Goal: Information Seeking & Learning: Understand process/instructions

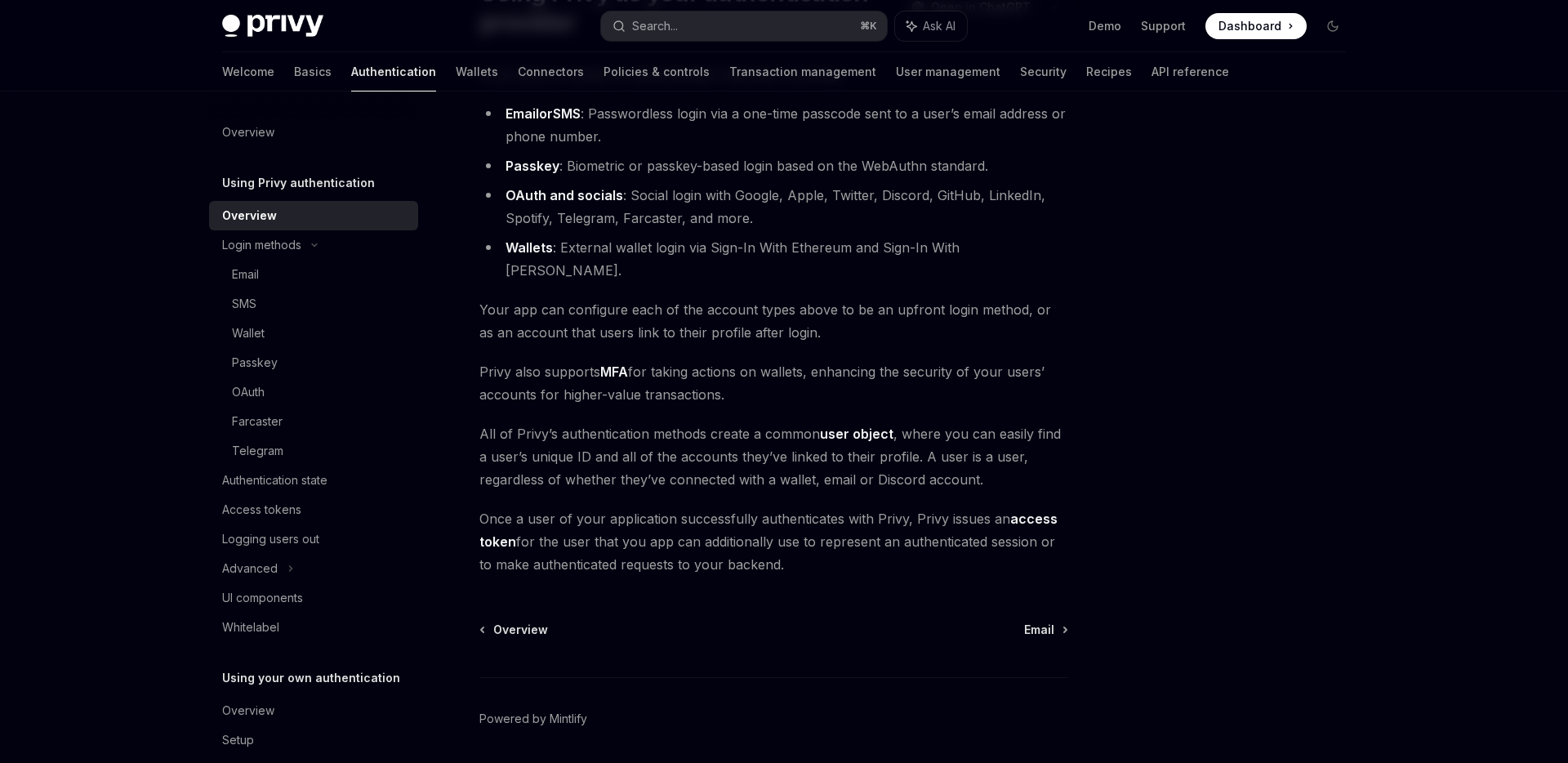
scroll to position [171, 0]
click at [740, 519] on span "Once a user of your application successfully authenticates with Privy, Privy is…" at bounding box center [774, 542] width 589 height 69
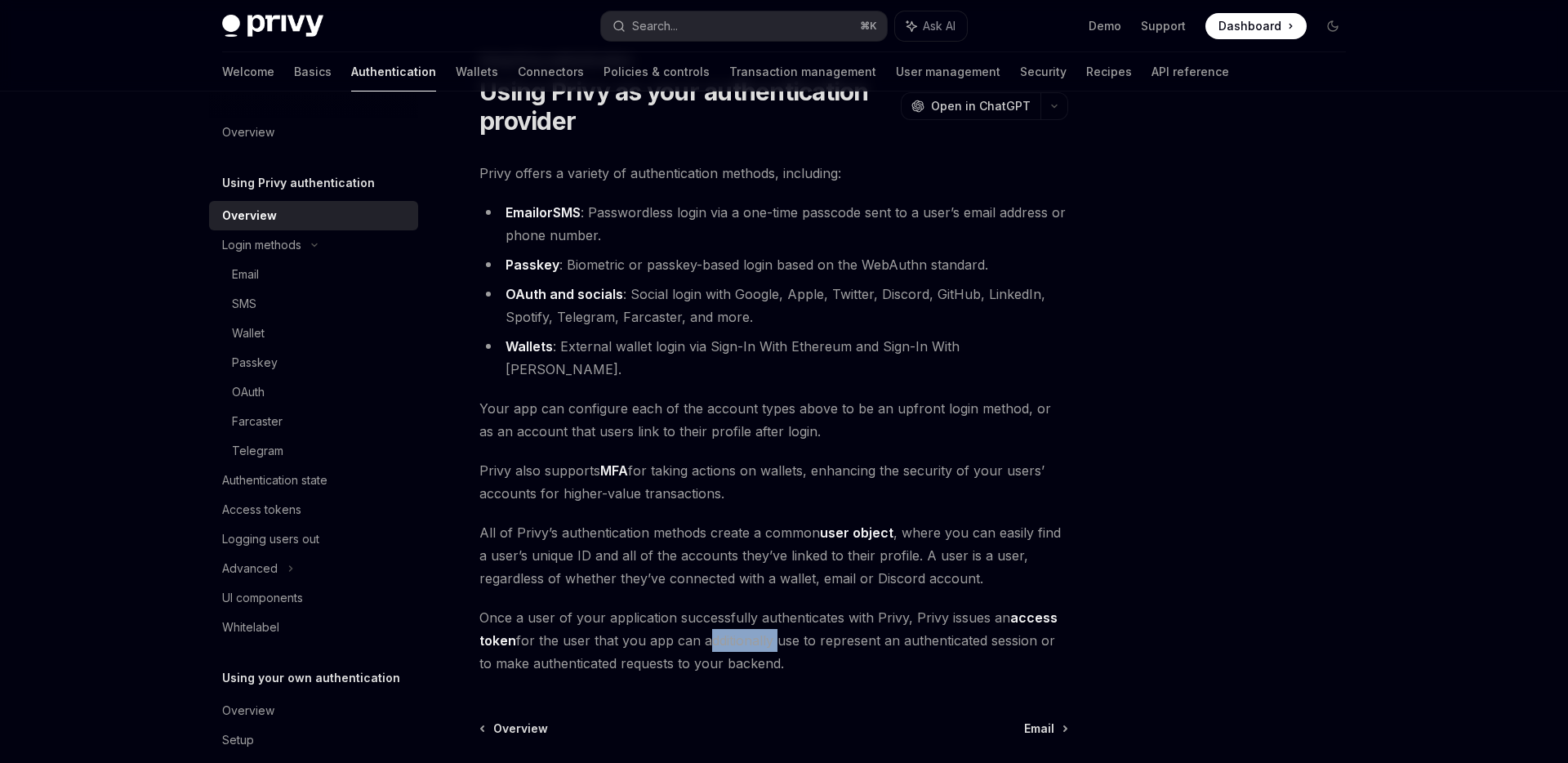
scroll to position [205, 0]
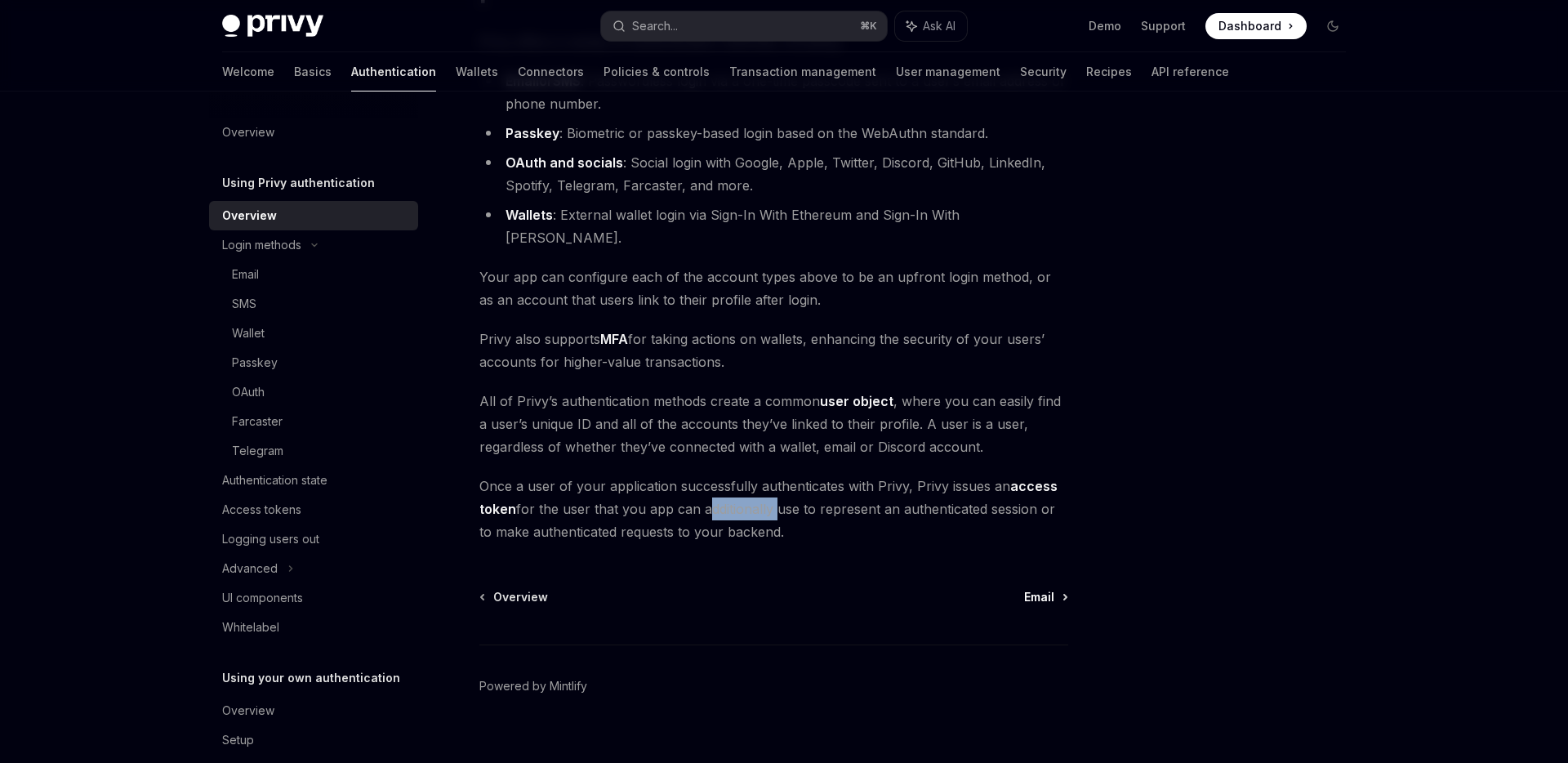
click at [1039, 589] on span "Email" at bounding box center [1039, 597] width 30 height 16
click at [232, 275] on div "Email" at bounding box center [245, 274] width 26 height 20
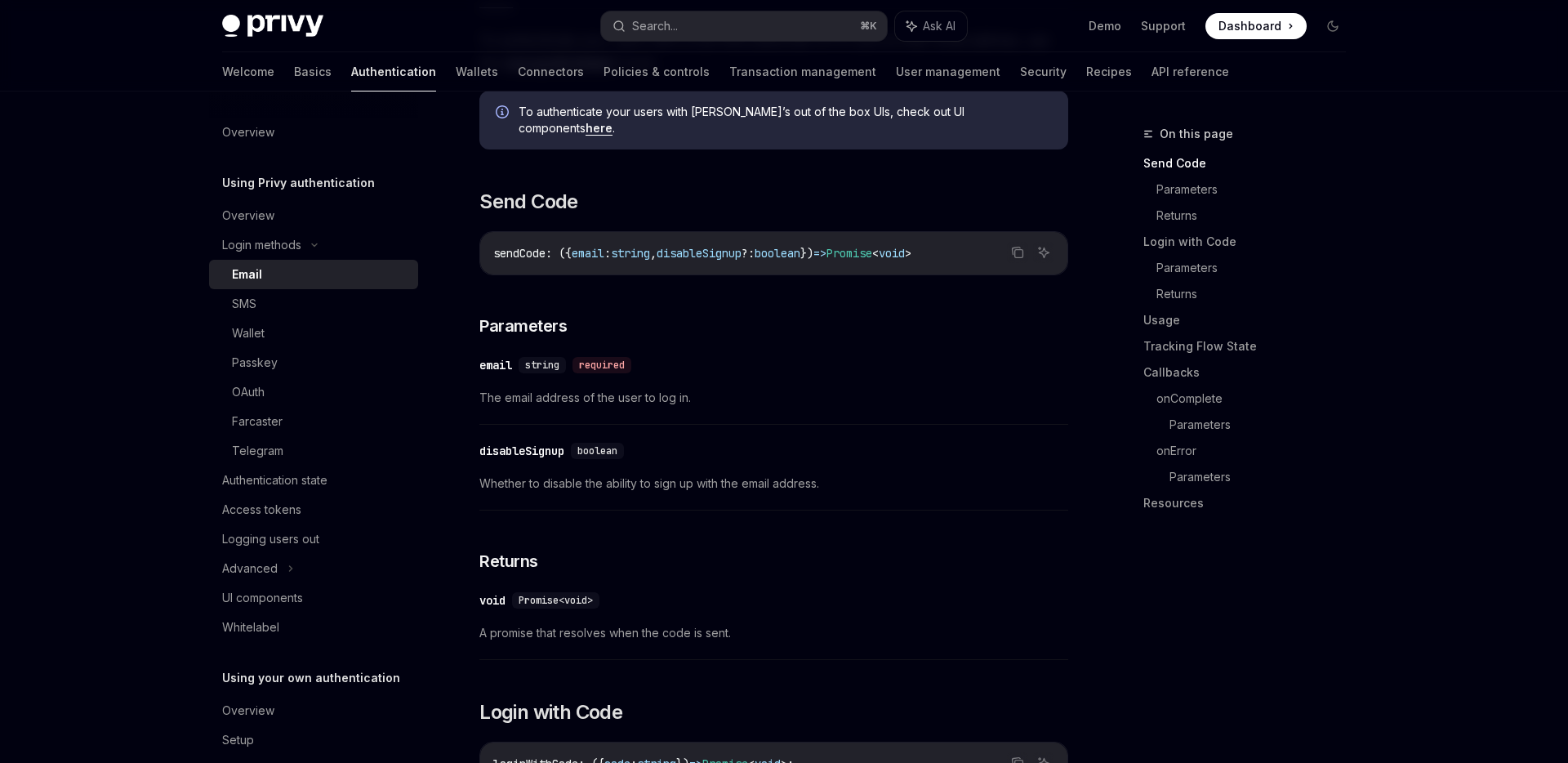
scroll to position [377, 0]
click at [260, 382] on div "OAuth" at bounding box center [248, 391] width 33 height 20
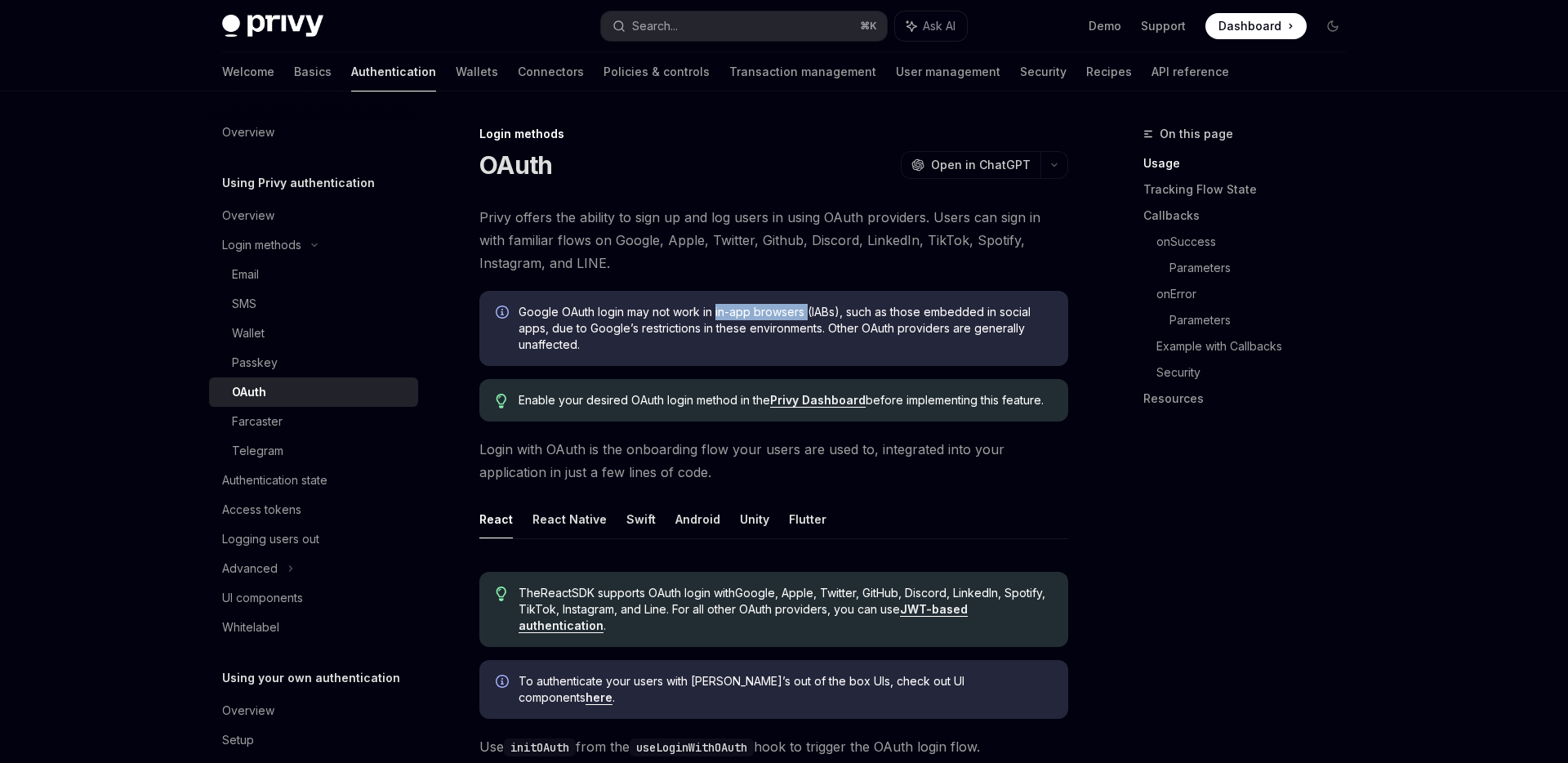
drag, startPoint x: 716, startPoint y: 312, endPoint x: 808, endPoint y: 313, distance: 92.0
click at [808, 313] on span "Google OAuth login may not work in in-app browsers (IABs), such as those embedd…" at bounding box center [785, 328] width 533 height 49
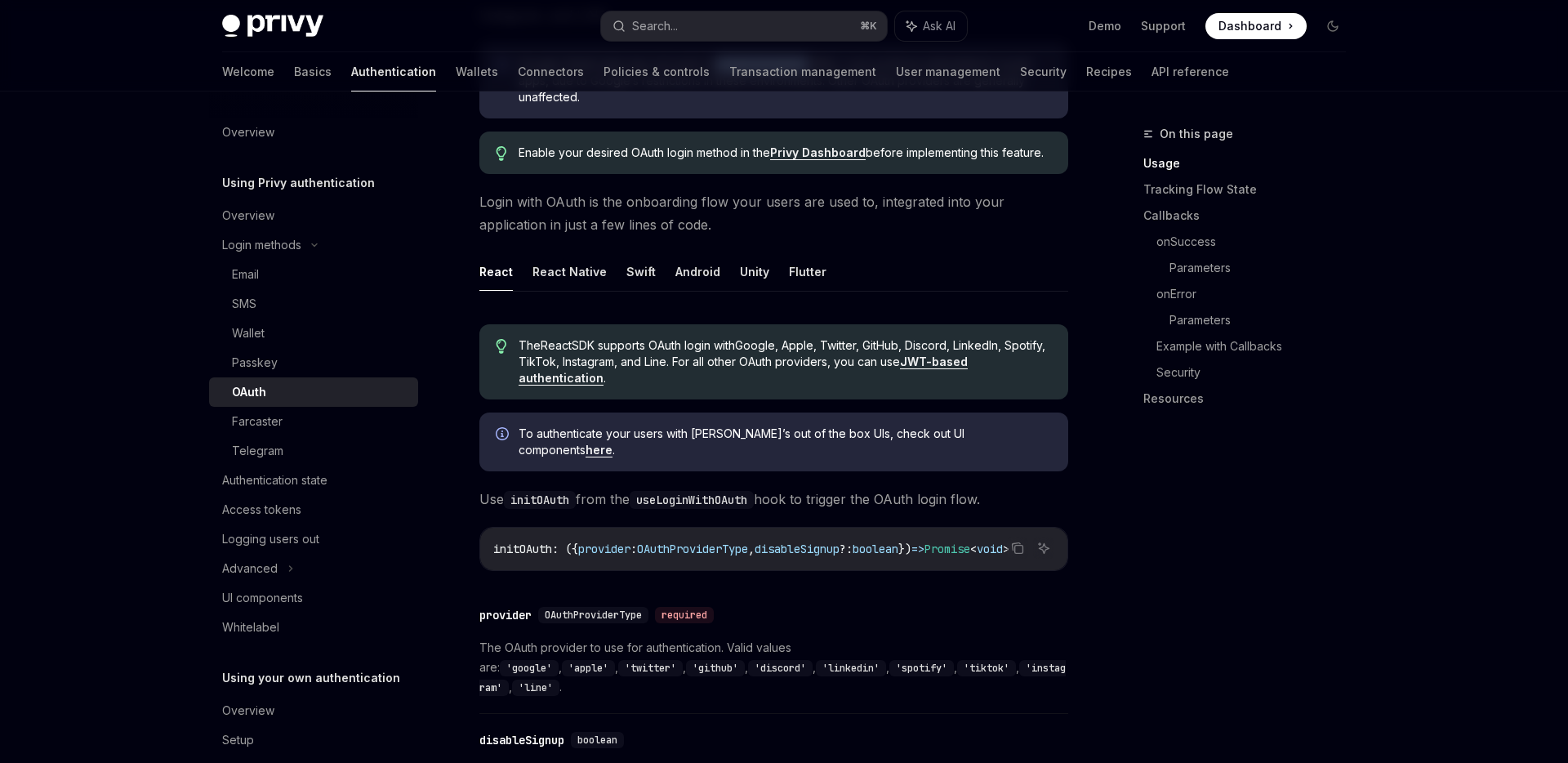
scroll to position [251, 0]
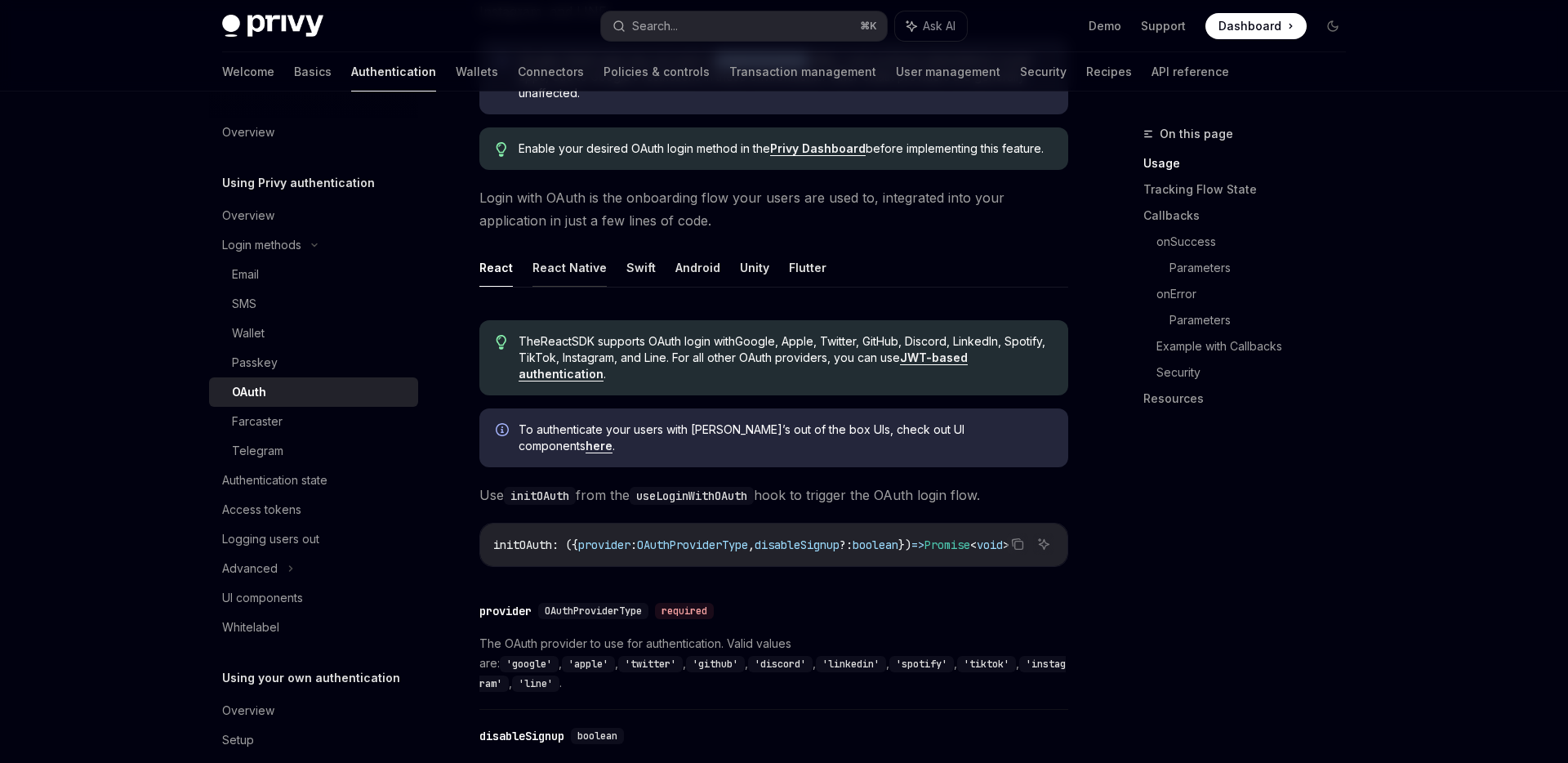
click at [571, 270] on button "React Native" at bounding box center [569, 268] width 75 height 39
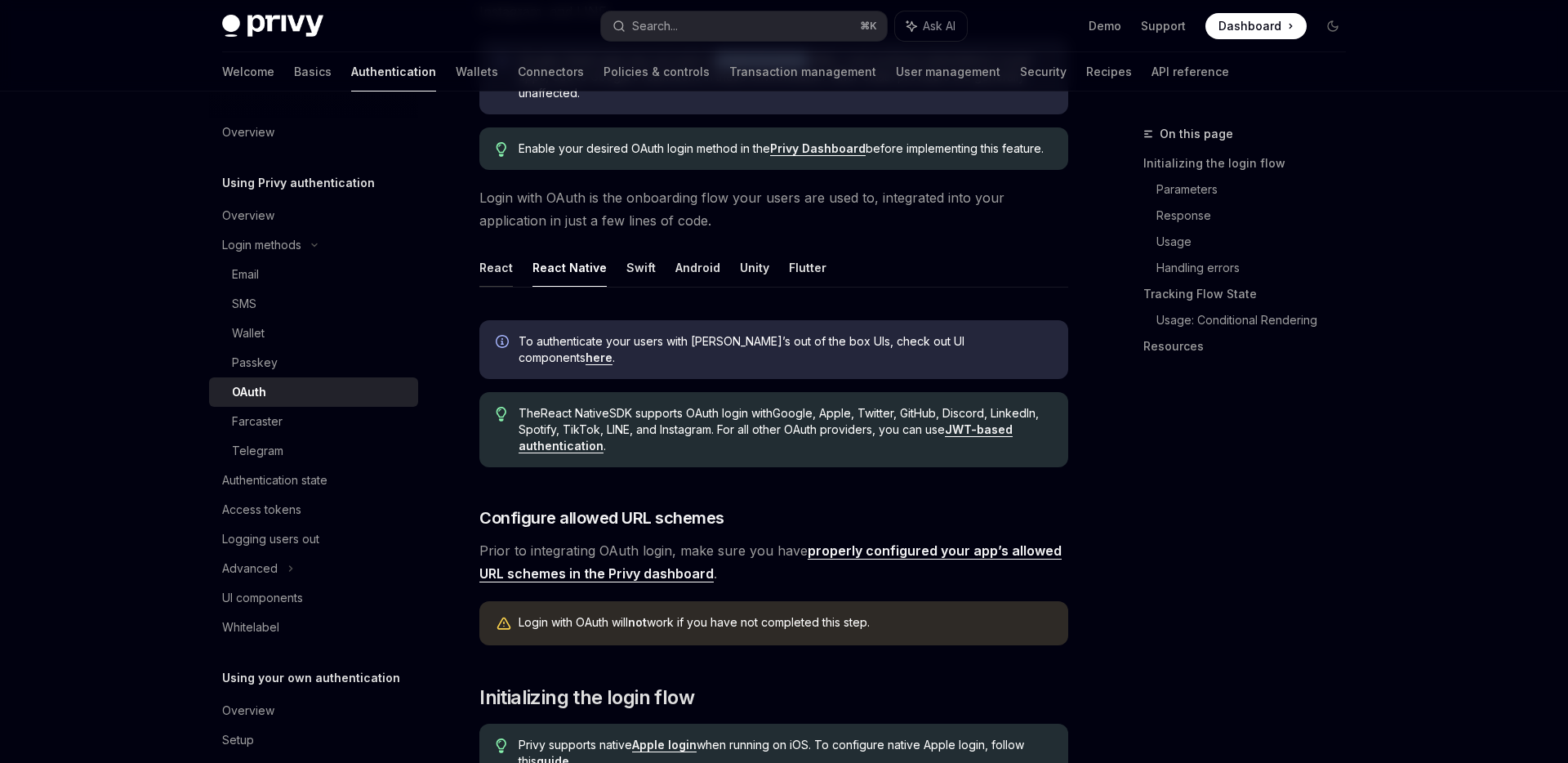
click at [497, 274] on button "React" at bounding box center [496, 268] width 33 height 39
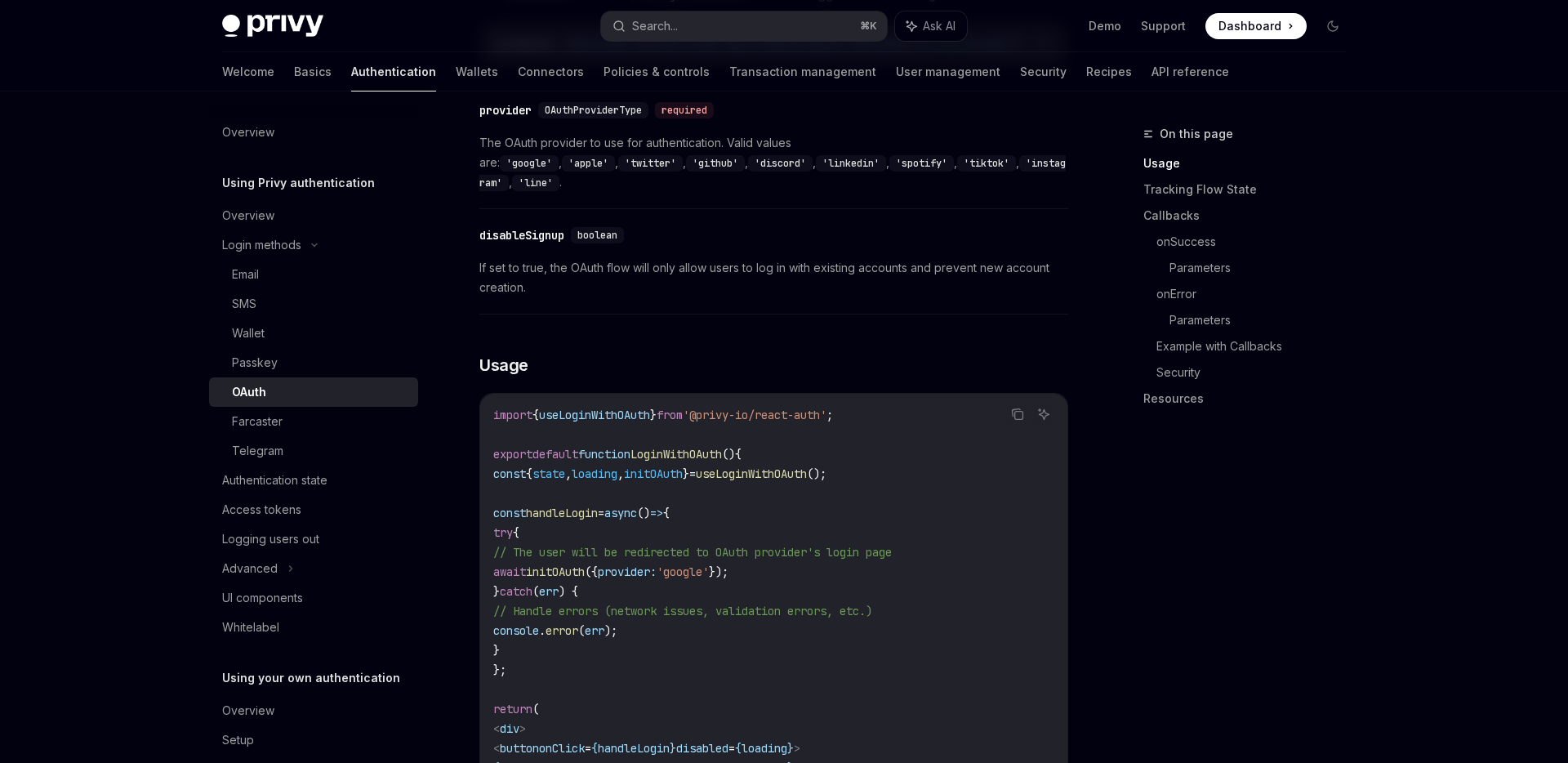
scroll to position [755, 0]
click at [601, 472] on code "import { useLoginWithOAuth } from '@privy-io/react-auth' ; export default funct…" at bounding box center [774, 627] width 561 height 451
click at [584, 561] on span "initOAuth" at bounding box center [555, 568] width 59 height 15
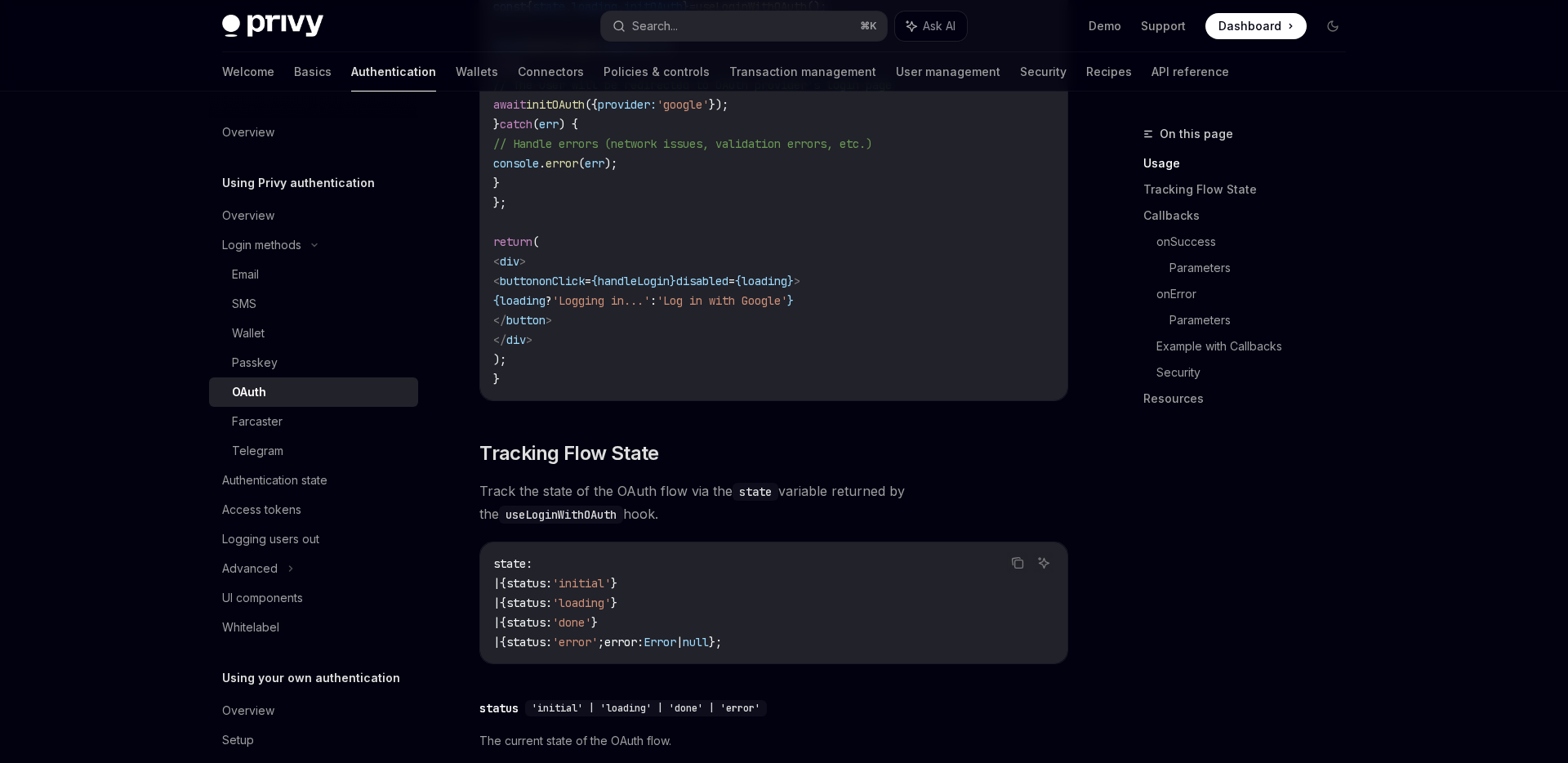
scroll to position [1220, 0]
click at [623, 505] on code "useLoginWithOAuth" at bounding box center [561, 513] width 124 height 18
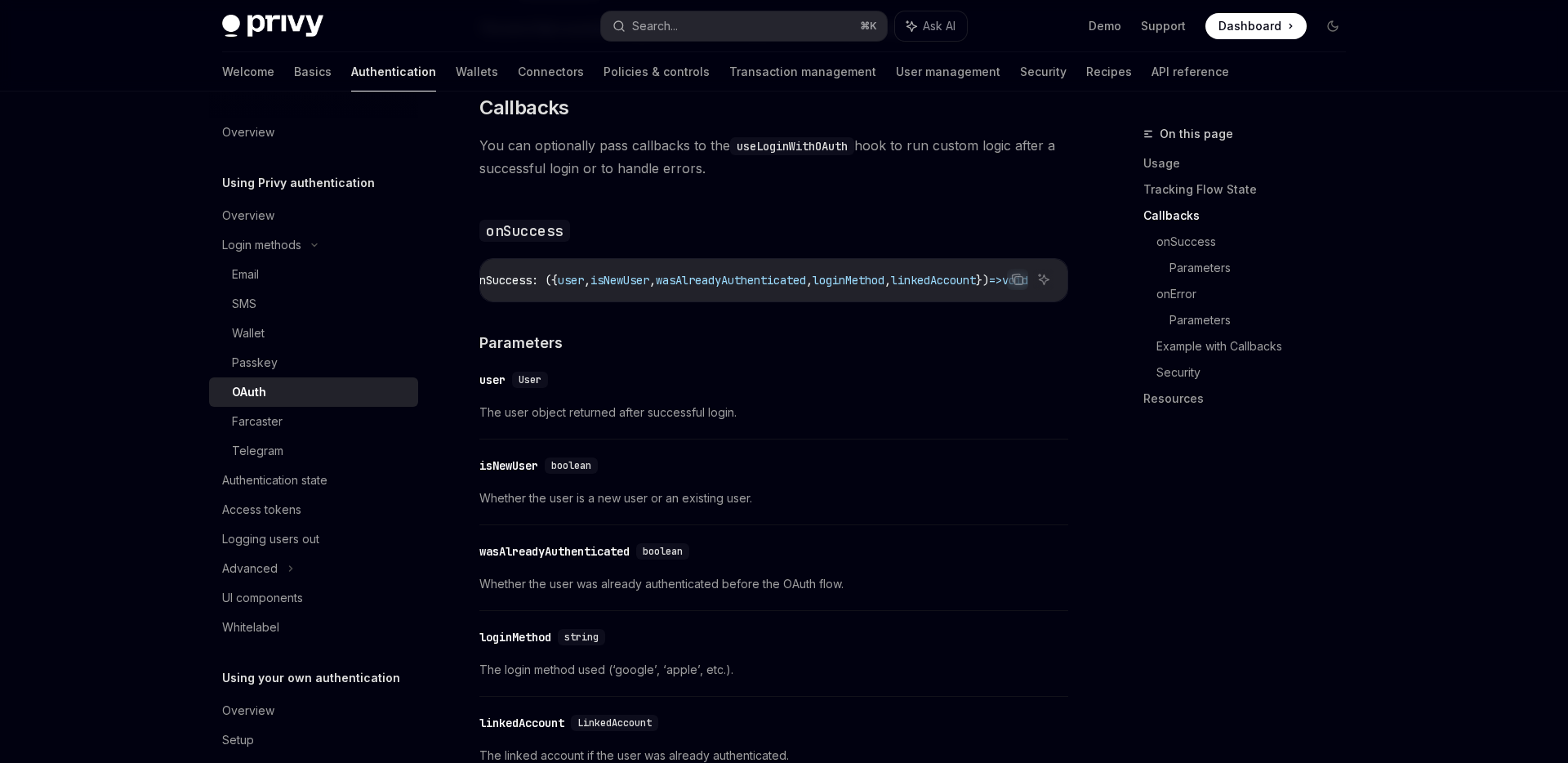
scroll to position [0, 90]
click at [977, 302] on div "The React SDK supports OAuth login with Google, Apple, Twitter, GitHub, Discord…" at bounding box center [774, 229] width 589 height 3373
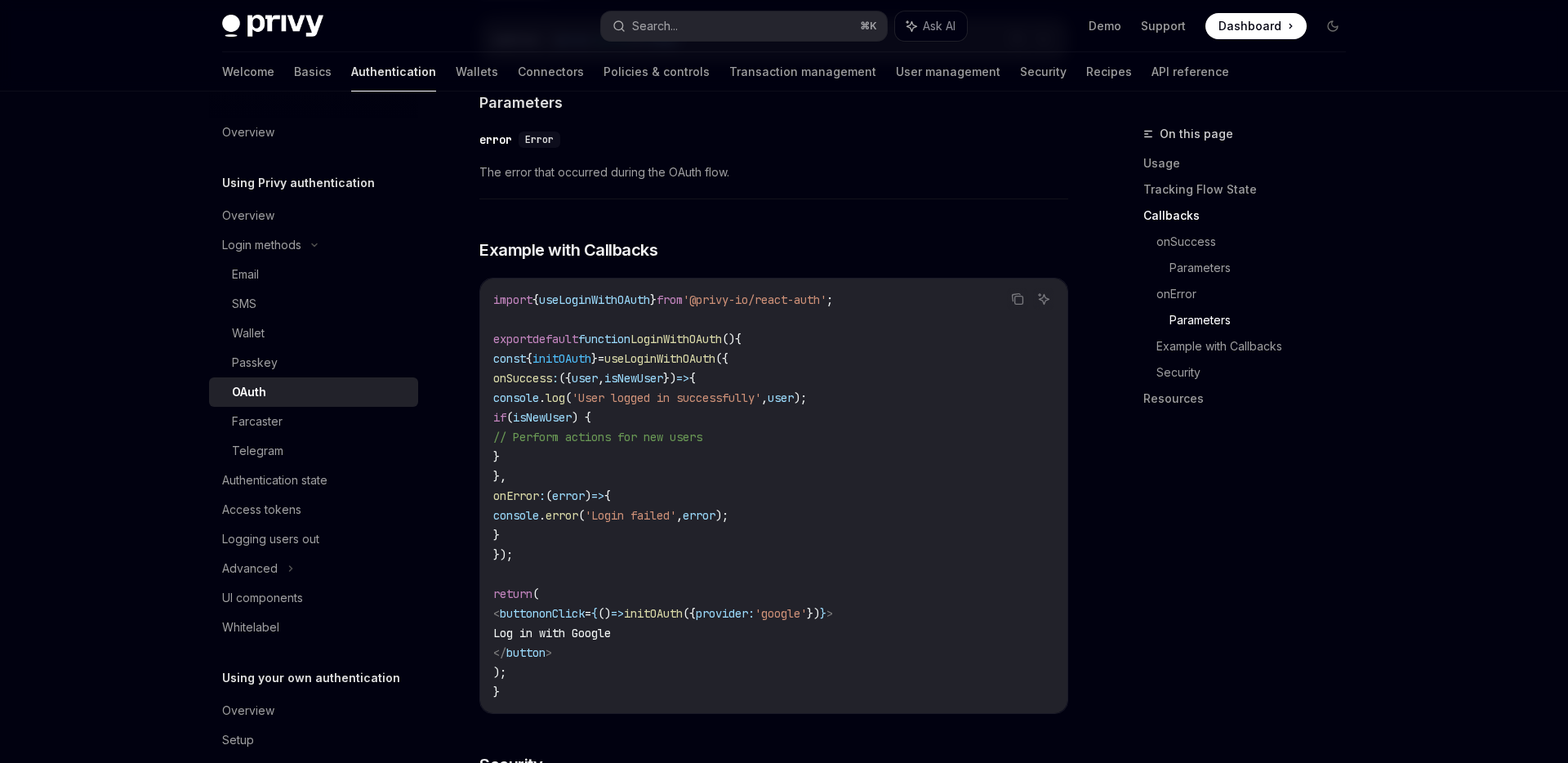
scroll to position [2867, 0]
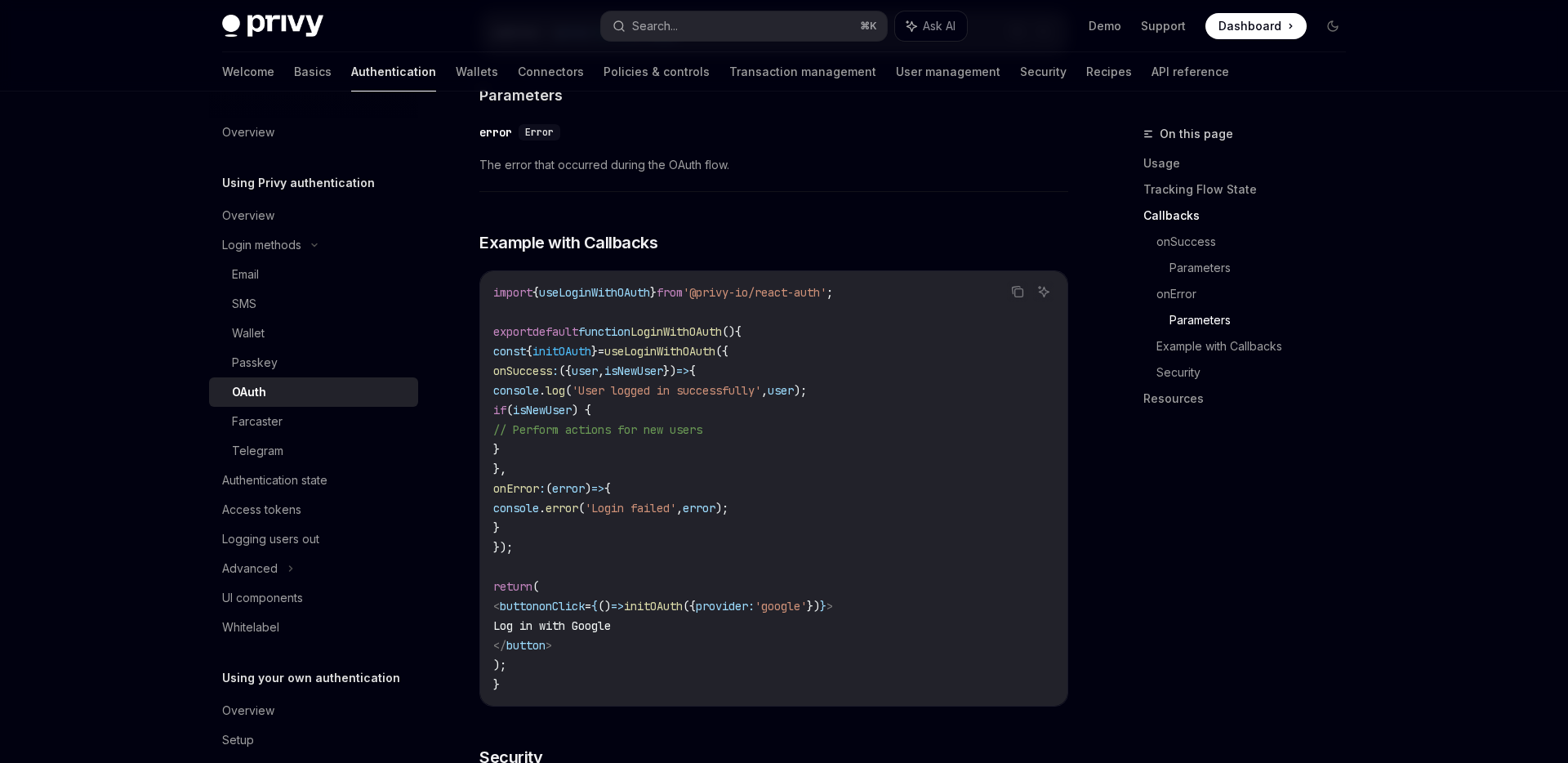
click at [560, 529] on code "import { useLoginWithOAuth } from '@privy-io/react-auth' ; export default funct…" at bounding box center [774, 488] width 561 height 411
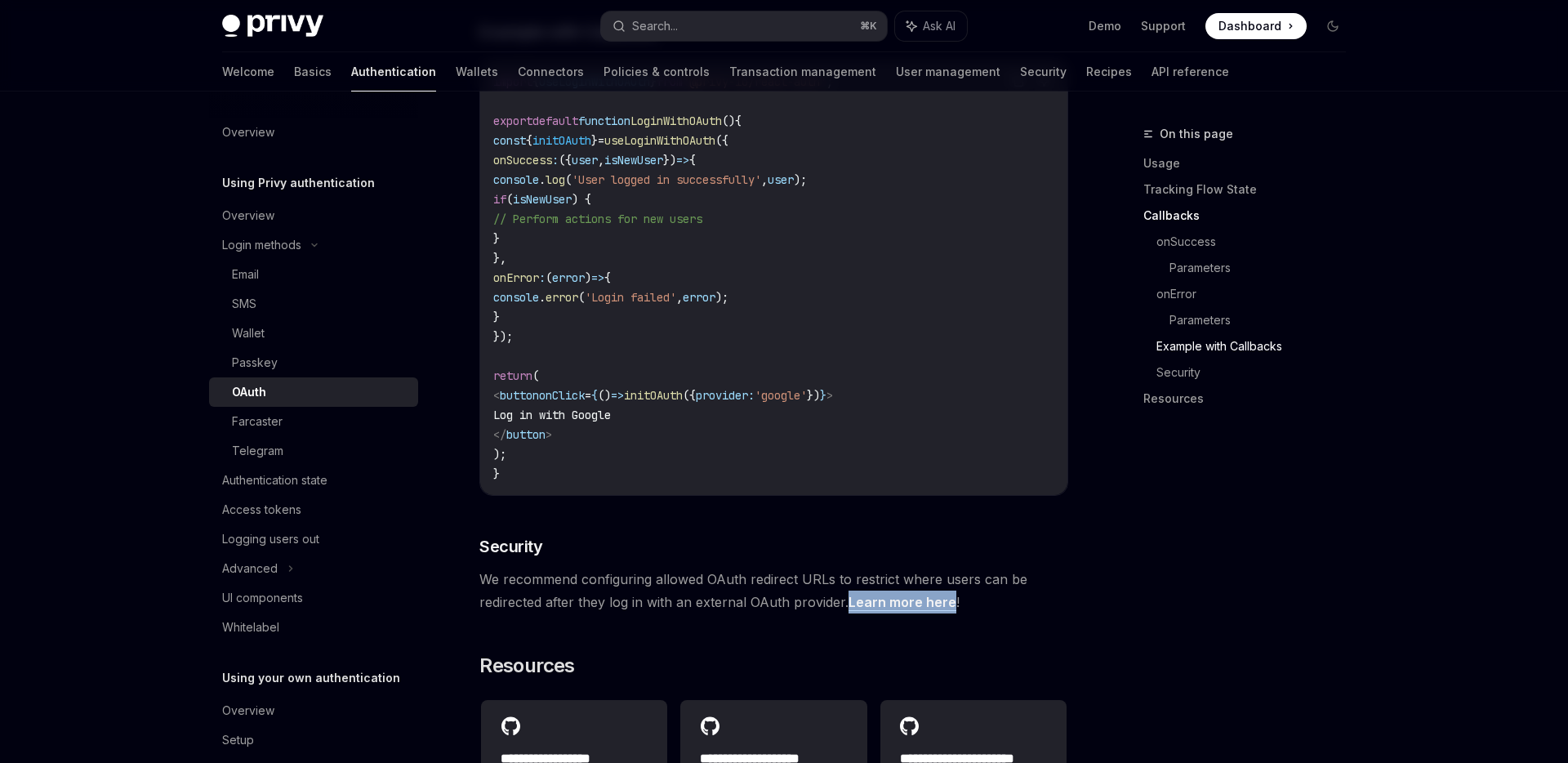
scroll to position [3074, 0]
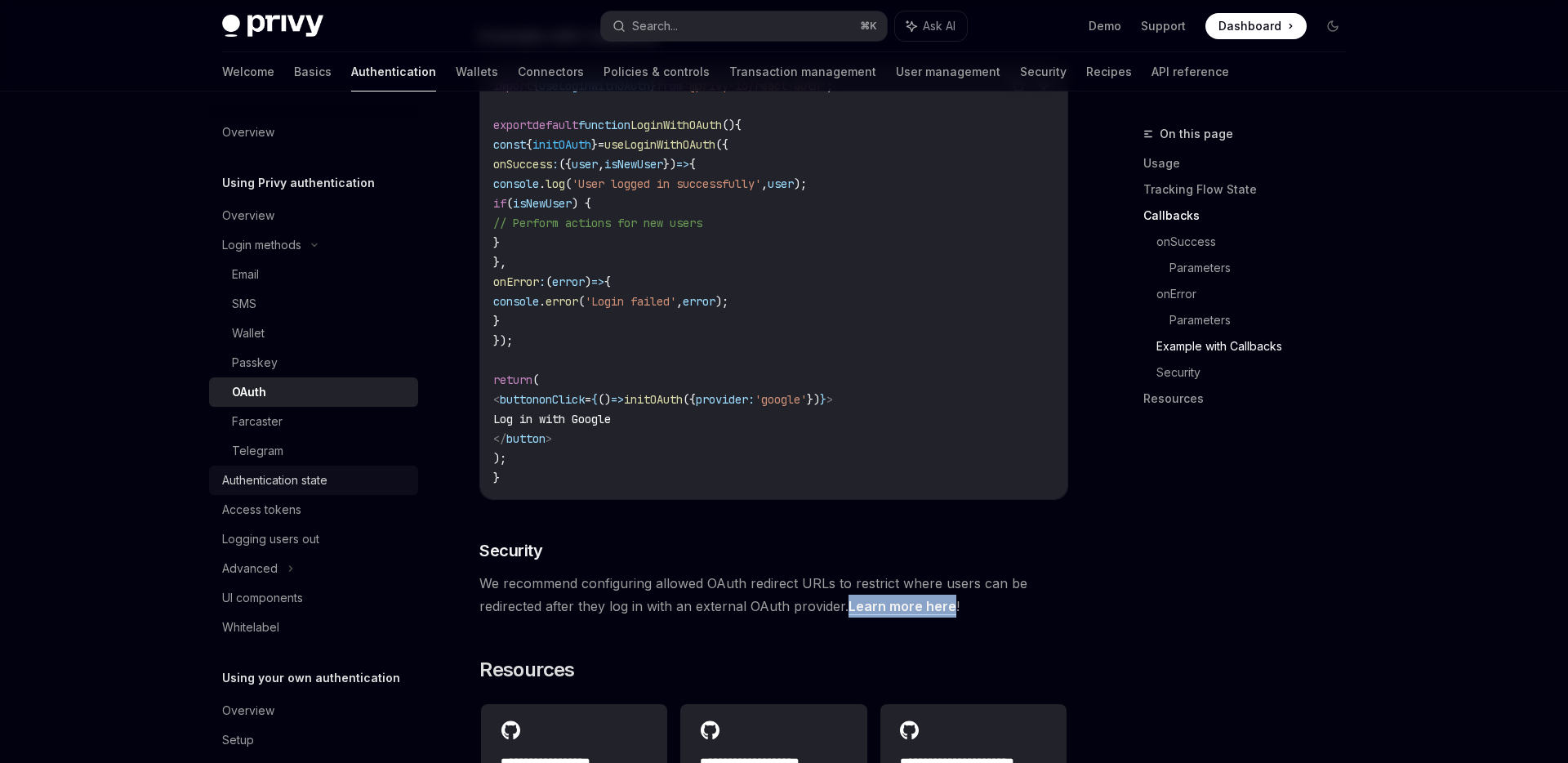
click at [310, 470] on div "Authentication state" at bounding box center [274, 479] width 105 height 20
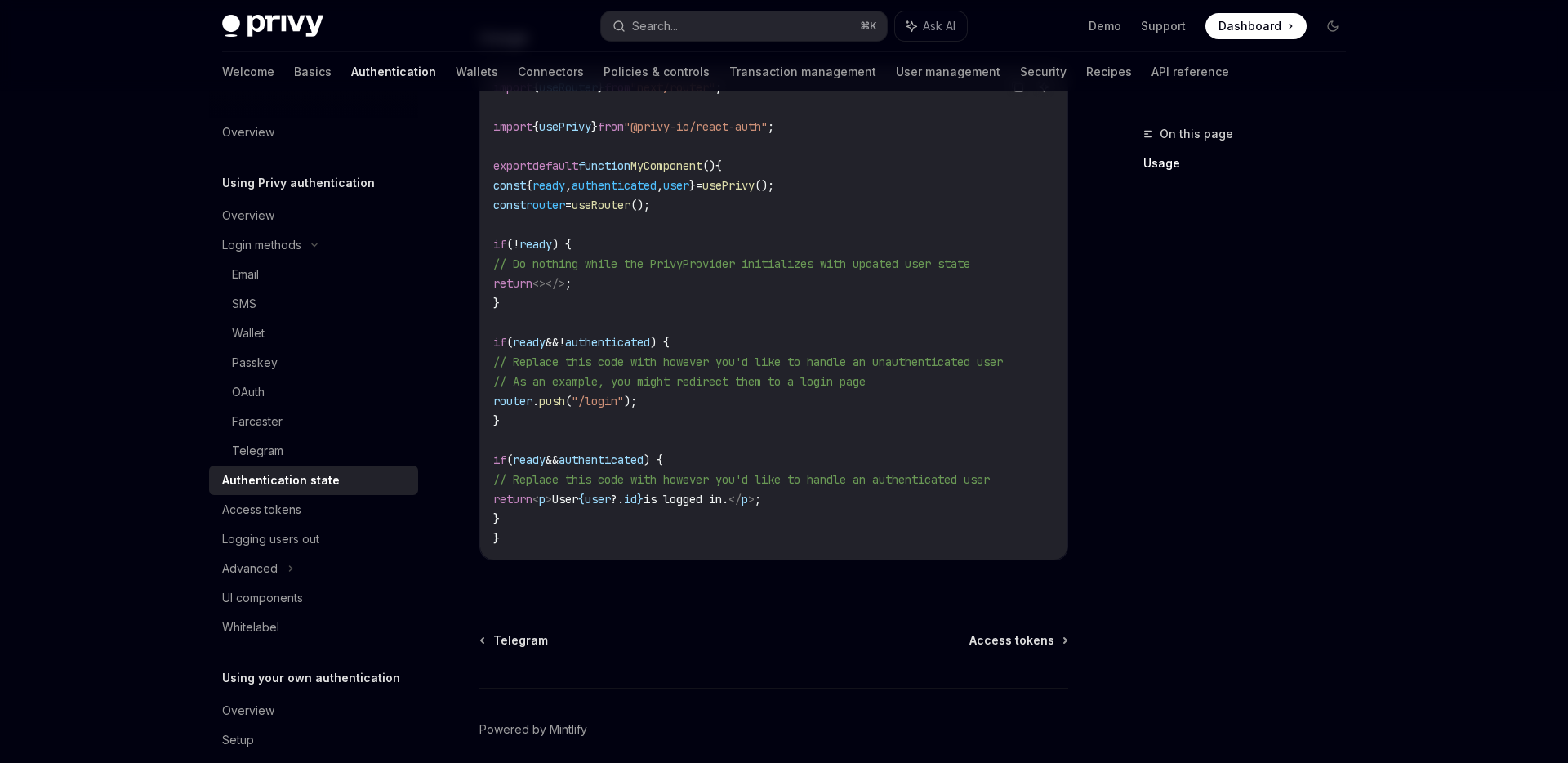
scroll to position [627, 0]
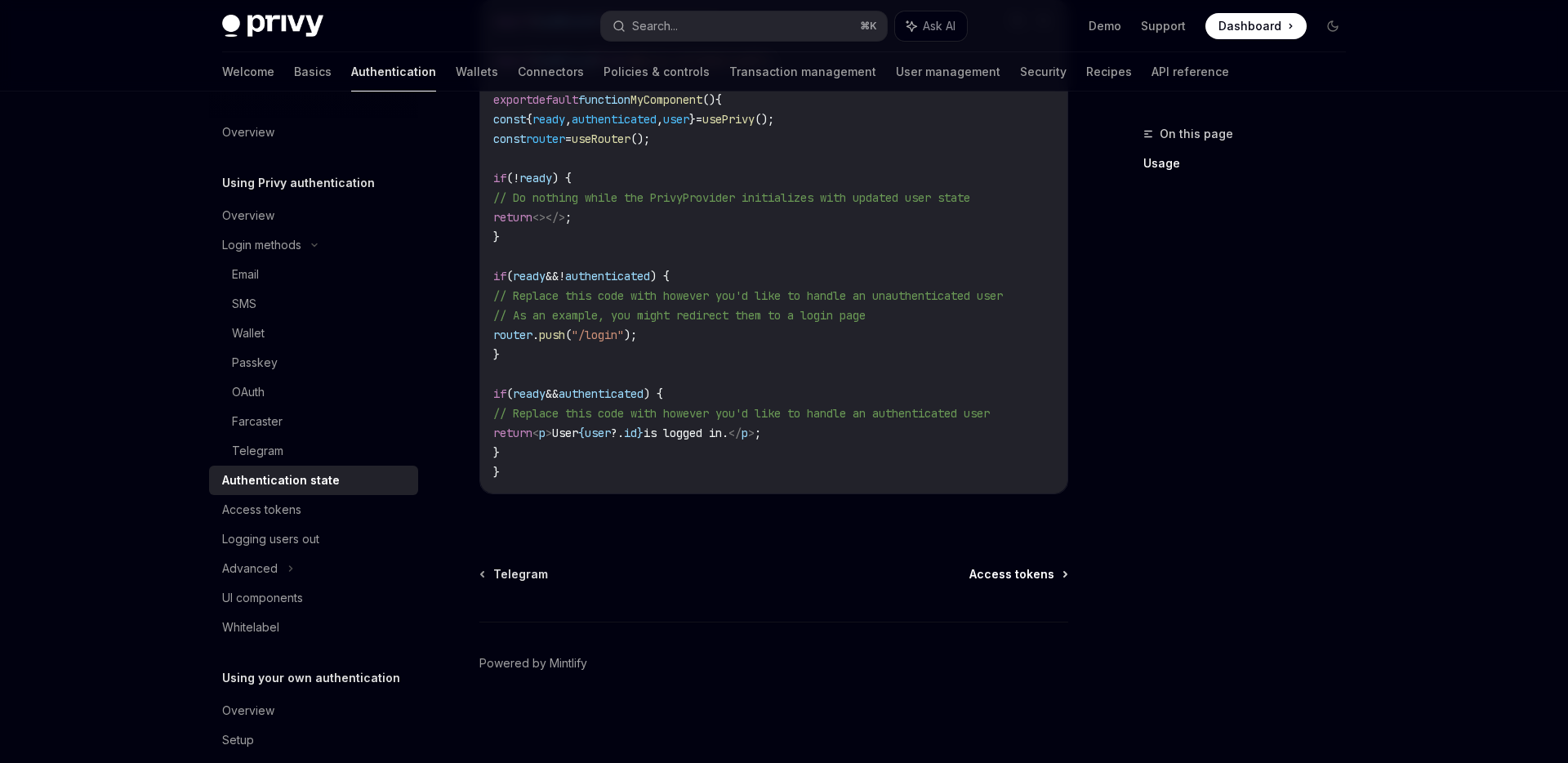
click at [991, 571] on span "Access tokens" at bounding box center [1012, 573] width 85 height 16
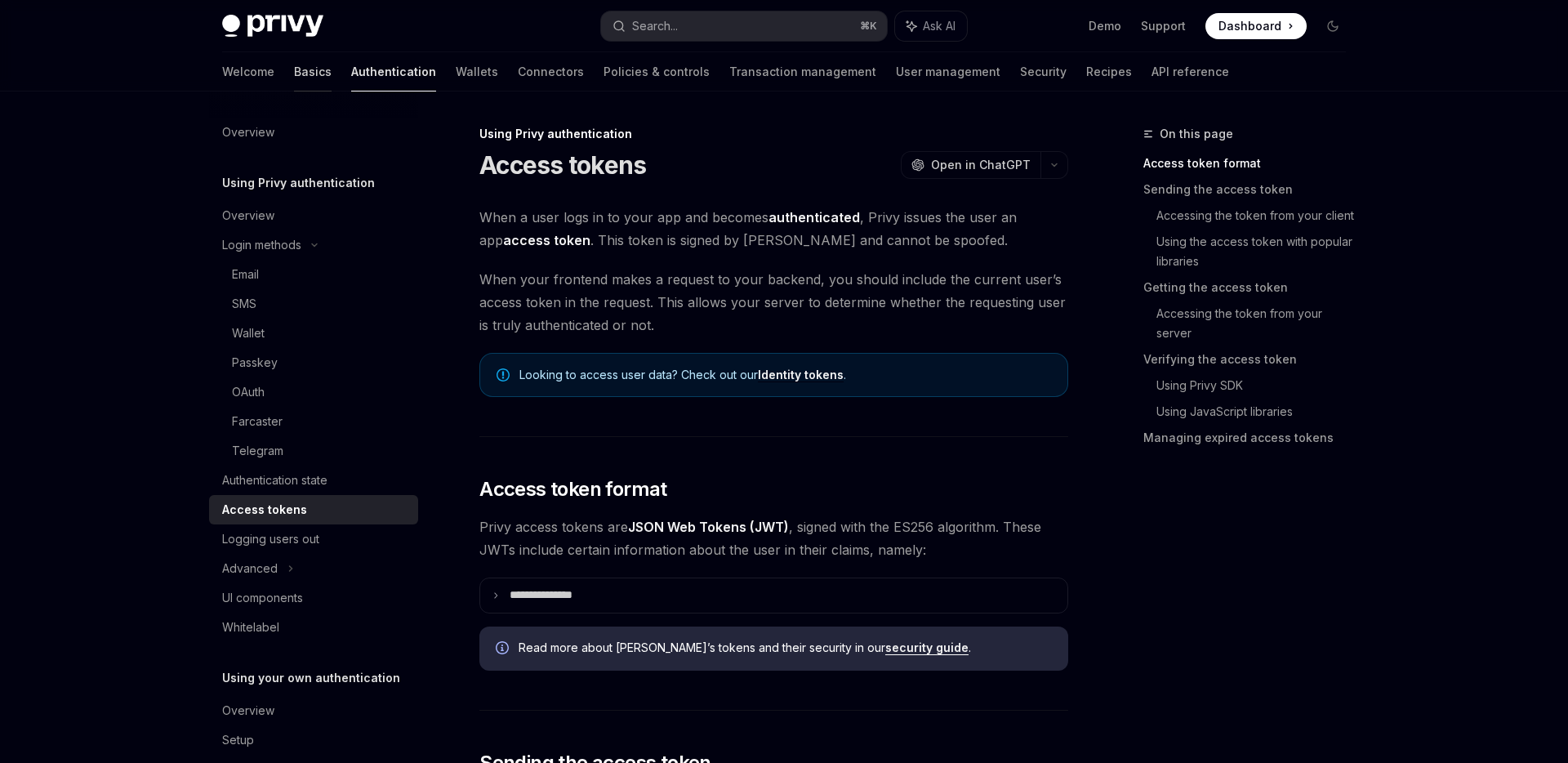
click at [294, 70] on link "Basics" at bounding box center [313, 71] width 38 height 39
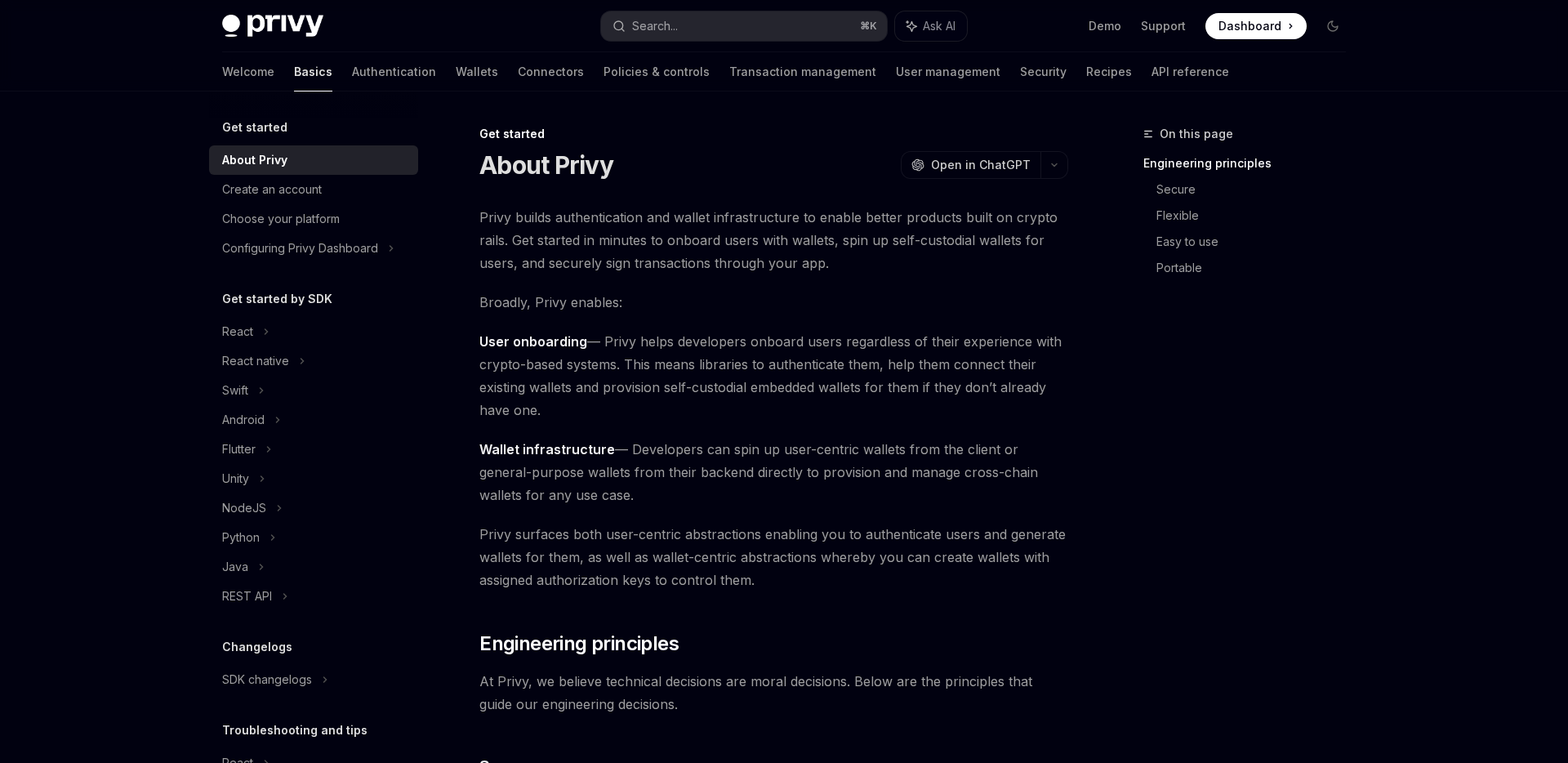
click at [292, 166] on div "About Privy" at bounding box center [315, 160] width 186 height 20
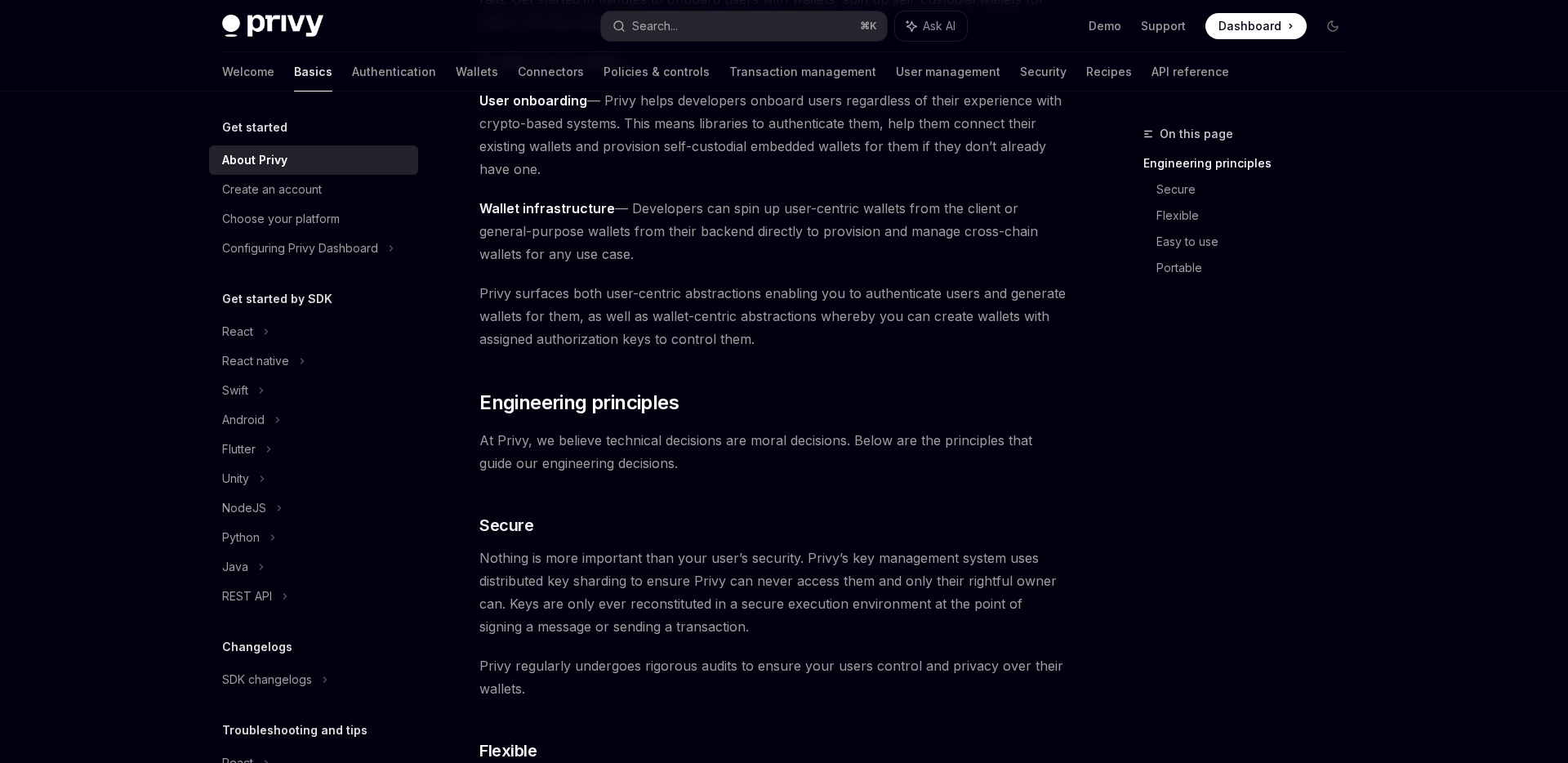
scroll to position [242, 0]
click at [263, 336] on icon at bounding box center [266, 331] width 7 height 20
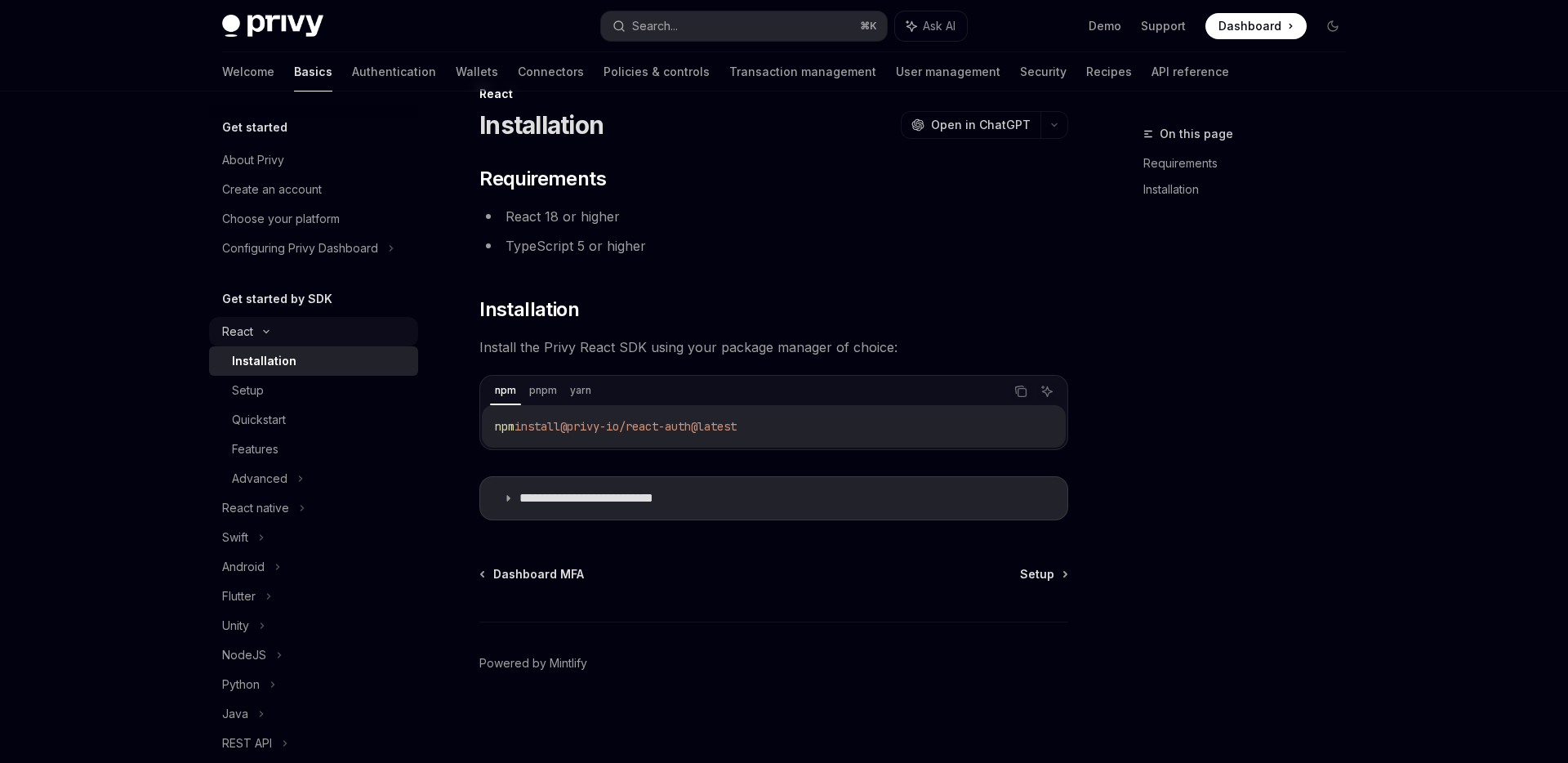
scroll to position [40, 0]
click at [267, 362] on div "Installation" at bounding box center [264, 360] width 64 height 20
click at [1045, 574] on span "Setup" at bounding box center [1037, 573] width 34 height 16
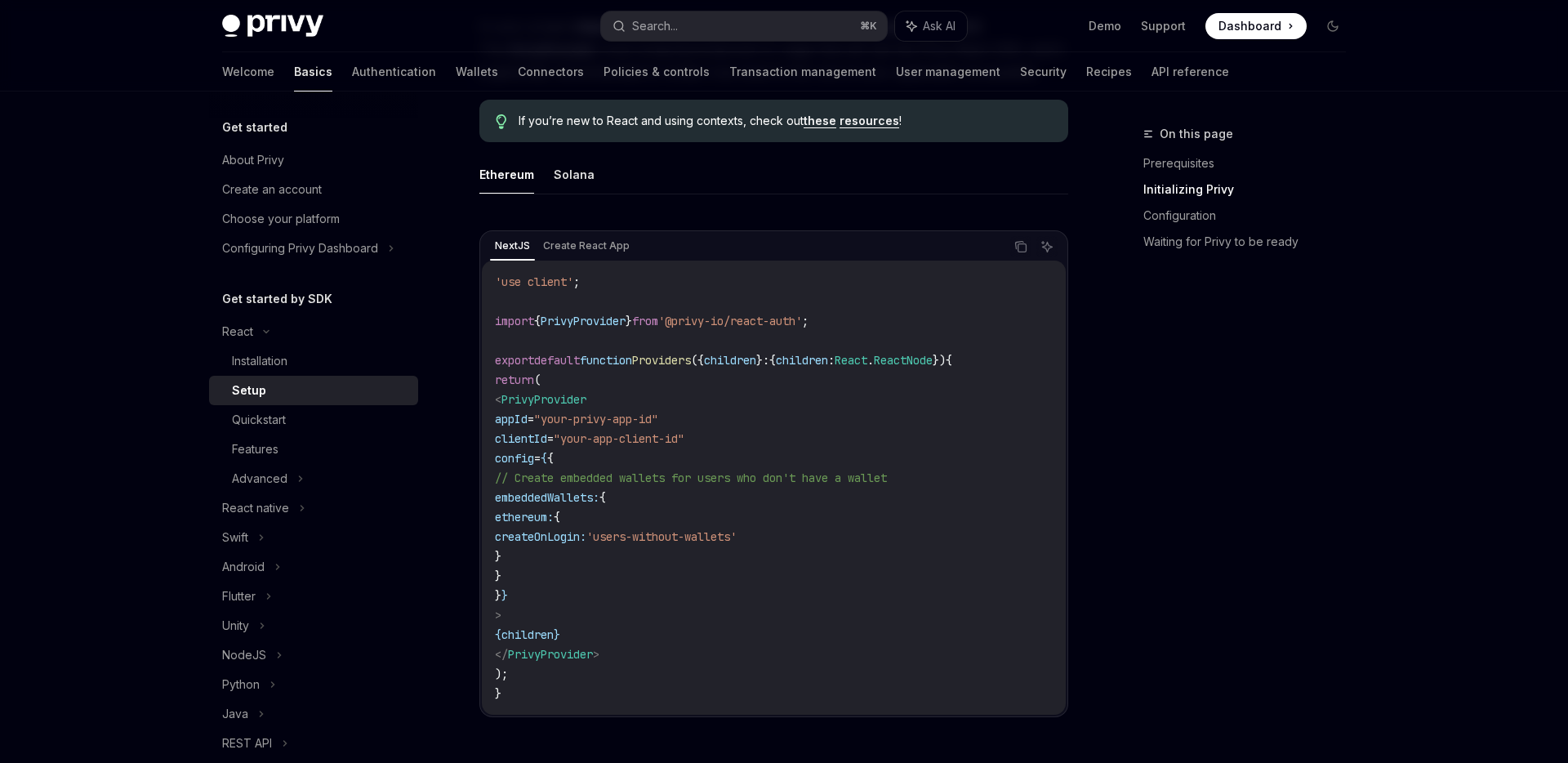
scroll to position [430, 0]
click at [600, 493] on span "embeddedWallets:" at bounding box center [547, 496] width 105 height 15
click at [554, 514] on span "ethereum:" at bounding box center [524, 516] width 59 height 15
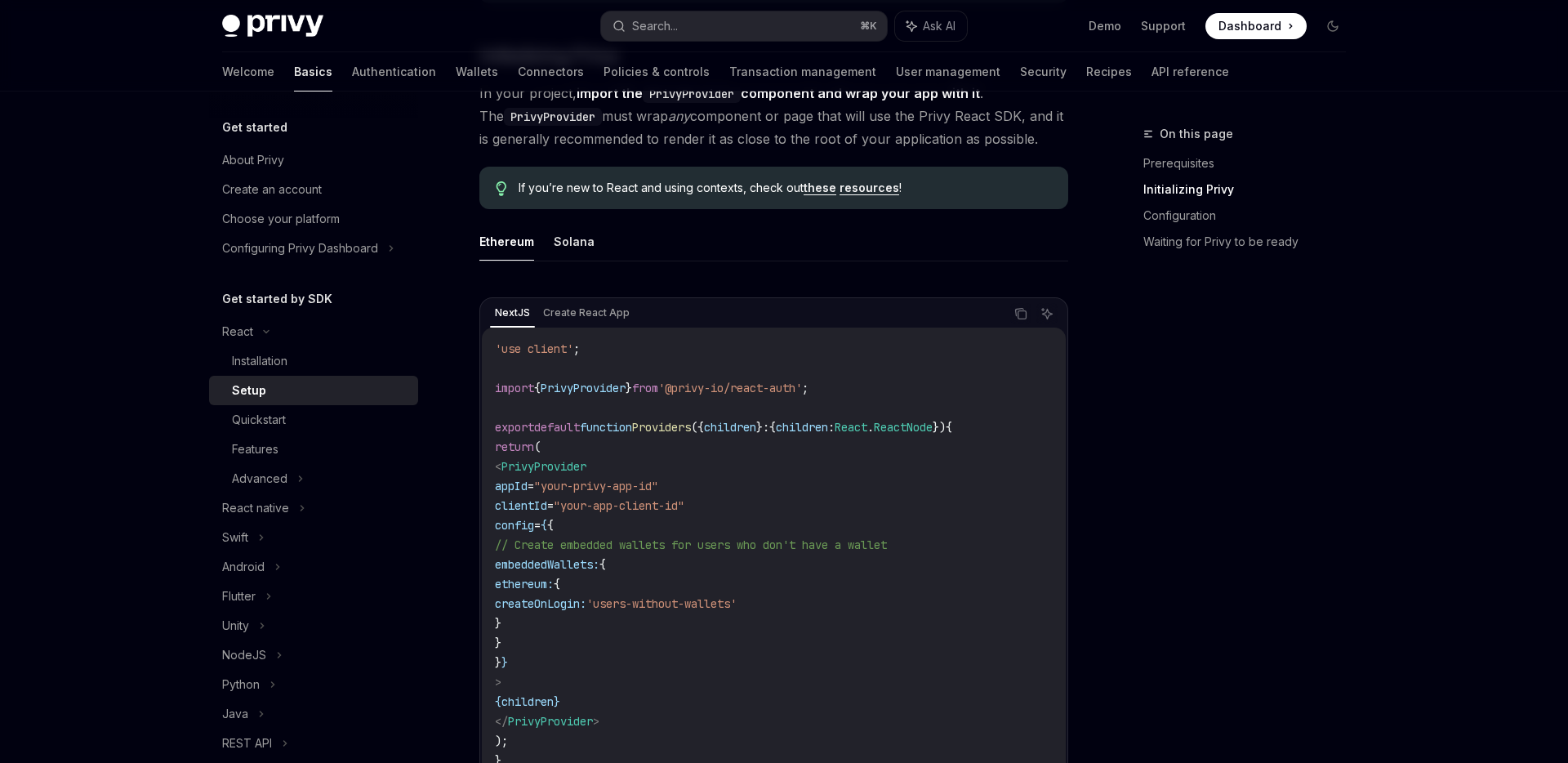
scroll to position [337, 0]
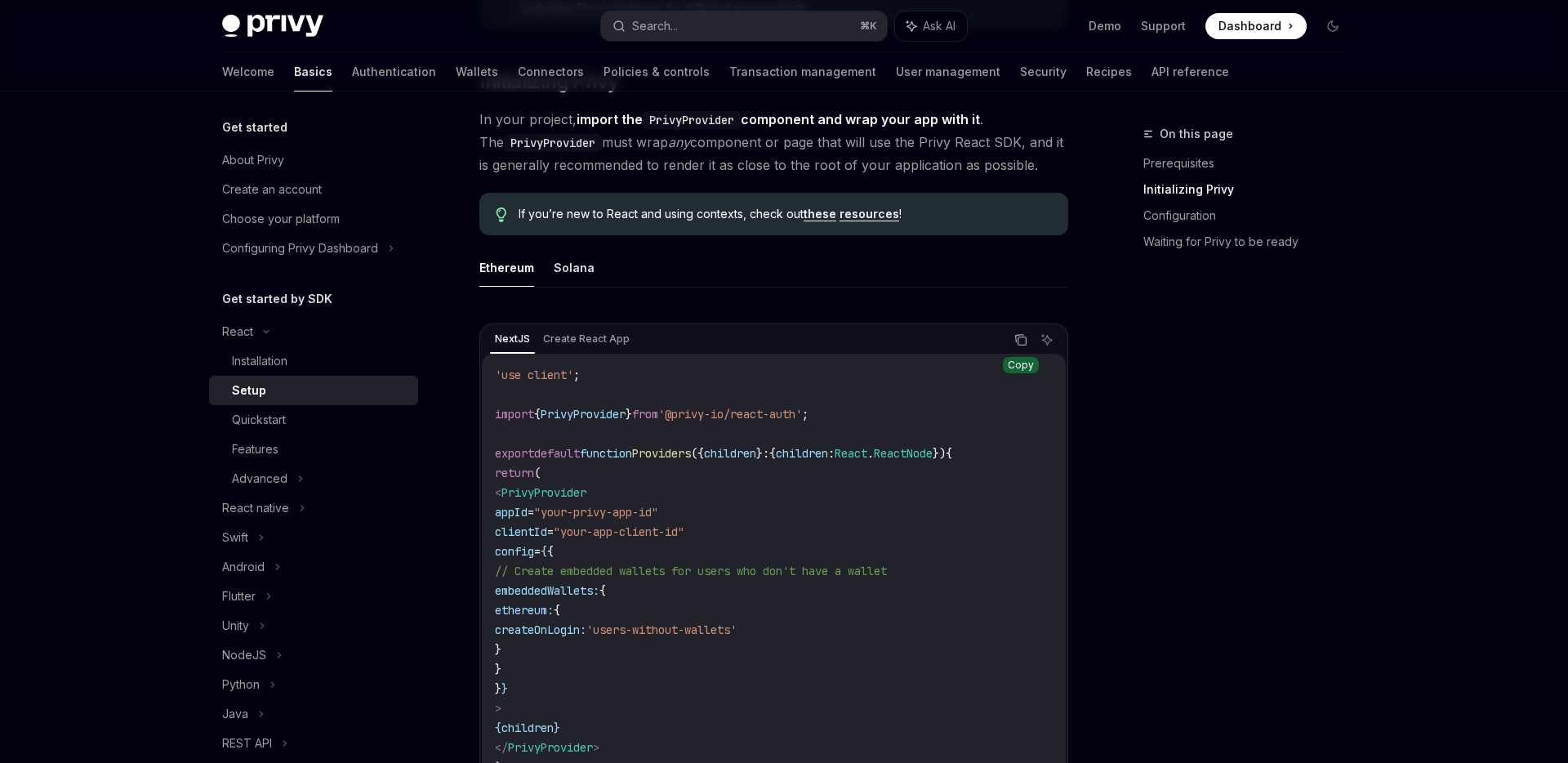
click at [1024, 340] on icon "Copy the contents from the code block" at bounding box center [1021, 339] width 13 height 13
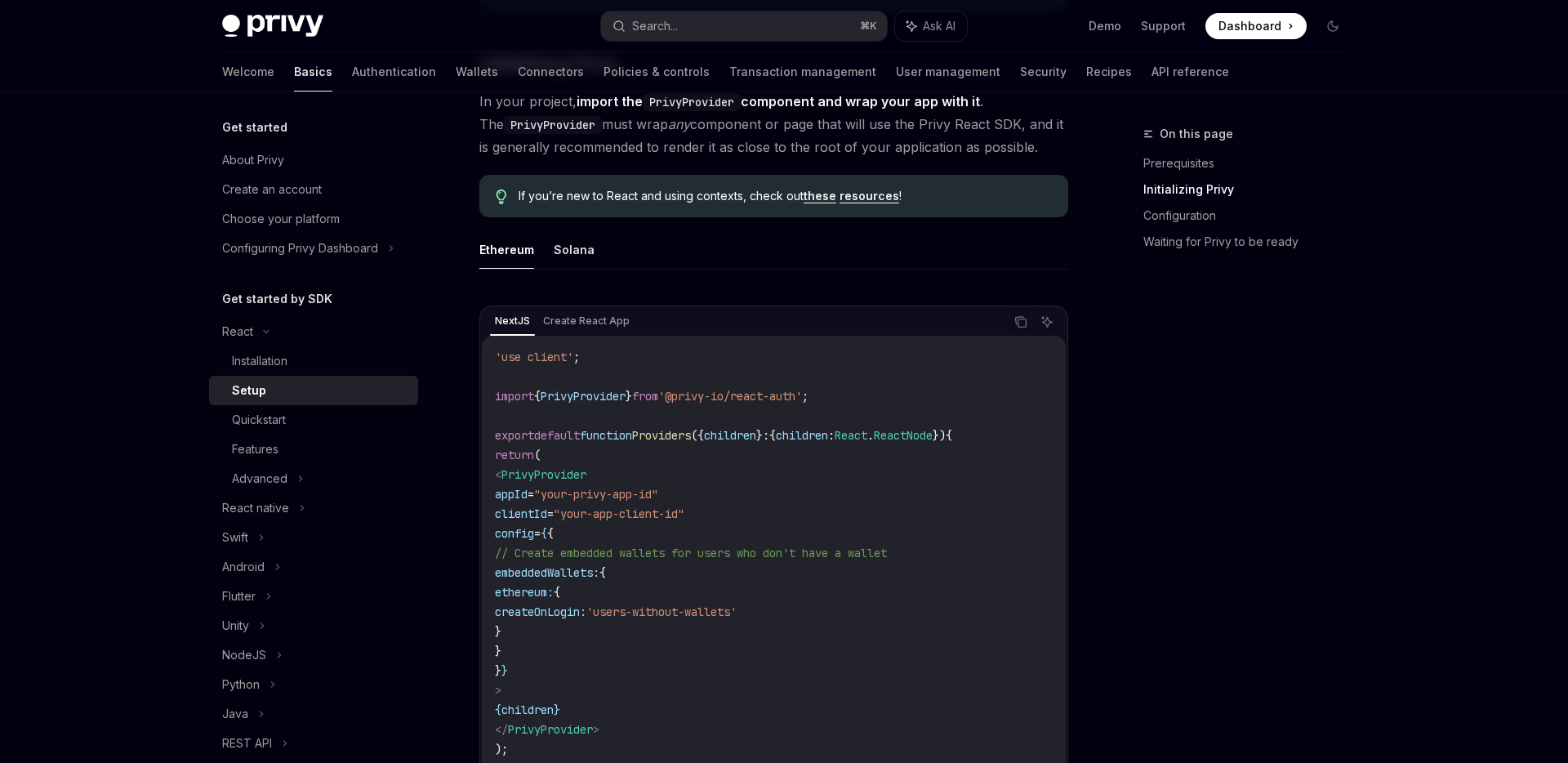
scroll to position [357, 0]
click at [1019, 321] on icon "Copy the contents from the code block" at bounding box center [1022, 320] width 9 height 9
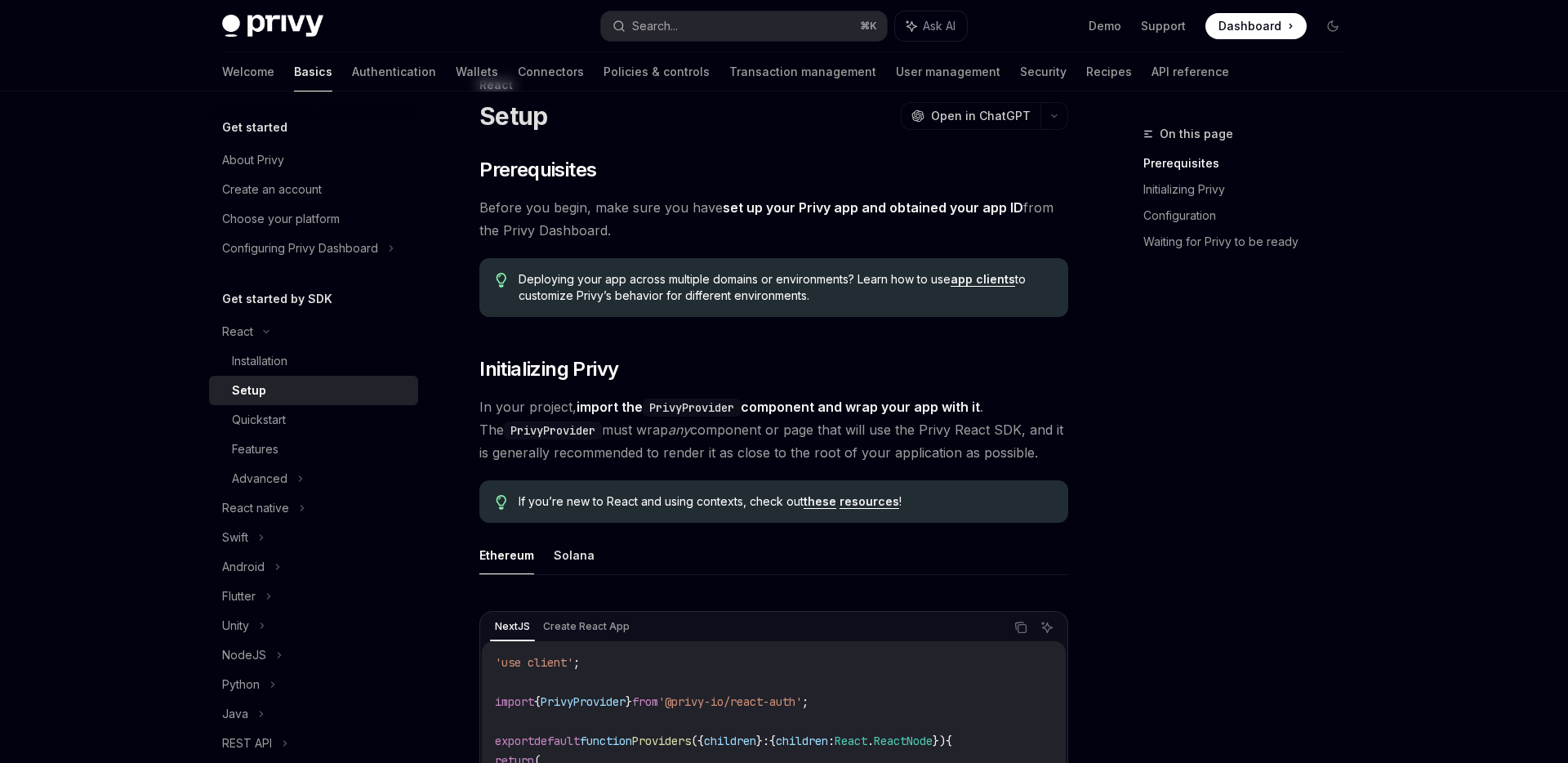
scroll to position [0, 0]
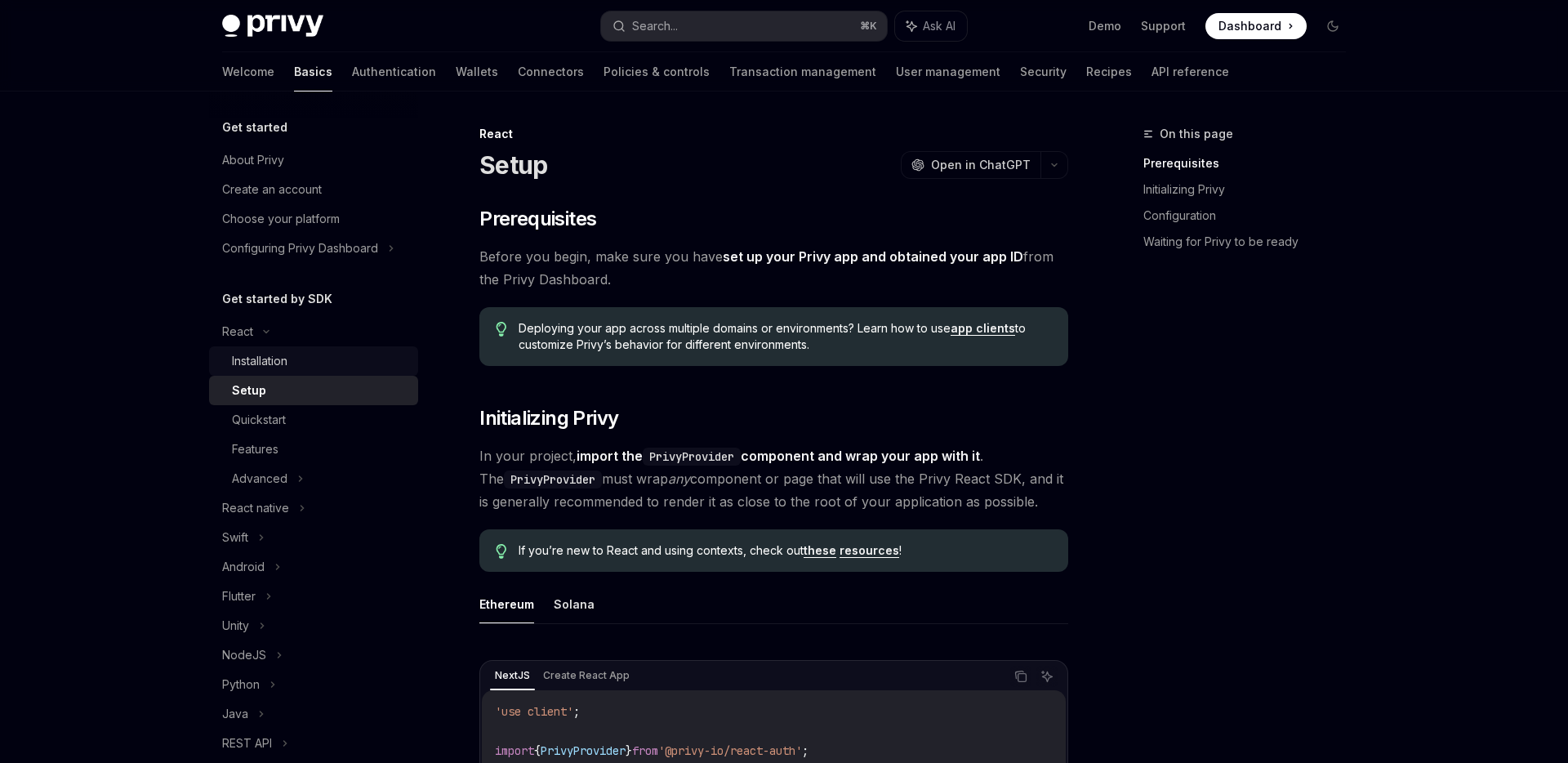
click at [281, 361] on div "Installation" at bounding box center [259, 360] width 56 height 20
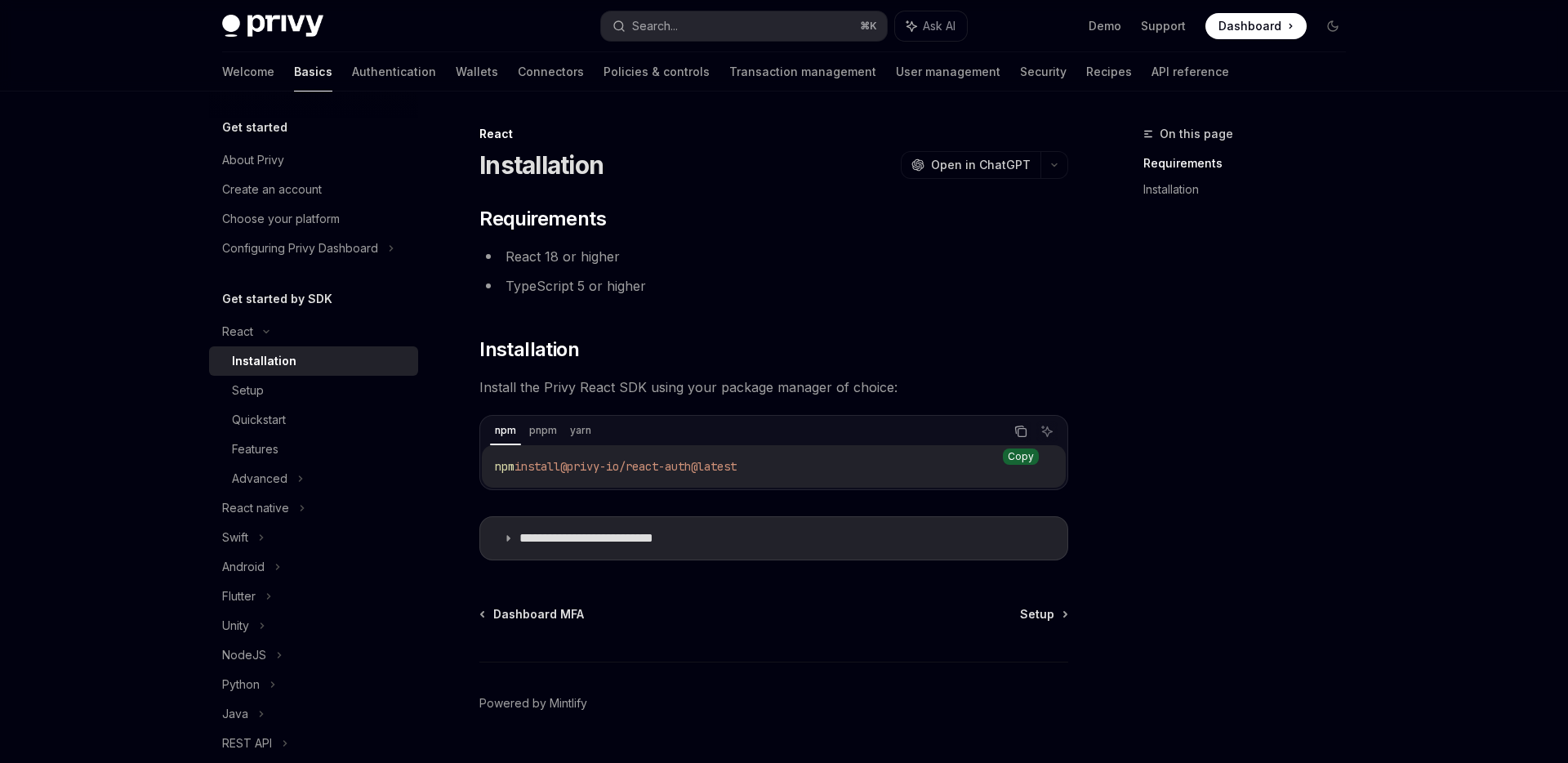
click at [1019, 434] on icon "Copy the contents from the code block" at bounding box center [1022, 432] width 9 height 9
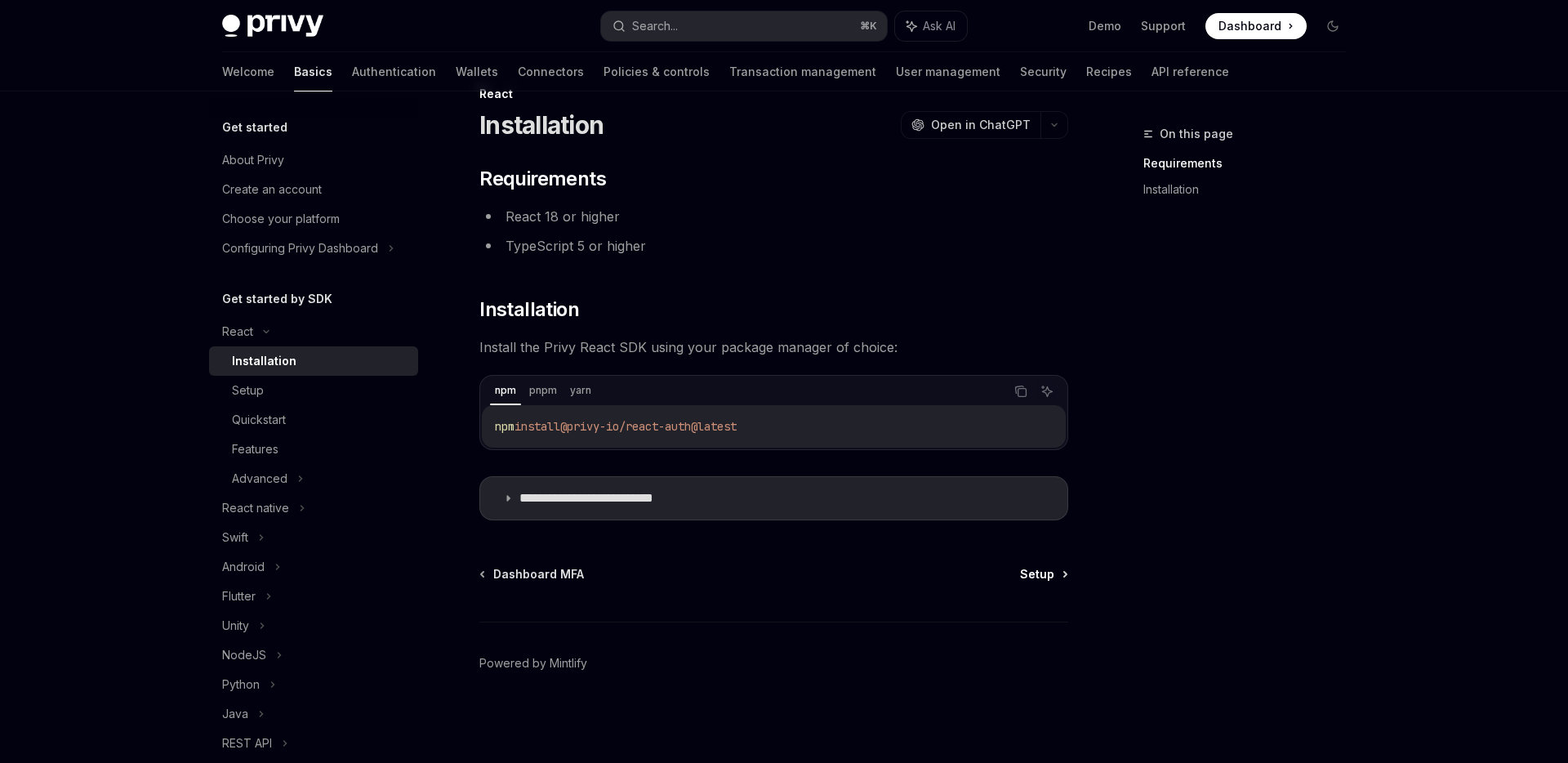
click at [1031, 571] on span "Setup" at bounding box center [1037, 573] width 34 height 16
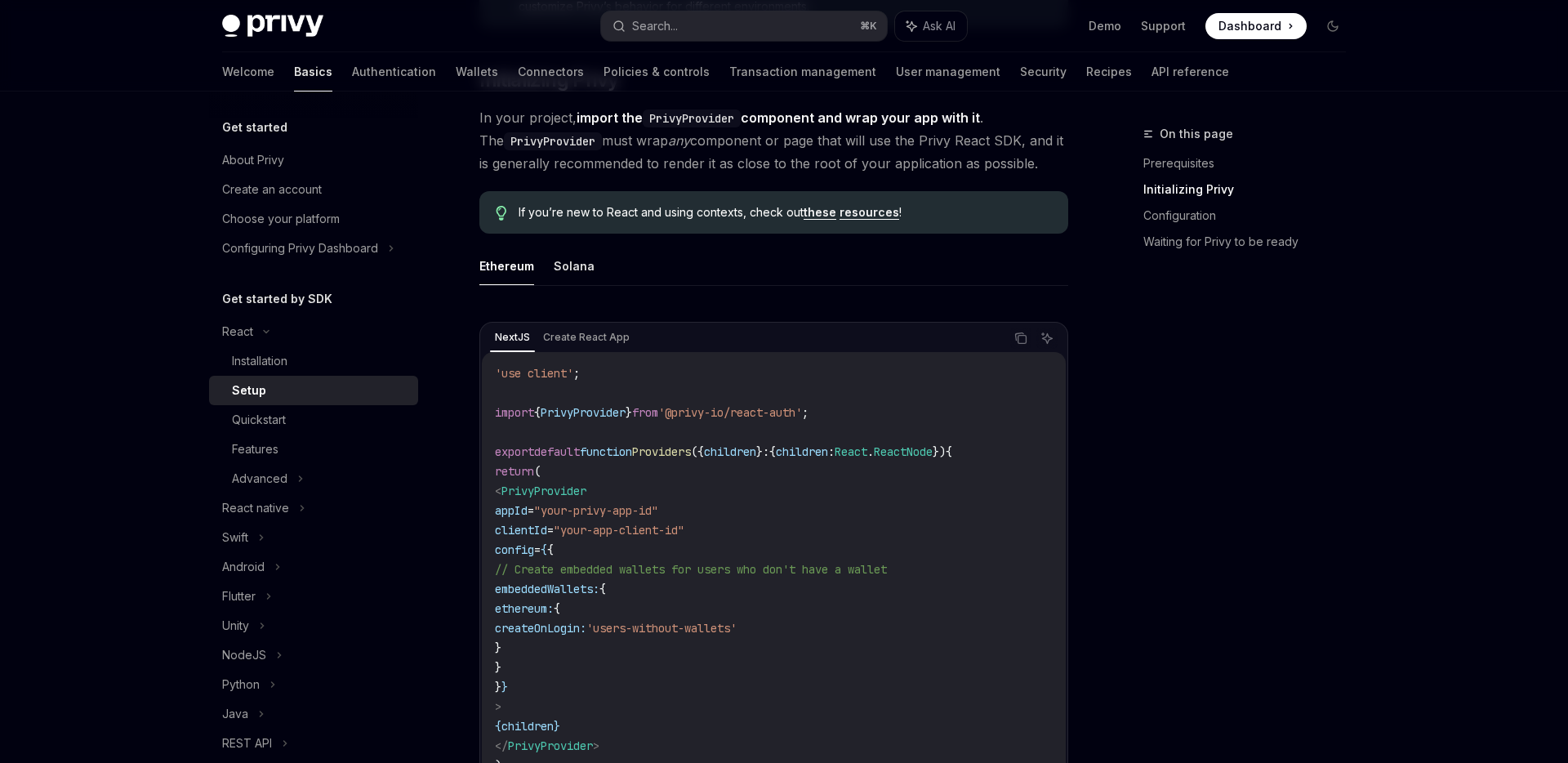
scroll to position [353, 0]
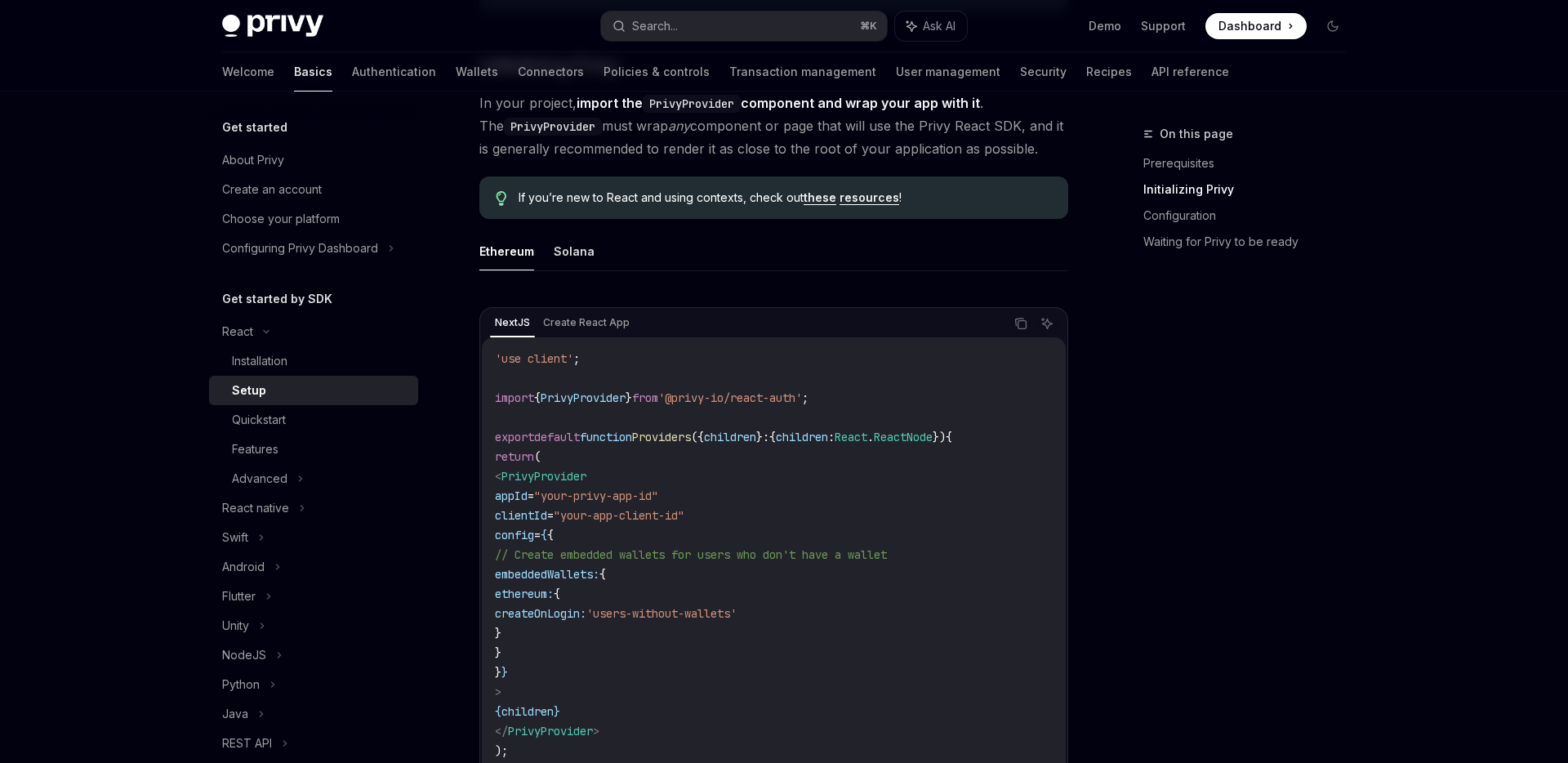
drag, startPoint x: 744, startPoint y: 515, endPoint x: 536, endPoint y: 497, distance: 208.8
click at [536, 497] on code "'use client' ; import { PrivyProvider } from '@privy-io/react-auth' ; export de…" at bounding box center [774, 564] width 558 height 431
copy code "appId = "your-privy-app-id" clientId = "your-app-client-id""
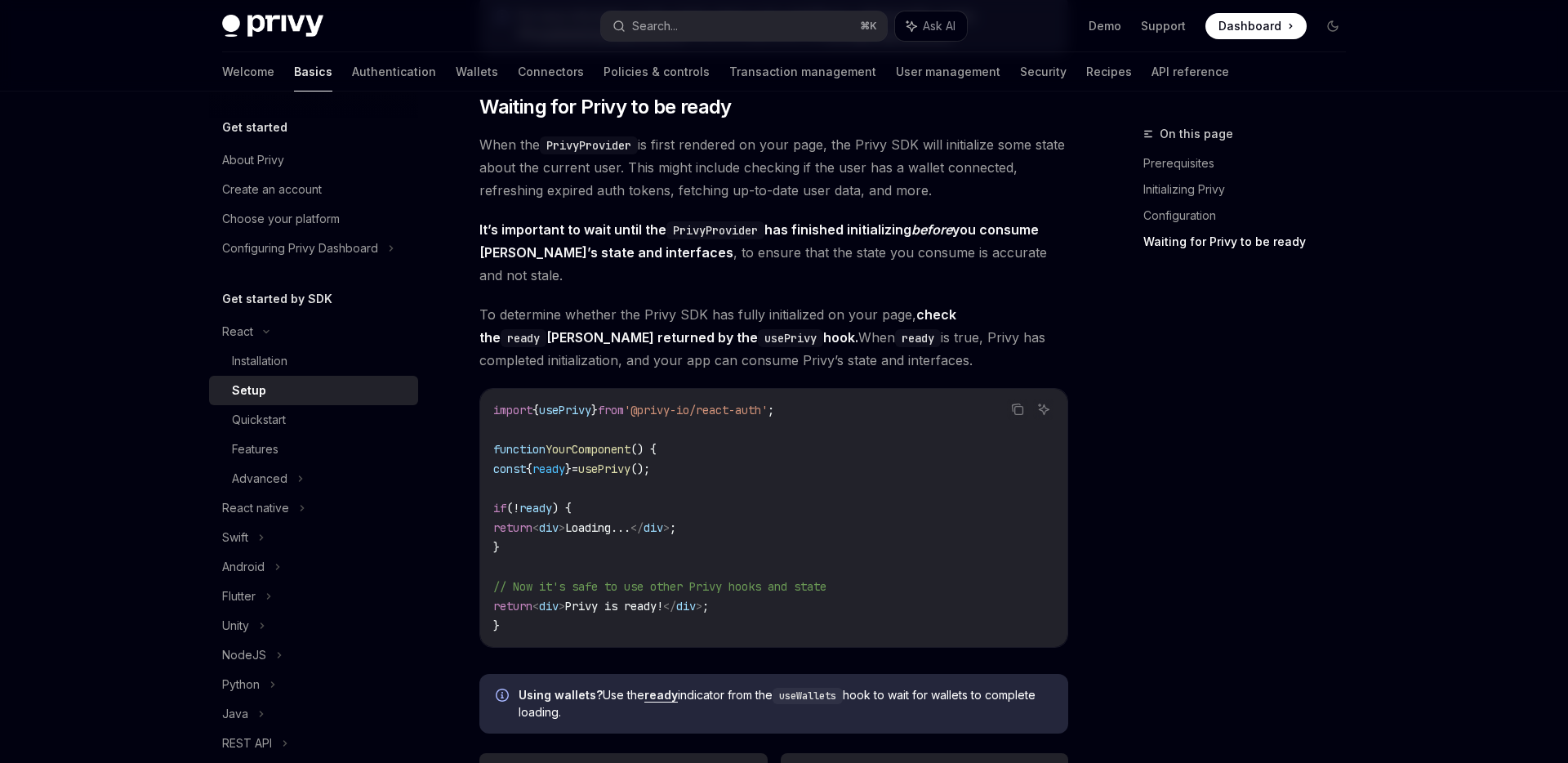
scroll to position [1558, 0]
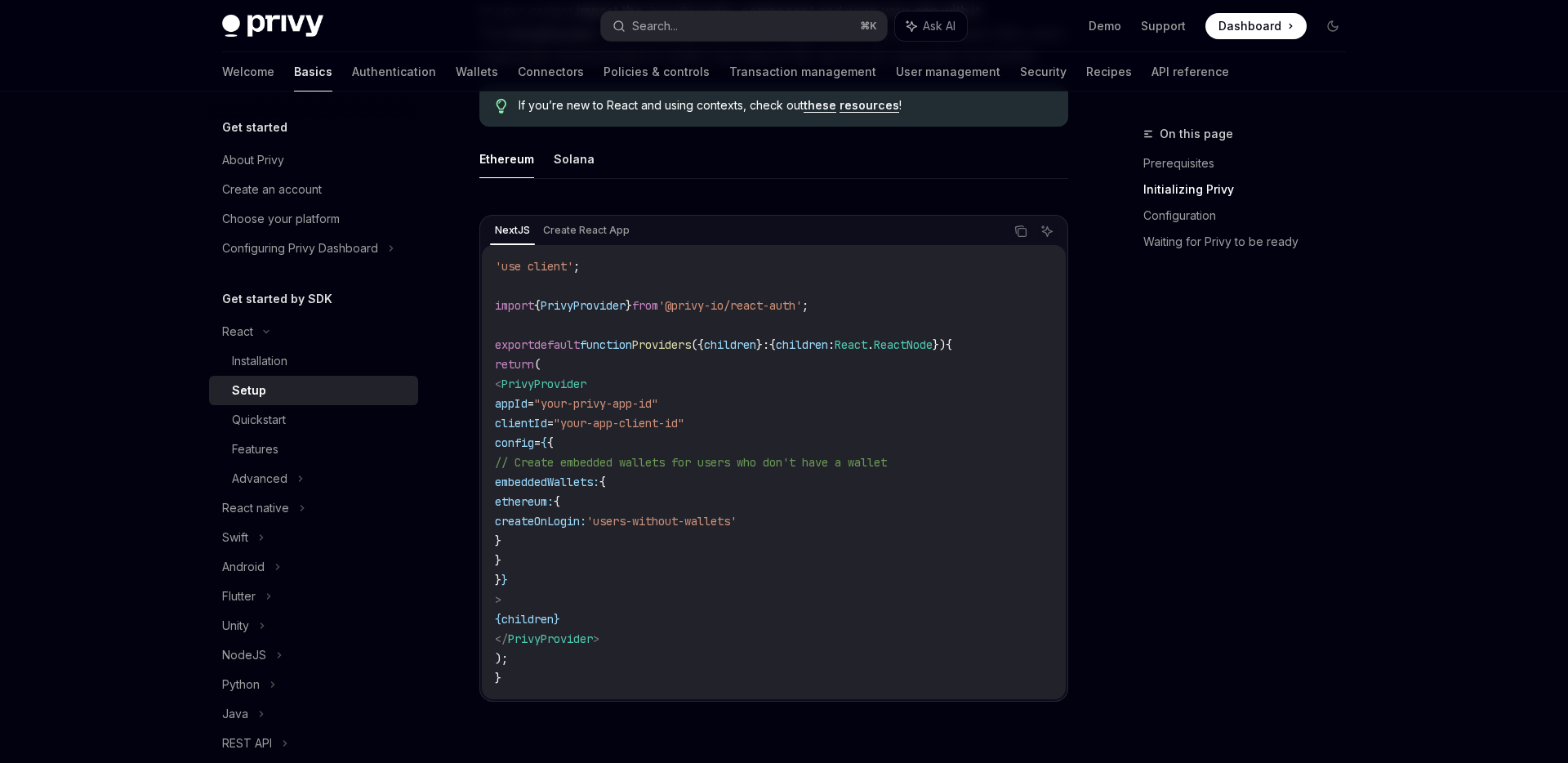
click at [704, 587] on code "'use client' ; import { PrivyProvider } from '@privy-io/react-auth' ; export de…" at bounding box center [774, 472] width 558 height 431
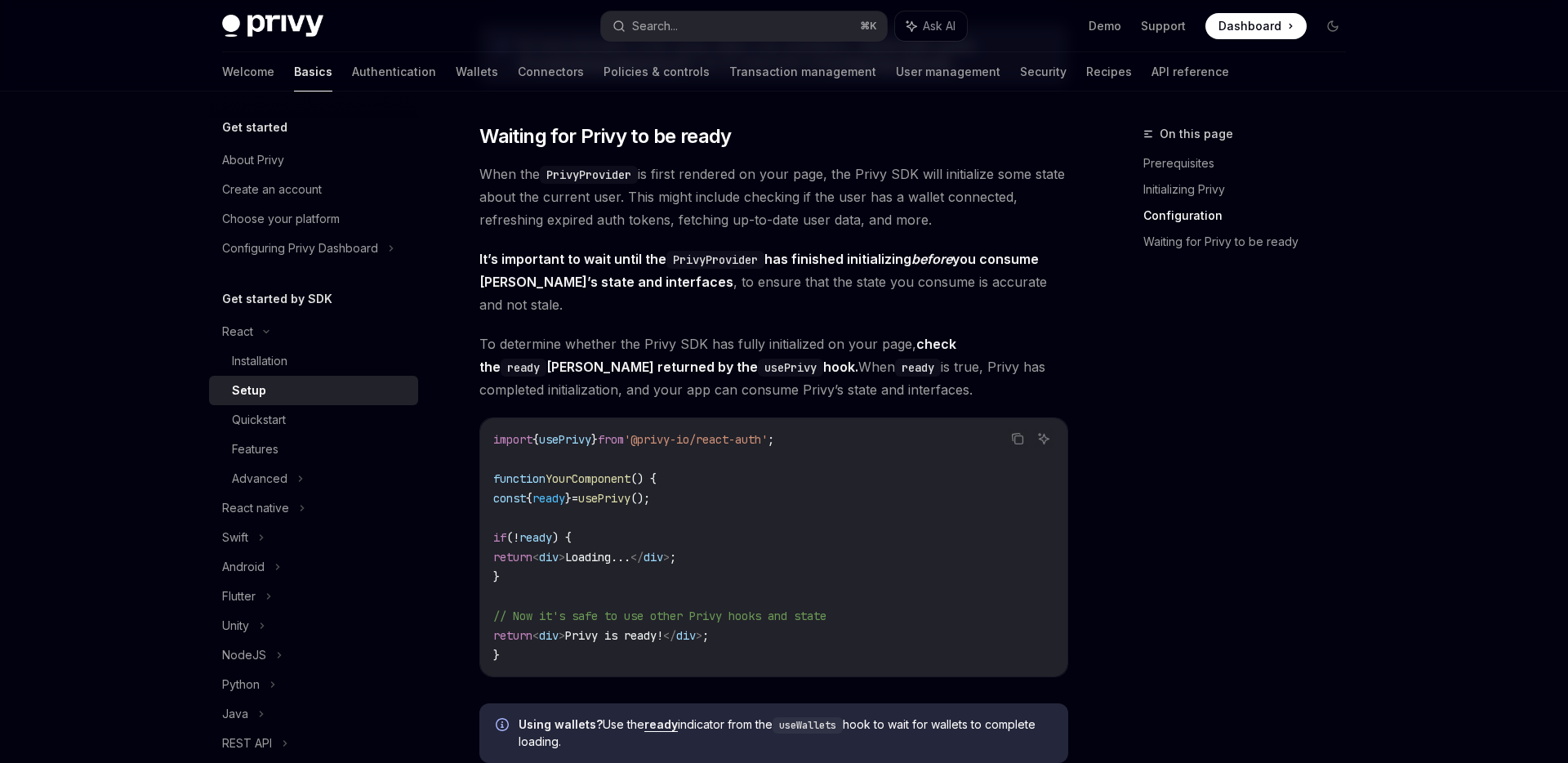
scroll to position [1524, 0]
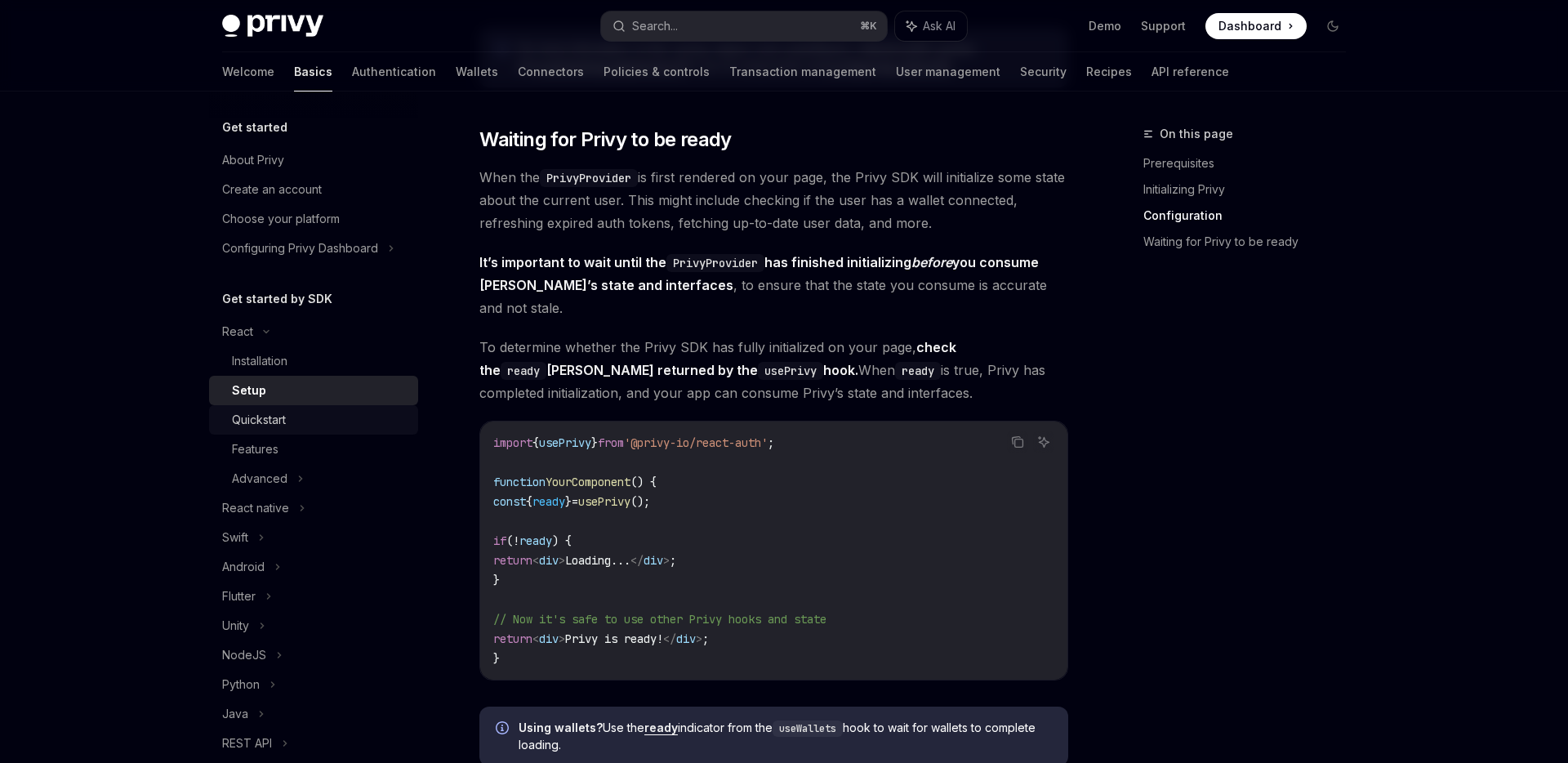
click at [287, 415] on div "Quickstart" at bounding box center [320, 420] width 177 height 20
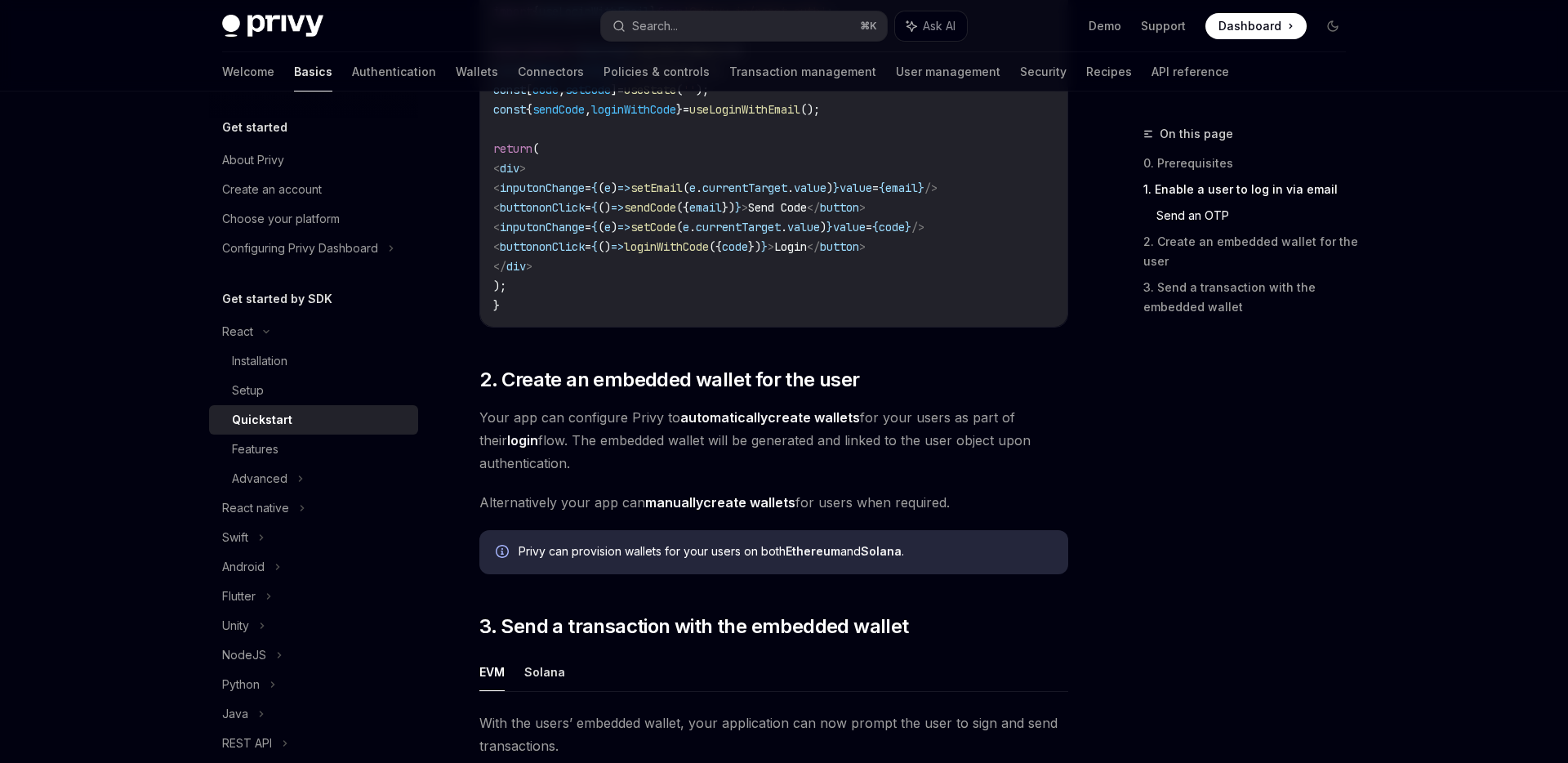
scroll to position [910, 0]
click at [805, 504] on span "Alternatively your app can manually create wallets for users when required." at bounding box center [774, 503] width 589 height 23
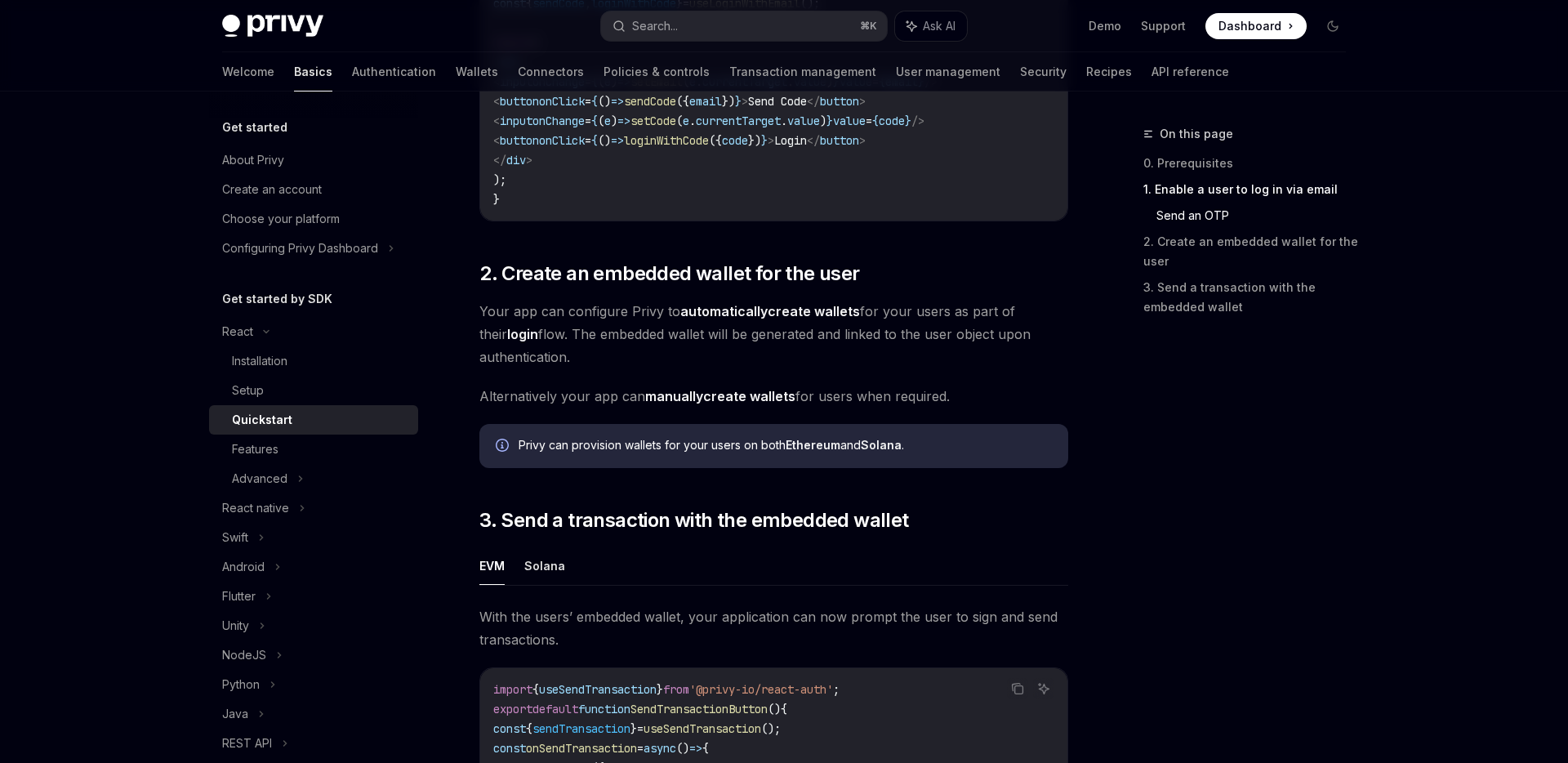
scroll to position [1019, 0]
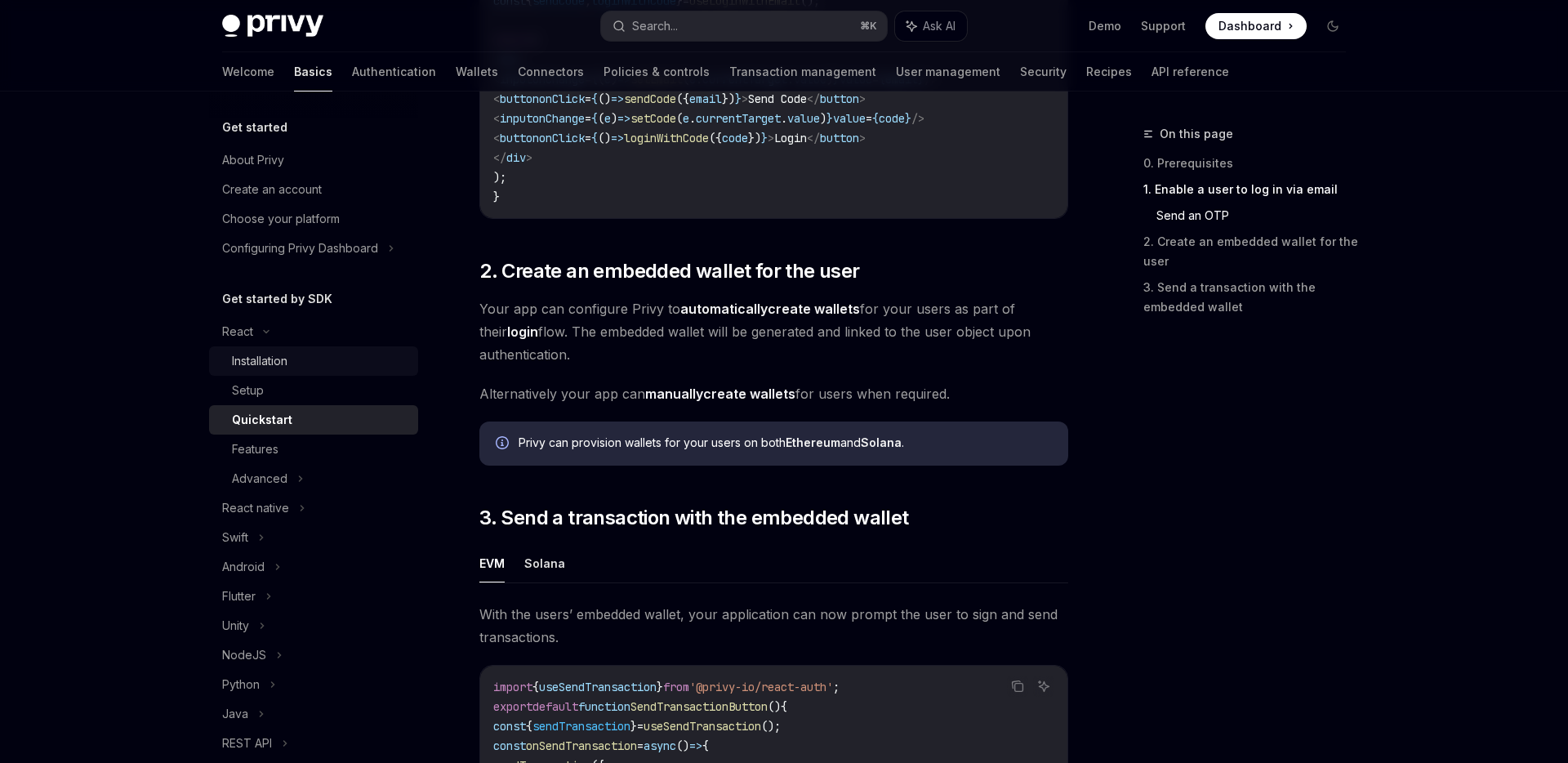
click at [278, 367] on div "Installation" at bounding box center [259, 360] width 56 height 20
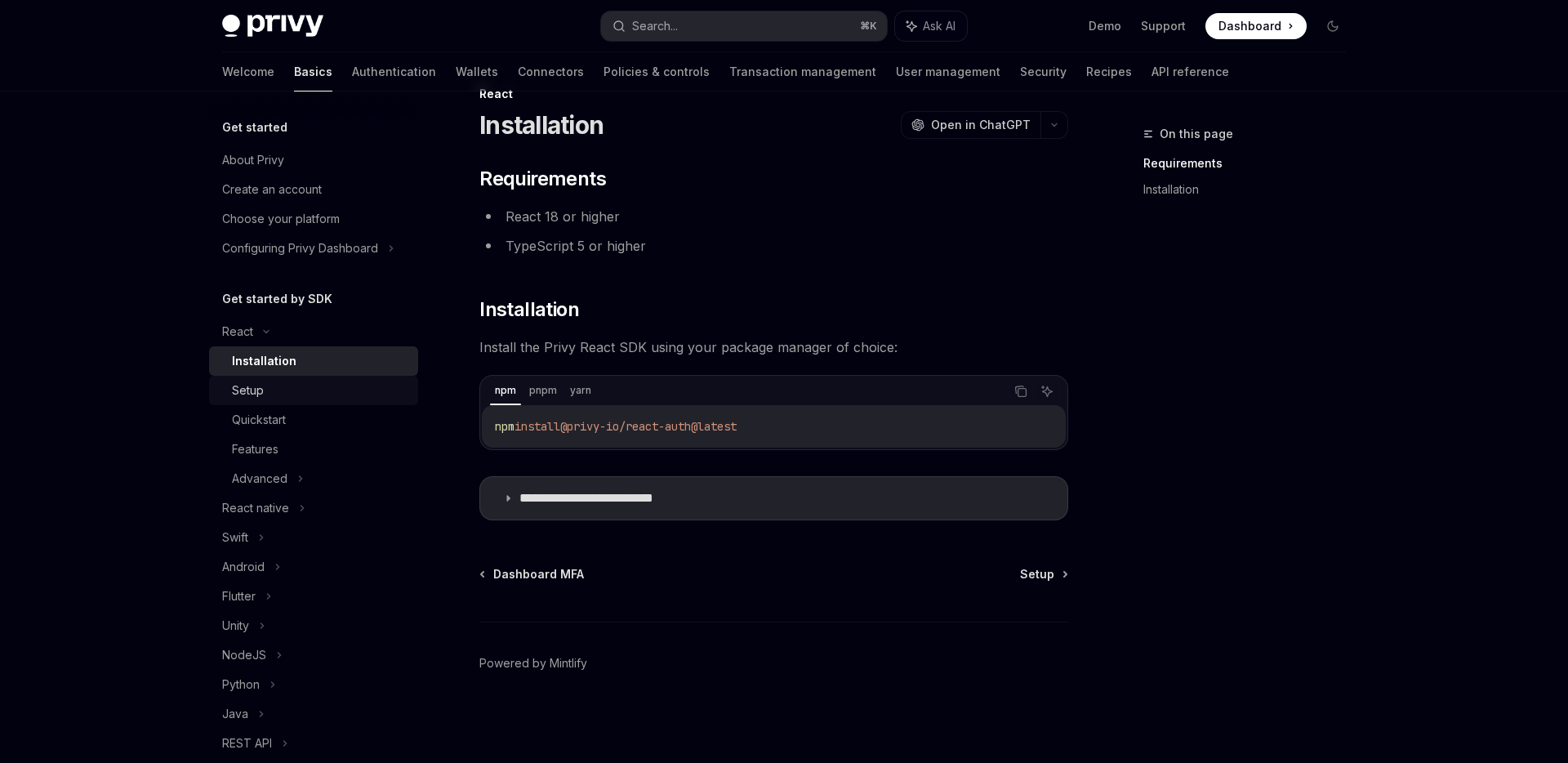
scroll to position [40, 0]
click at [286, 392] on div "Setup" at bounding box center [320, 390] width 177 height 20
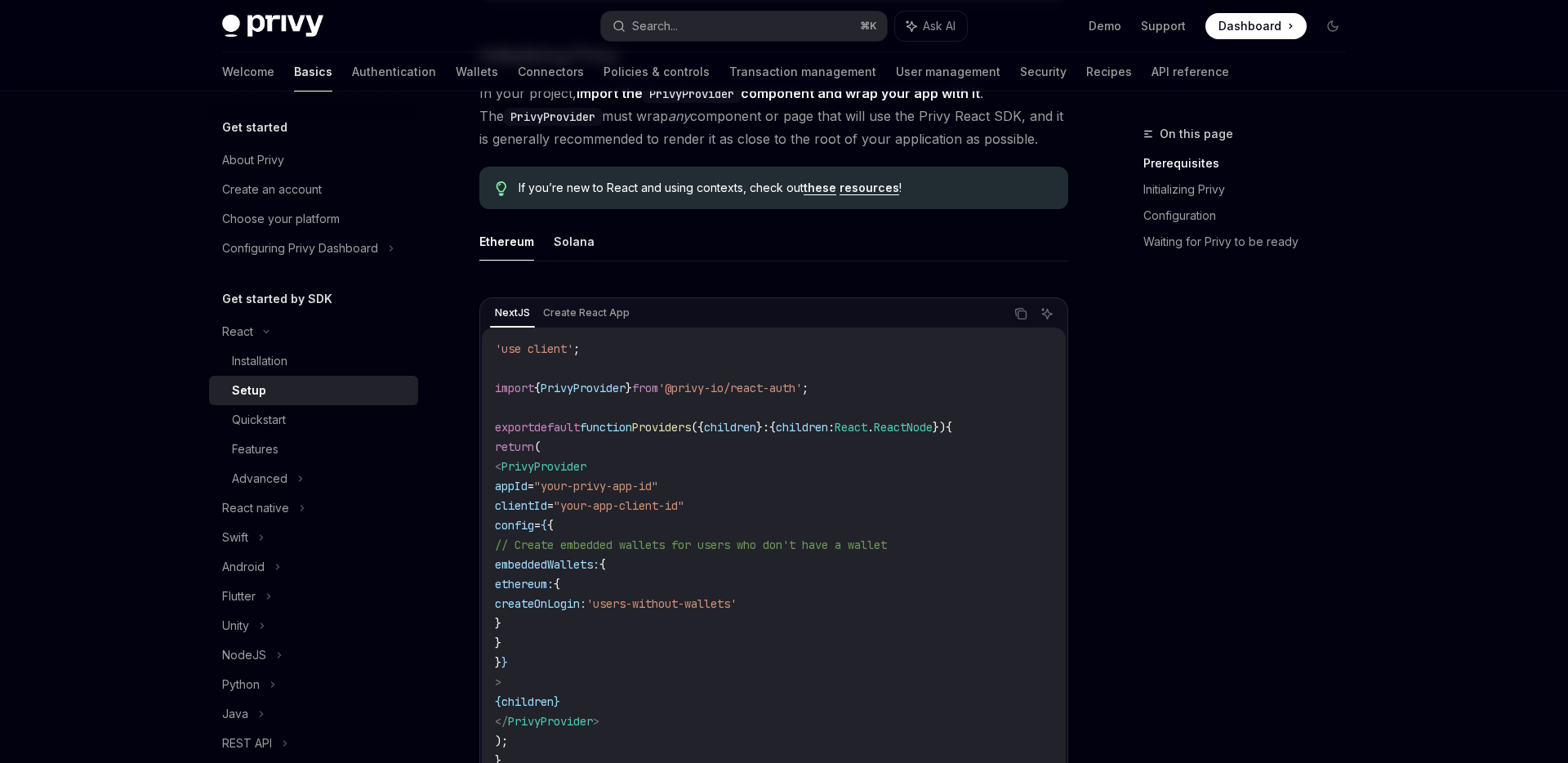
type textarea "*"
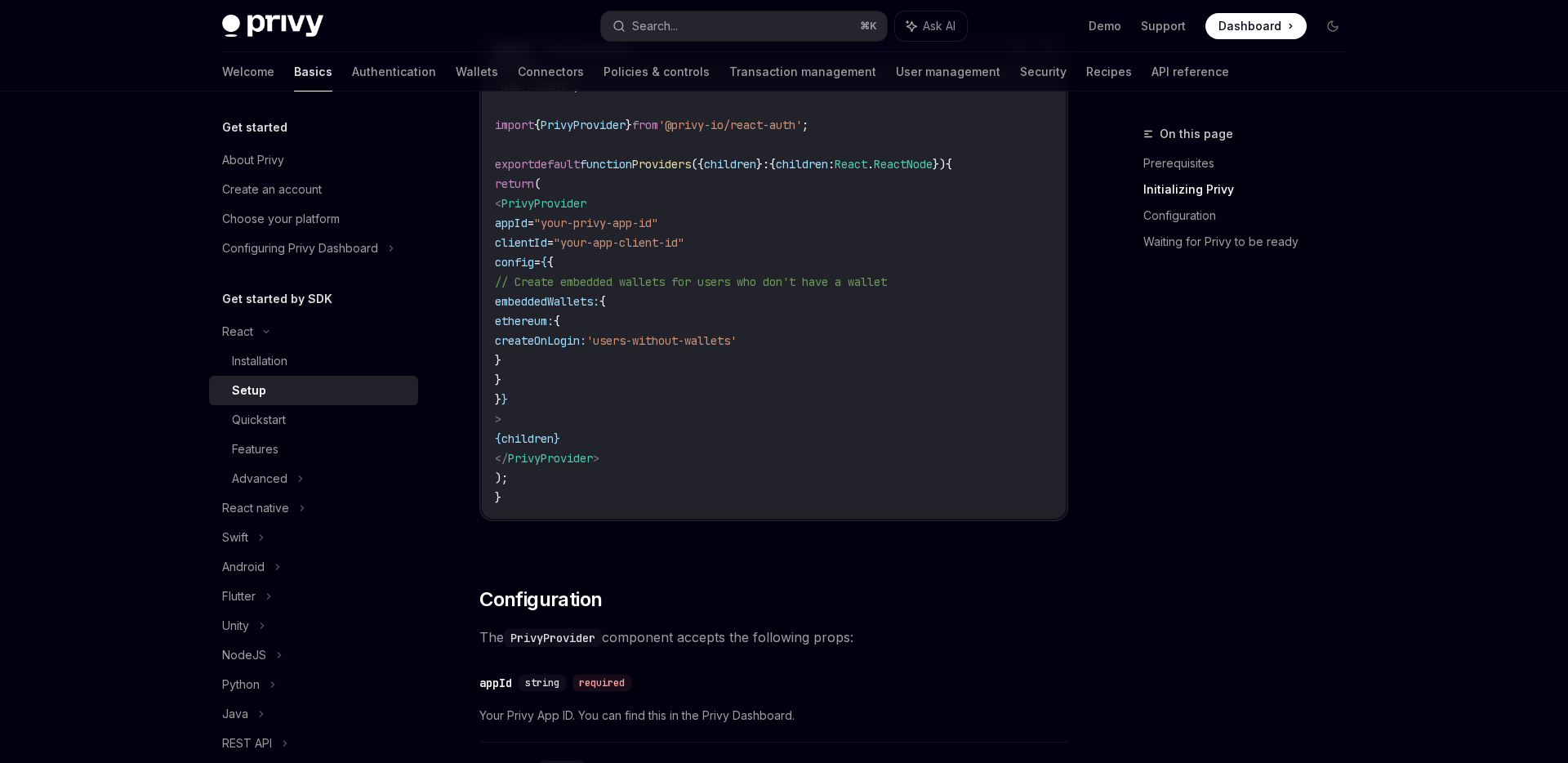
scroll to position [634, 0]
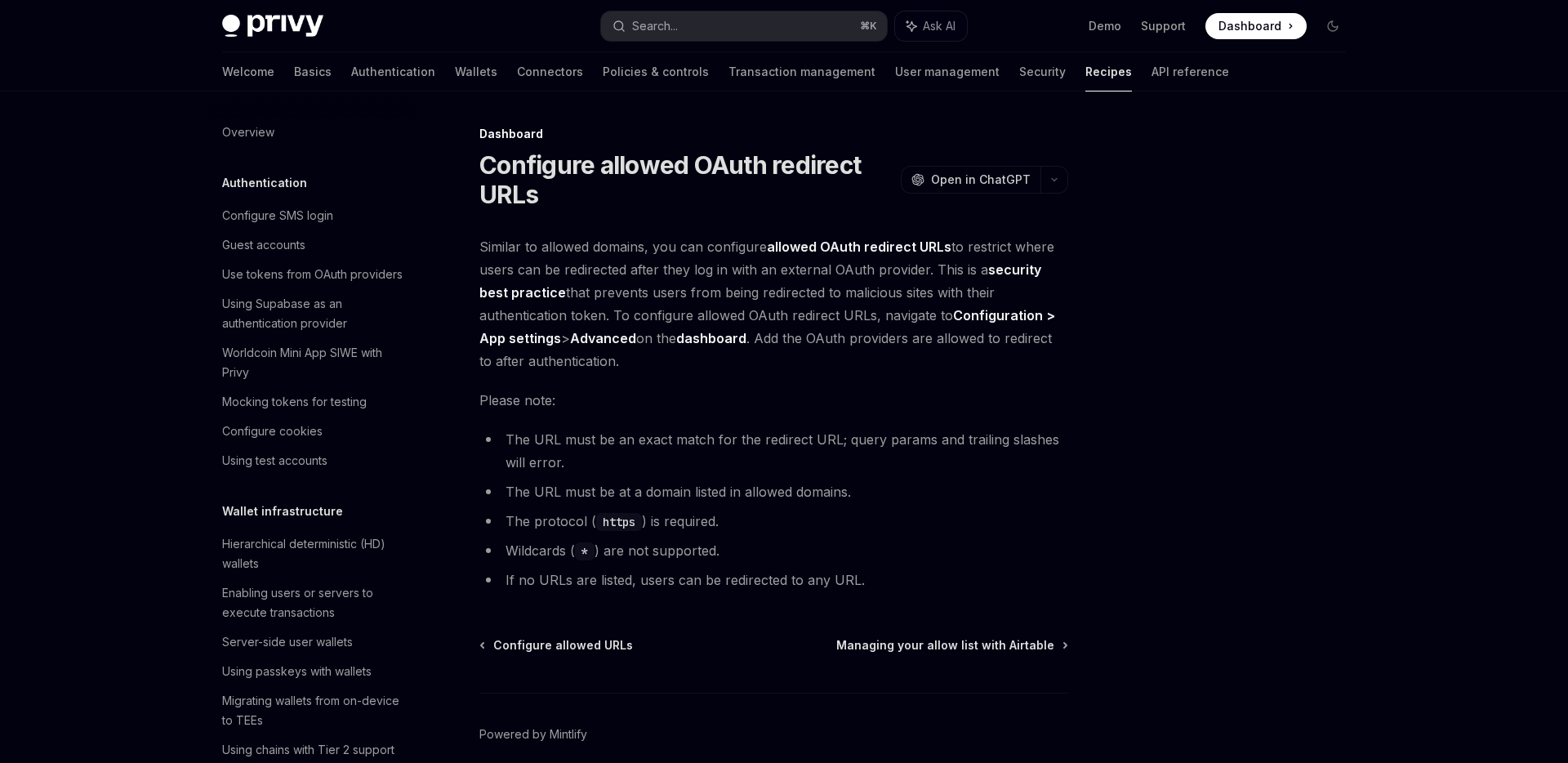
scroll to position [783, 0]
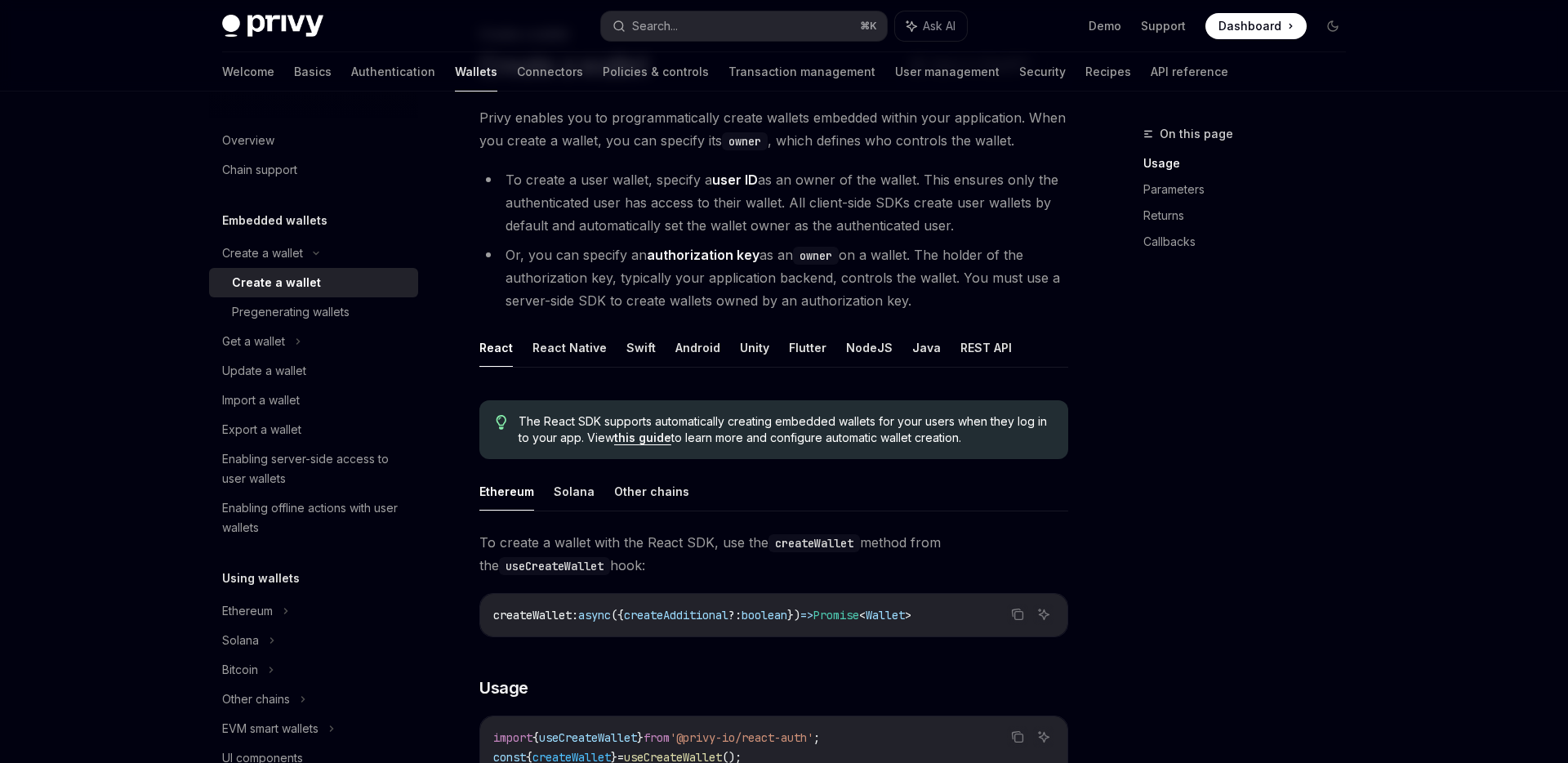
scroll to position [98, 0]
click at [967, 347] on button "REST API" at bounding box center [986, 349] width 51 height 39
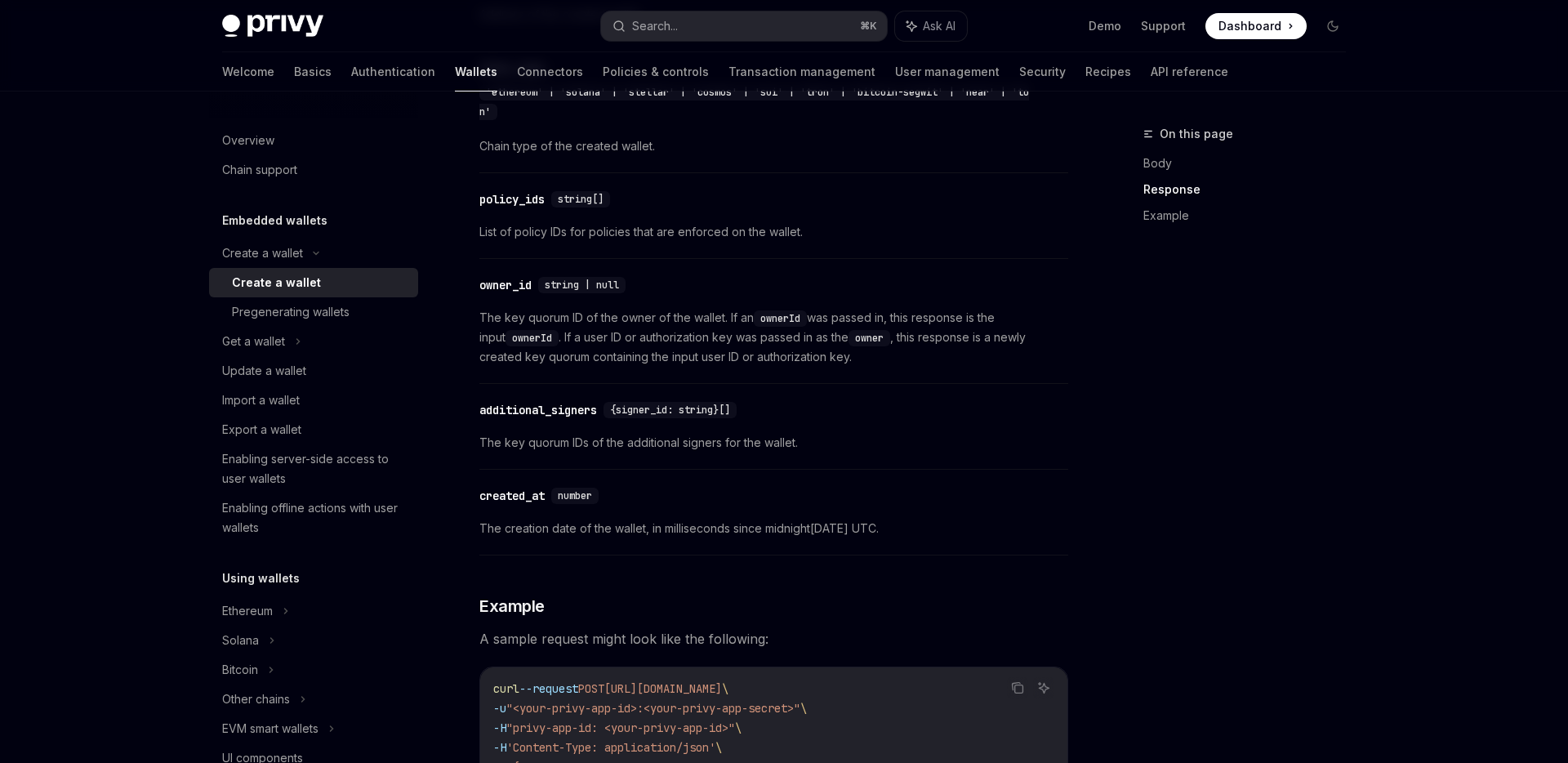
scroll to position [1657, 0]
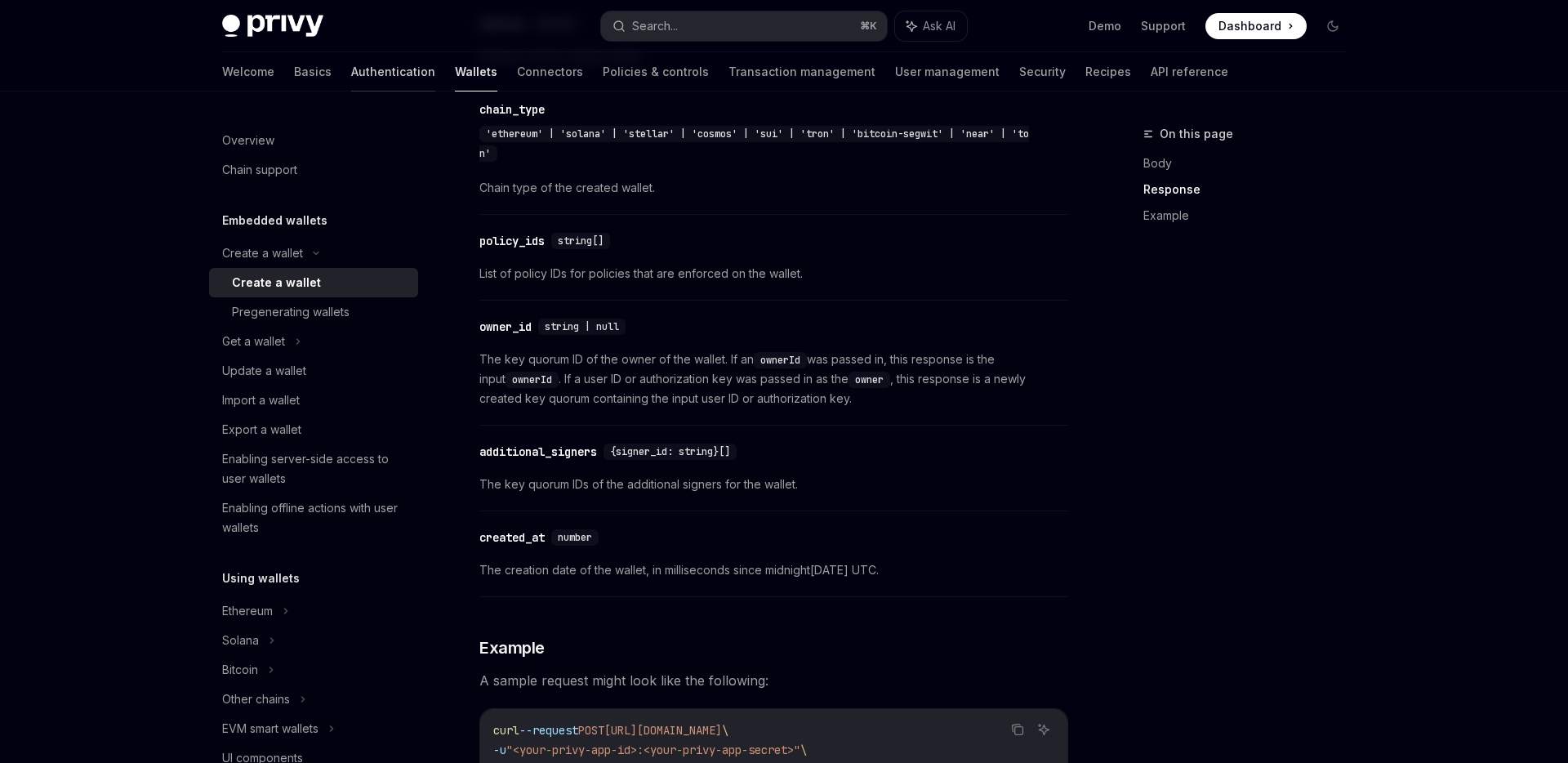
click at [351, 74] on link "Authentication" at bounding box center [392, 71] width 84 height 39
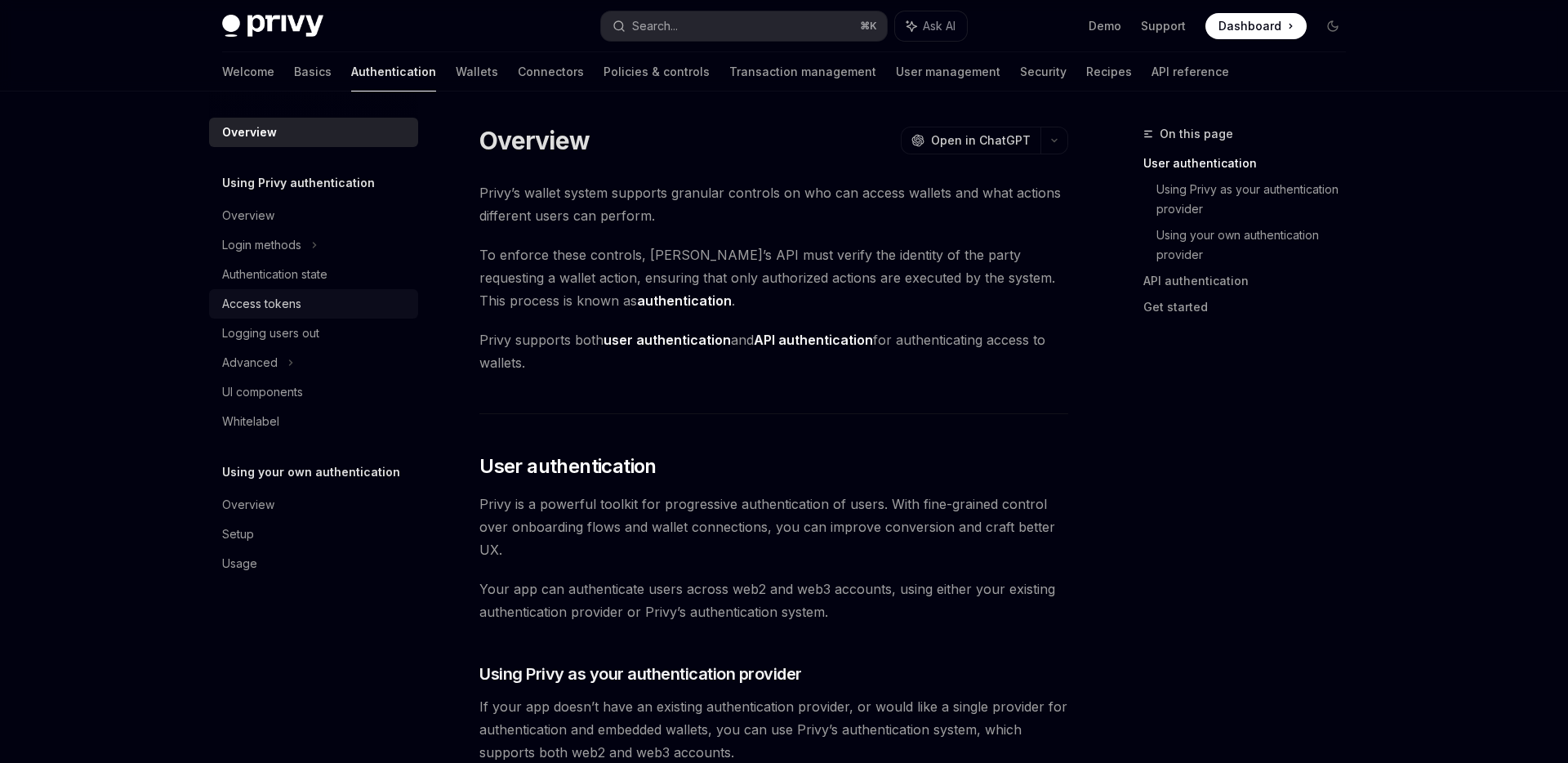
click at [278, 303] on div "Access tokens" at bounding box center [262, 303] width 79 height 20
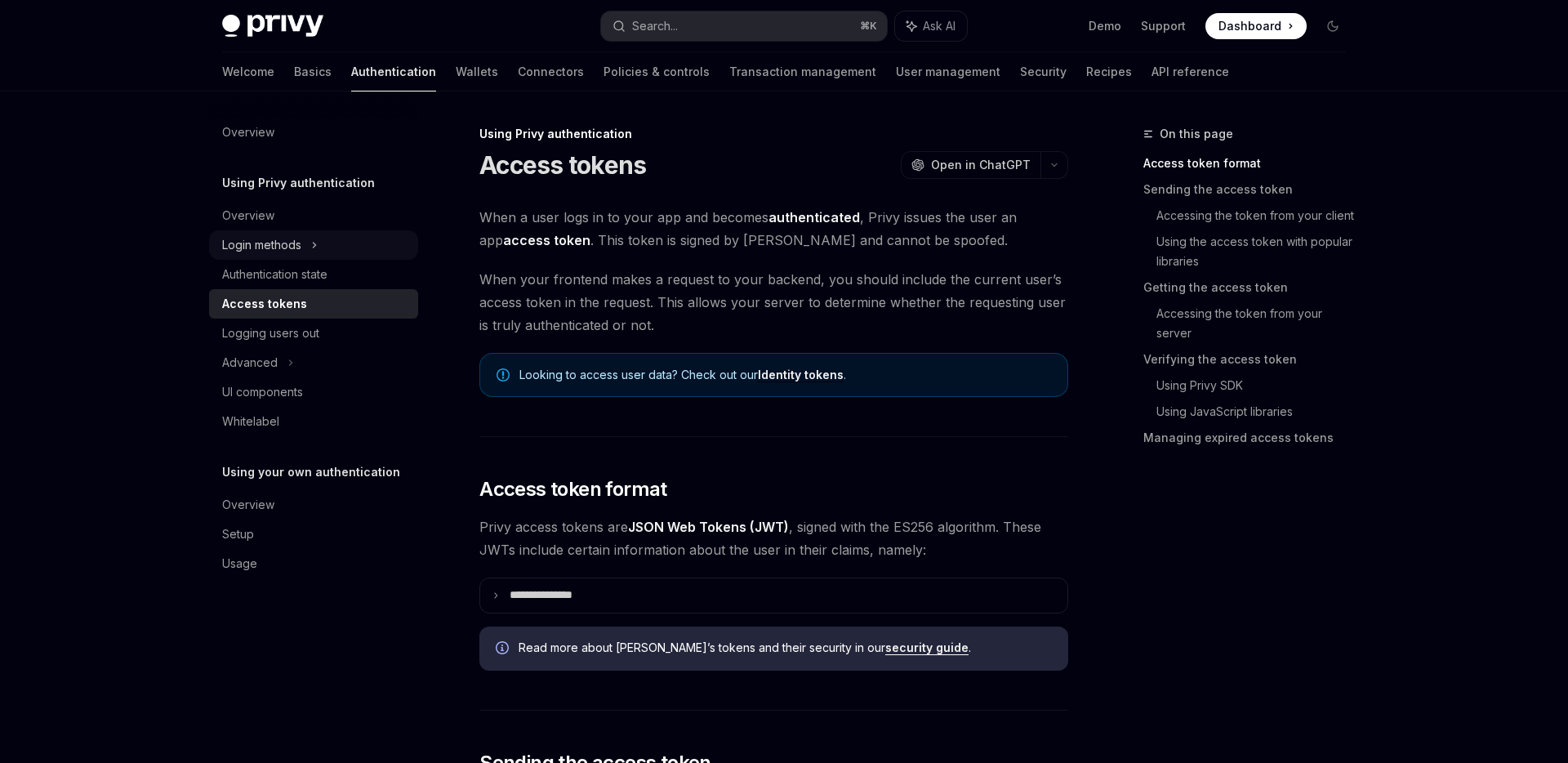
click at [304, 246] on div "Login methods" at bounding box center [313, 245] width 209 height 29
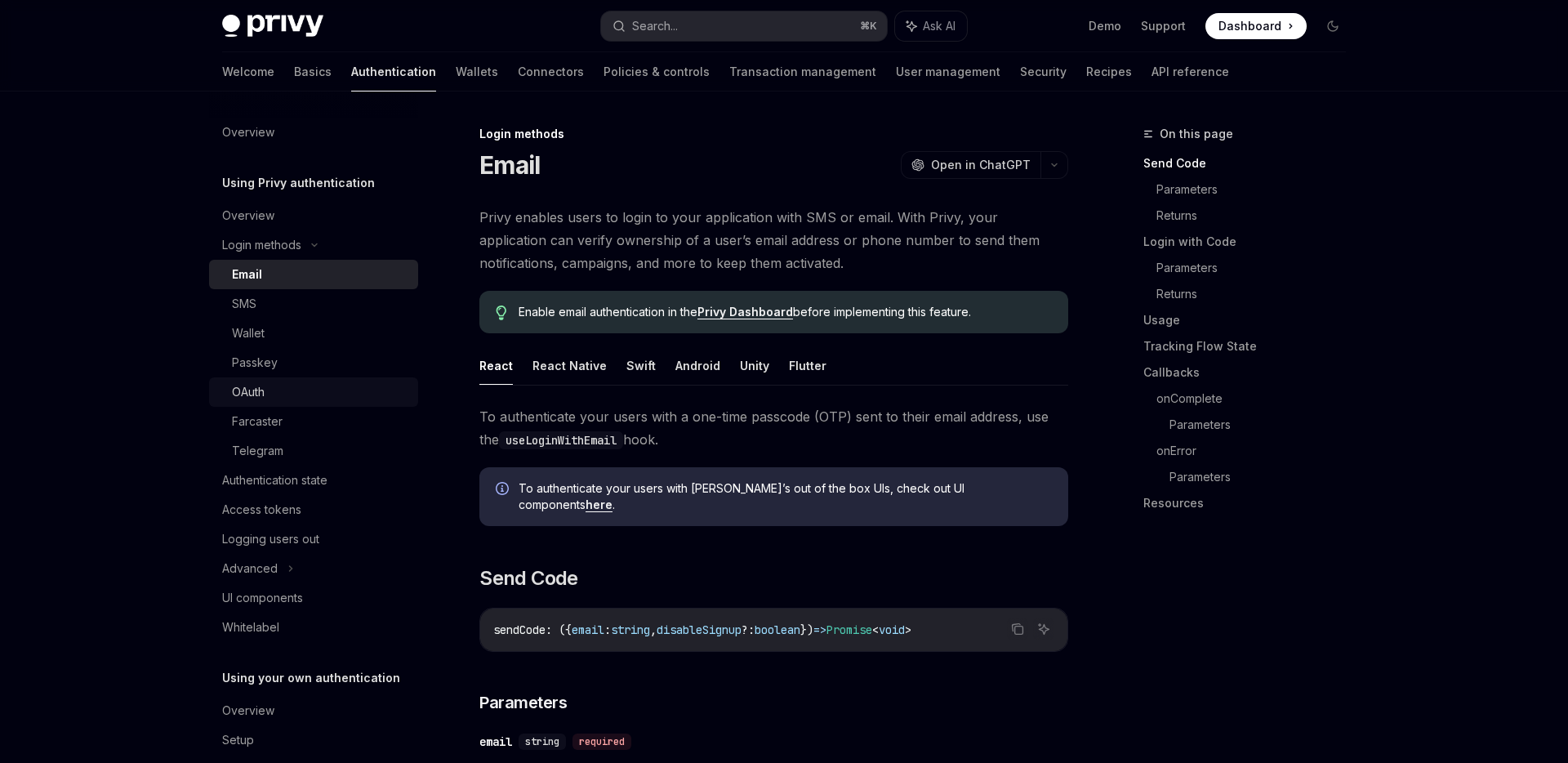
click at [285, 384] on div "OAuth" at bounding box center [320, 391] width 177 height 20
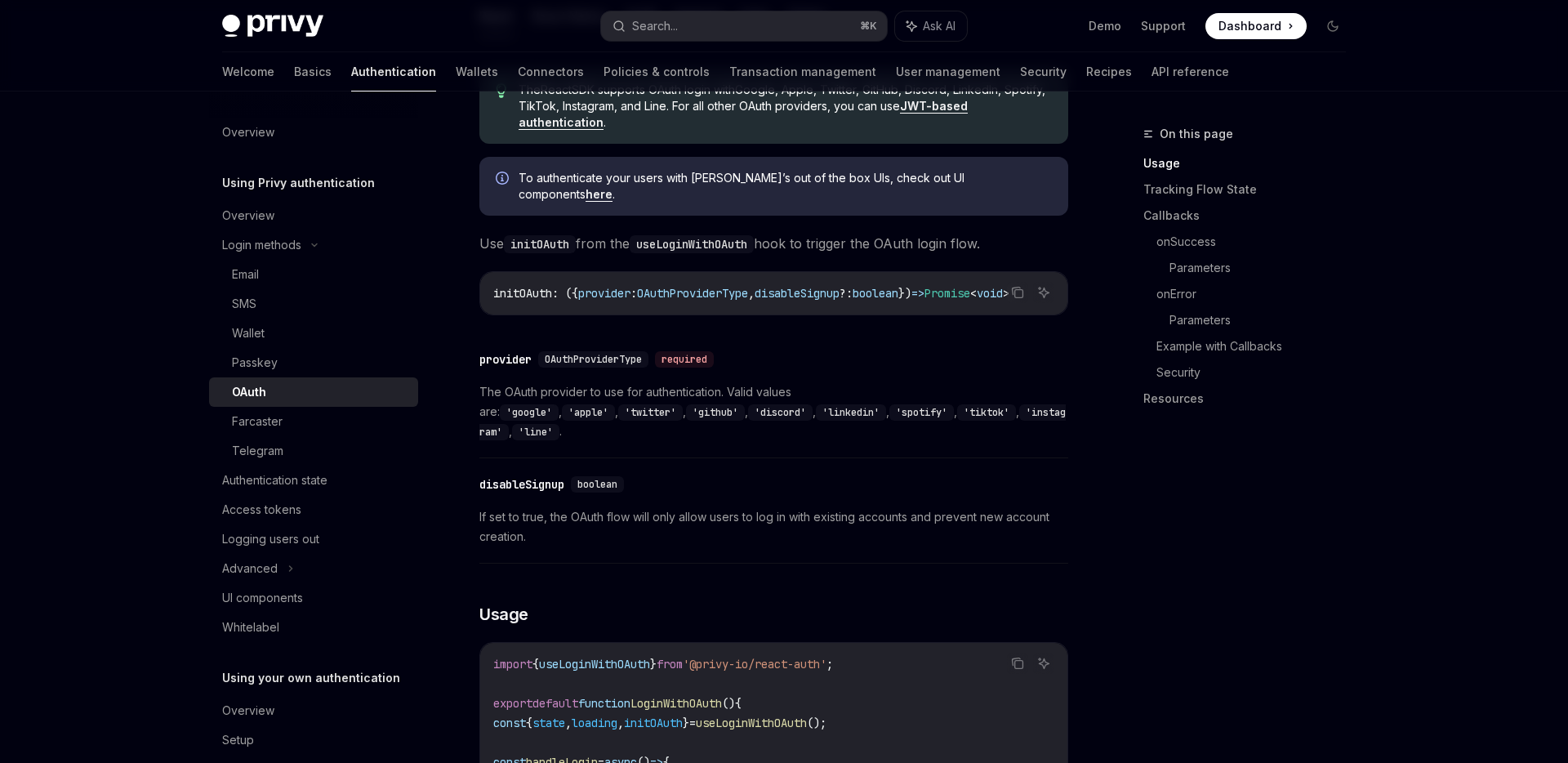
scroll to position [492, 0]
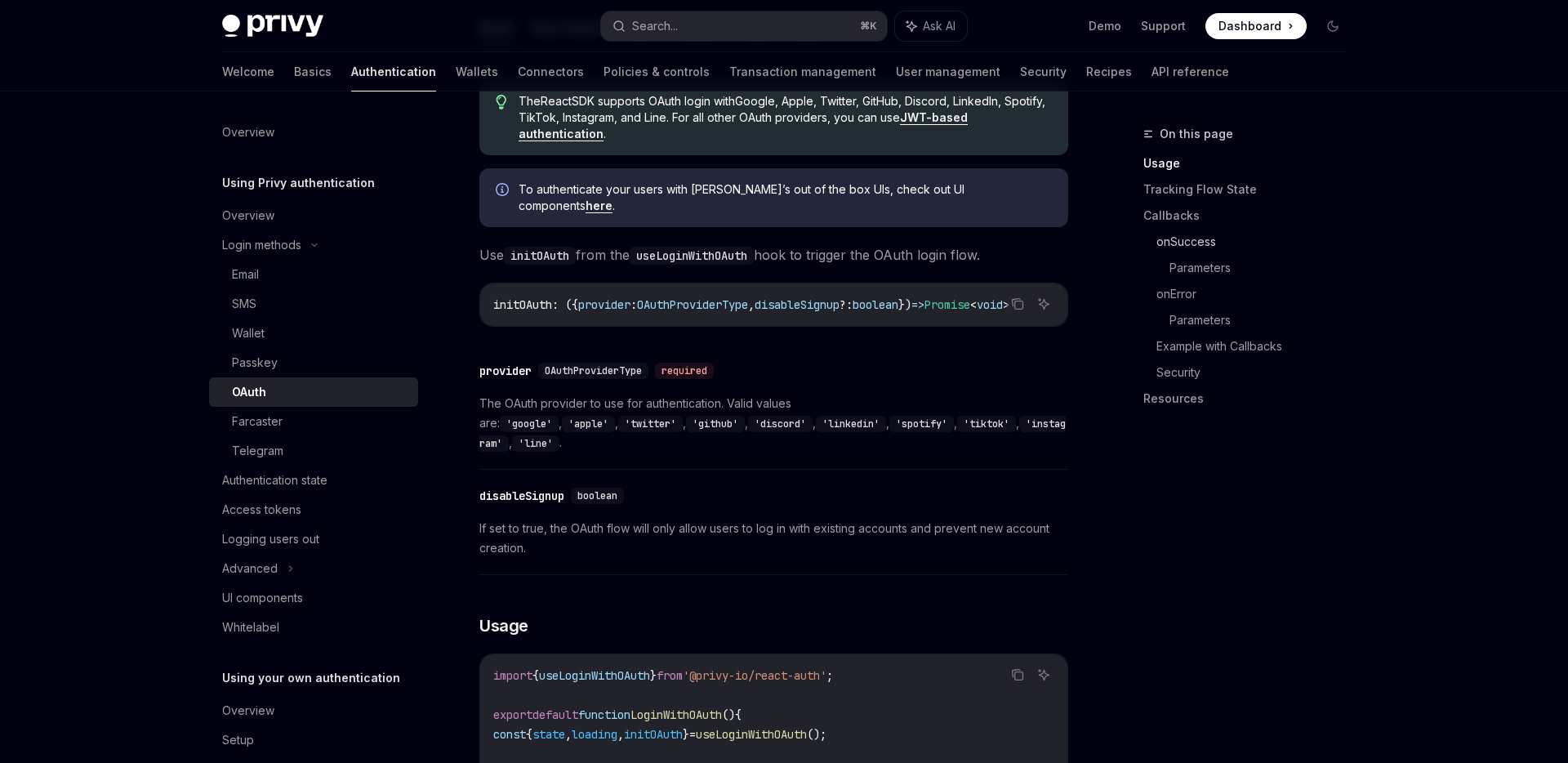
click at [1211, 236] on link "onSuccess" at bounding box center [1258, 242] width 202 height 26
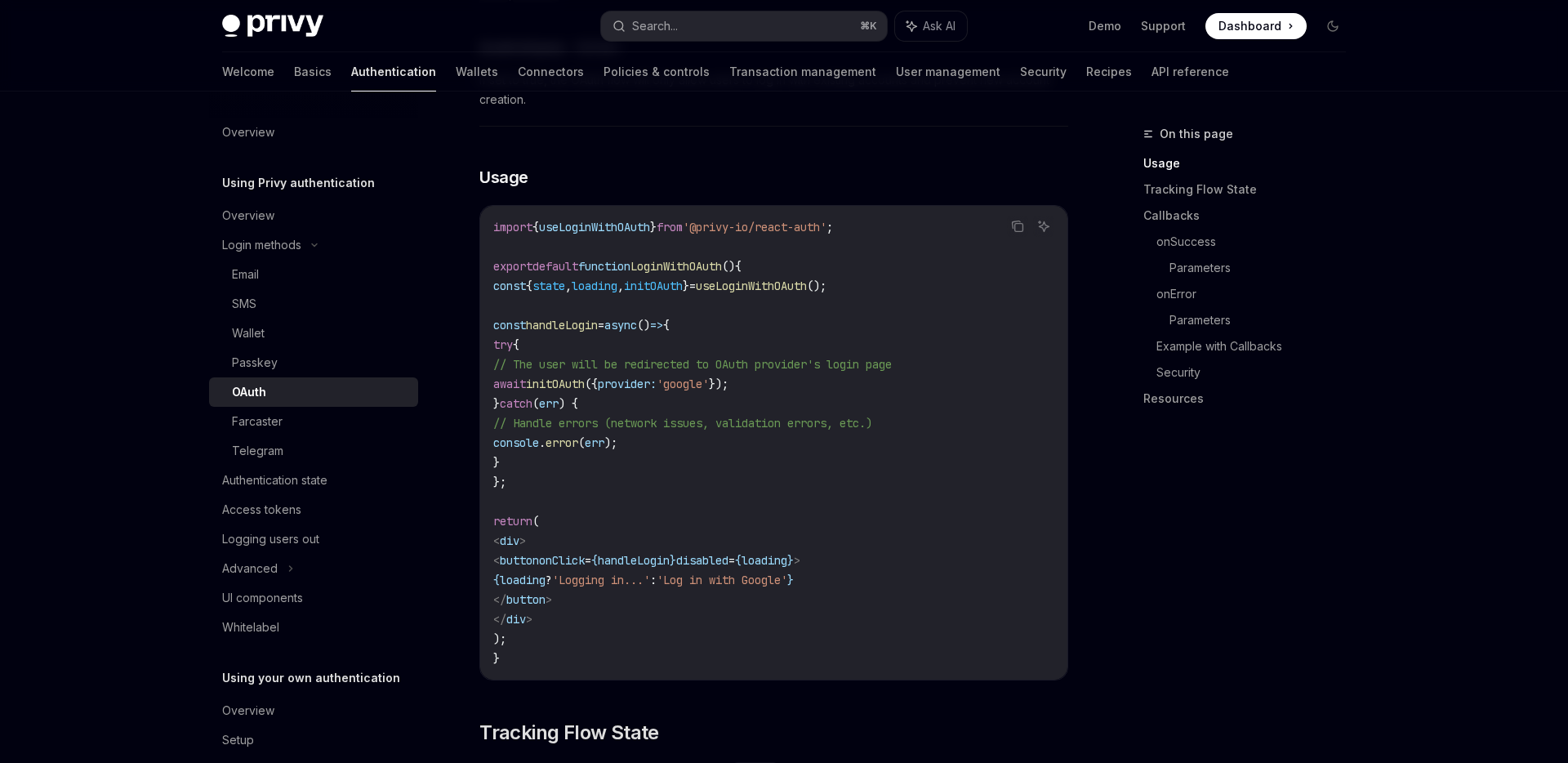
scroll to position [935, 0]
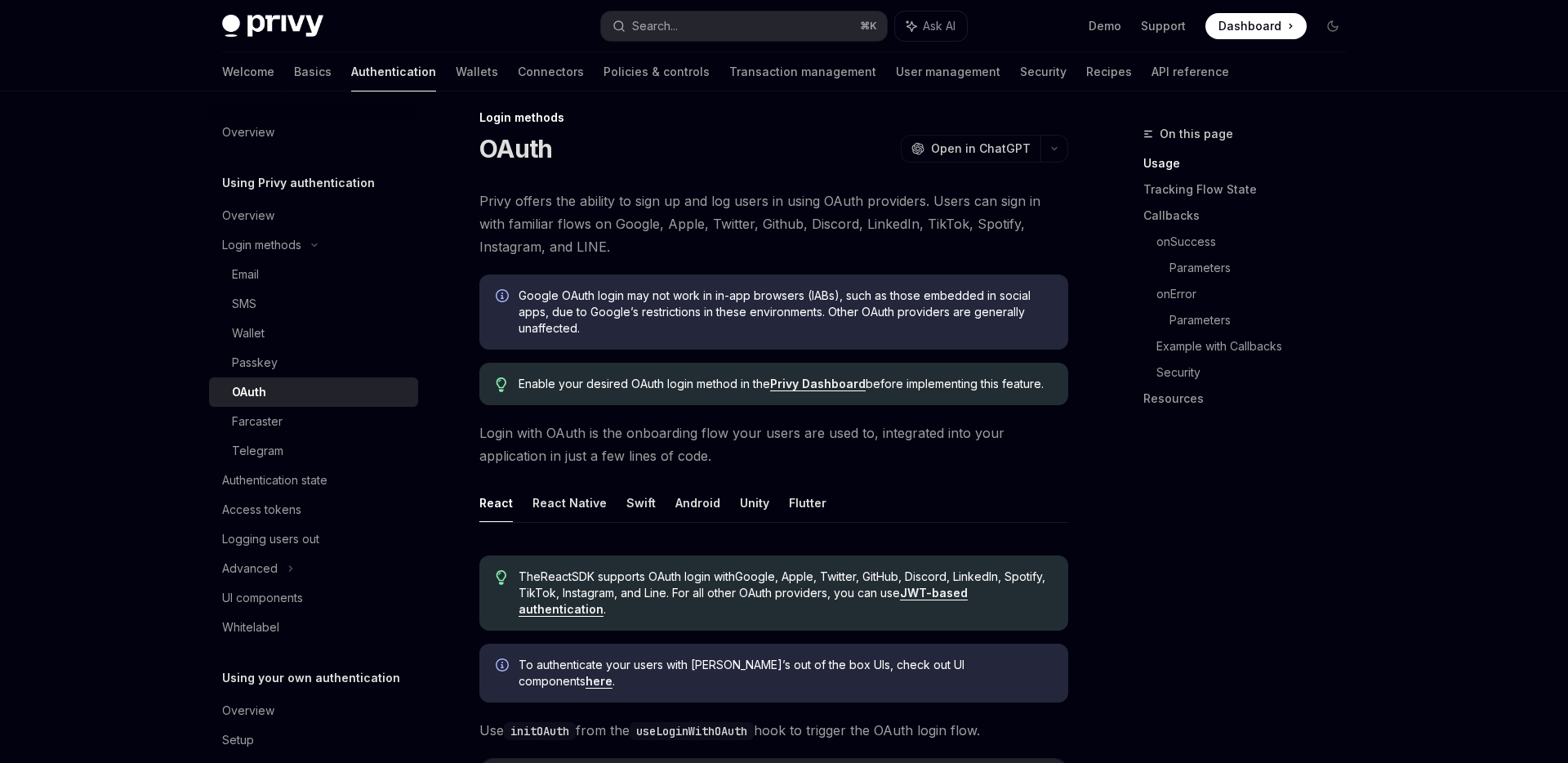
scroll to position [0, 0]
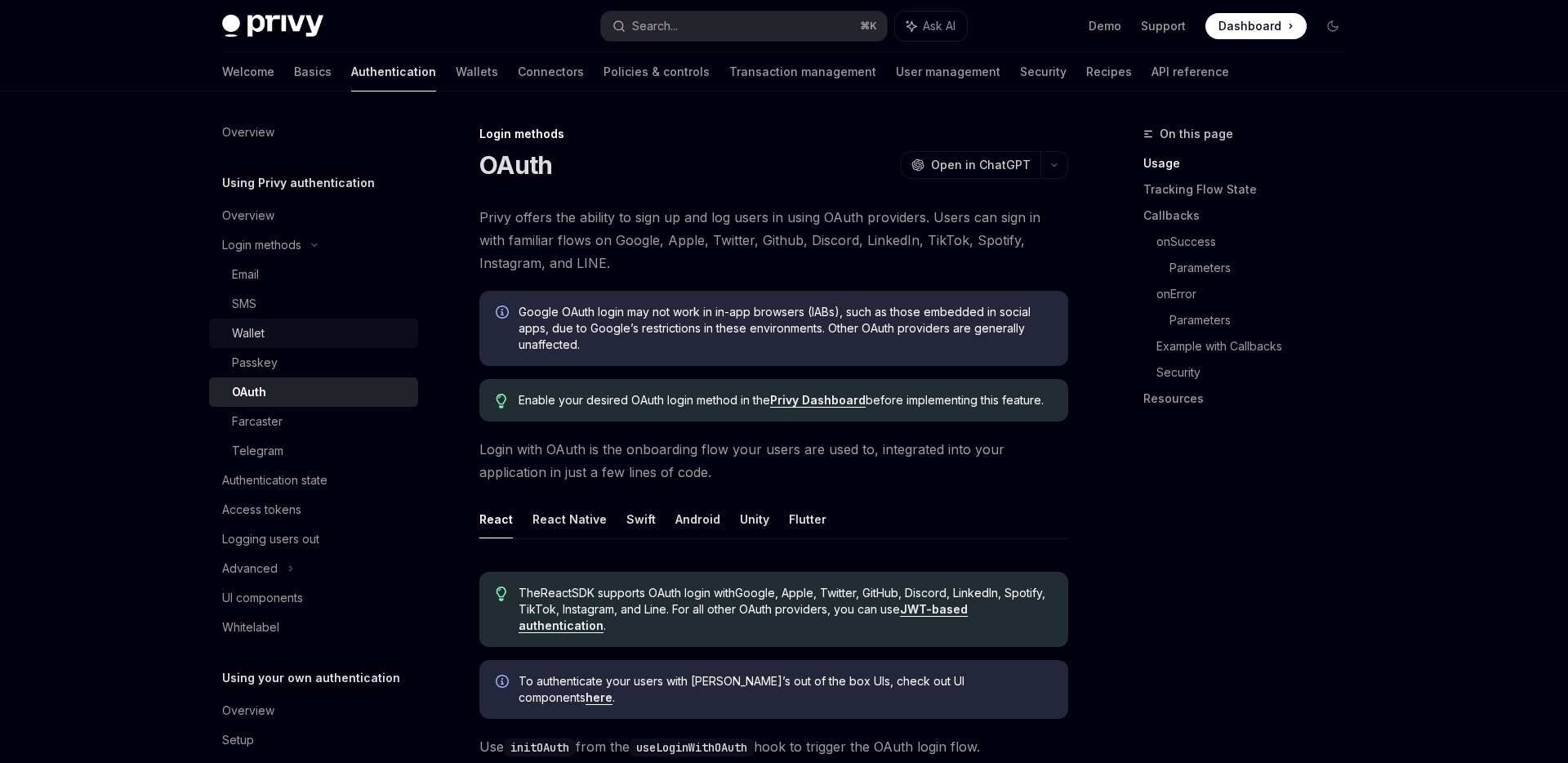
click at [314, 339] on div "Wallet" at bounding box center [320, 333] width 177 height 20
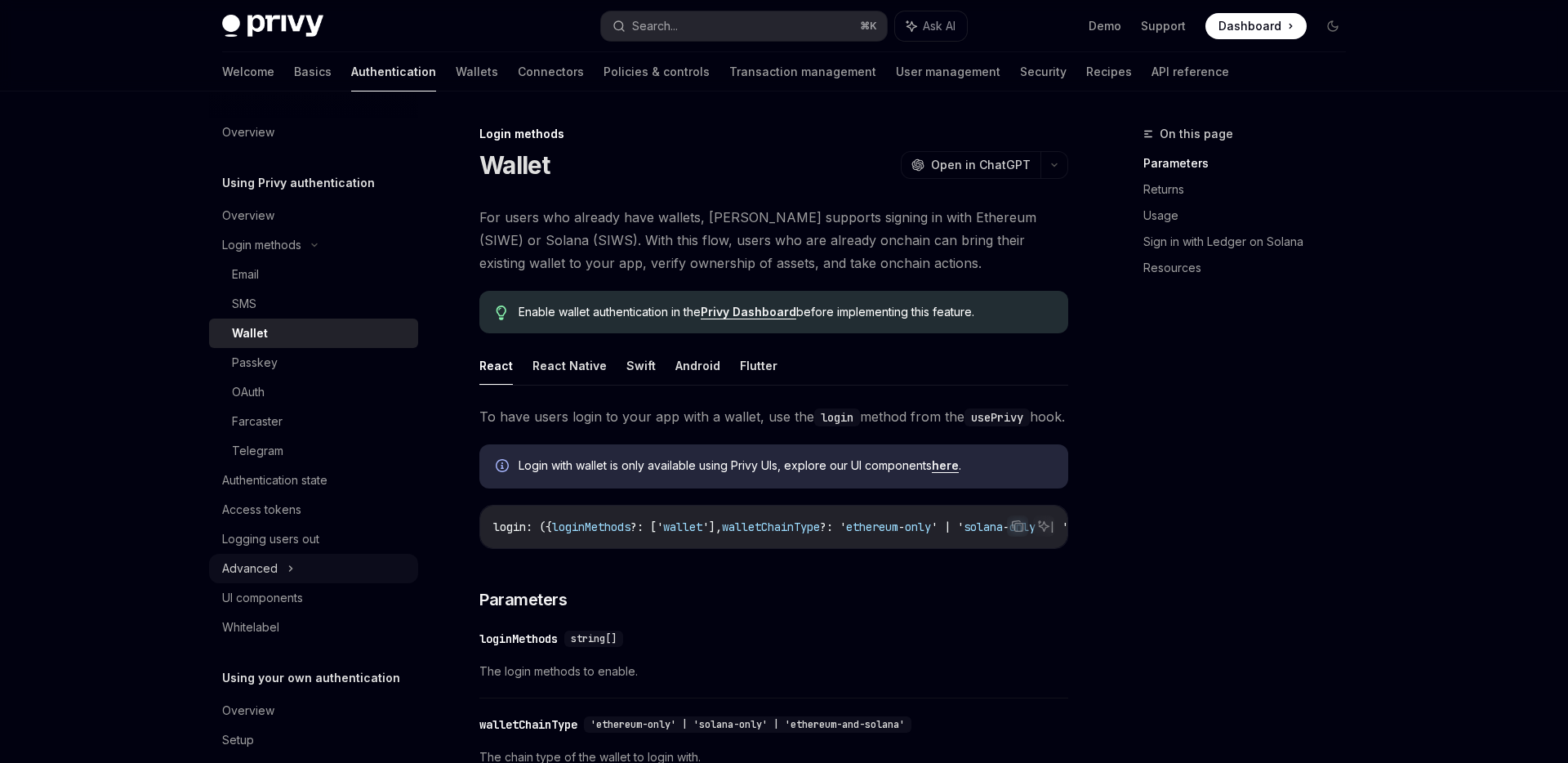
click at [284, 566] on div "Advanced" at bounding box center [313, 568] width 209 height 29
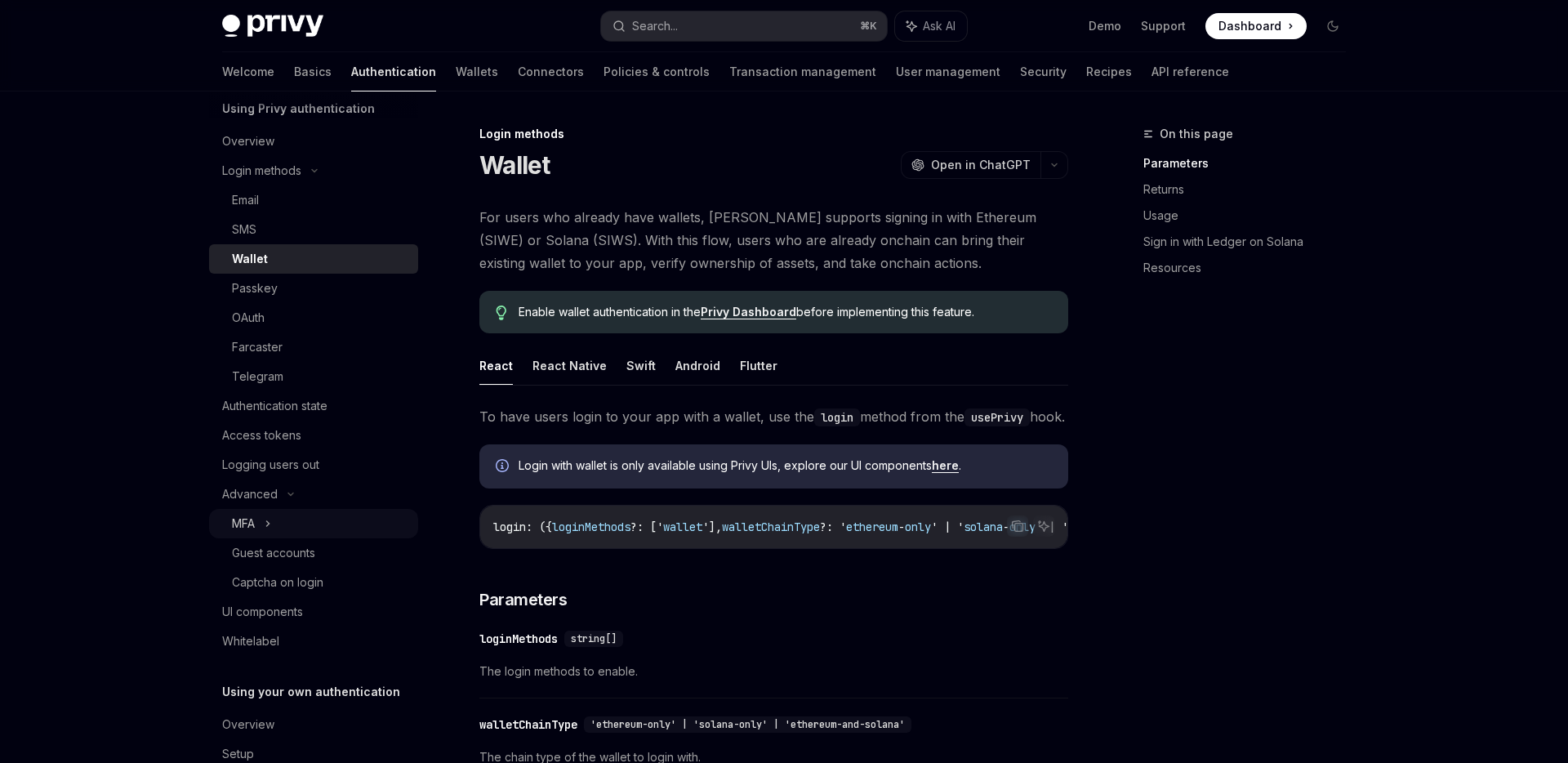
scroll to position [71, 0]
click at [288, 500] on icon at bounding box center [290, 496] width 20 height 7
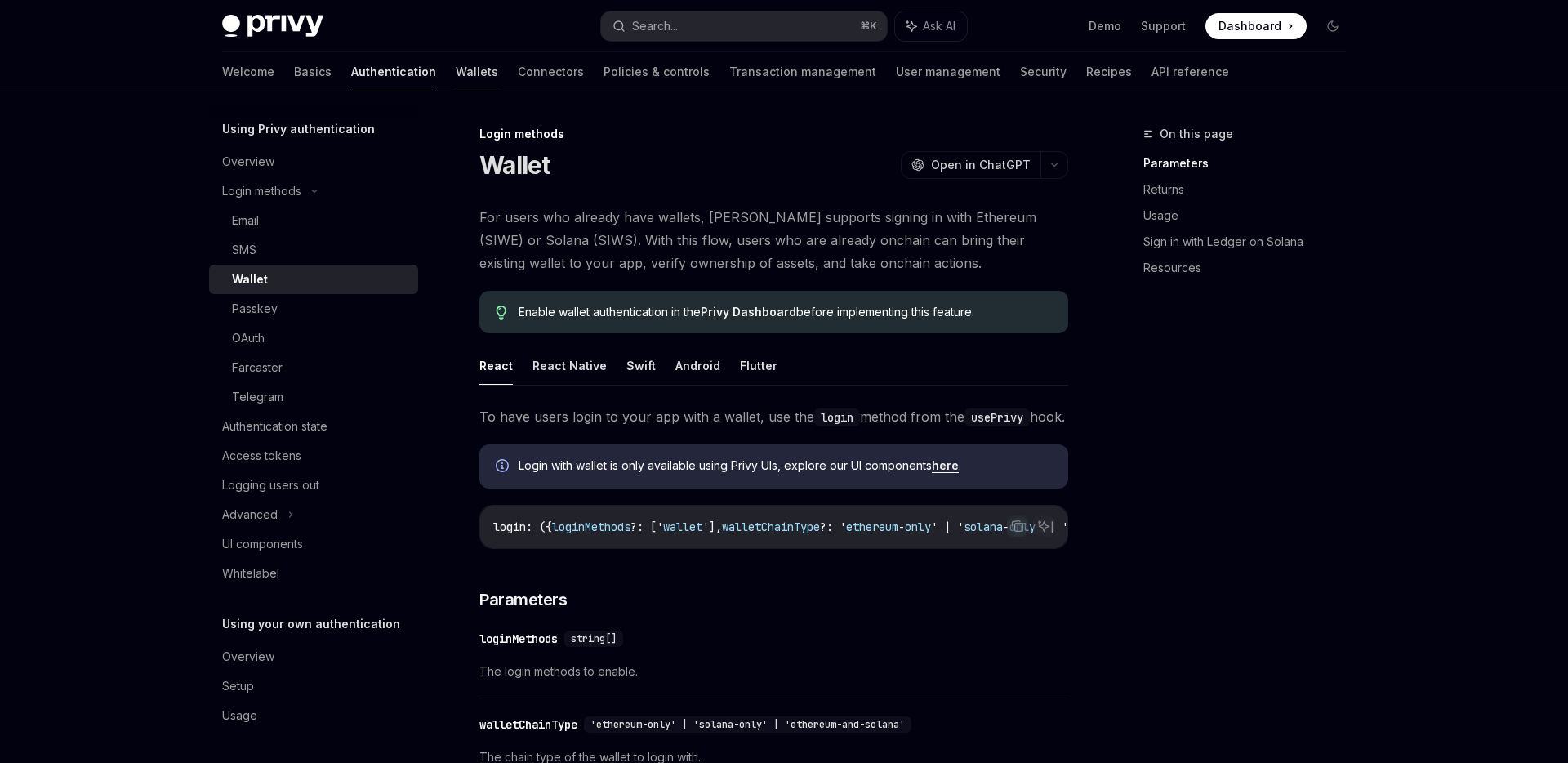
click at [456, 72] on link "Wallets" at bounding box center [477, 71] width 43 height 39
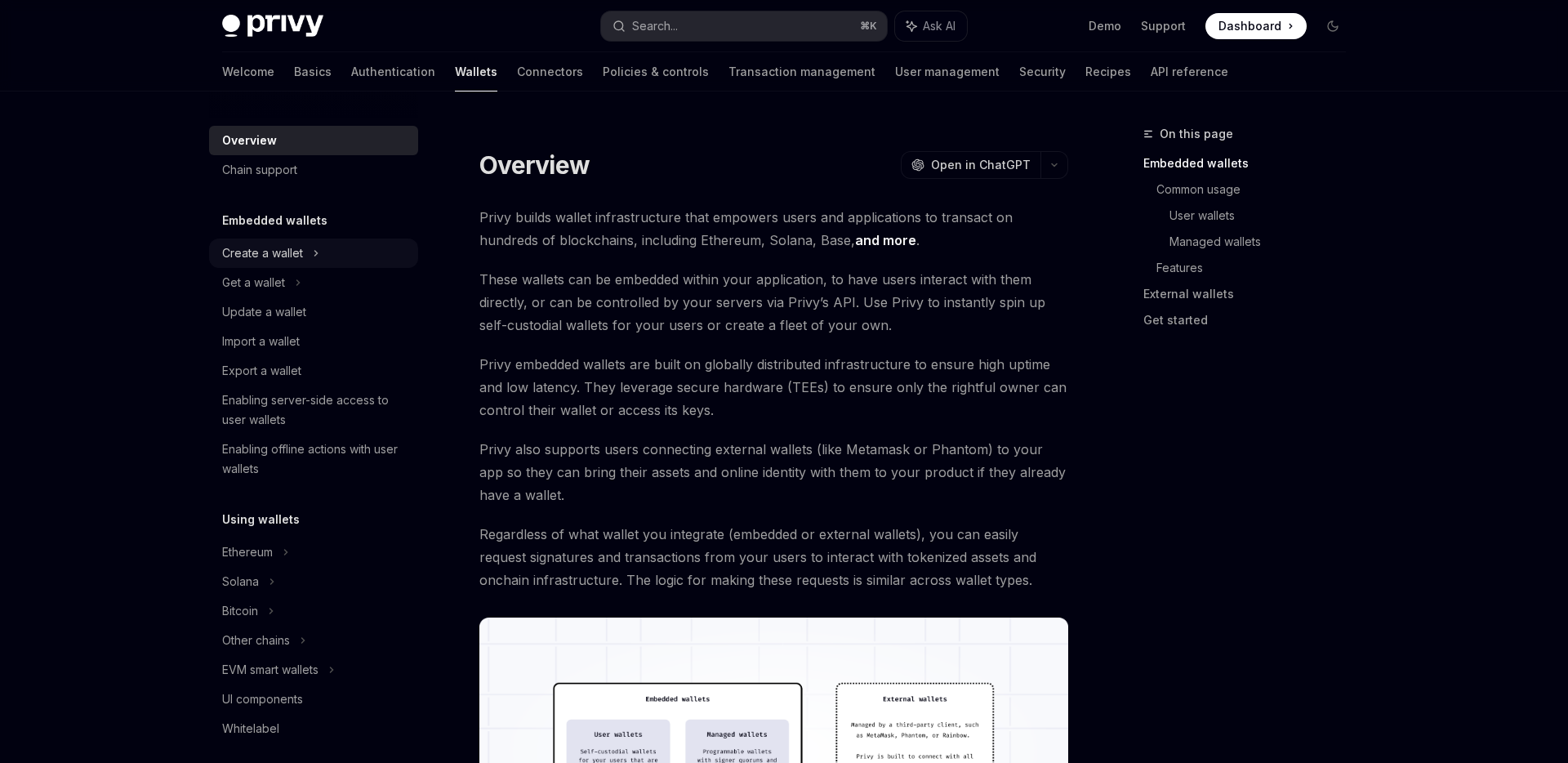
click at [270, 247] on div "Create a wallet" at bounding box center [262, 252] width 80 height 20
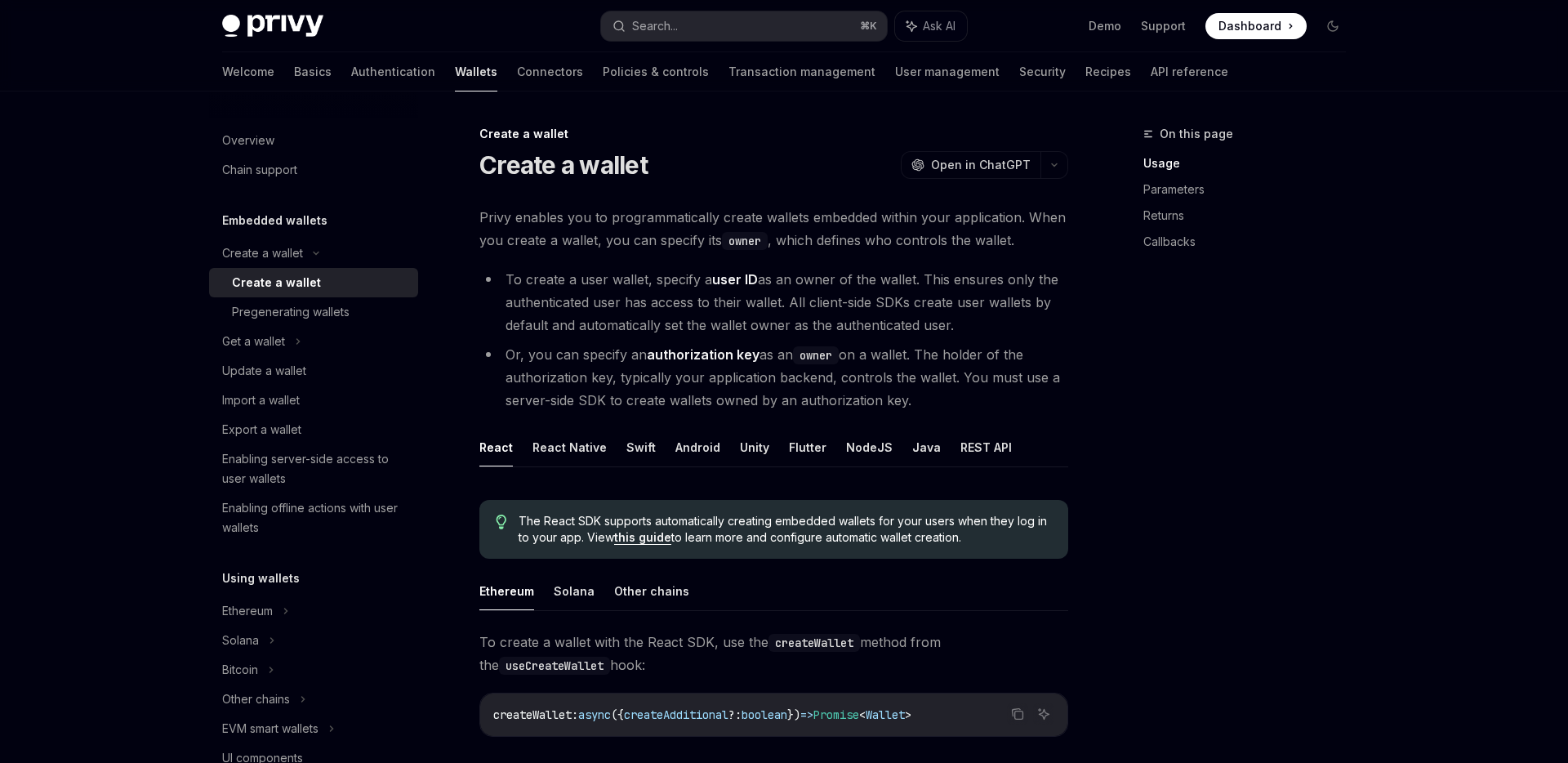
click at [266, 277] on div "Create a wallet" at bounding box center [276, 282] width 89 height 20
type textarea "*"
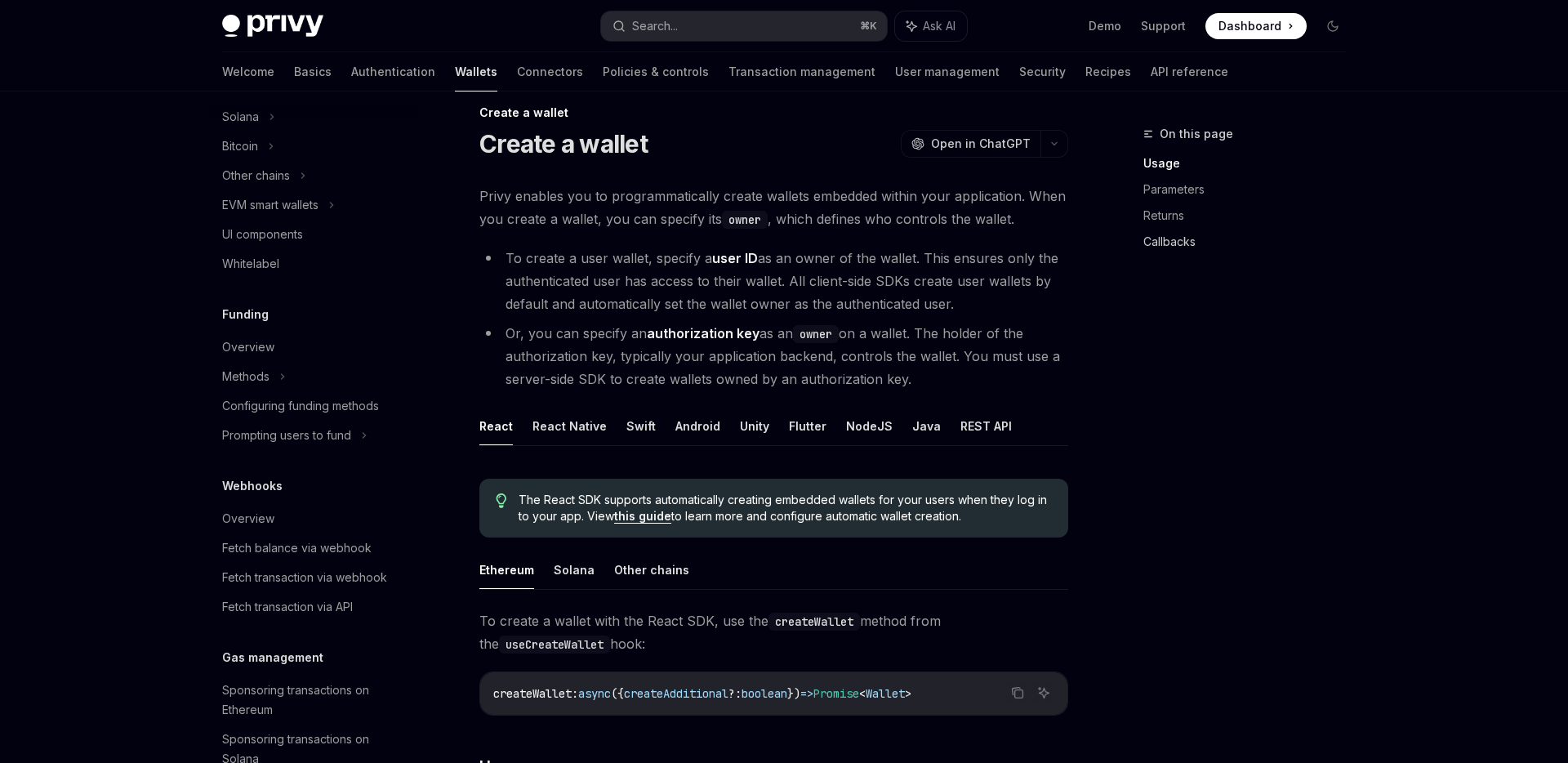
scroll to position [638, 0]
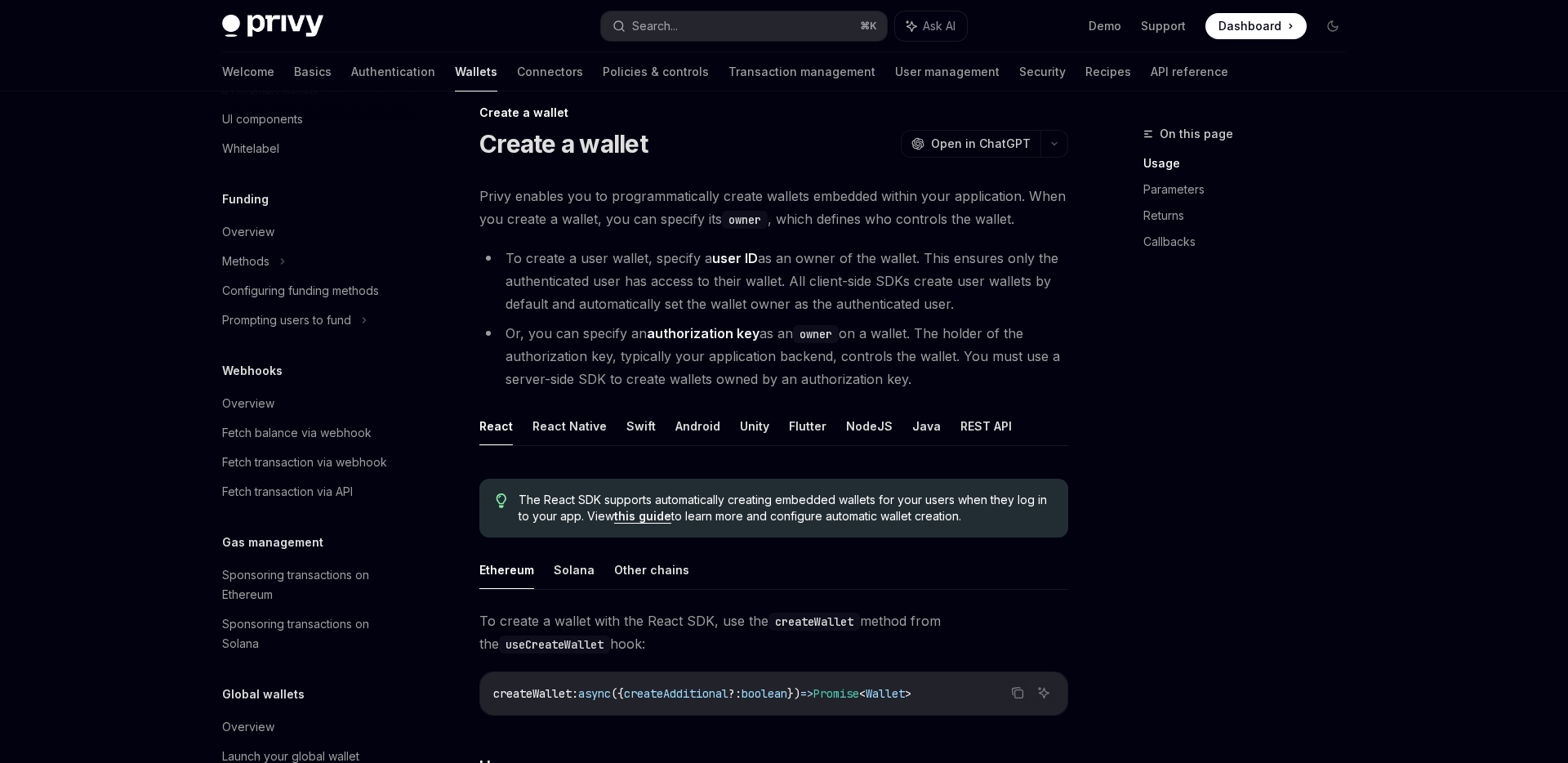
click at [673, 271] on li "To create a user wallet, specify a user ID as an owner of the wallet. This ensu…" at bounding box center [774, 281] width 589 height 69
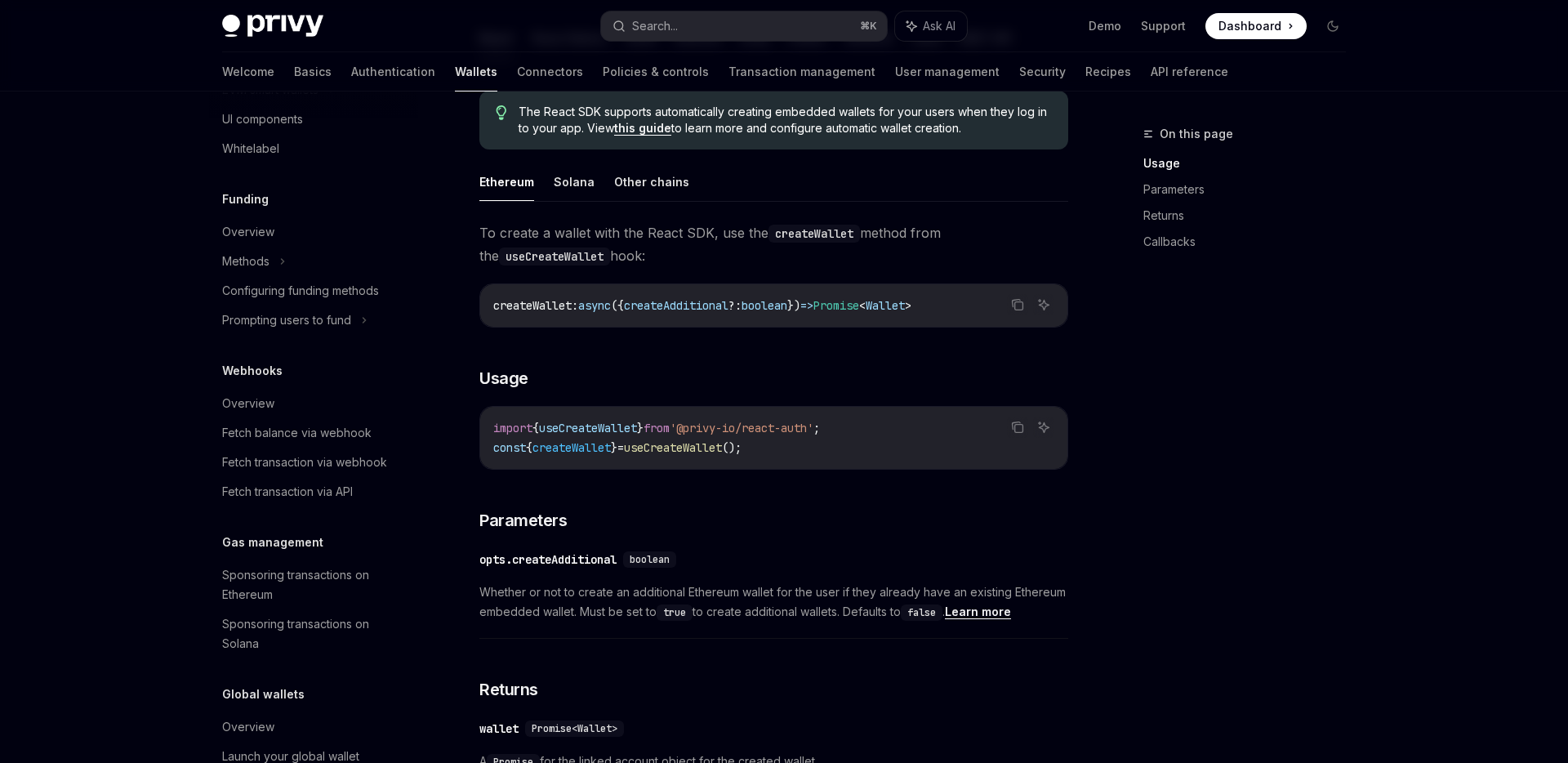
scroll to position [414, 0]
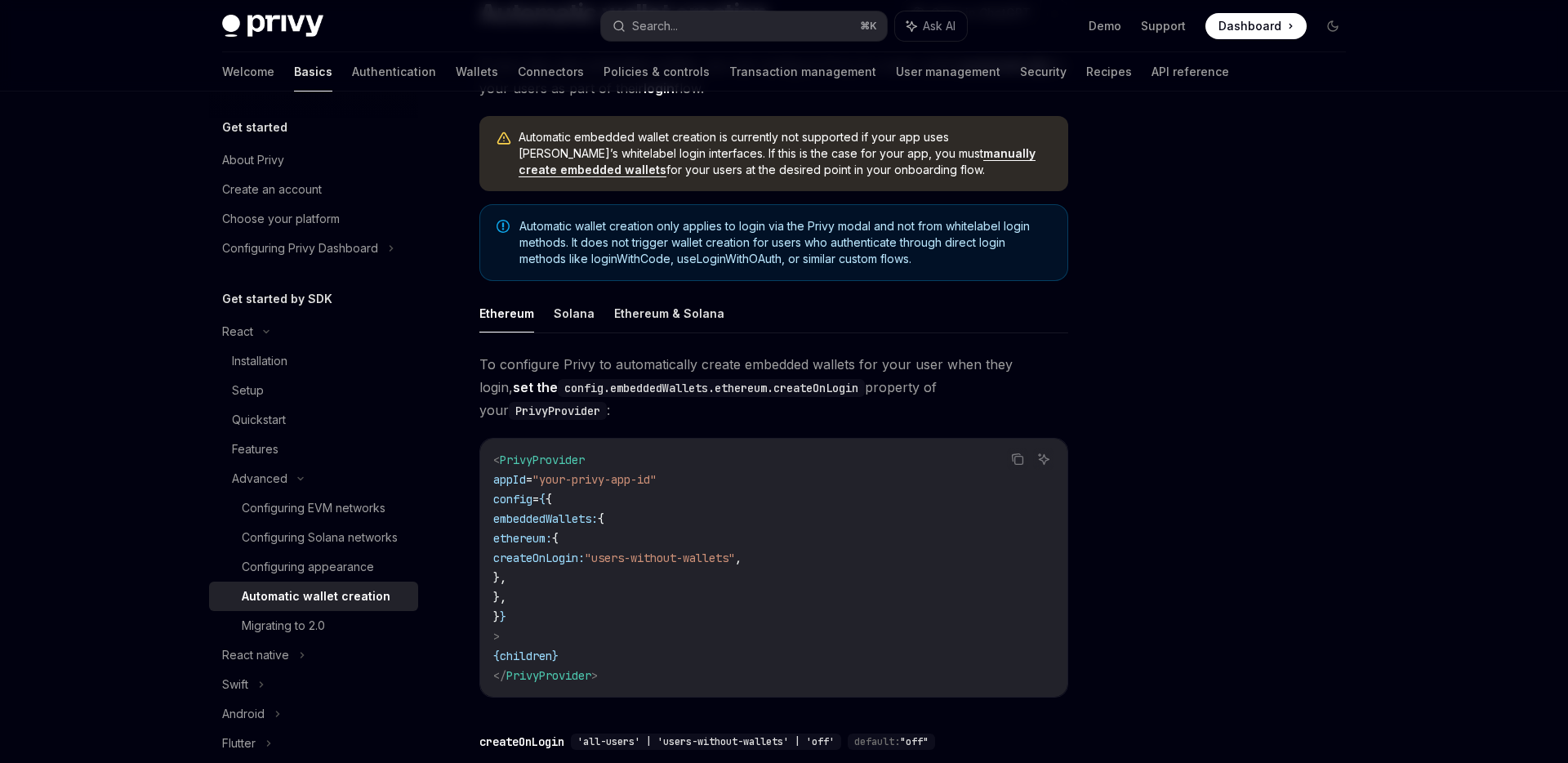
scroll to position [153, 0]
click at [566, 309] on button "Solana" at bounding box center [574, 311] width 41 height 39
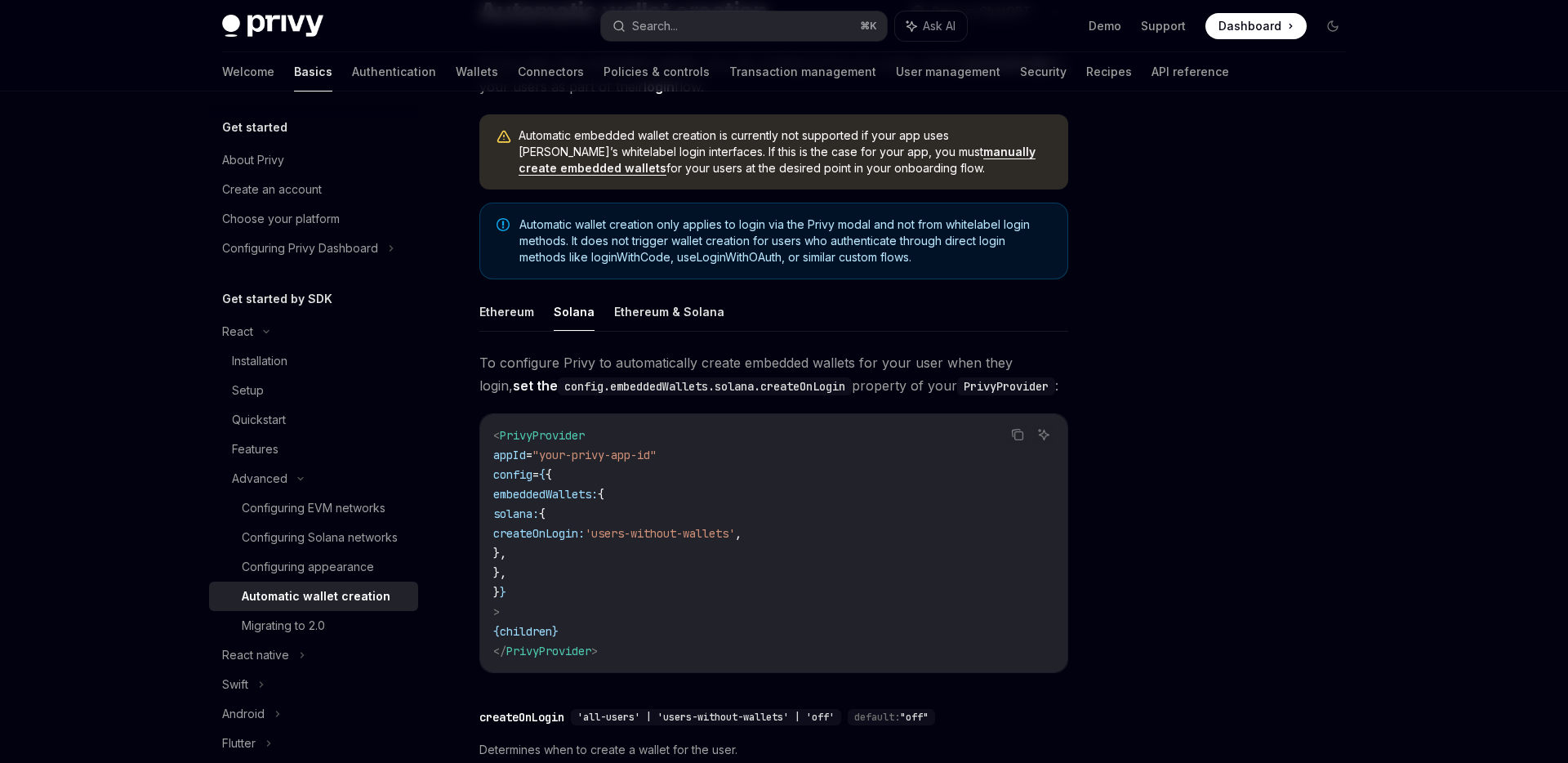
drag, startPoint x: 605, startPoint y: 564, endPoint x: 569, endPoint y: 515, distance: 60.8
click at [568, 514] on code "< PrivyProvider appId = "your-privy-app-id" config = { { embeddedWallets: { sol…" at bounding box center [774, 543] width 561 height 235
copy code "solana: { createOnLogin: 'users-without-wallets' , }, },"
click at [603, 557] on code "< PrivyProvider appId = "your-privy-app-id" config = { { embeddedWallets: { sol…" at bounding box center [774, 543] width 561 height 235
drag, startPoint x: 606, startPoint y: 552, endPoint x: 573, endPoint y: 517, distance: 48.1
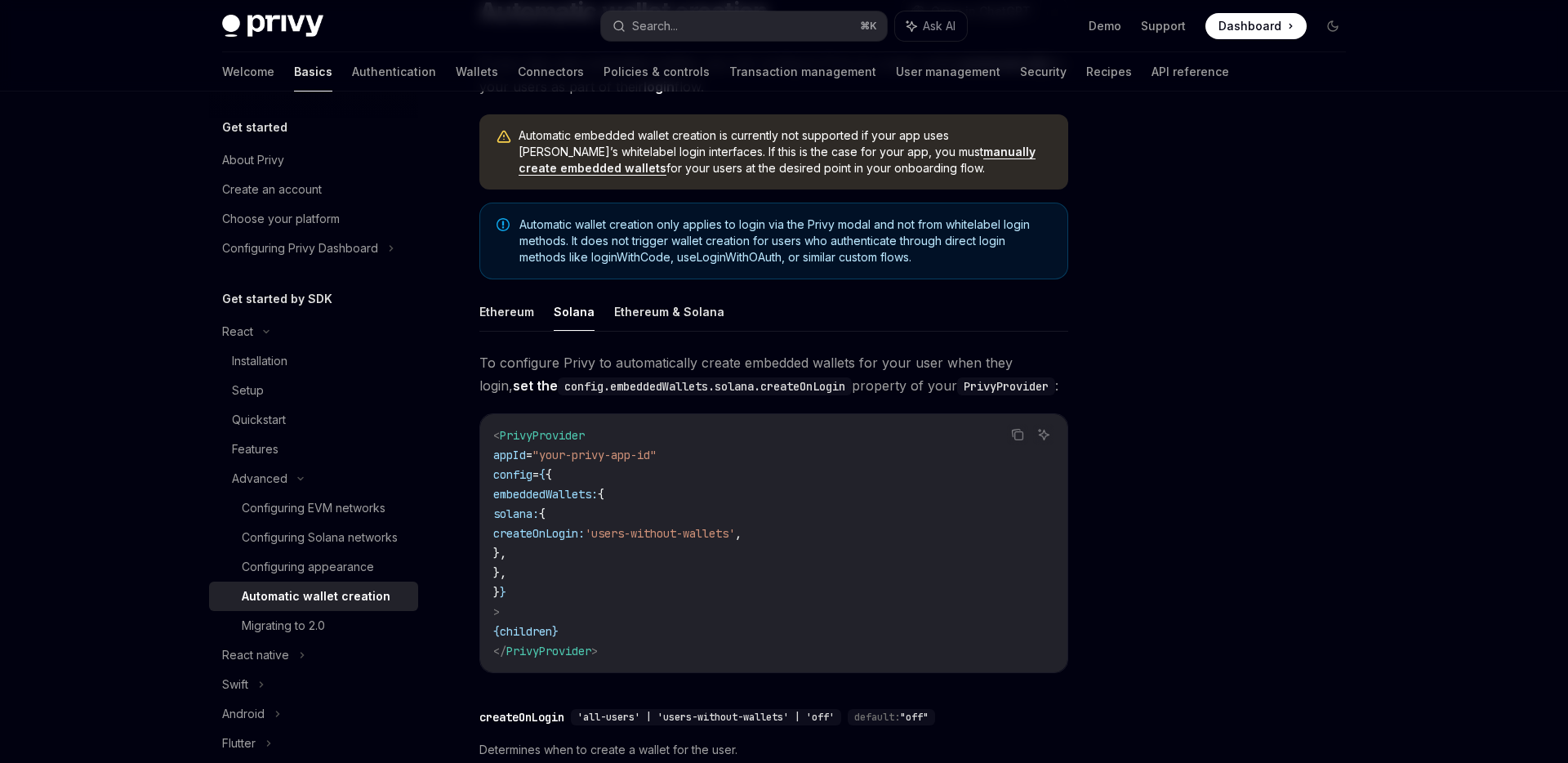
click at [573, 517] on code "< PrivyProvider appId = "your-privy-app-id" config = { { embeddedWallets: { sol…" at bounding box center [774, 543] width 561 height 235
copy code "solana: { createOnLogin: 'users-without-wallets' , },"
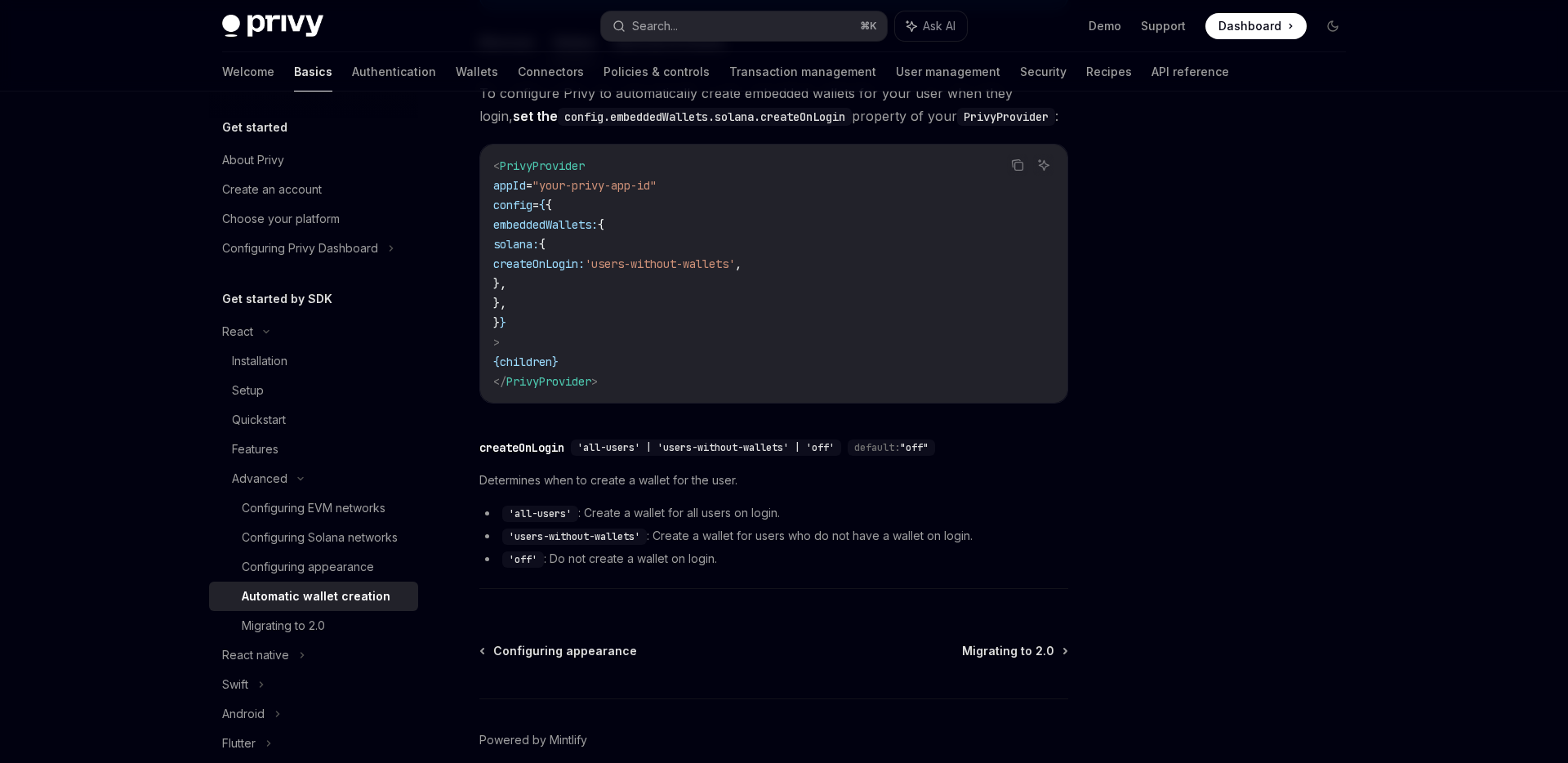
scroll to position [446, 0]
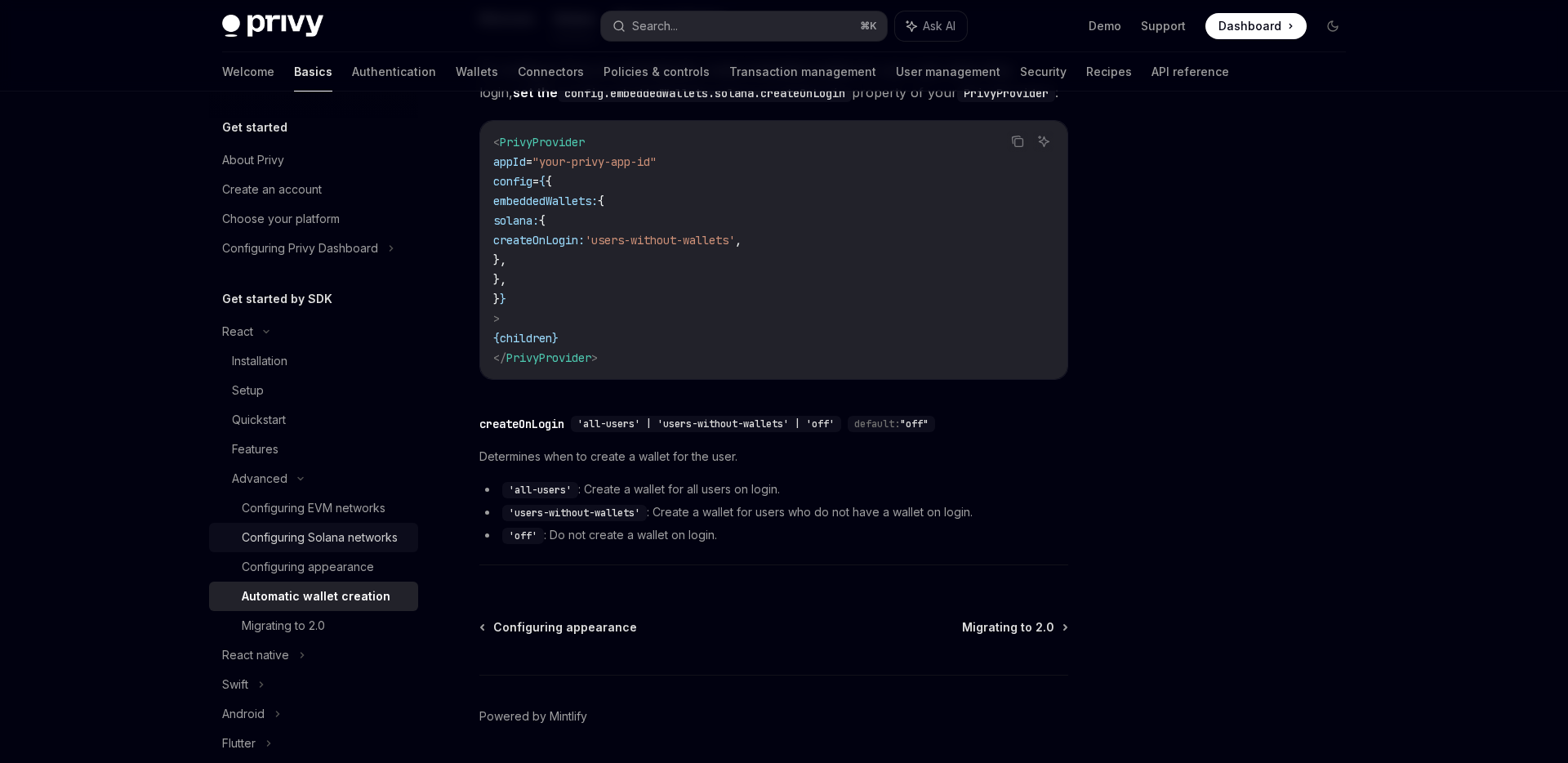
click at [338, 539] on div "Configuring Solana networks" at bounding box center [320, 537] width 156 height 20
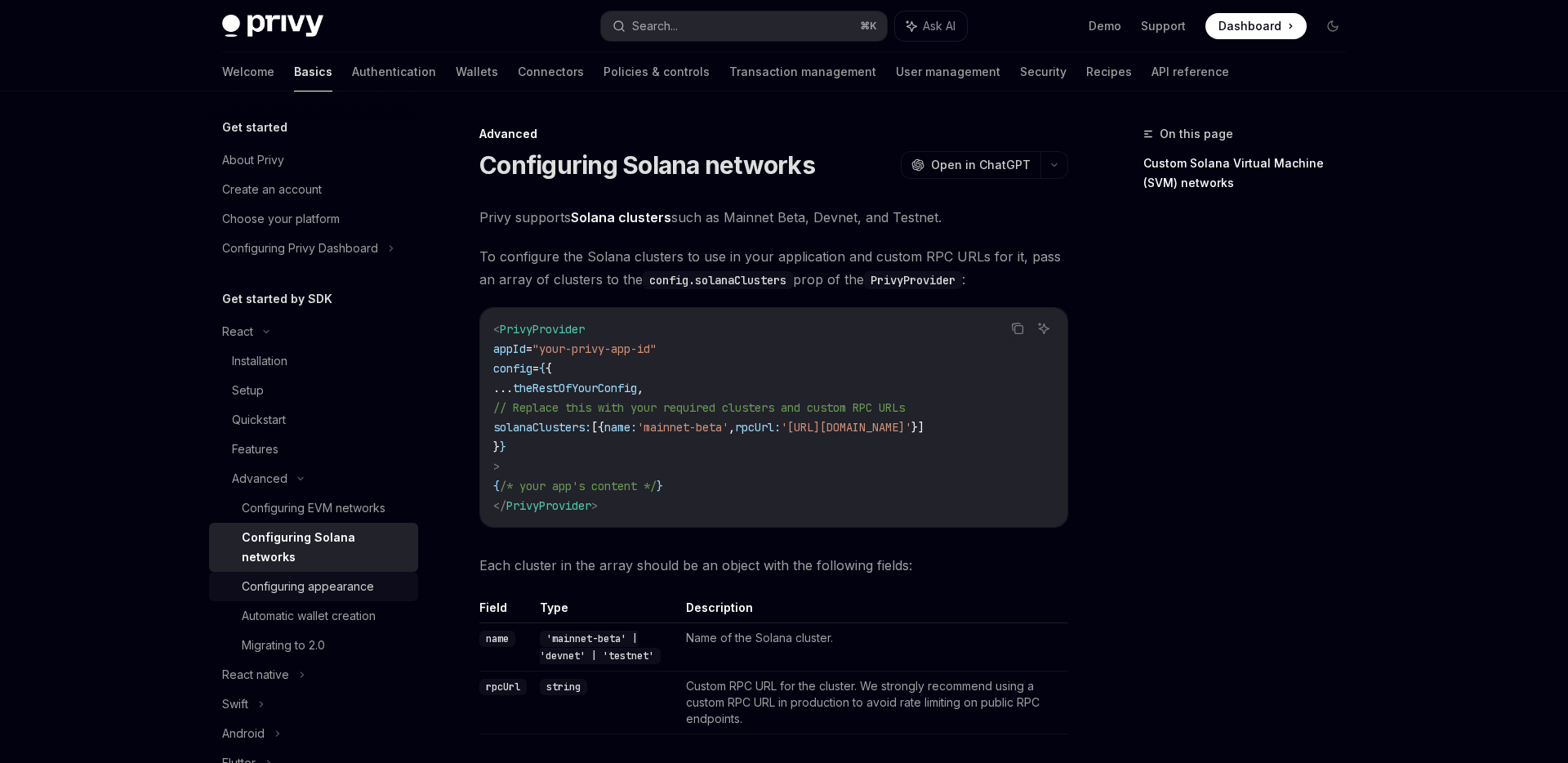
click at [297, 577] on div "Configuring appearance" at bounding box center [308, 586] width 132 height 20
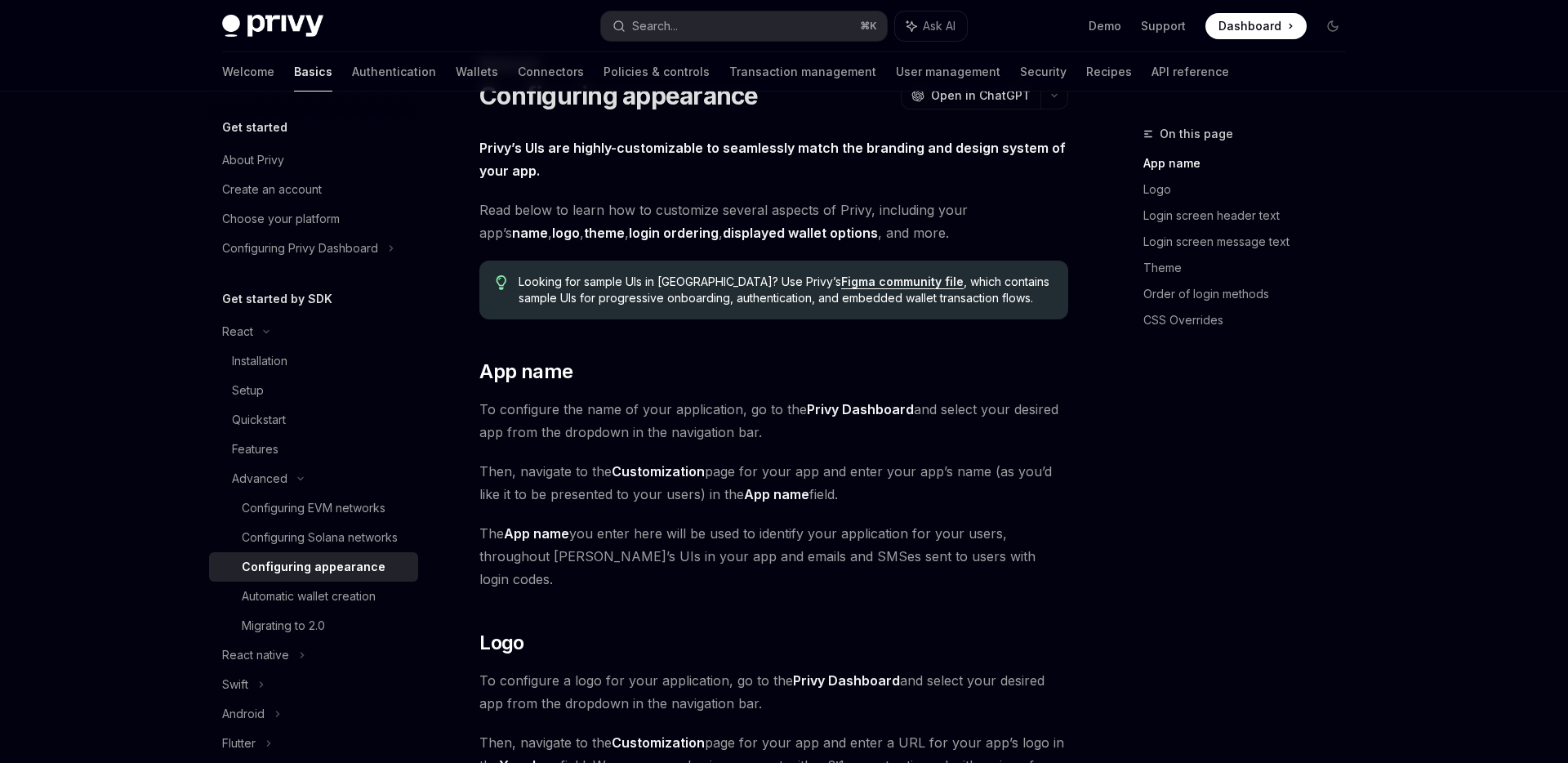
scroll to position [73, 0]
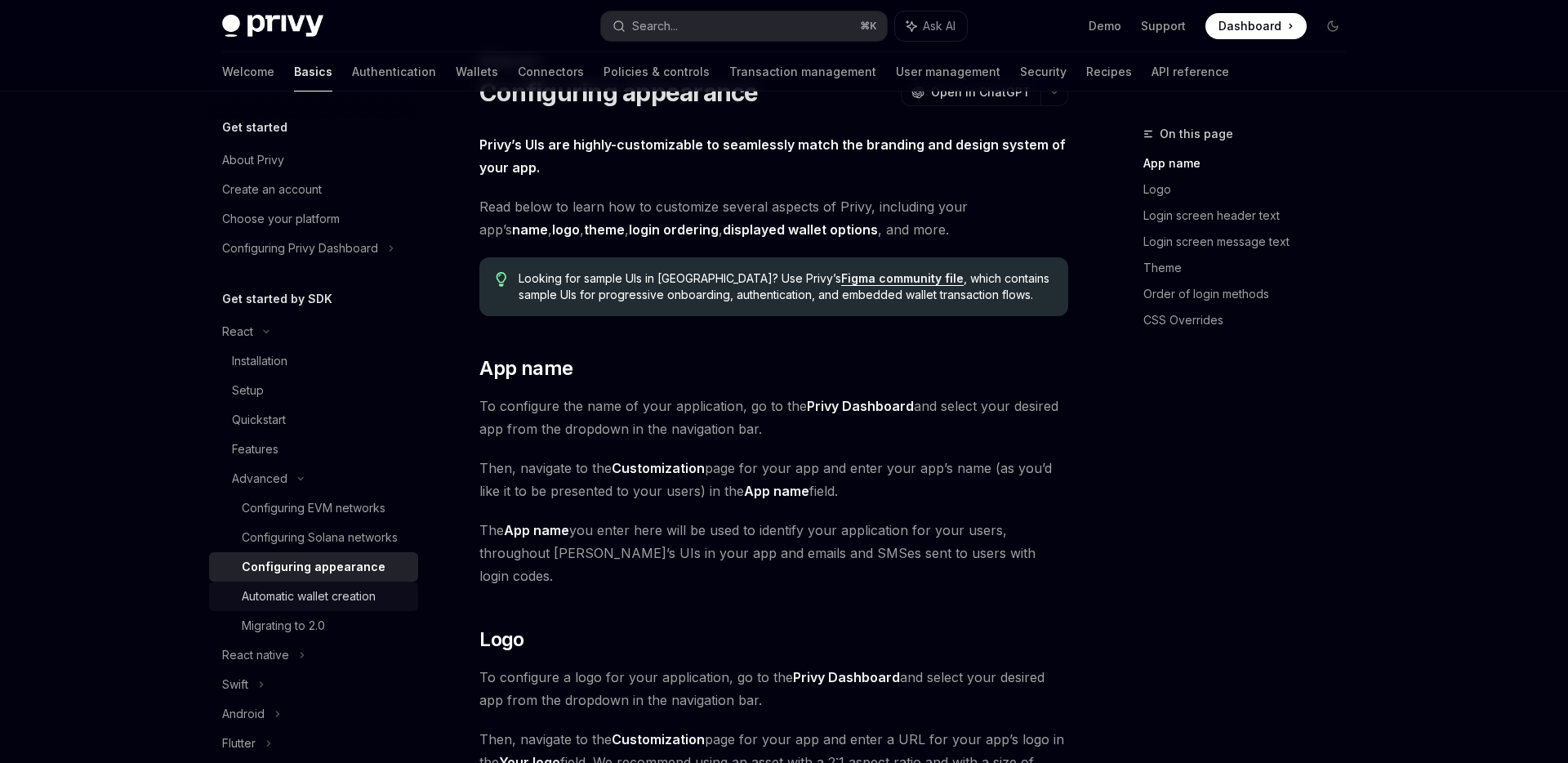
click at [326, 594] on div "Automatic wallet creation" at bounding box center [309, 596] width 134 height 20
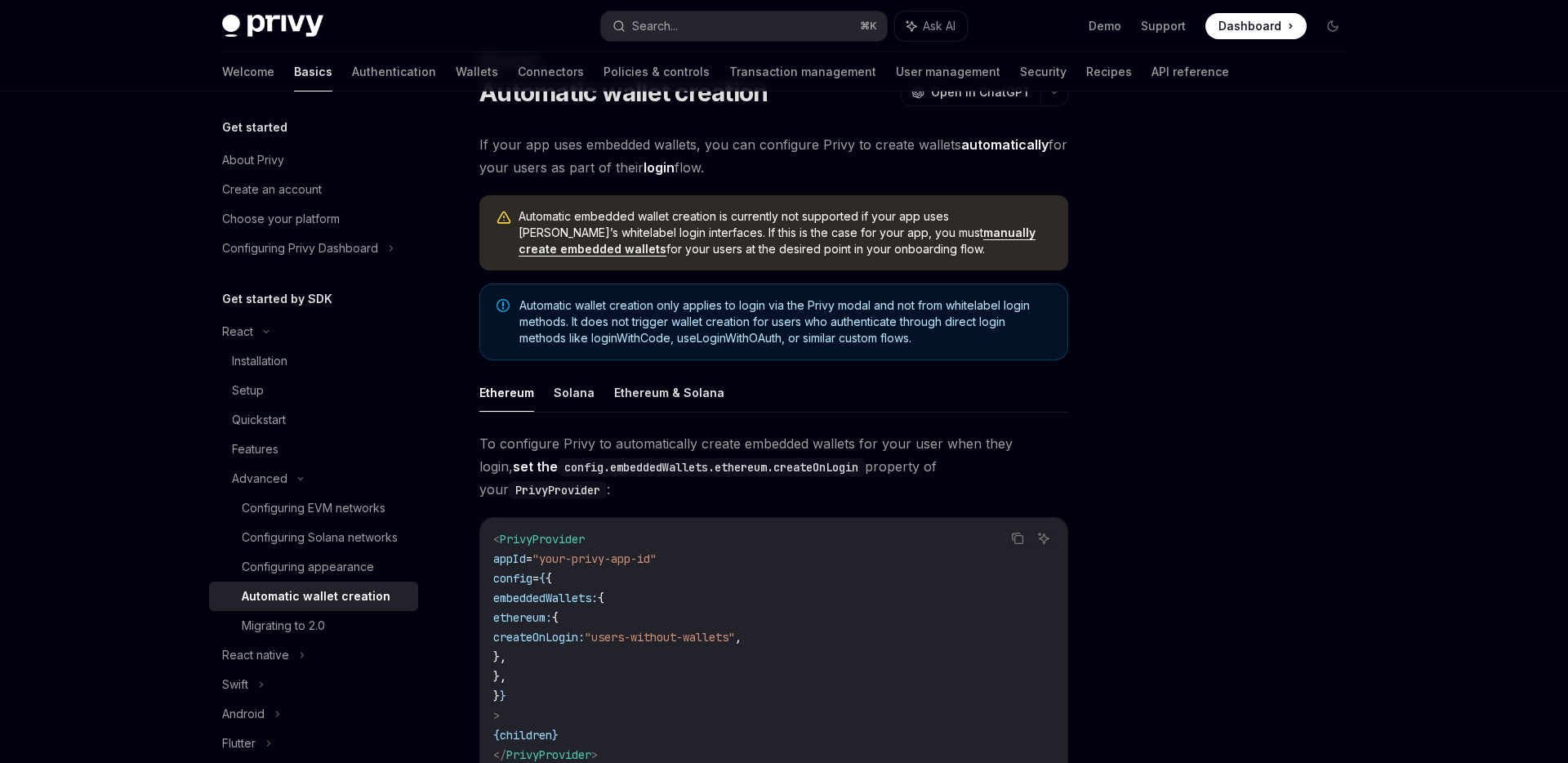
type textarea "*"
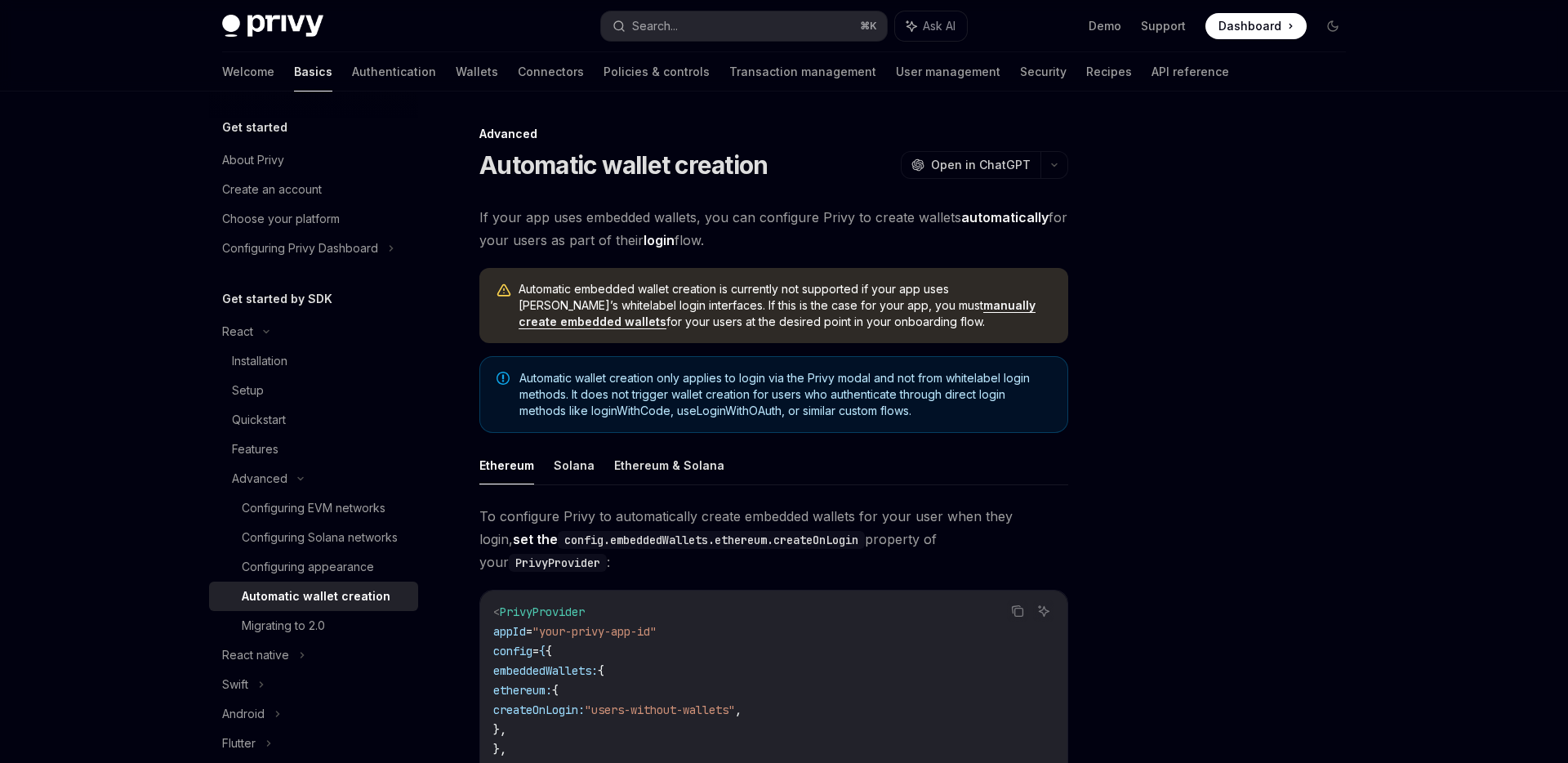
click at [758, 204] on div "Advanced Automatic wallet creation OpenAI Open in ChatGPT OpenAI Open in ChatGP…" at bounding box center [620, 704] width 901 height 1161
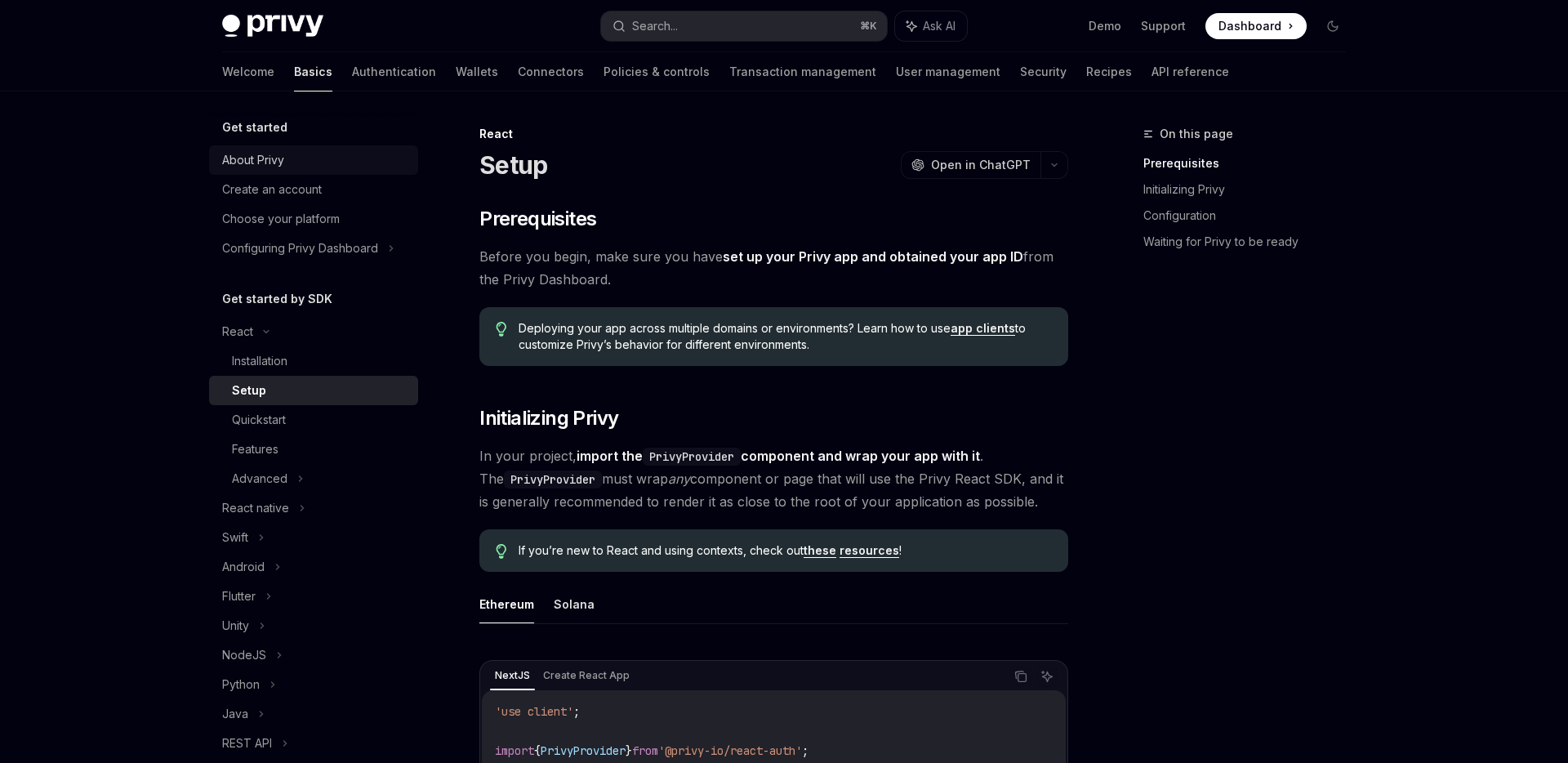
click at [302, 165] on div "About Privy" at bounding box center [315, 160] width 186 height 20
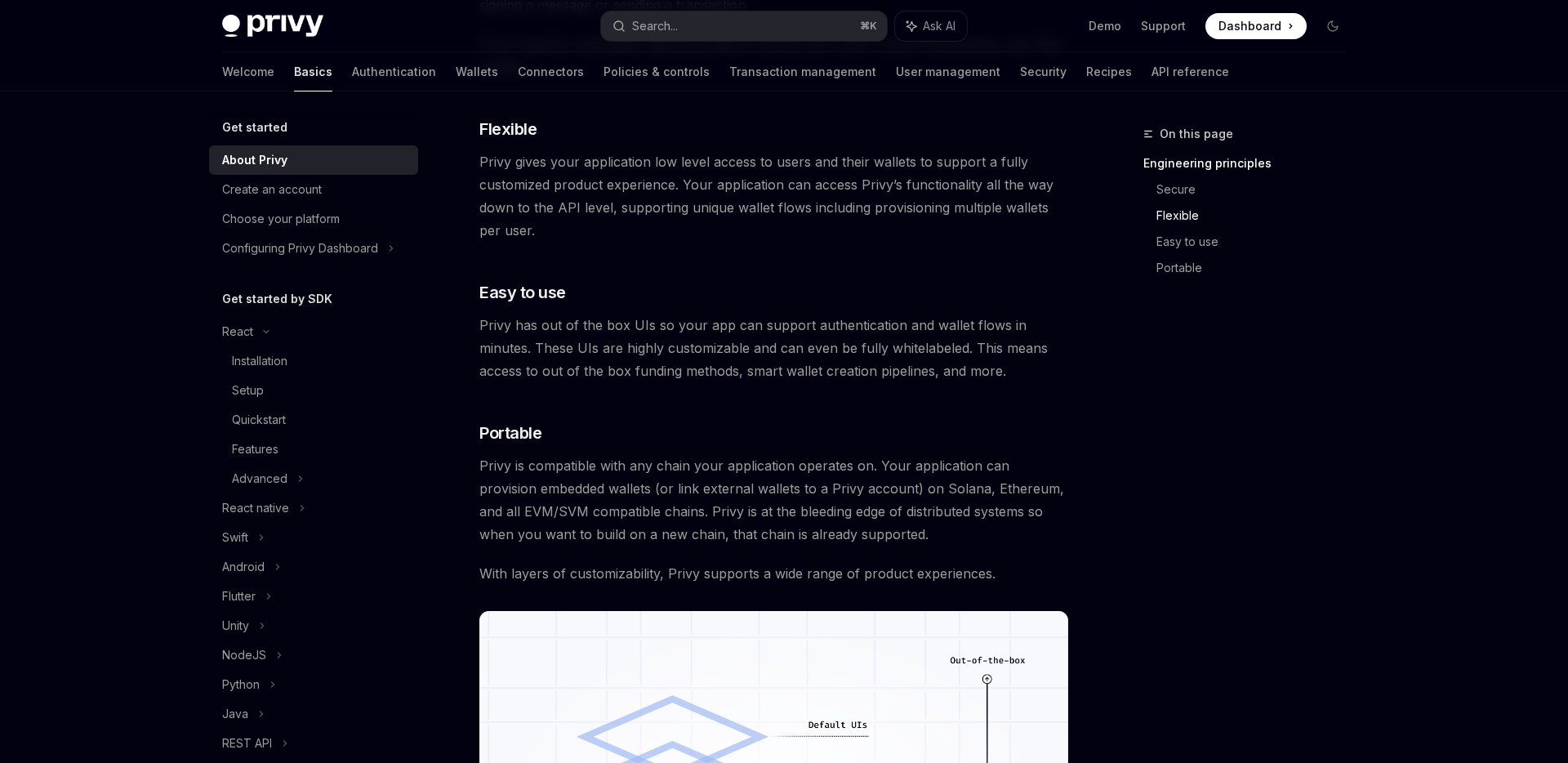
scroll to position [953, 0]
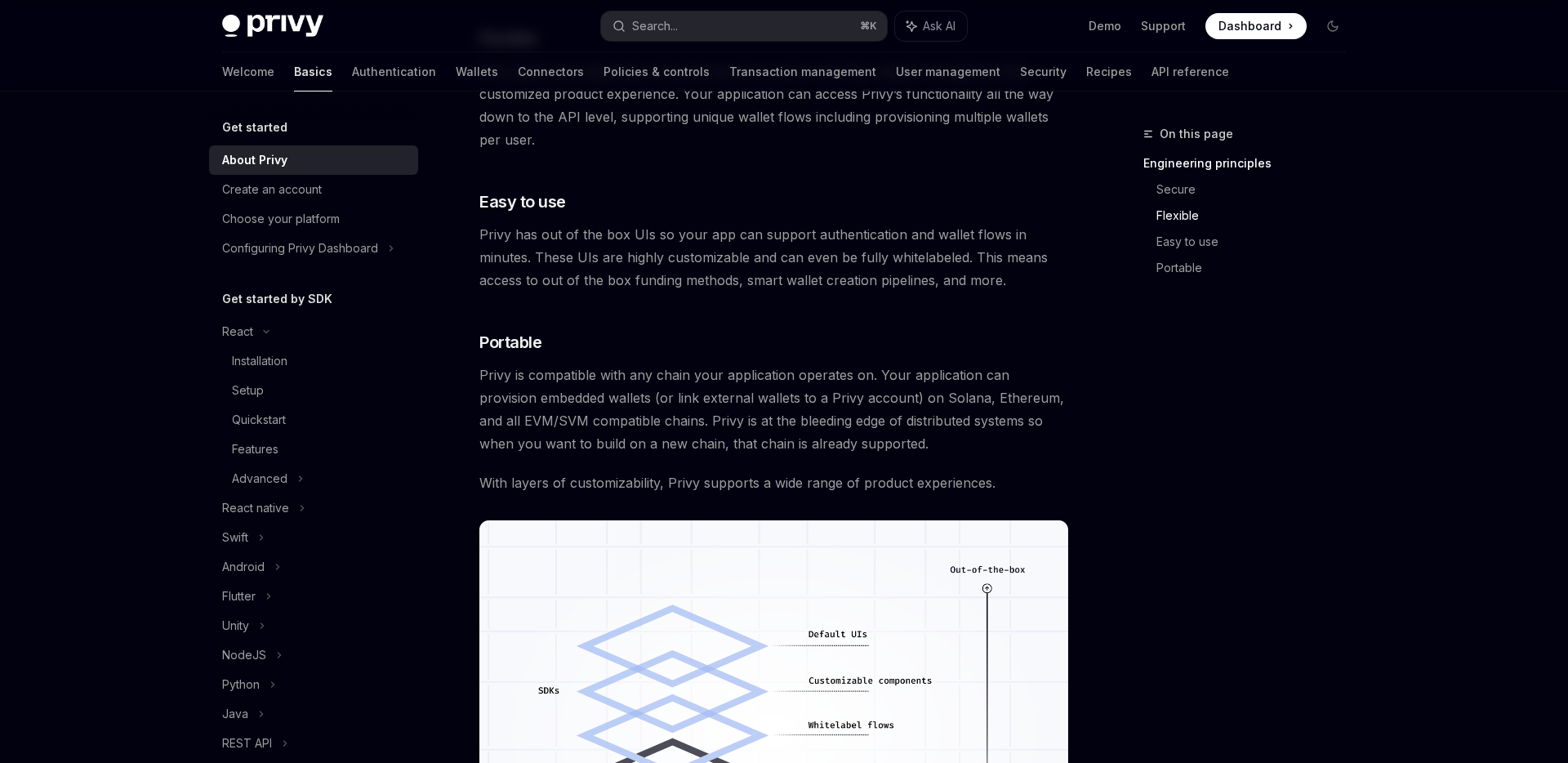
click at [972, 574] on img at bounding box center [774, 730] width 589 height 421
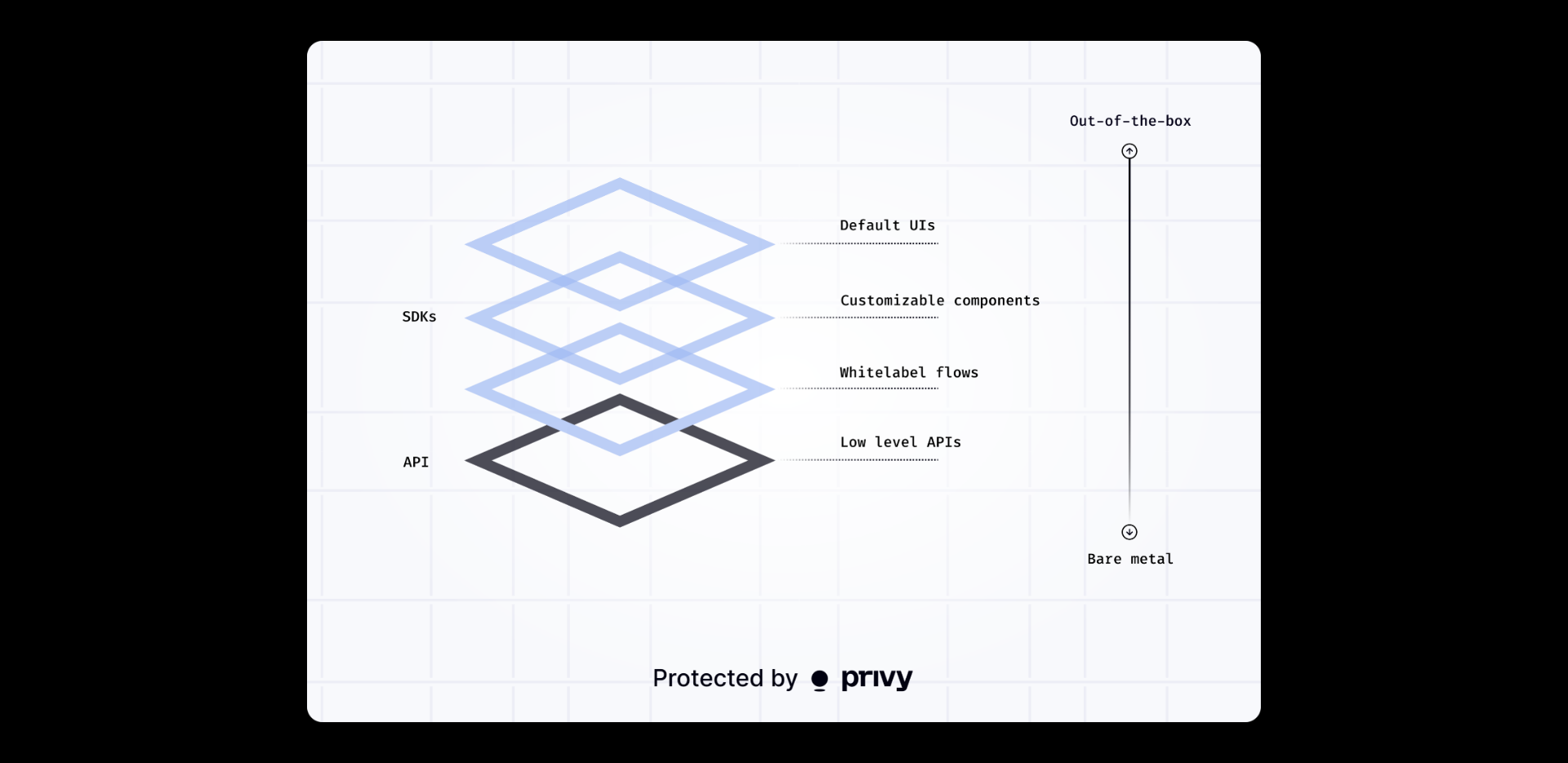
click at [1162, 530] on div at bounding box center [784, 381] width 1568 height 763
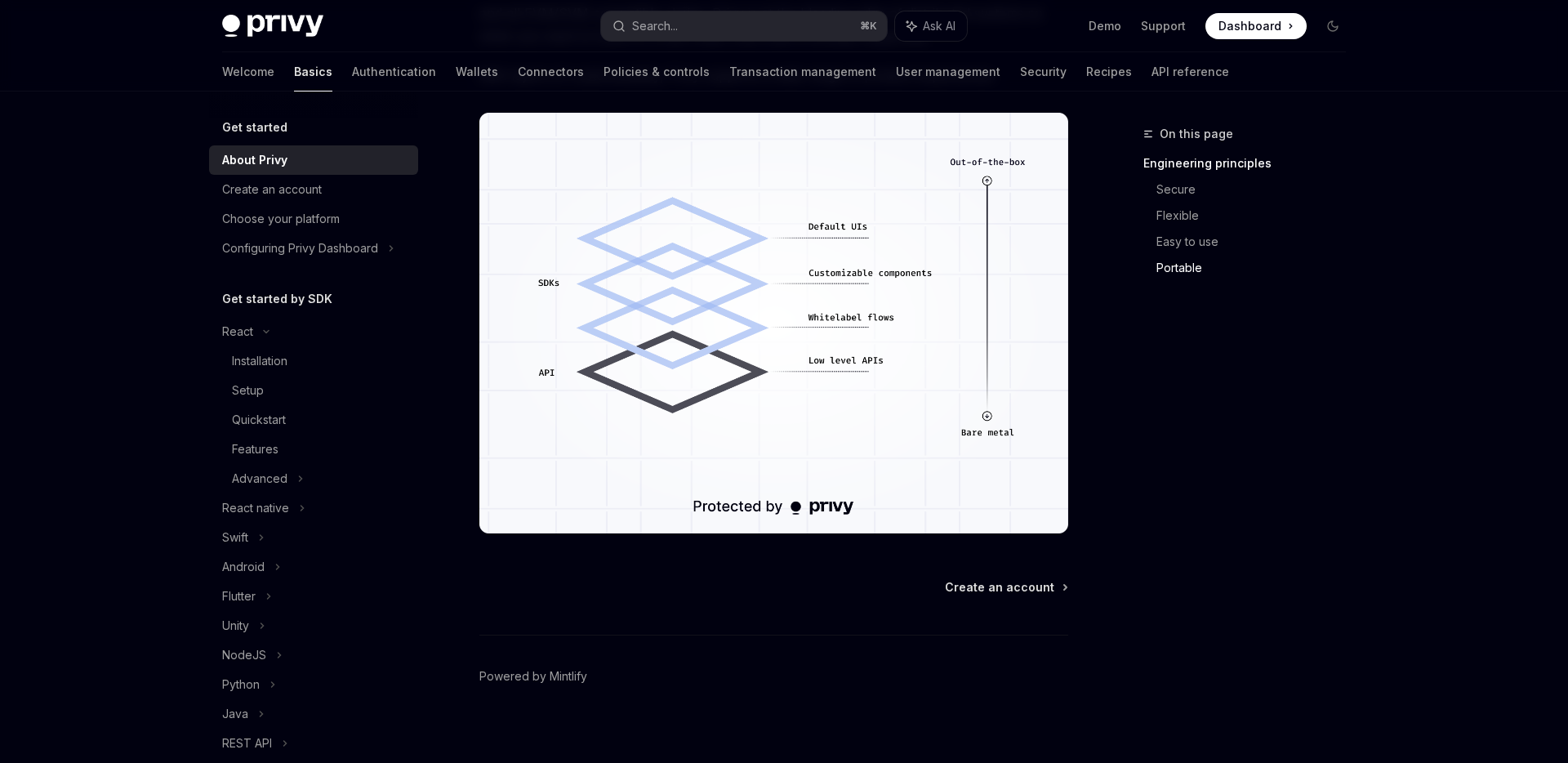
scroll to position [1374, 0]
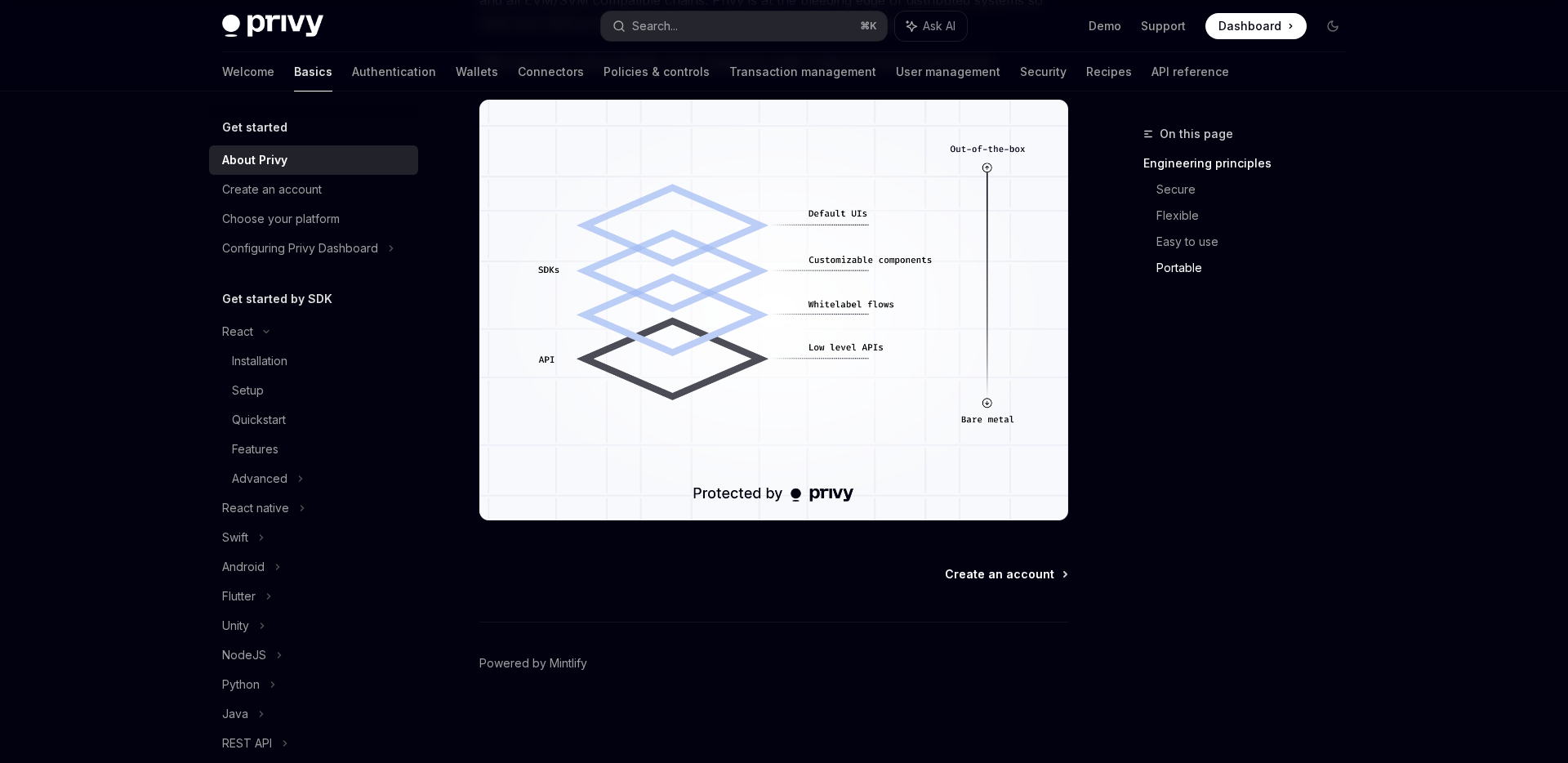
click at [1026, 577] on span "Create an account" at bounding box center [1000, 573] width 110 height 16
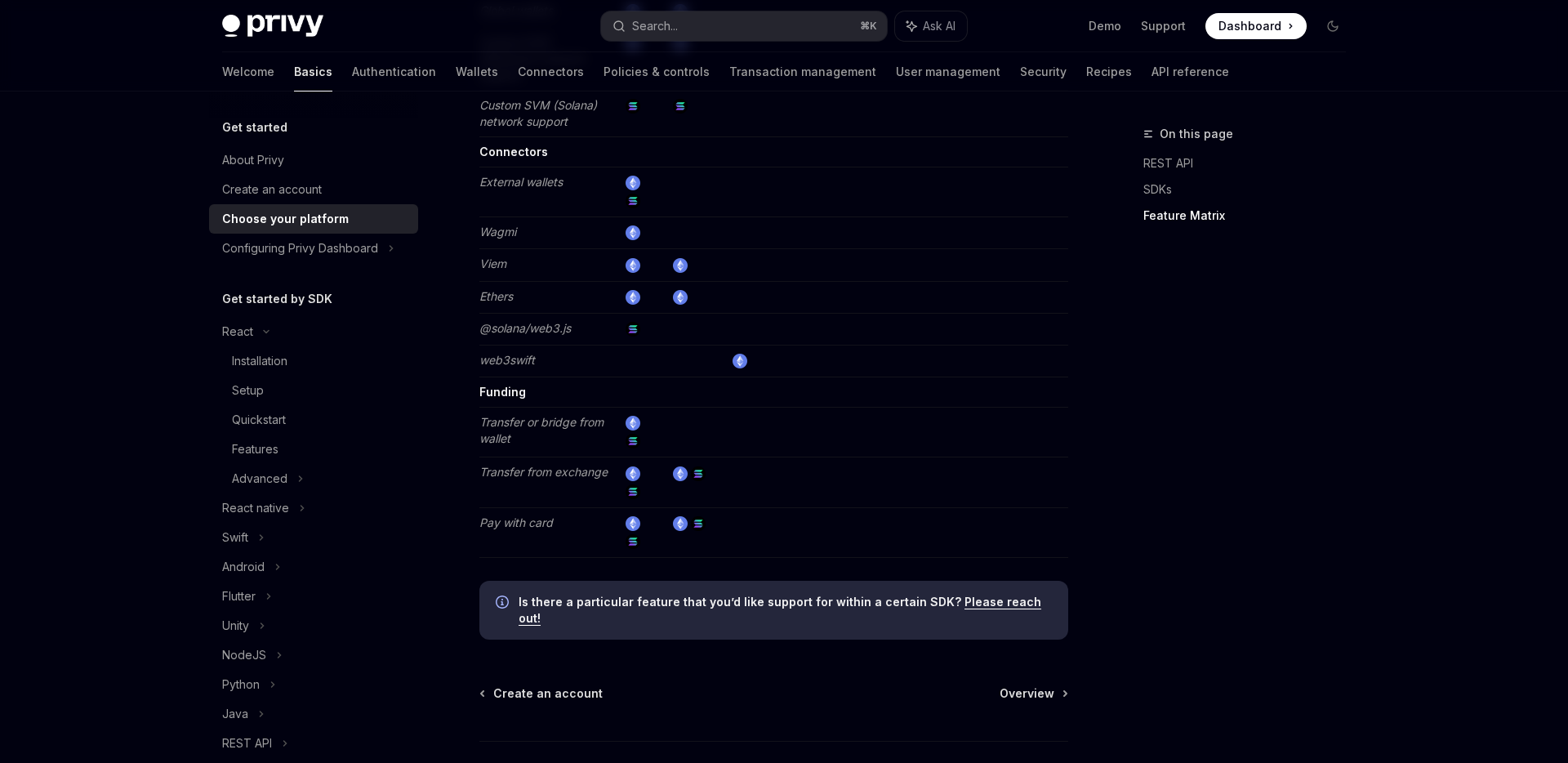
scroll to position [2976, 0]
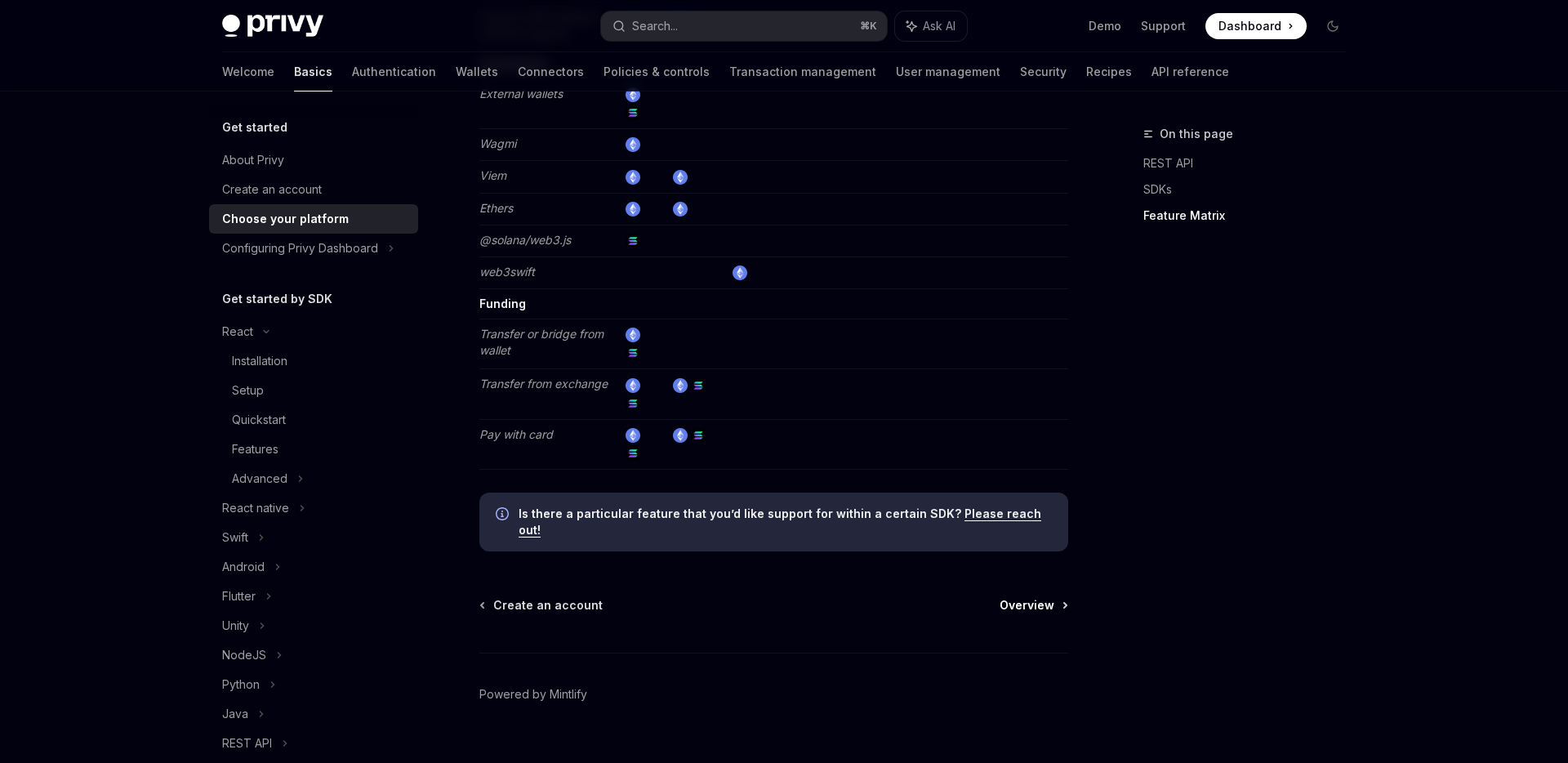
click at [1020, 597] on span "Overview" at bounding box center [1027, 604] width 55 height 16
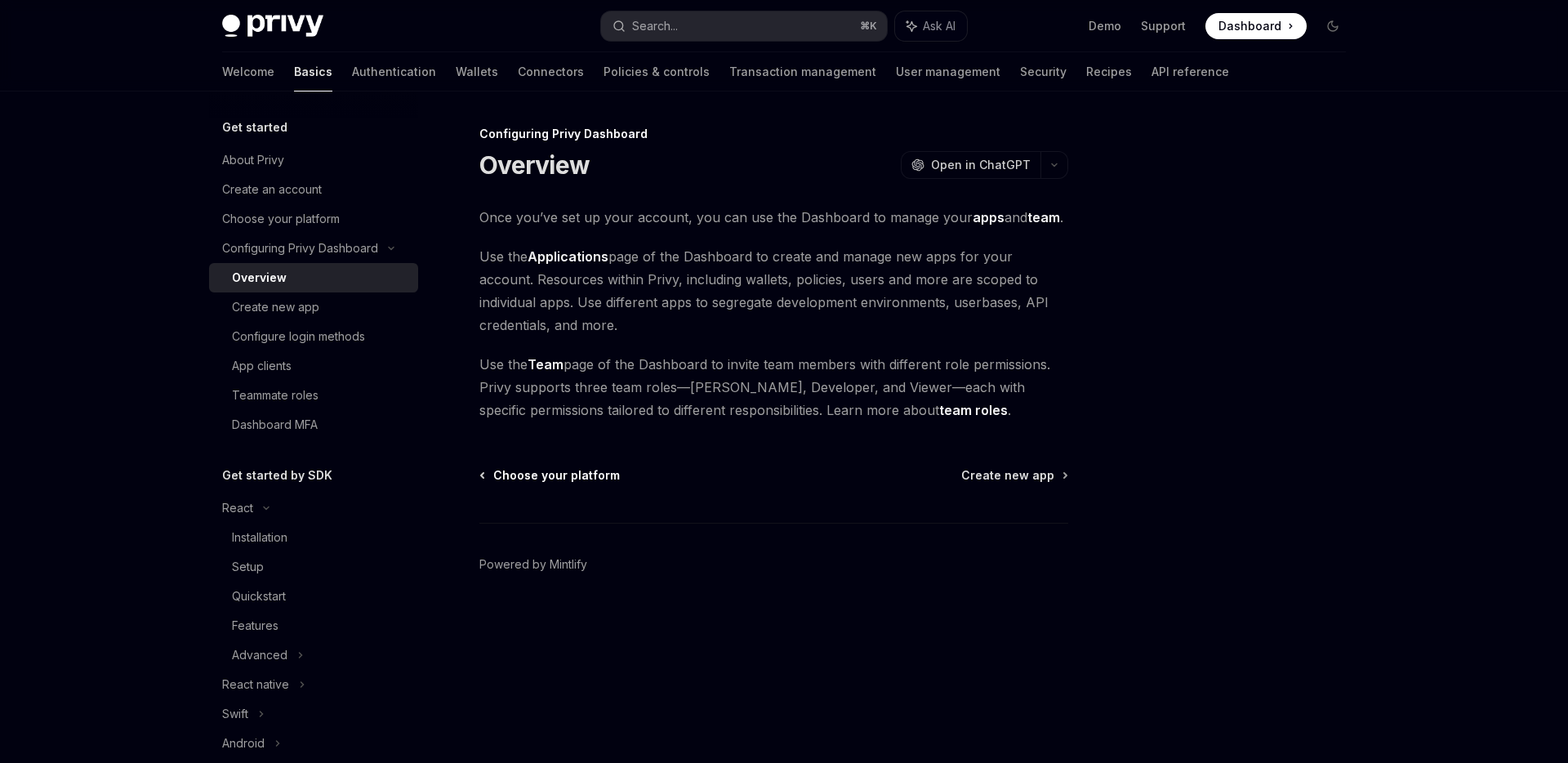
click at [558, 471] on span "Choose your platform" at bounding box center [557, 475] width 127 height 16
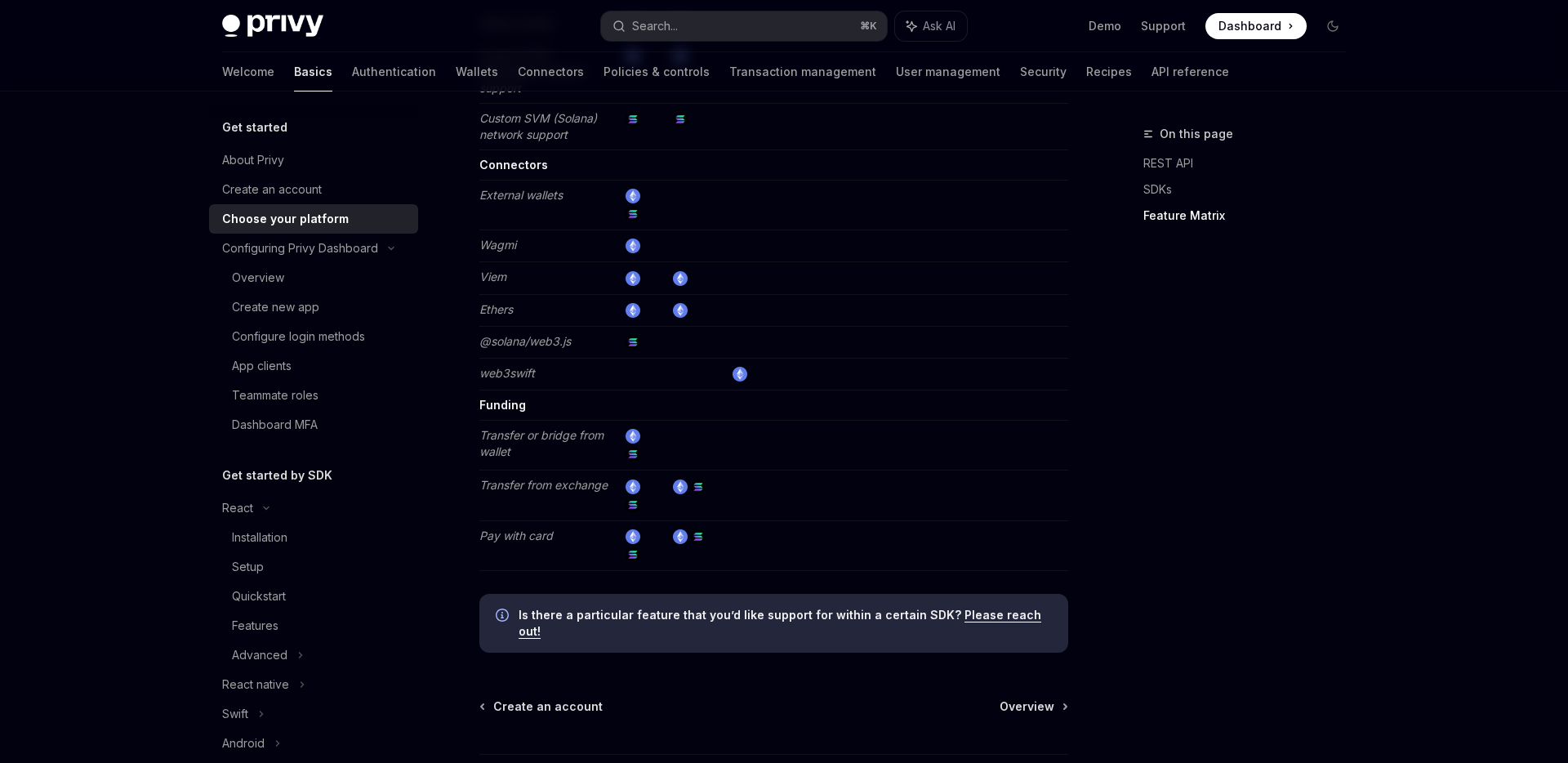
scroll to position [2976, 0]
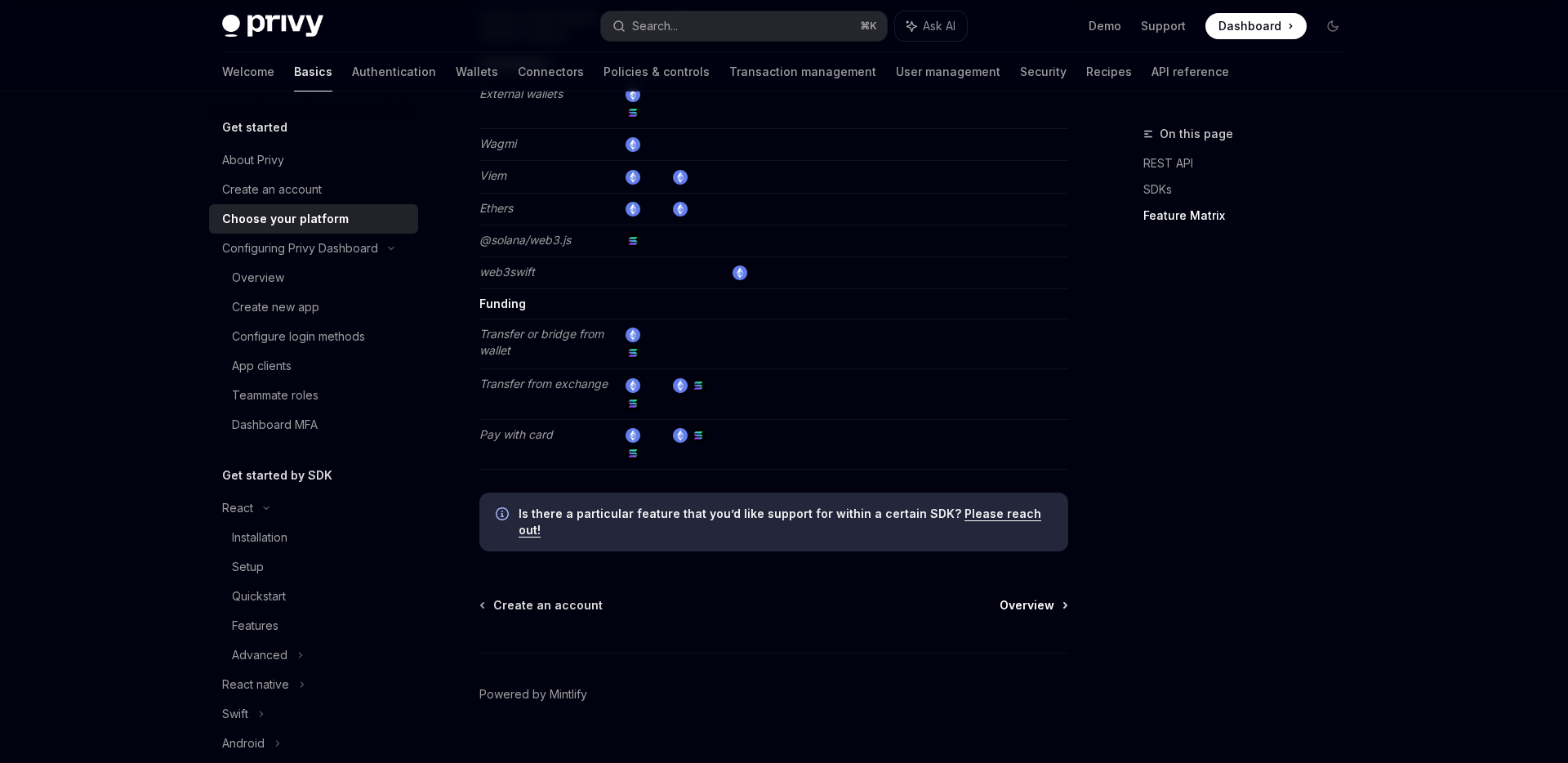
click at [1033, 597] on span "Overview" at bounding box center [1027, 604] width 55 height 16
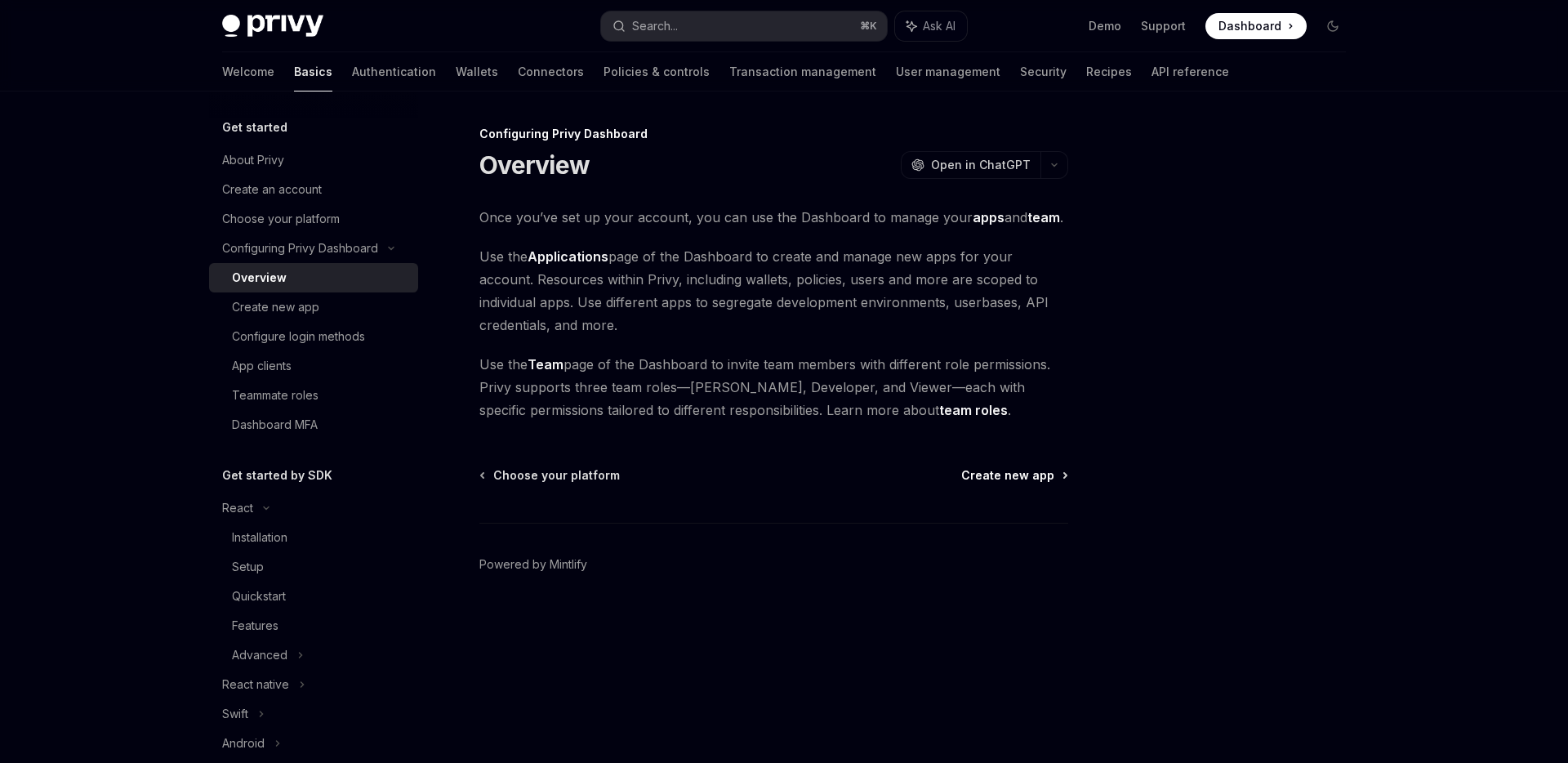
click at [1027, 482] on span "Create new app" at bounding box center [1007, 475] width 93 height 16
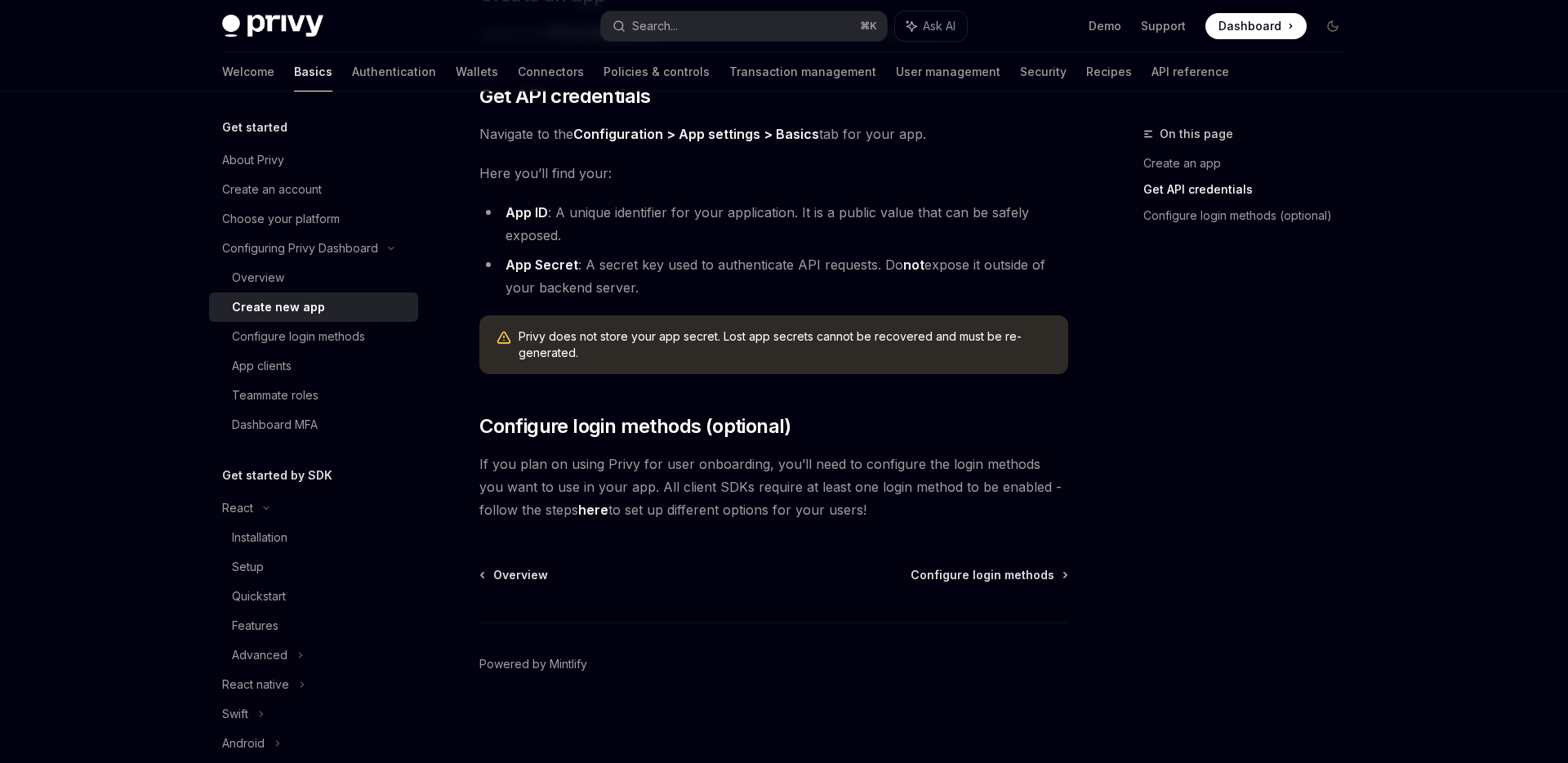
scroll to position [385, 0]
click at [967, 570] on span "Configure login methods" at bounding box center [983, 573] width 144 height 16
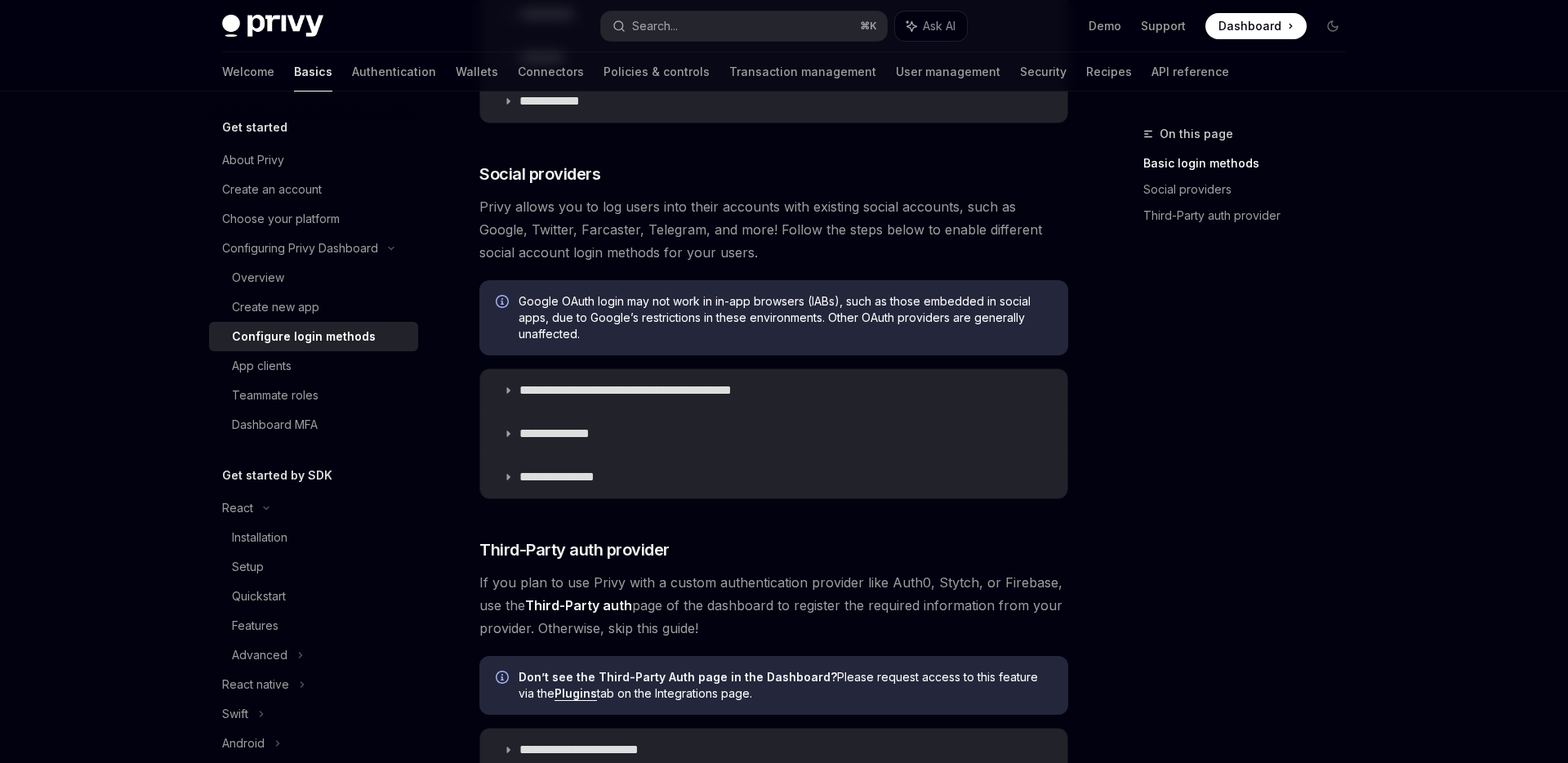
scroll to position [477, 0]
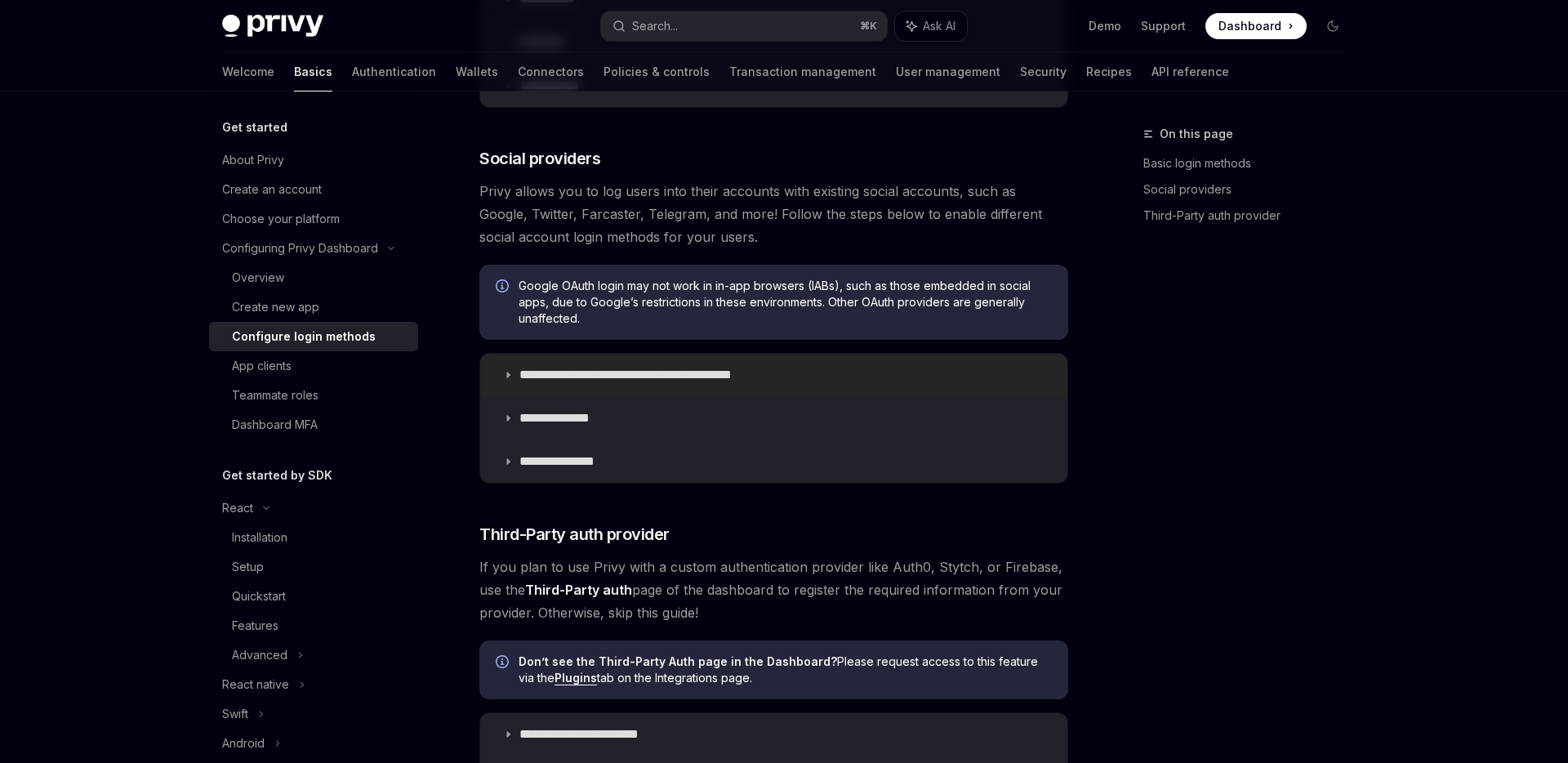
click at [509, 377] on icon at bounding box center [508, 374] width 9 height 9
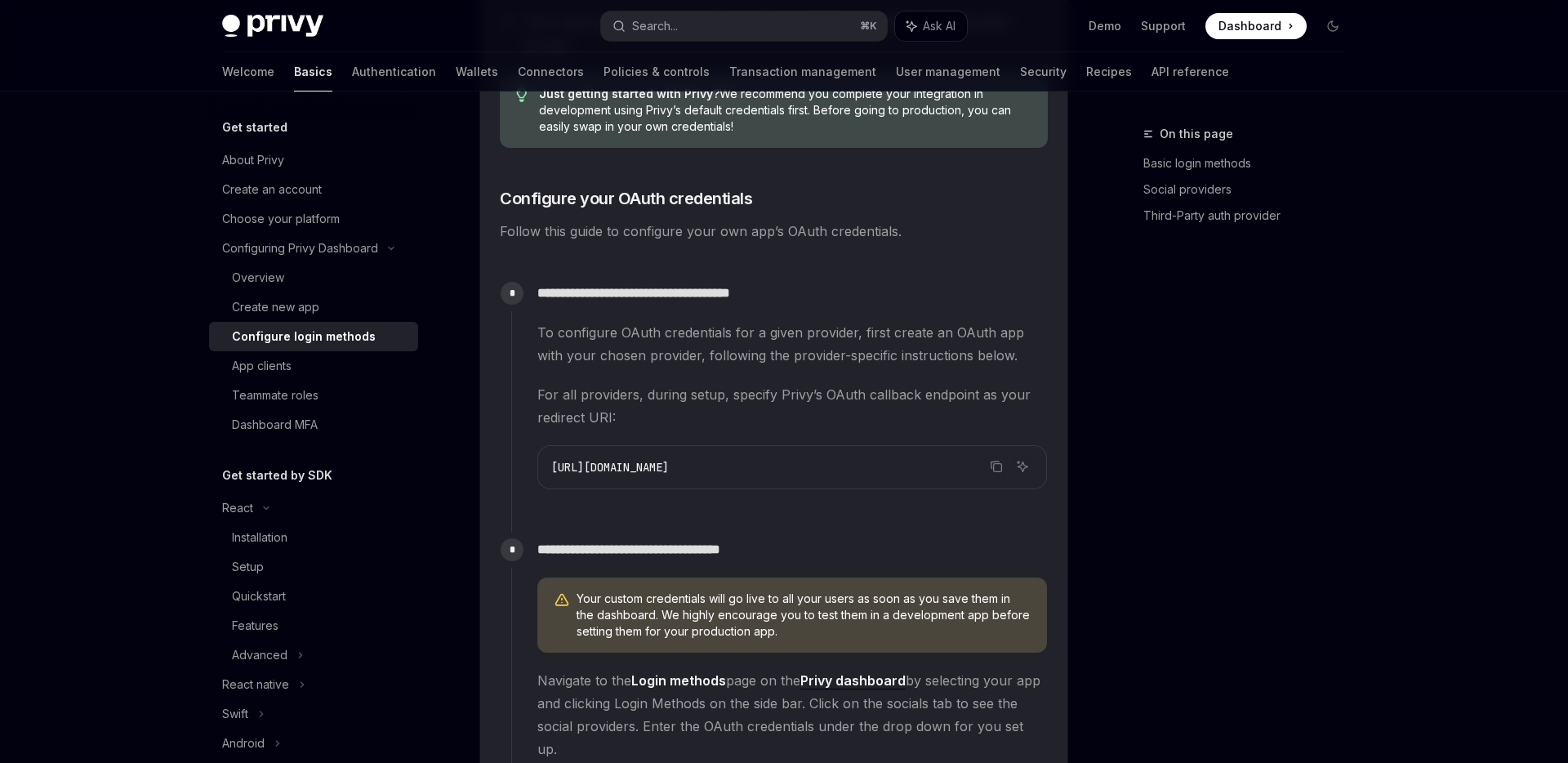
scroll to position [1288, 0]
click at [995, 467] on icon "Copy the contents from the code block" at bounding box center [997, 465] width 13 height 13
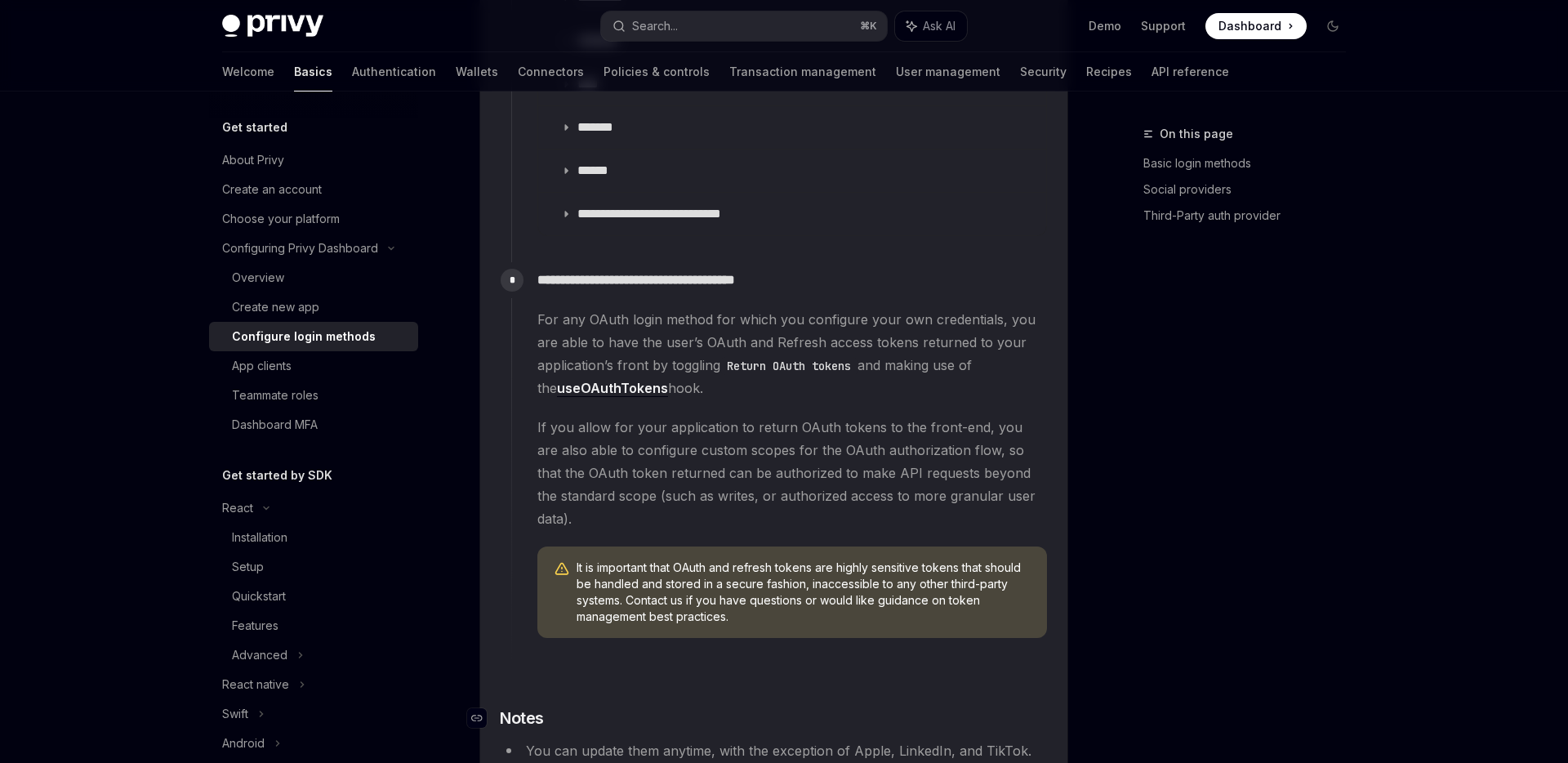
scroll to position [2314, 0]
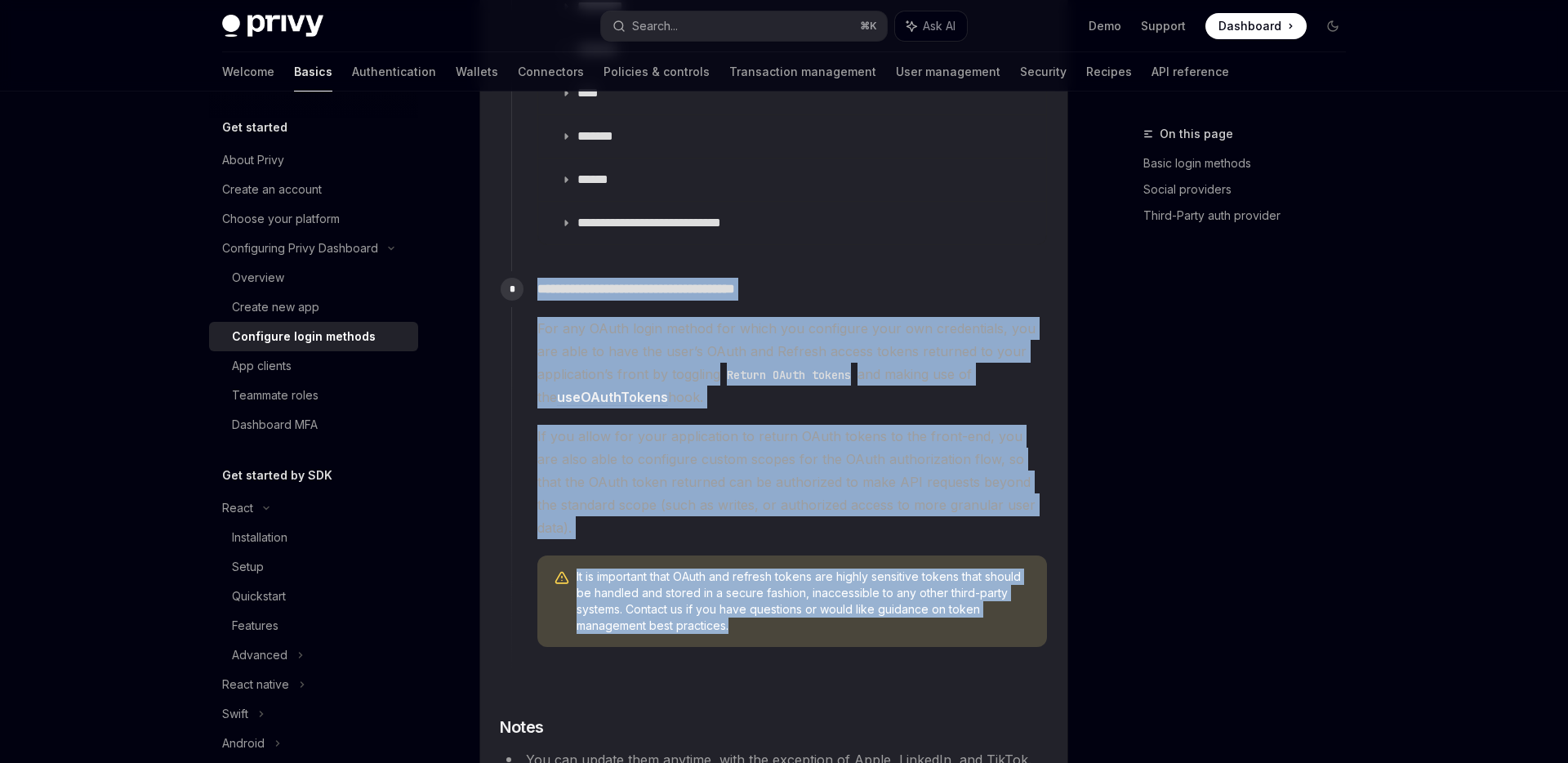
drag, startPoint x: 498, startPoint y: 260, endPoint x: 863, endPoint y: 608, distance: 504.3
click at [863, 608] on details "**********" at bounding box center [774, 62] width 587 height 3092
copy div "**********"
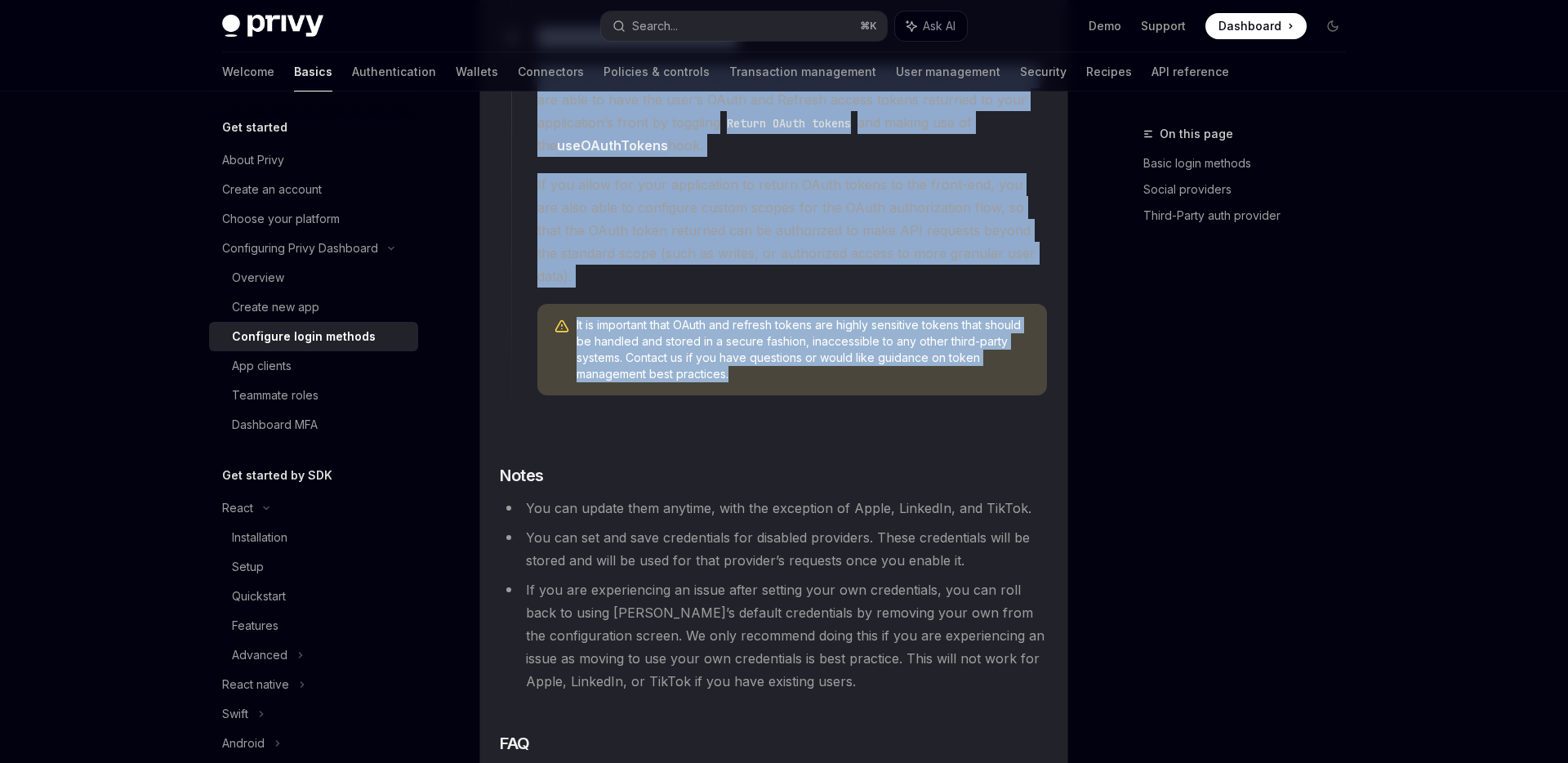
scroll to position [2592, 0]
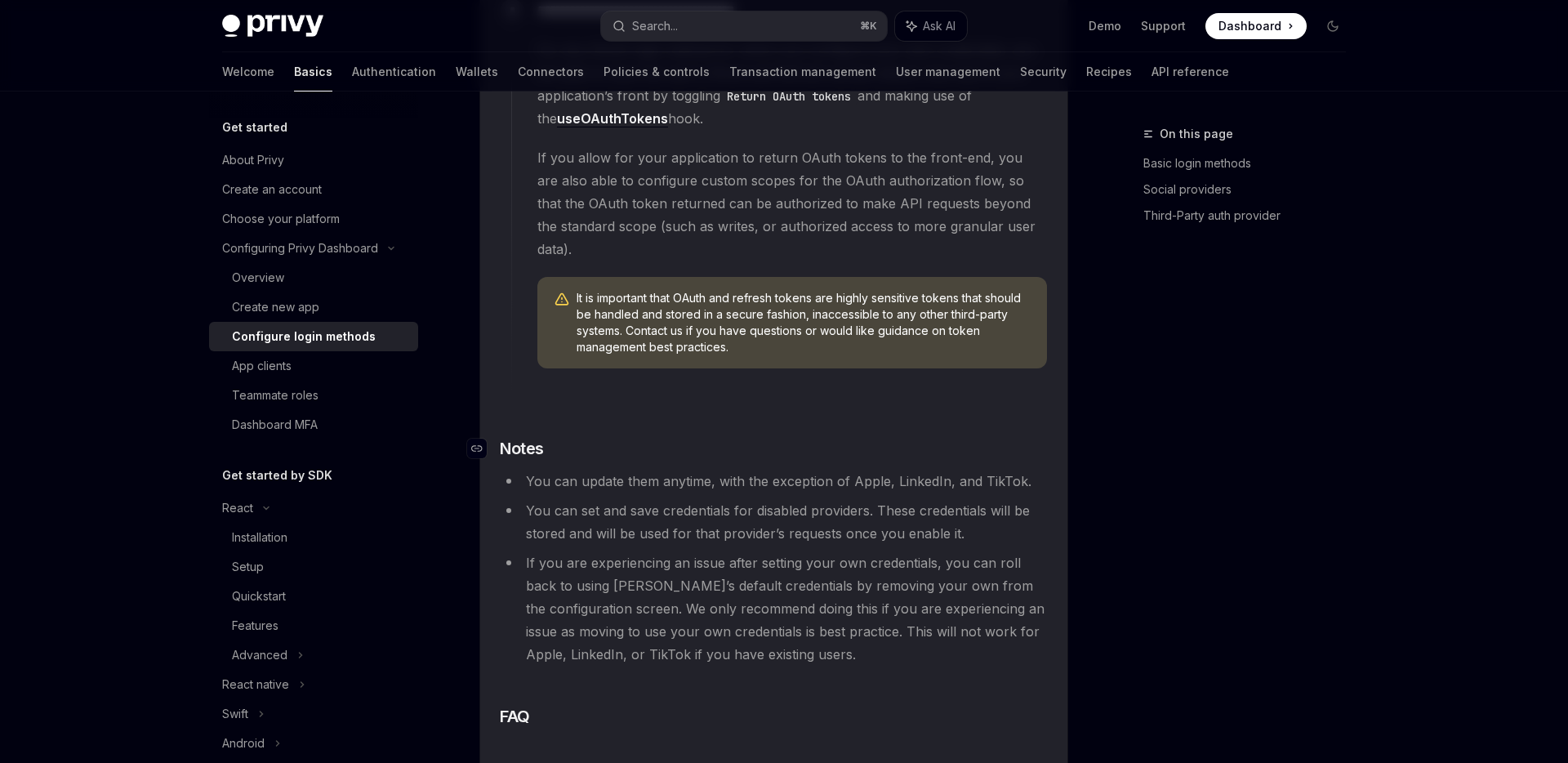
click at [796, 437] on h3 "​ Notes" at bounding box center [774, 448] width 548 height 23
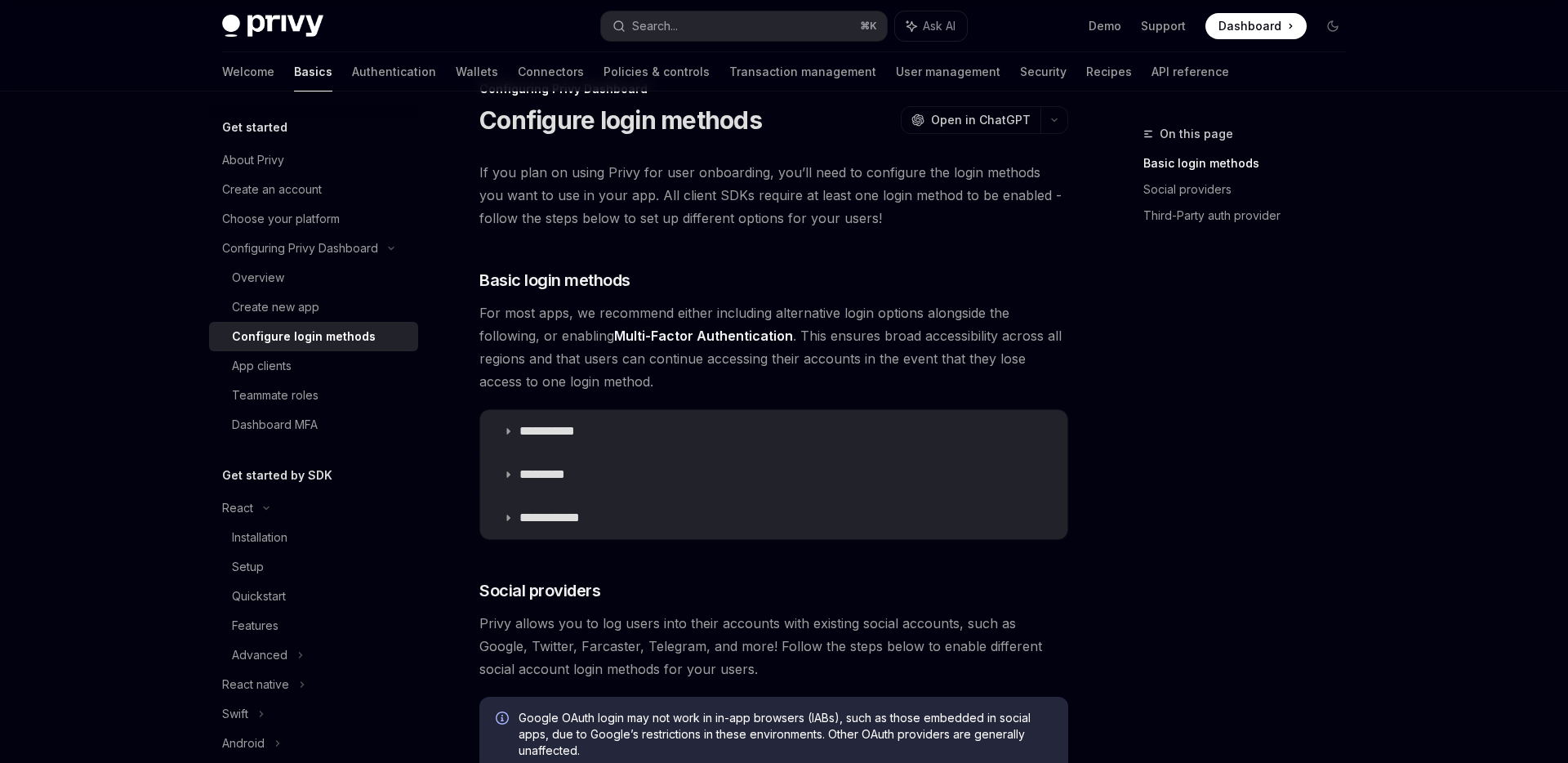
scroll to position [0, 0]
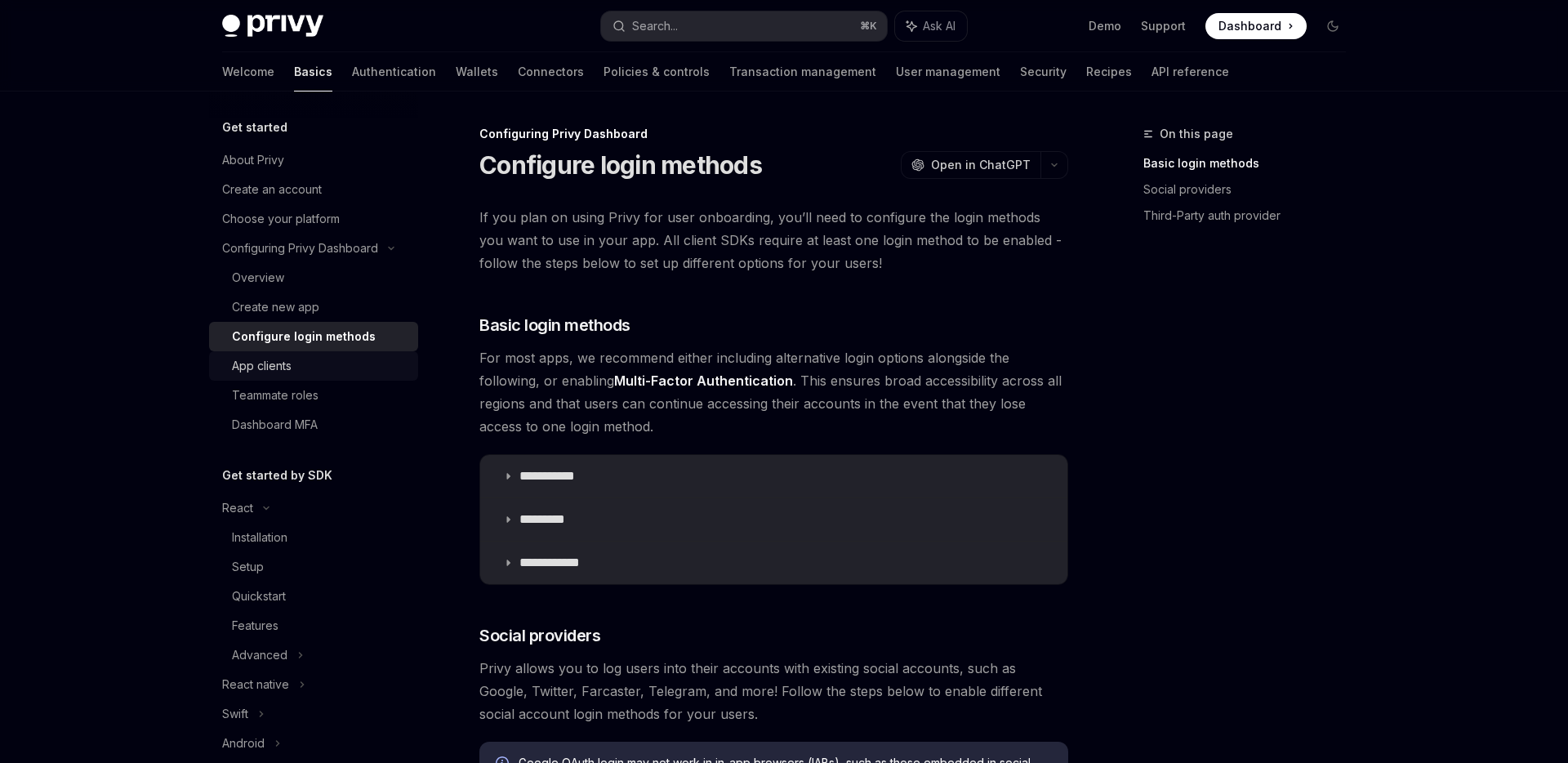
click at [282, 368] on div "App clients" at bounding box center [261, 366] width 60 height 20
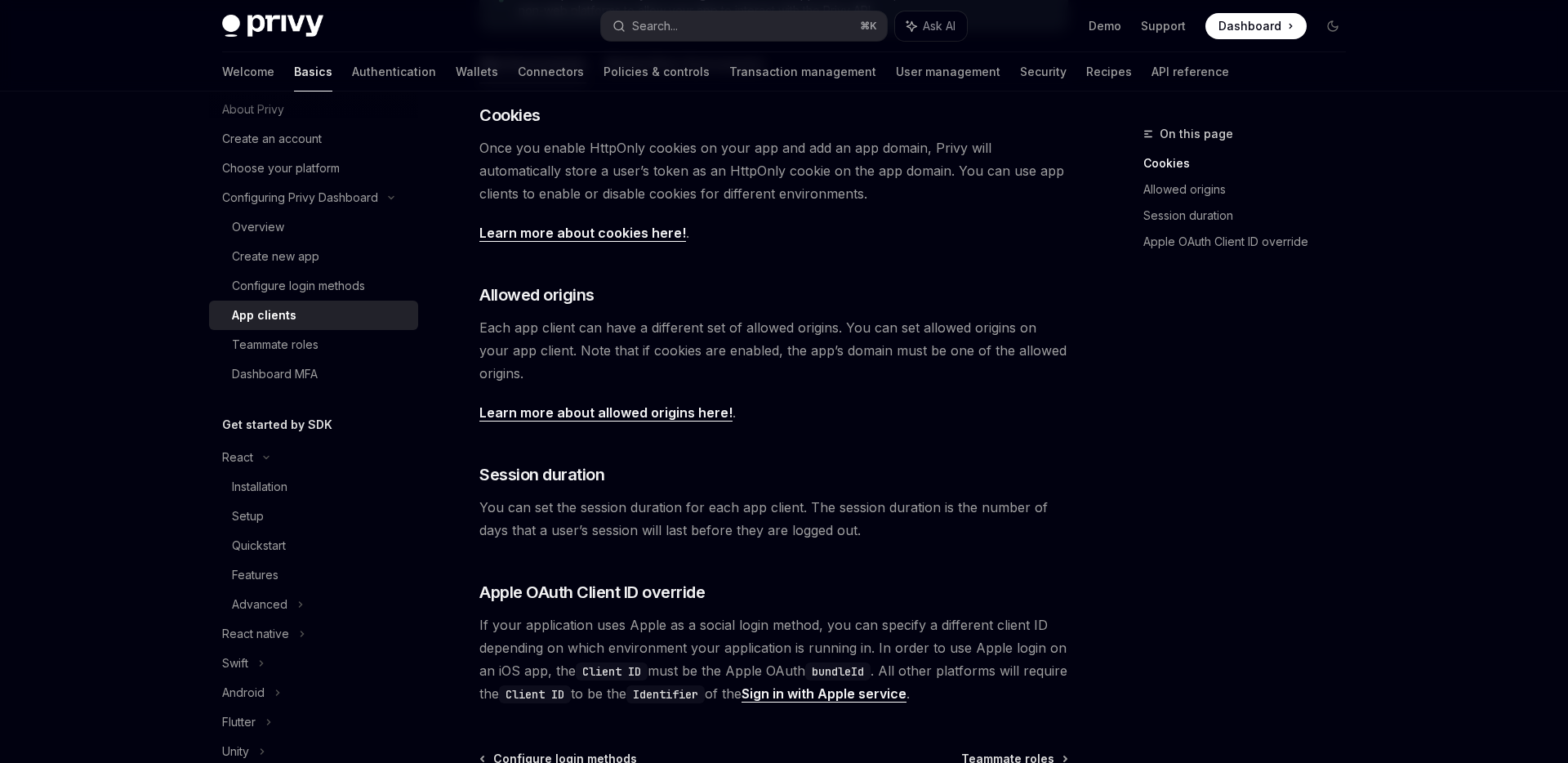
scroll to position [80, 0]
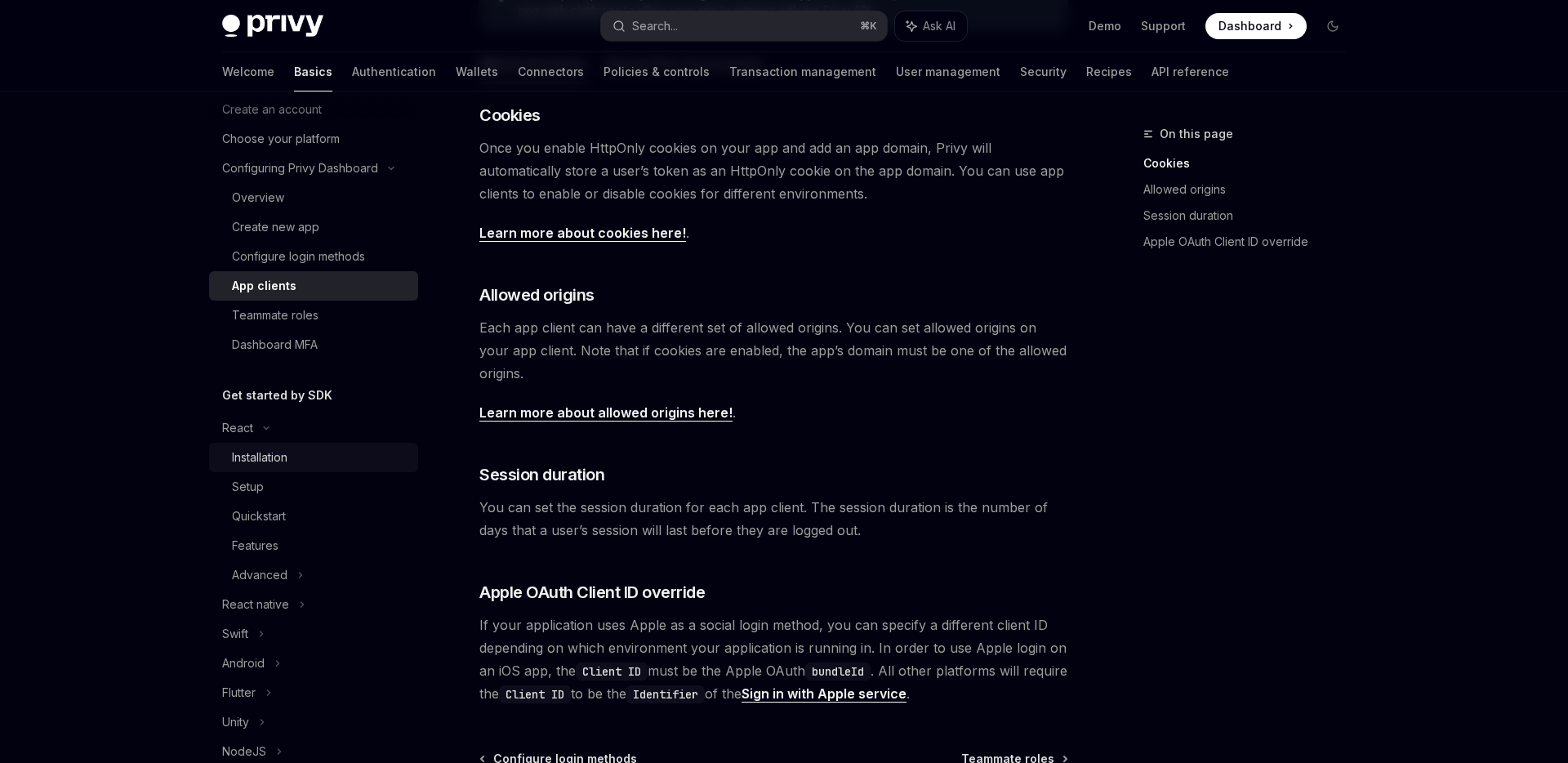
click at [282, 464] on div "Installation" at bounding box center [259, 457] width 56 height 20
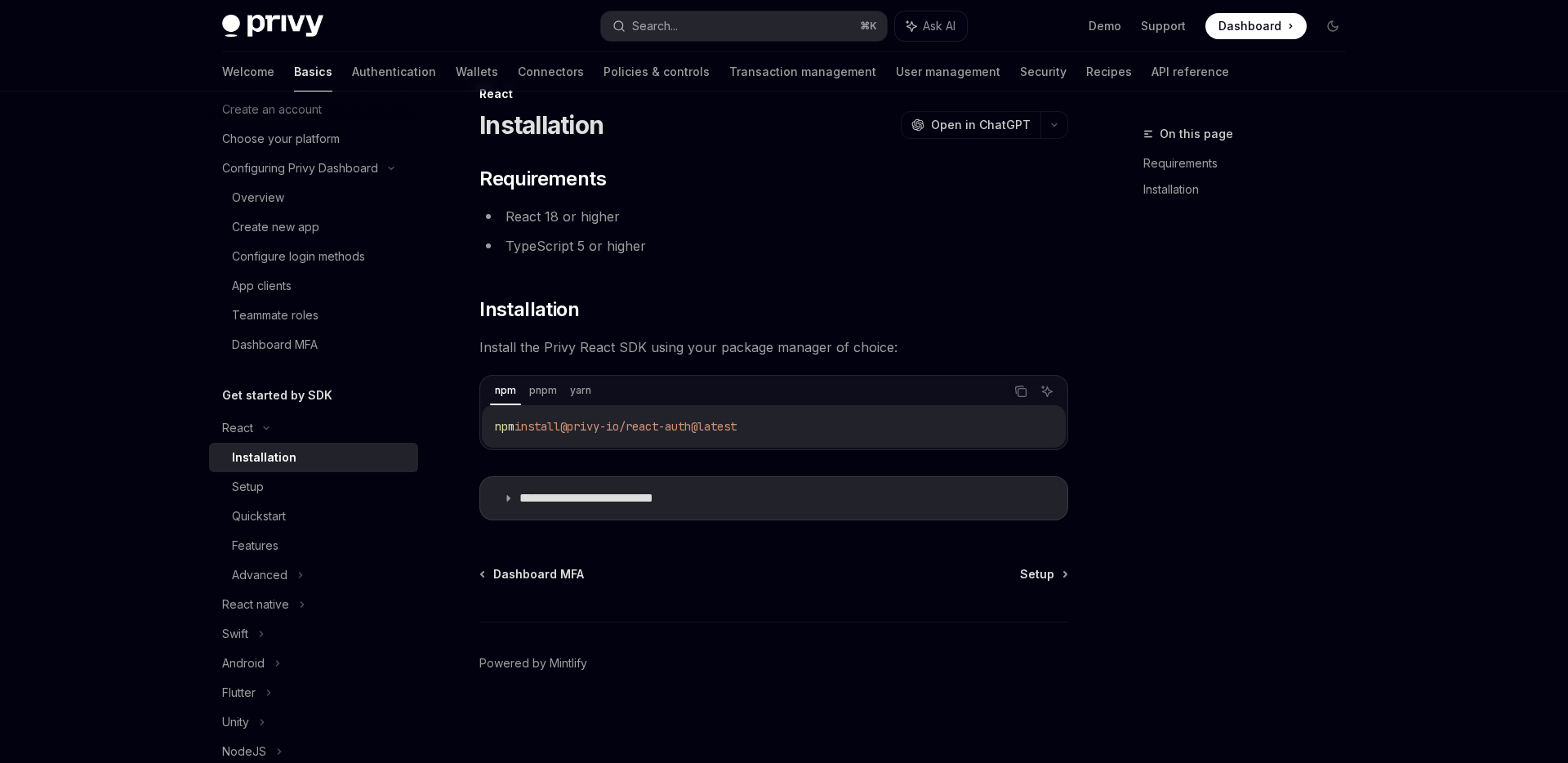
scroll to position [40, 0]
click at [1036, 576] on span "Setup" at bounding box center [1037, 573] width 34 height 16
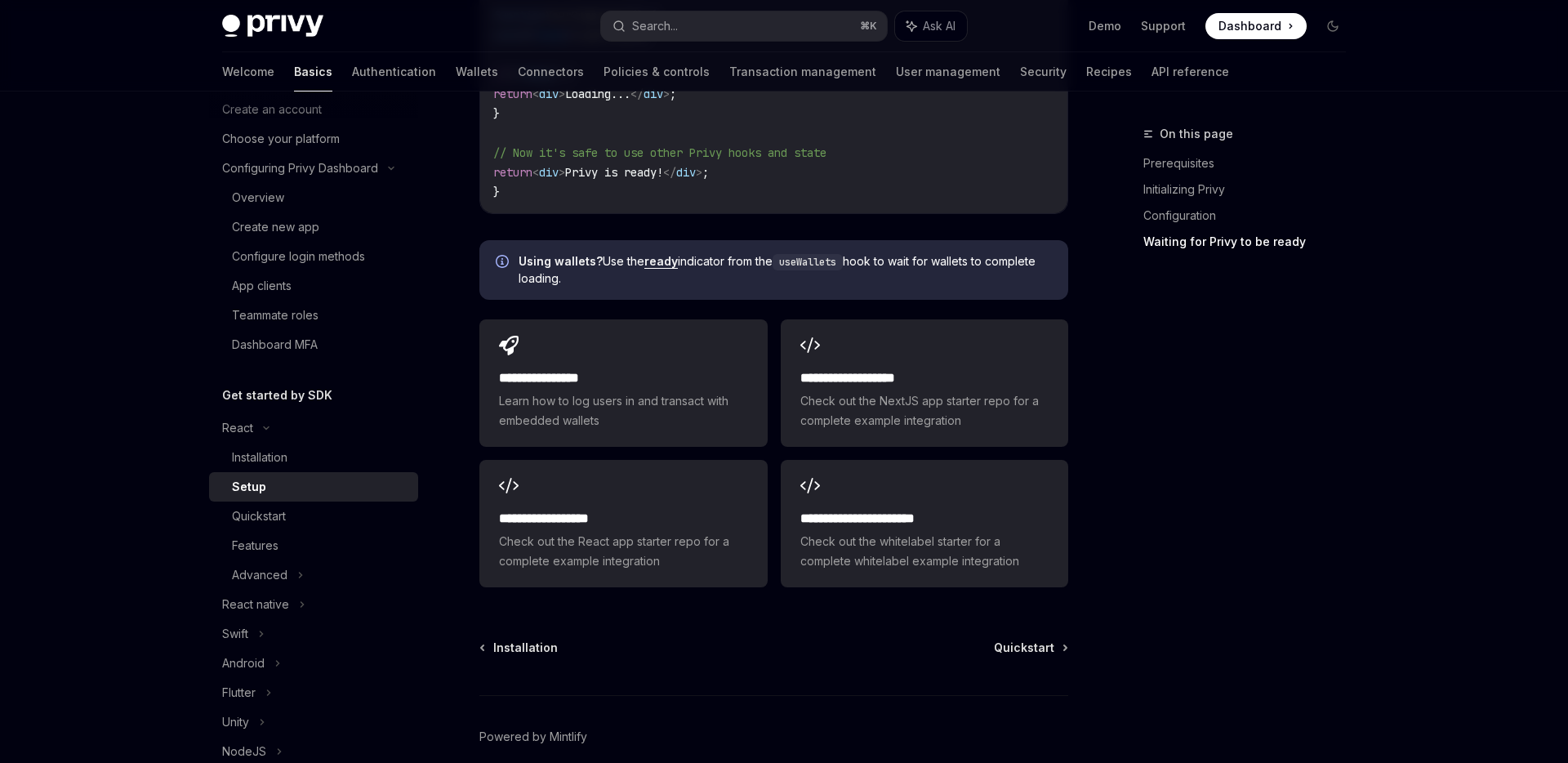
scroll to position [2041, 0]
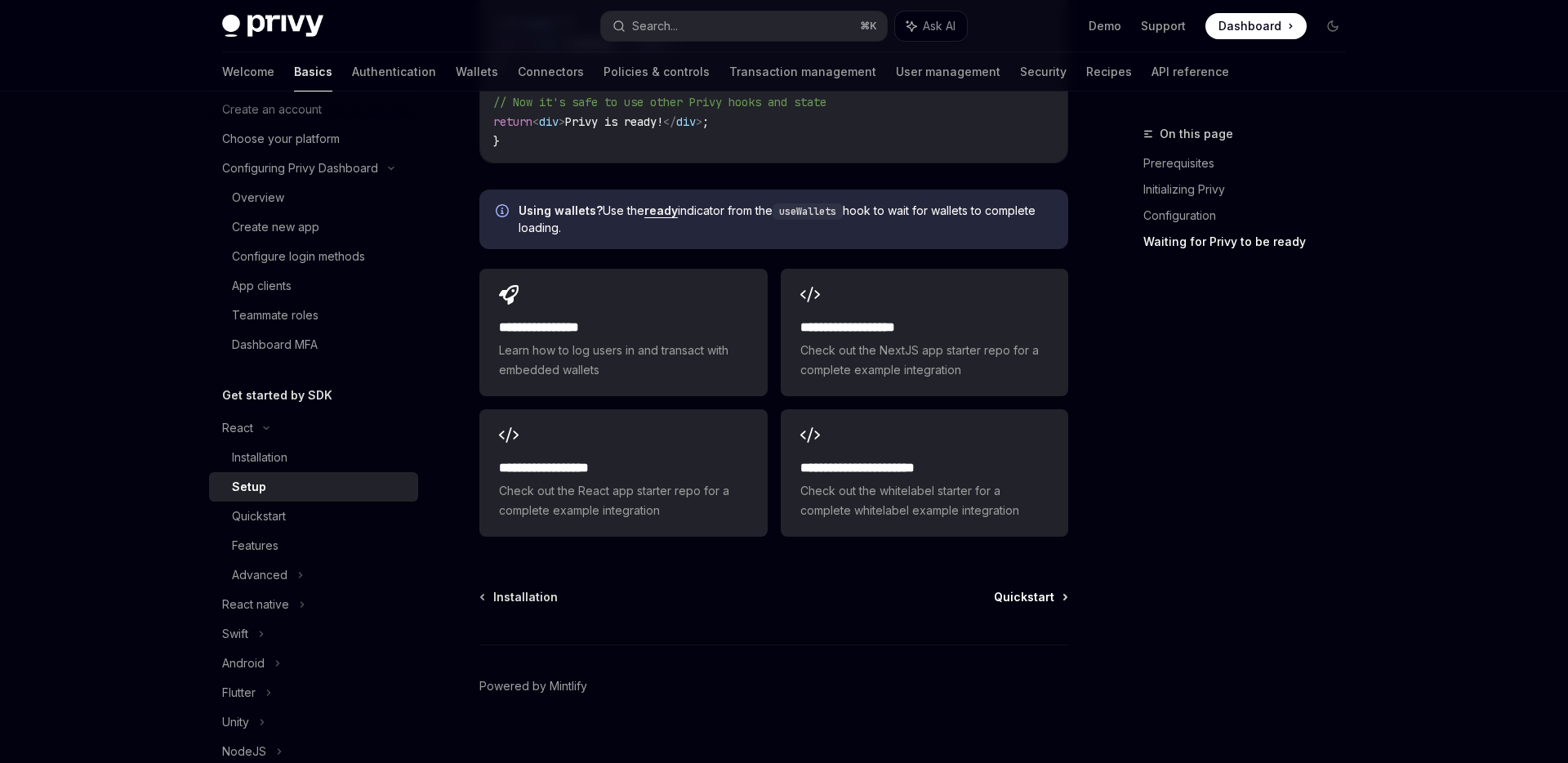
click at [1023, 589] on span "Quickstart" at bounding box center [1024, 597] width 61 height 16
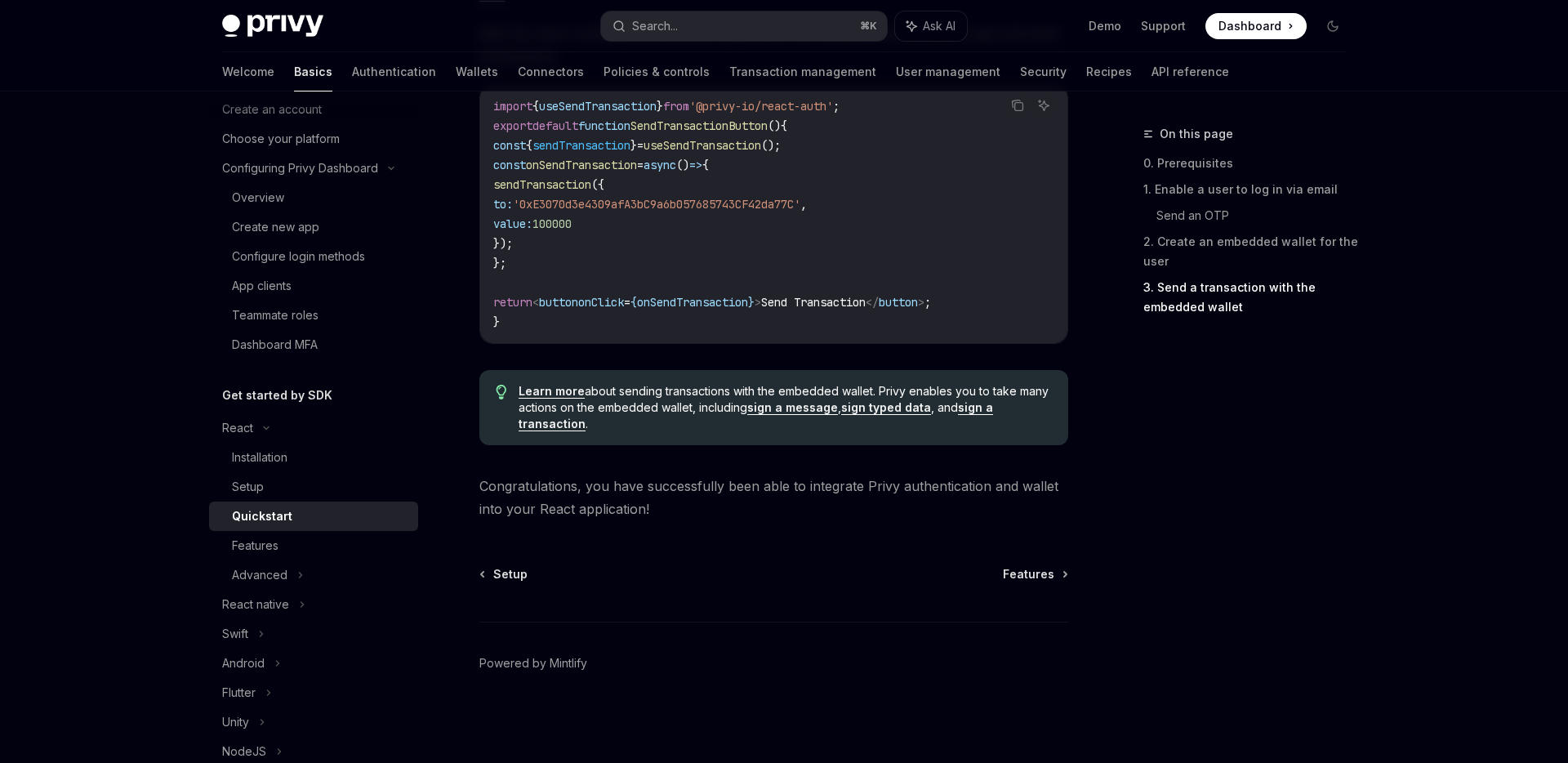
scroll to position [1606, 0]
click at [1041, 572] on span "Features" at bounding box center [1028, 573] width 51 height 16
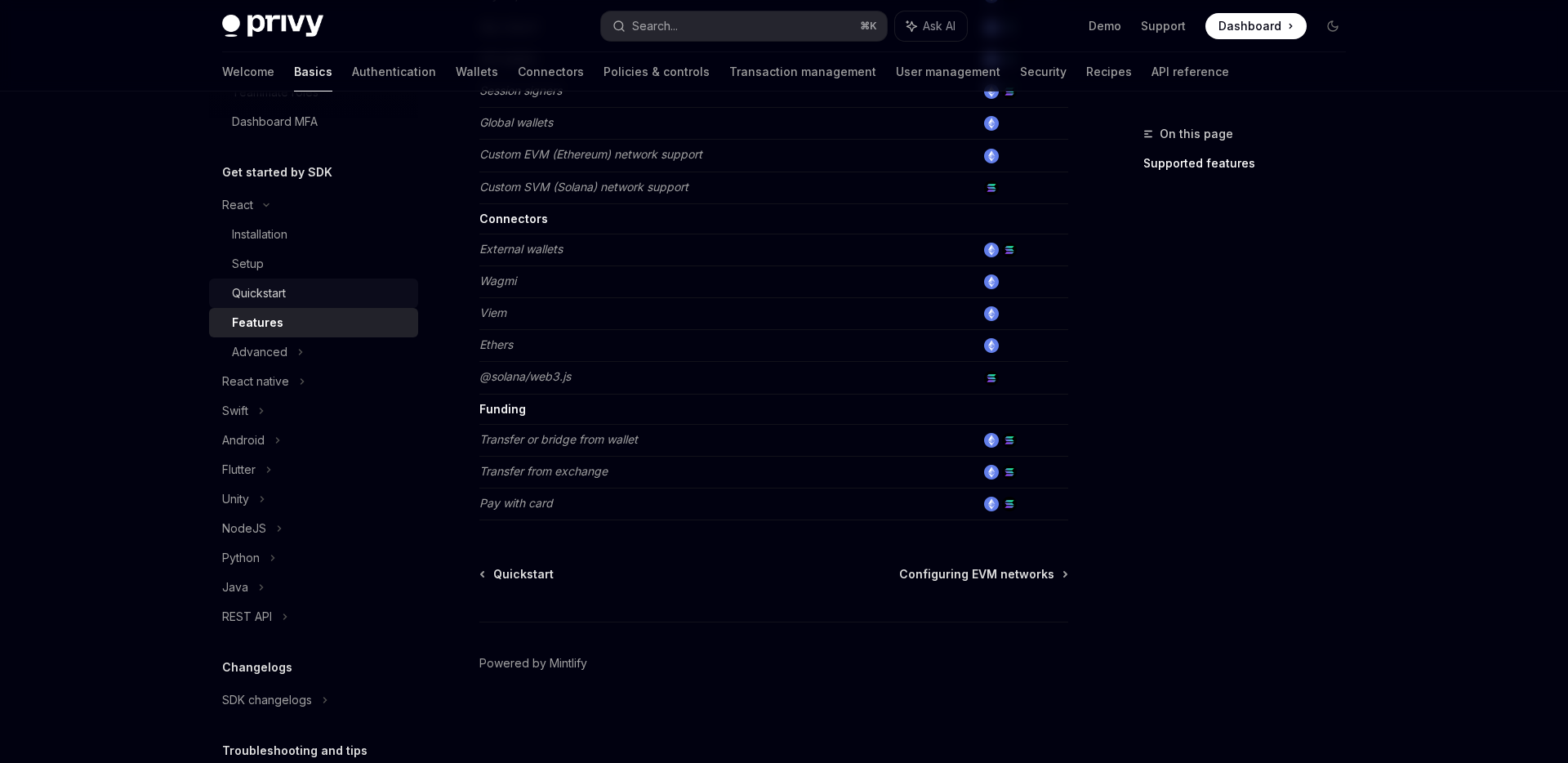
scroll to position [303, 0]
click at [352, 69] on link "Authentication" at bounding box center [393, 71] width 84 height 39
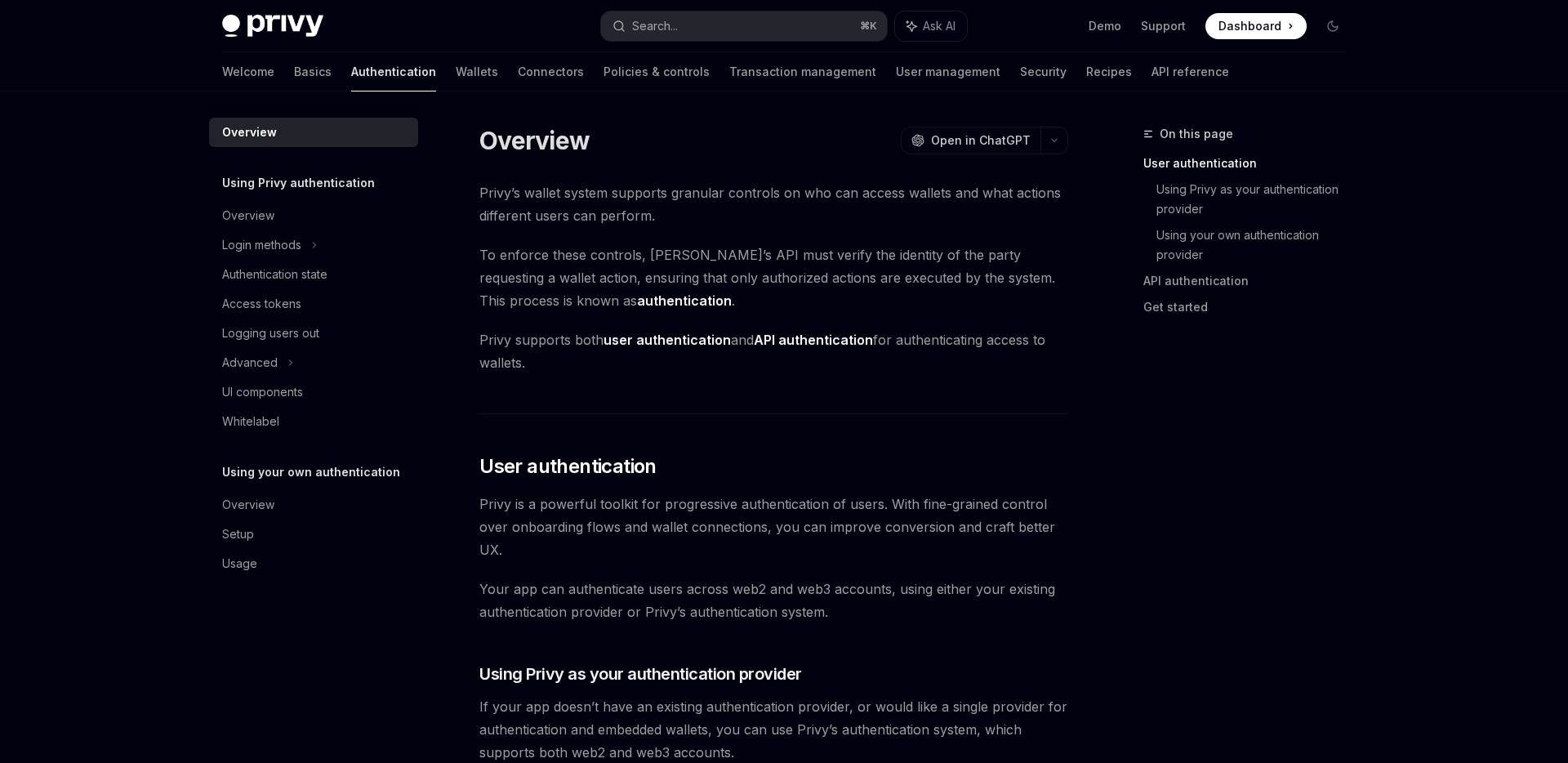
click at [542, 369] on span "Privy supports both user authentication and API authentication for authenticati…" at bounding box center [774, 351] width 589 height 45
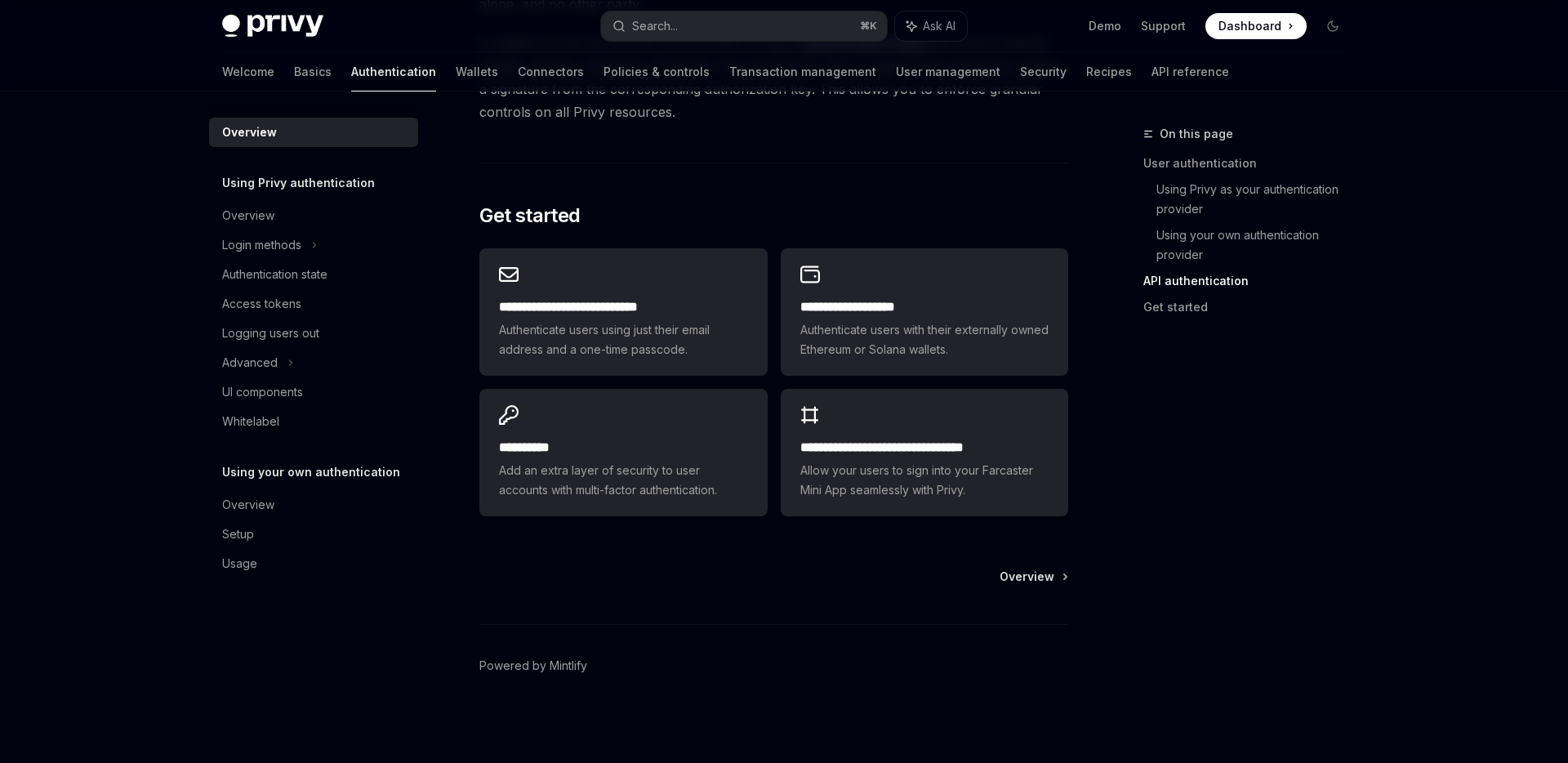
scroll to position [1287, 0]
click at [298, 248] on div "Login methods" at bounding box center [262, 245] width 79 height 20
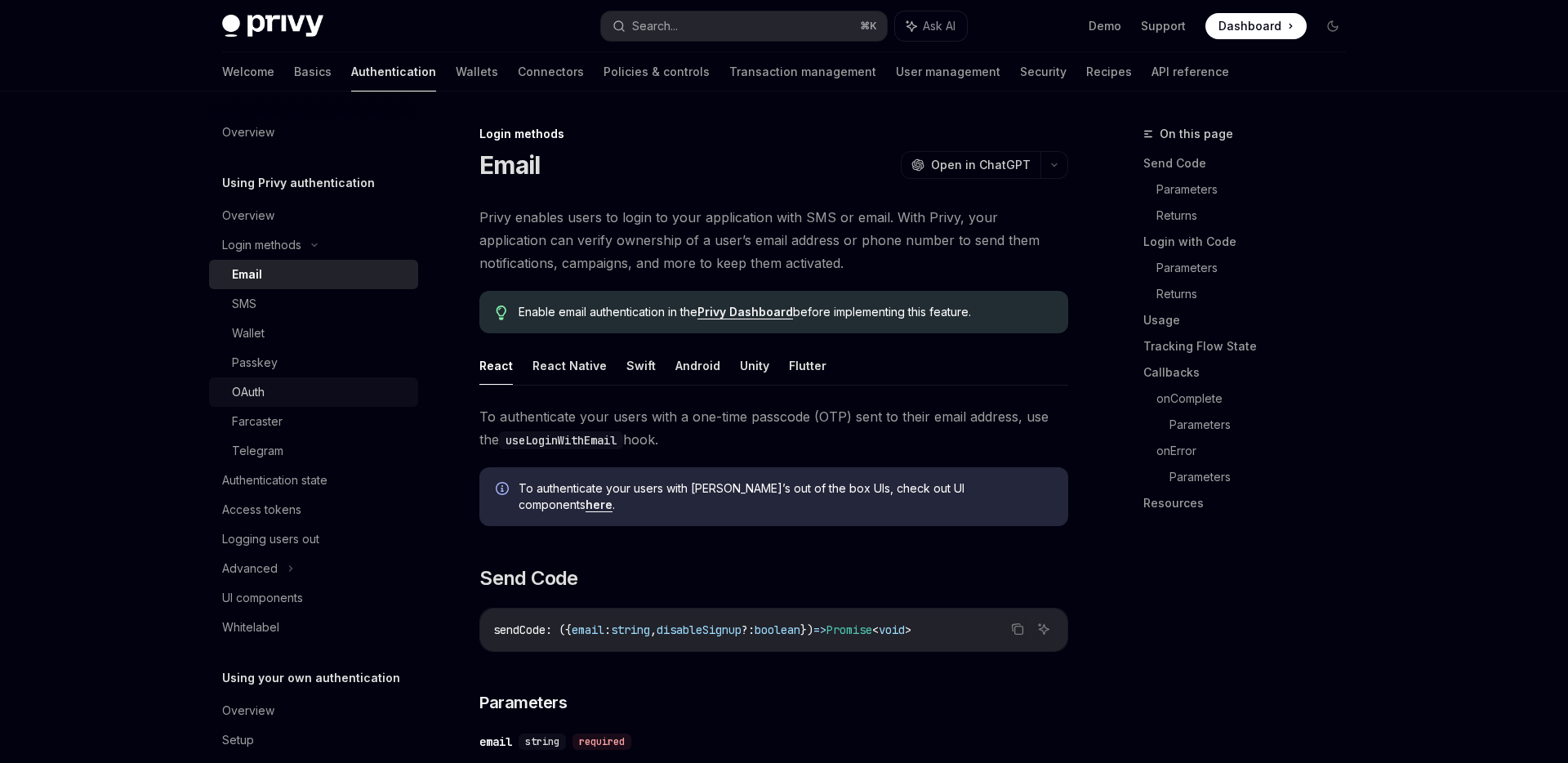
click at [258, 384] on div "OAuth" at bounding box center [248, 391] width 33 height 20
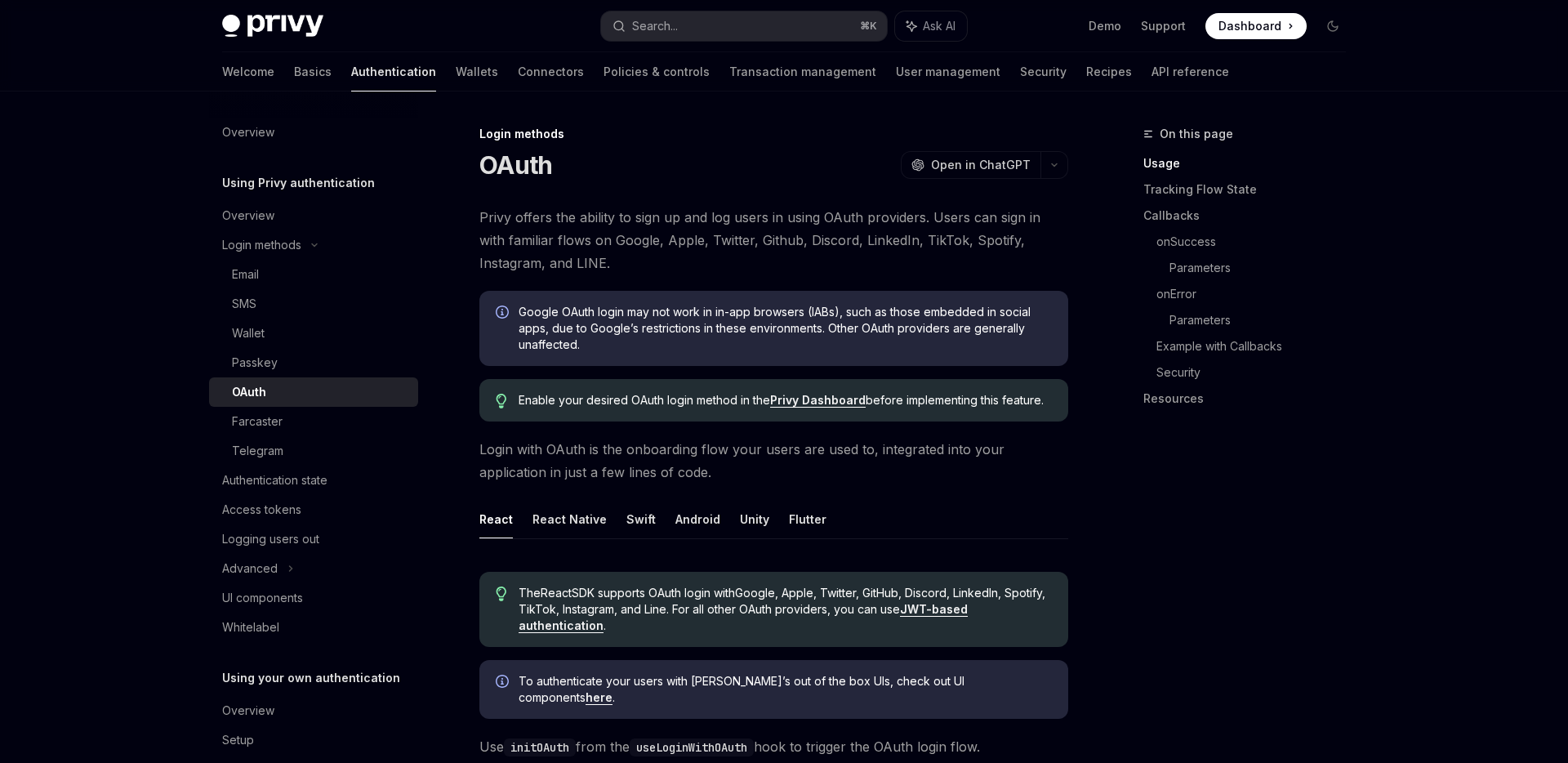
type textarea "*"
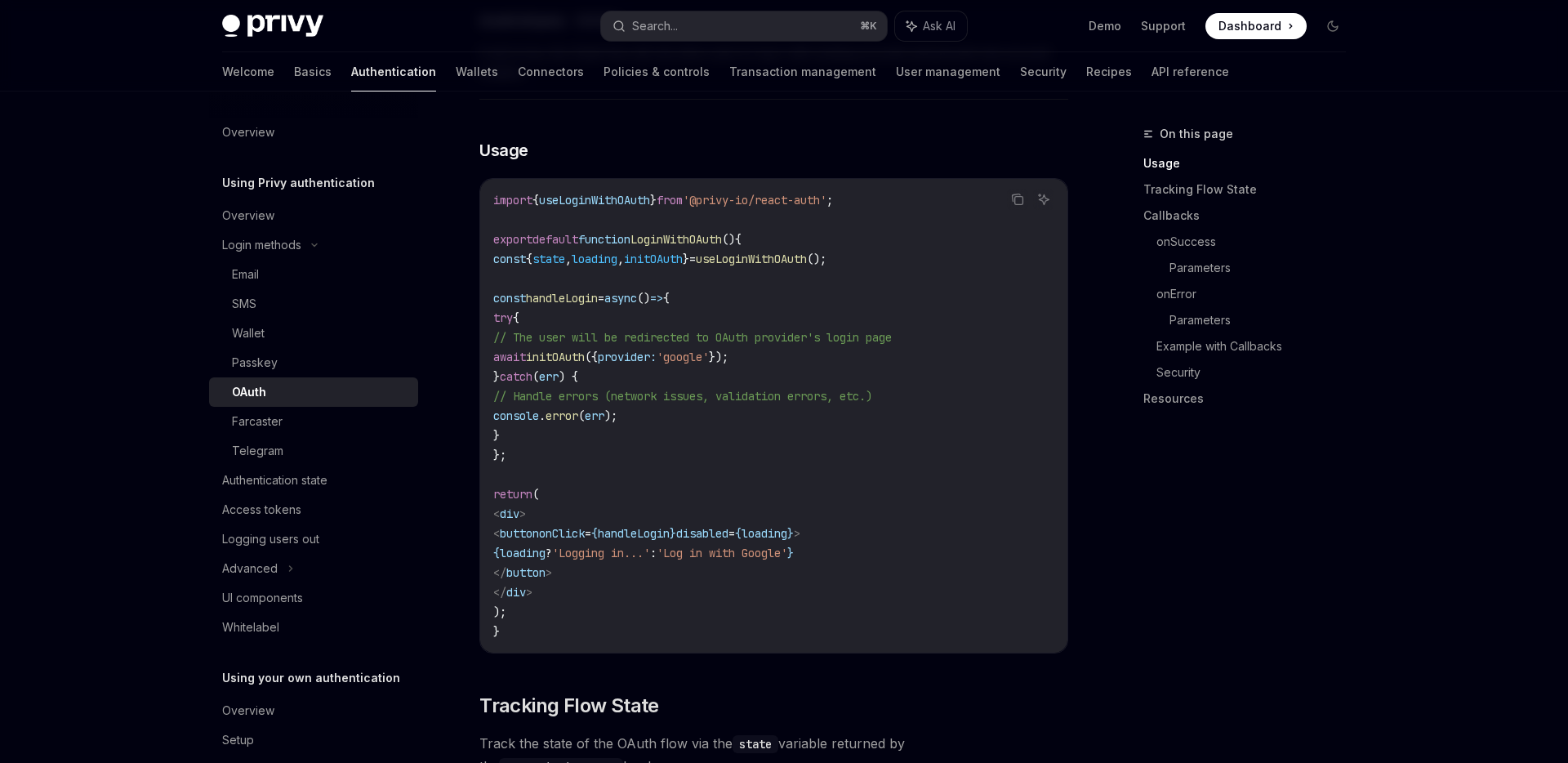
scroll to position [949, 0]
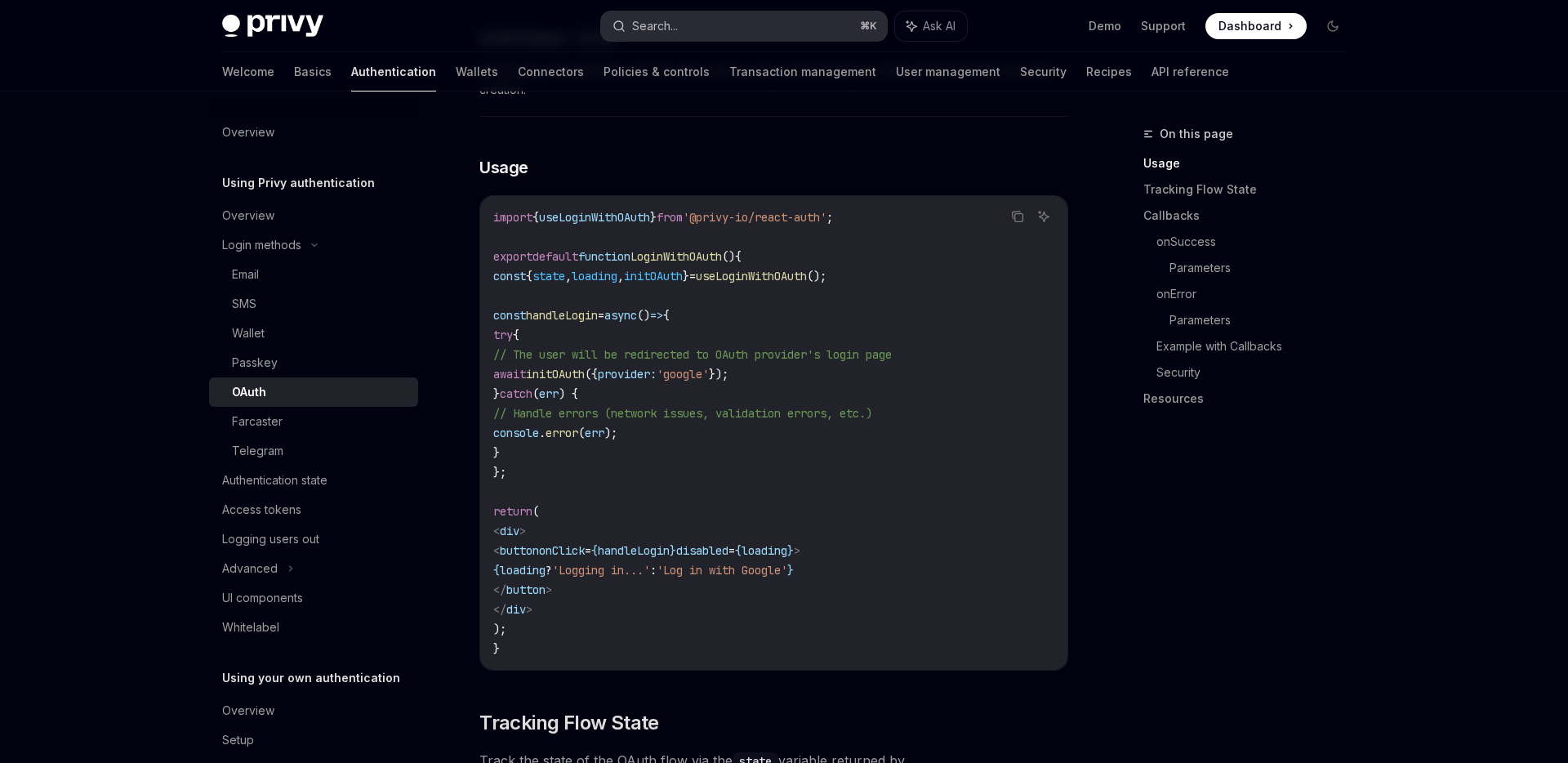
click at [737, 27] on button "Search... ⌘ K" at bounding box center [744, 26] width 286 height 29
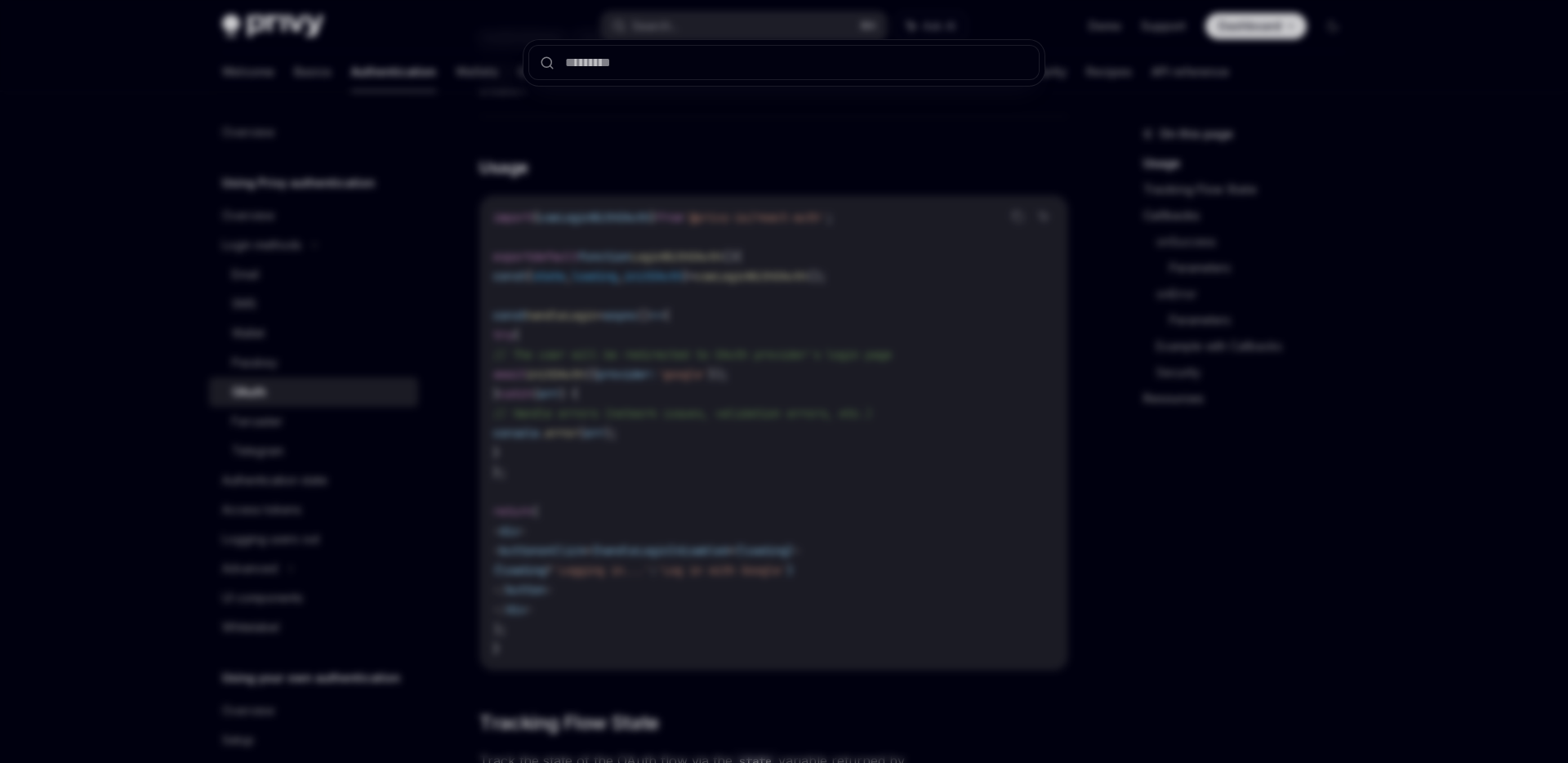
click at [749, 151] on div at bounding box center [784, 381] width 1568 height 763
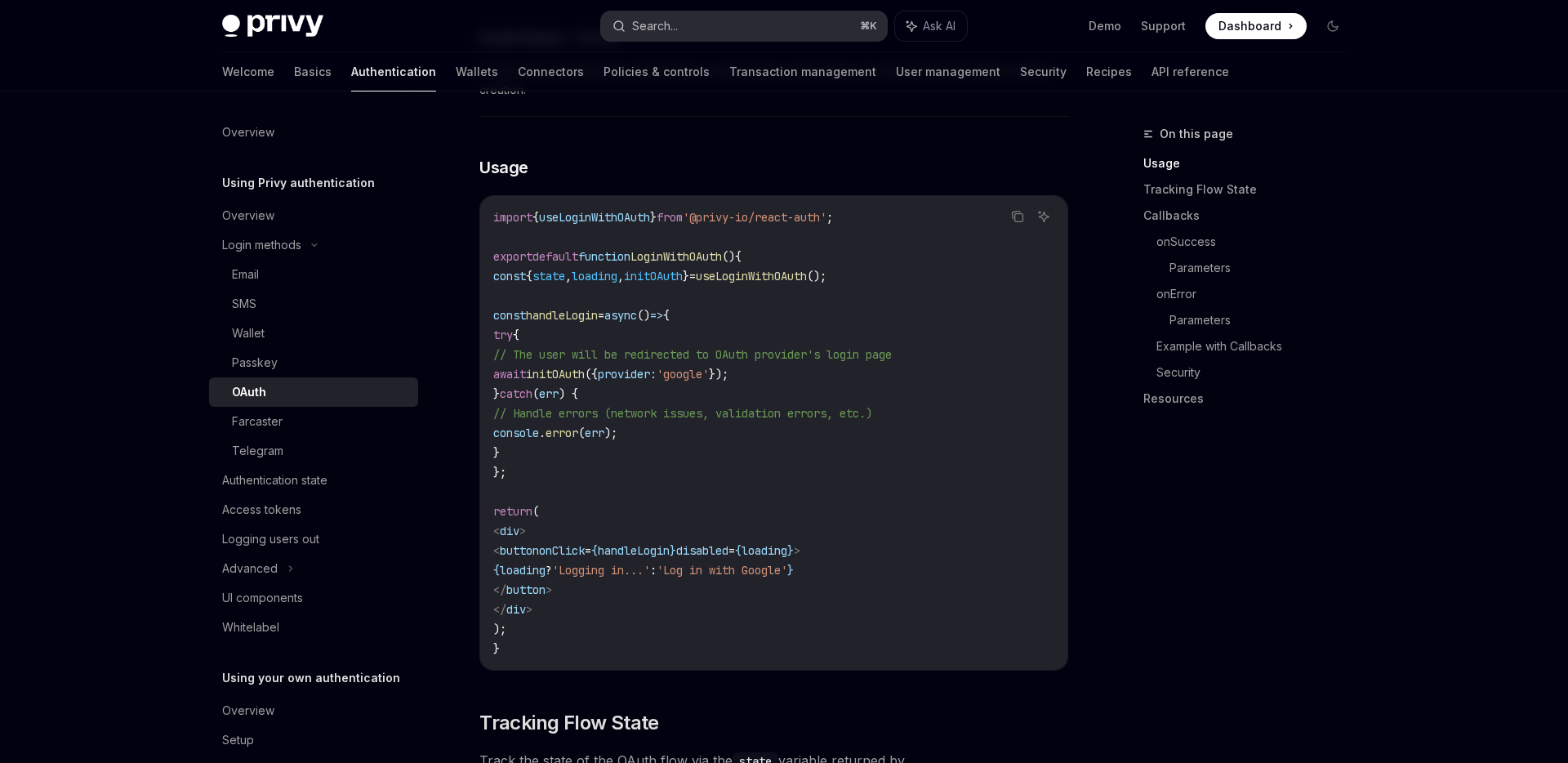
click at [722, 14] on button "Search... ⌘ K" at bounding box center [744, 26] width 286 height 29
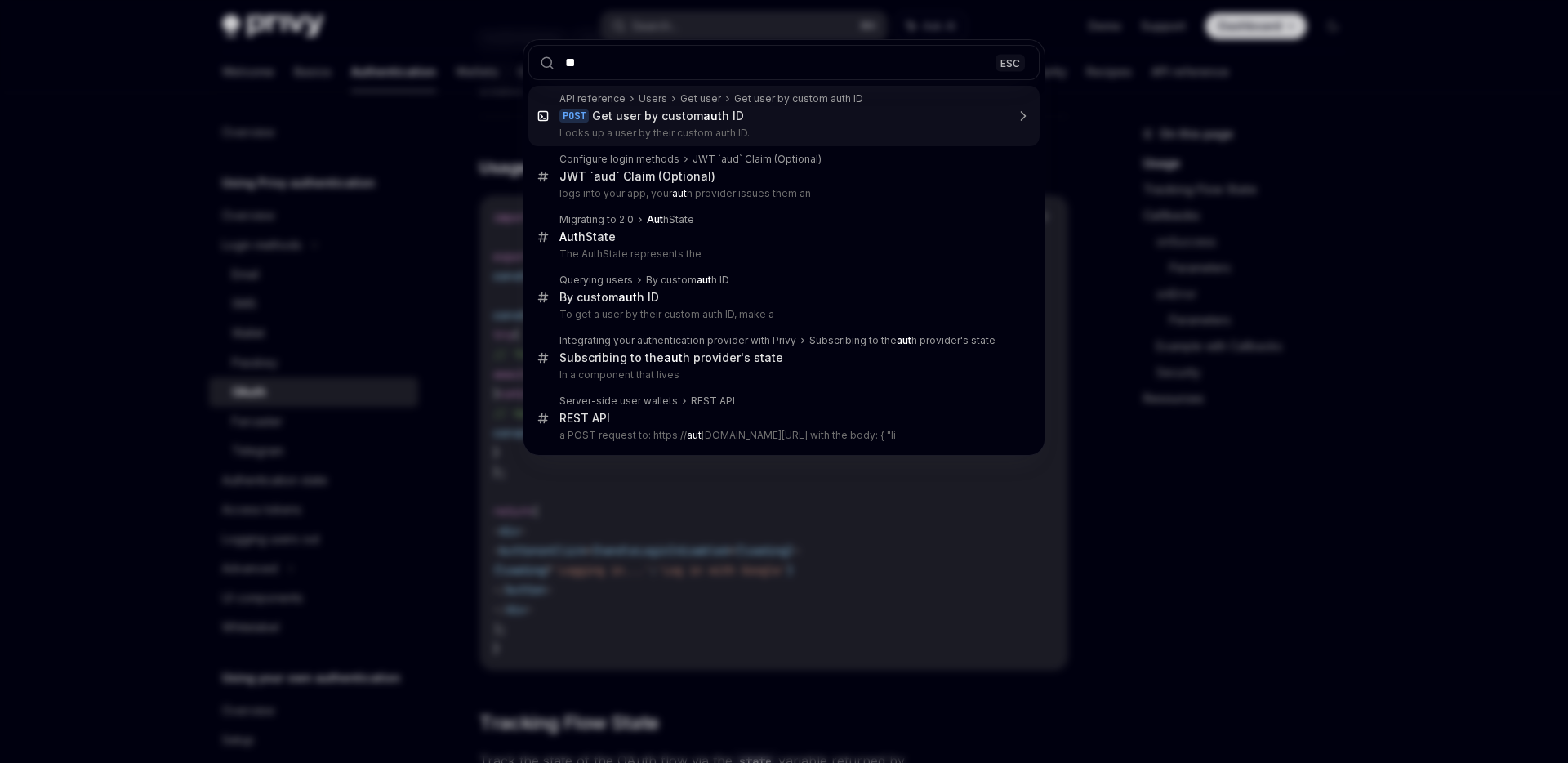
type input "*"
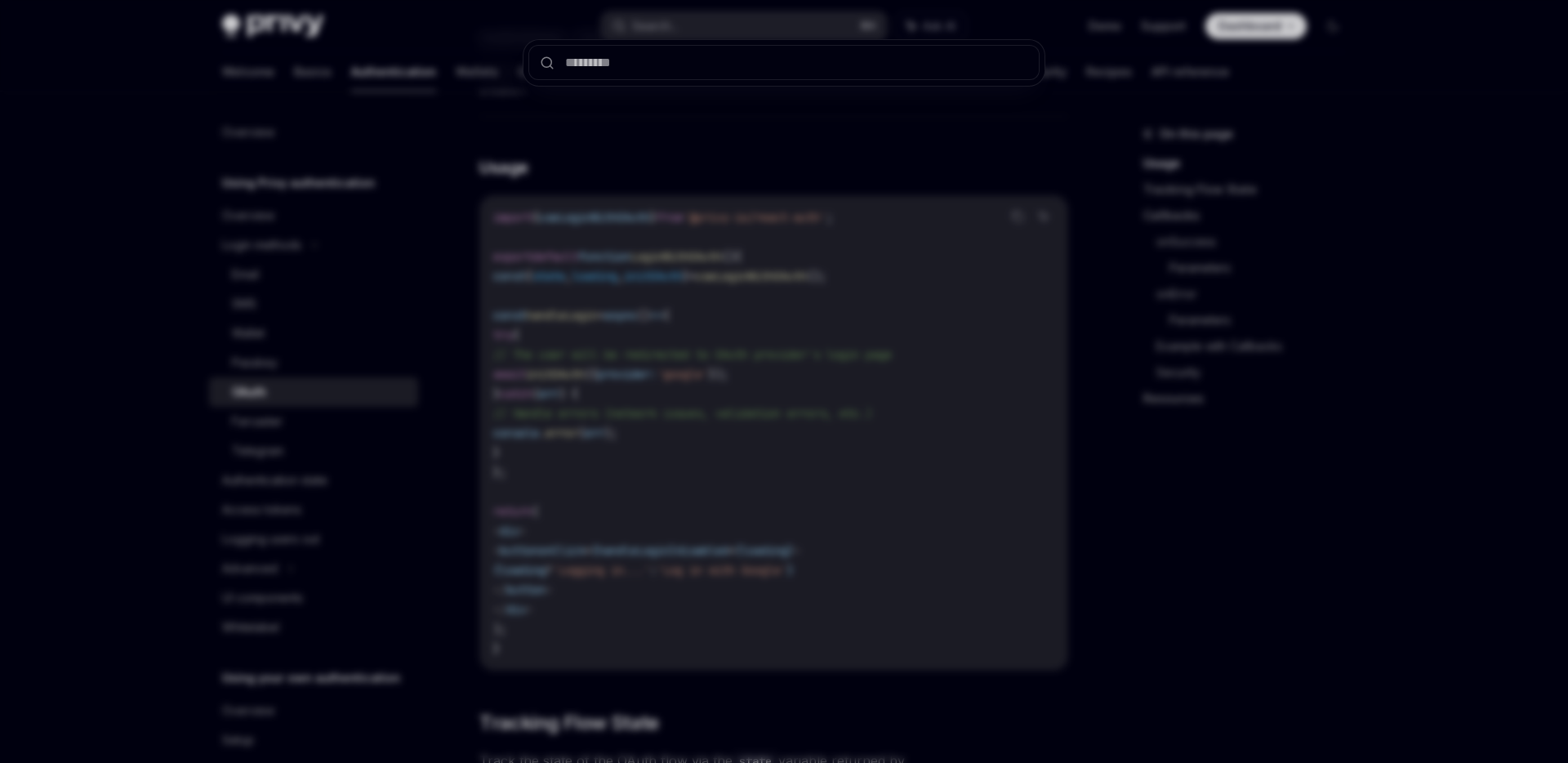
click at [722, 230] on div at bounding box center [784, 381] width 1568 height 763
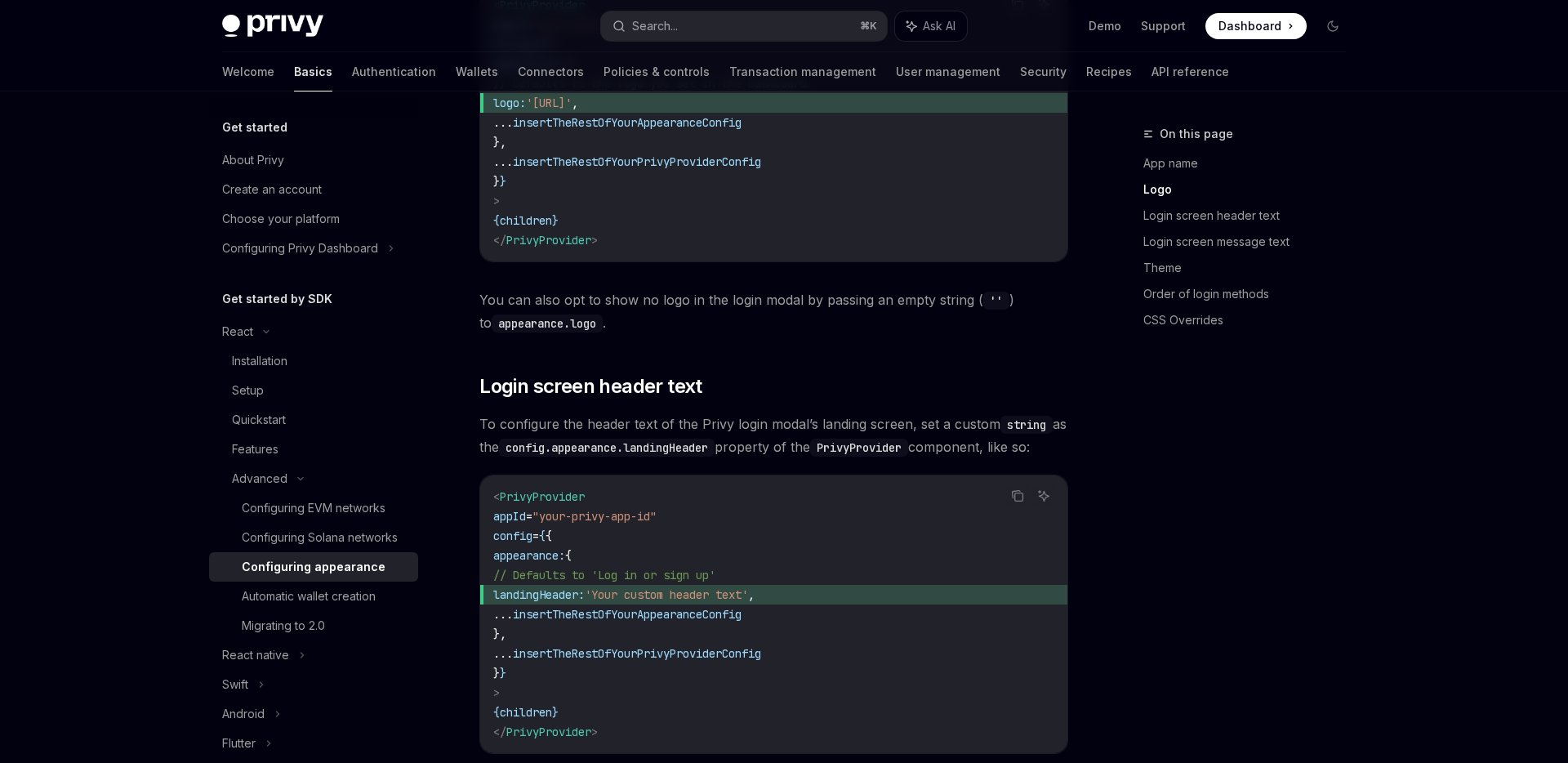
scroll to position [1045, 0]
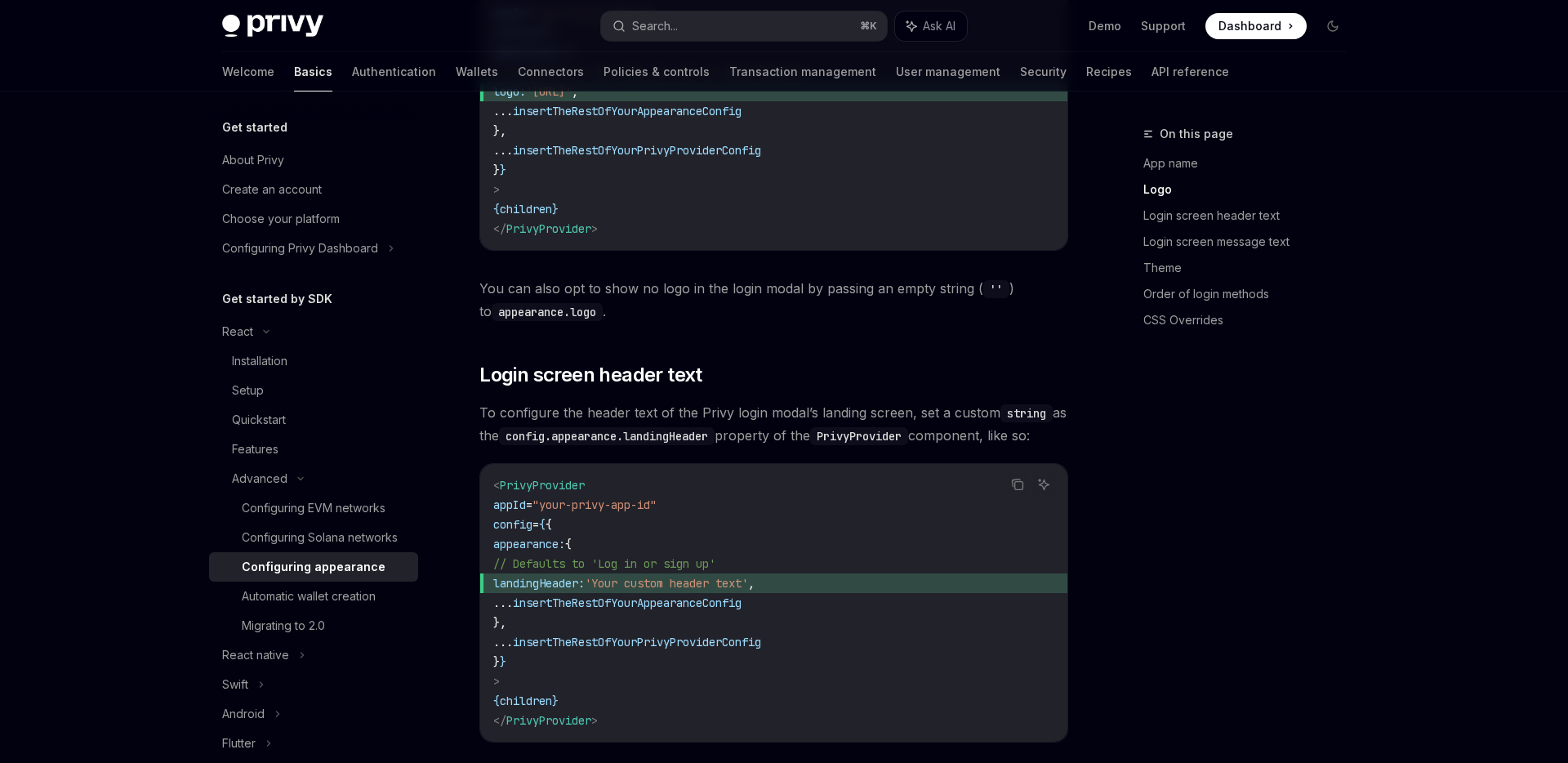
click at [547, 597] on code "< PrivyProvider appId = "your-privy-app-id" config = { { appearance: { // Defau…" at bounding box center [774, 602] width 561 height 254
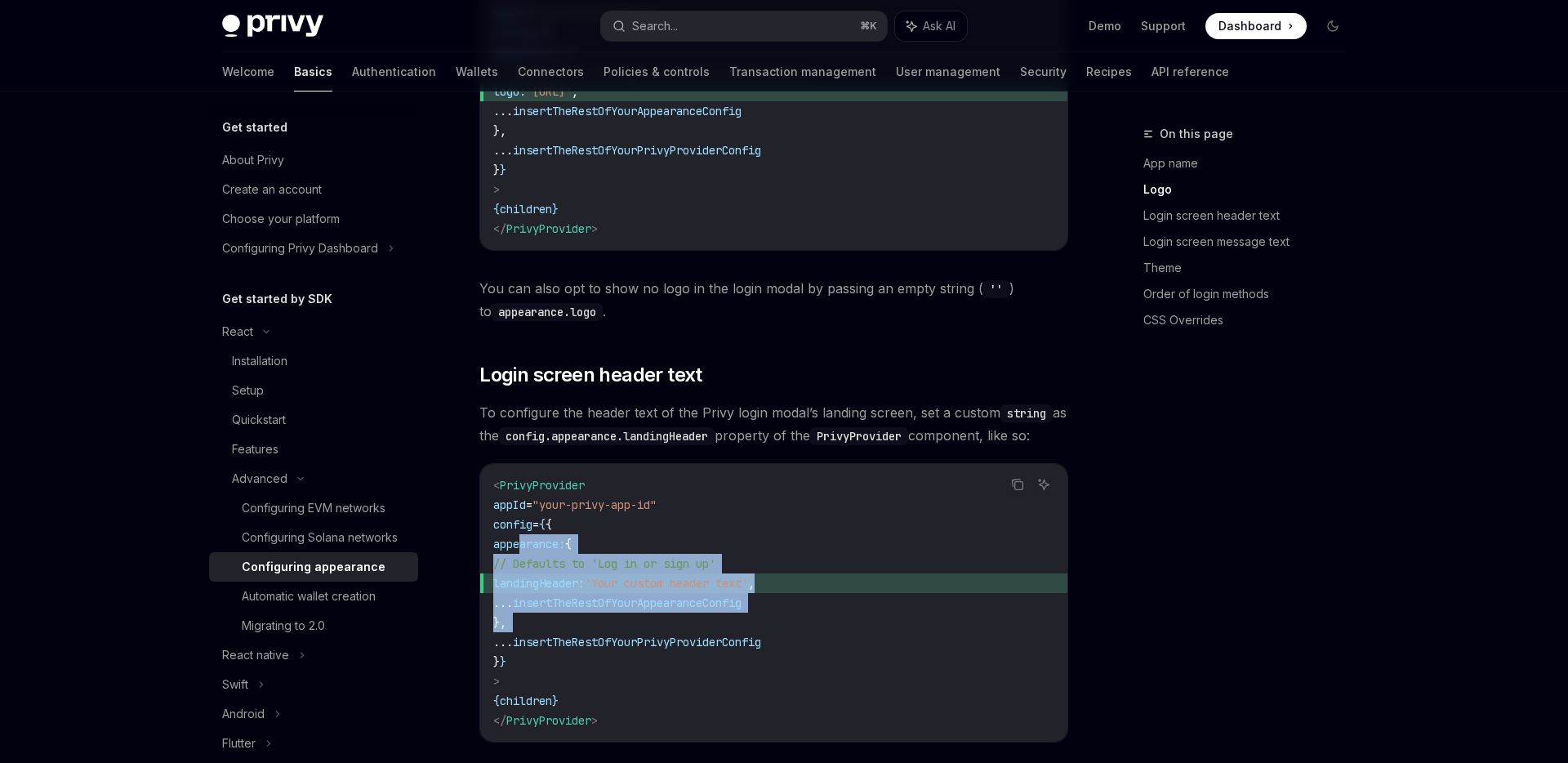
drag, startPoint x: 547, startPoint y: 597, endPoint x: 519, endPoint y: 528, distance: 74.5
click at [519, 528] on code "< PrivyProvider appId = "your-privy-app-id" config = { { appearance: { // Defau…" at bounding box center [774, 602] width 561 height 254
copy code "appearance: { // Defaults to 'Log in or sign up' landingHeader: 'Your custom he…"
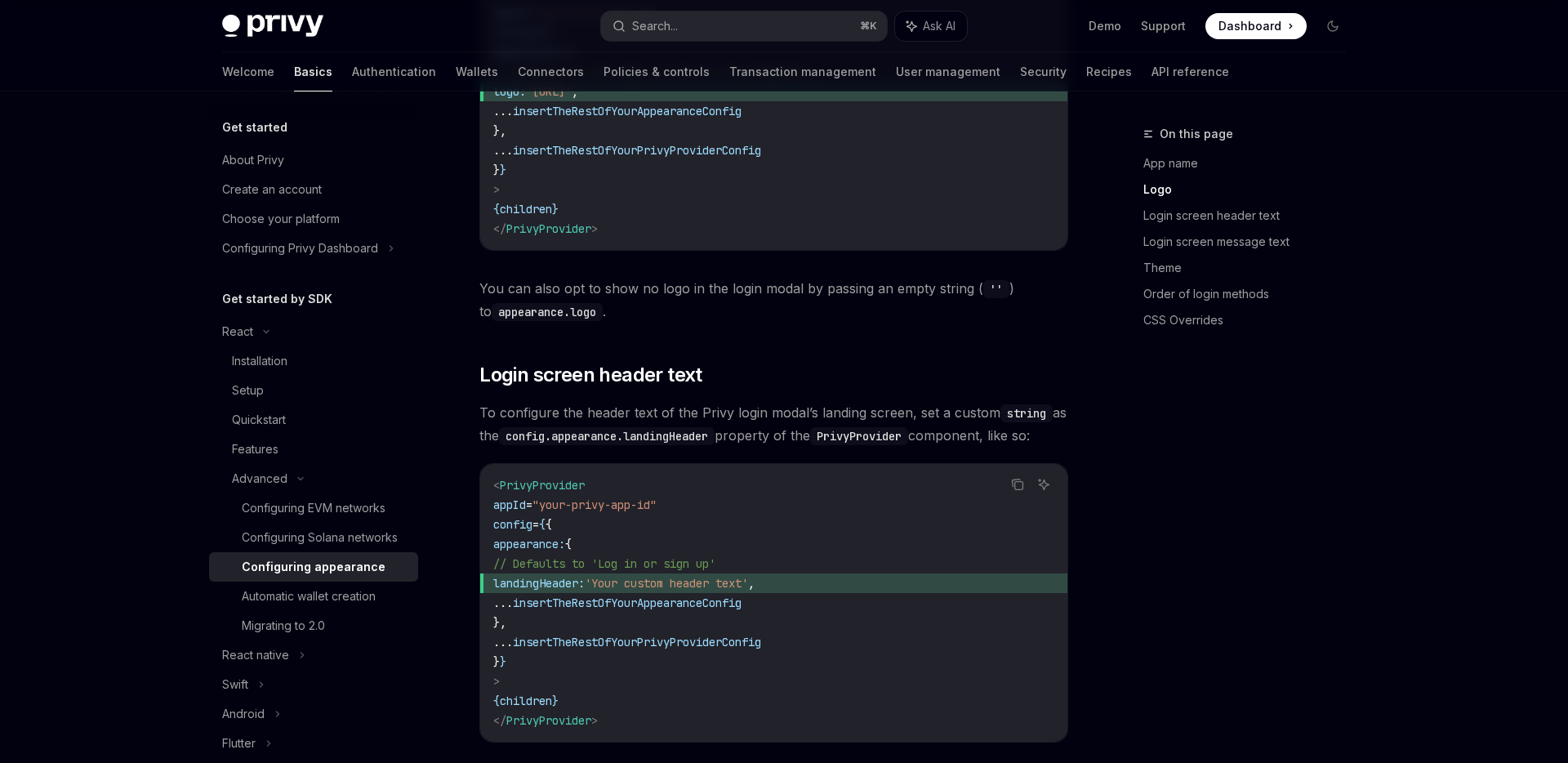
click at [622, 521] on code "< PrivyProvider appId = "your-privy-app-id" config = { { appearance: { // Defau…" at bounding box center [774, 602] width 561 height 254
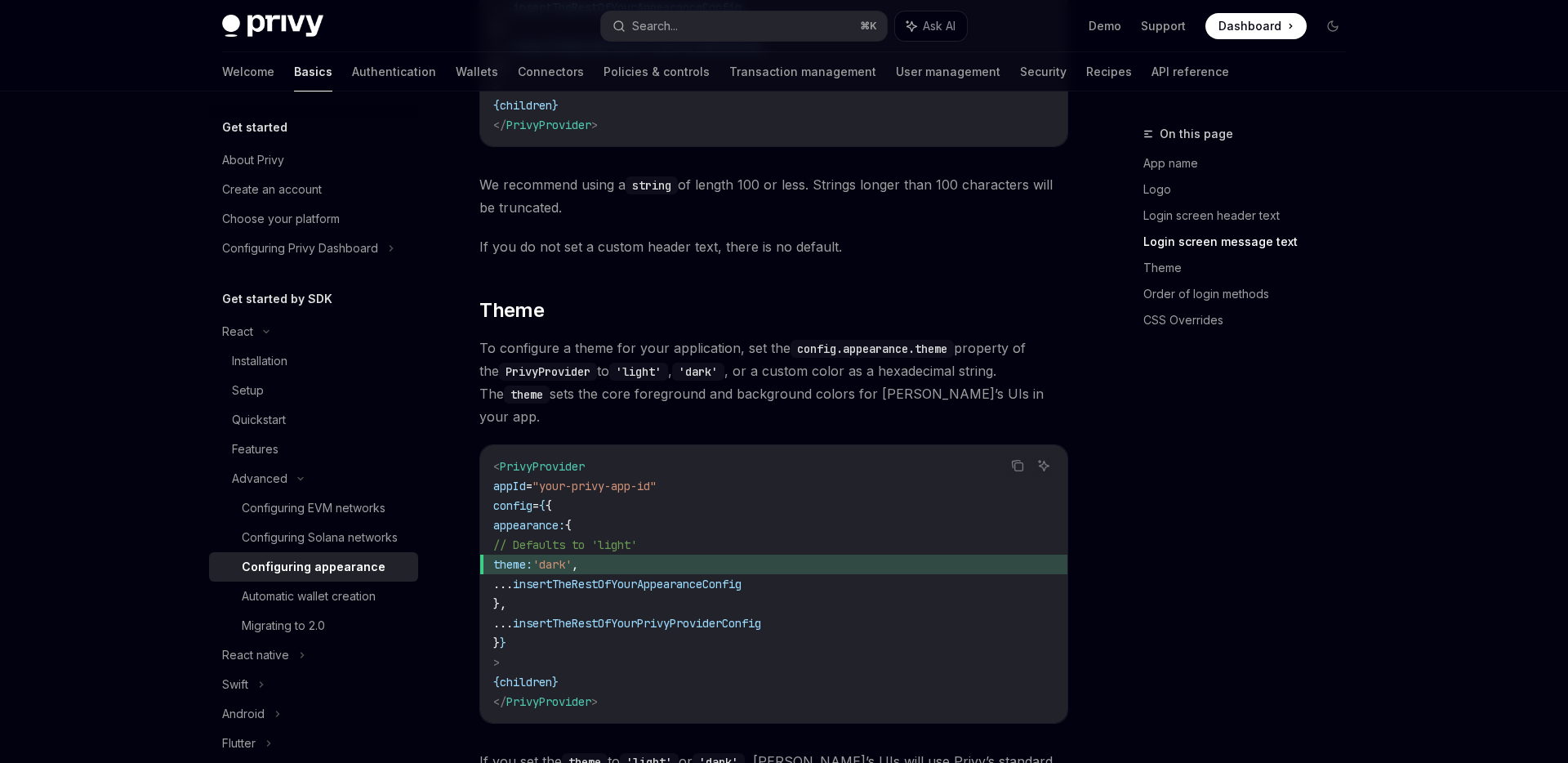
scroll to position [2173, 0]
drag, startPoint x: 636, startPoint y: 513, endPoint x: 508, endPoint y: 512, distance: 128.0
click at [508, 552] on span "theme: 'dark' ," at bounding box center [774, 562] width 561 height 20
copy span "theme: 'dark' ,"
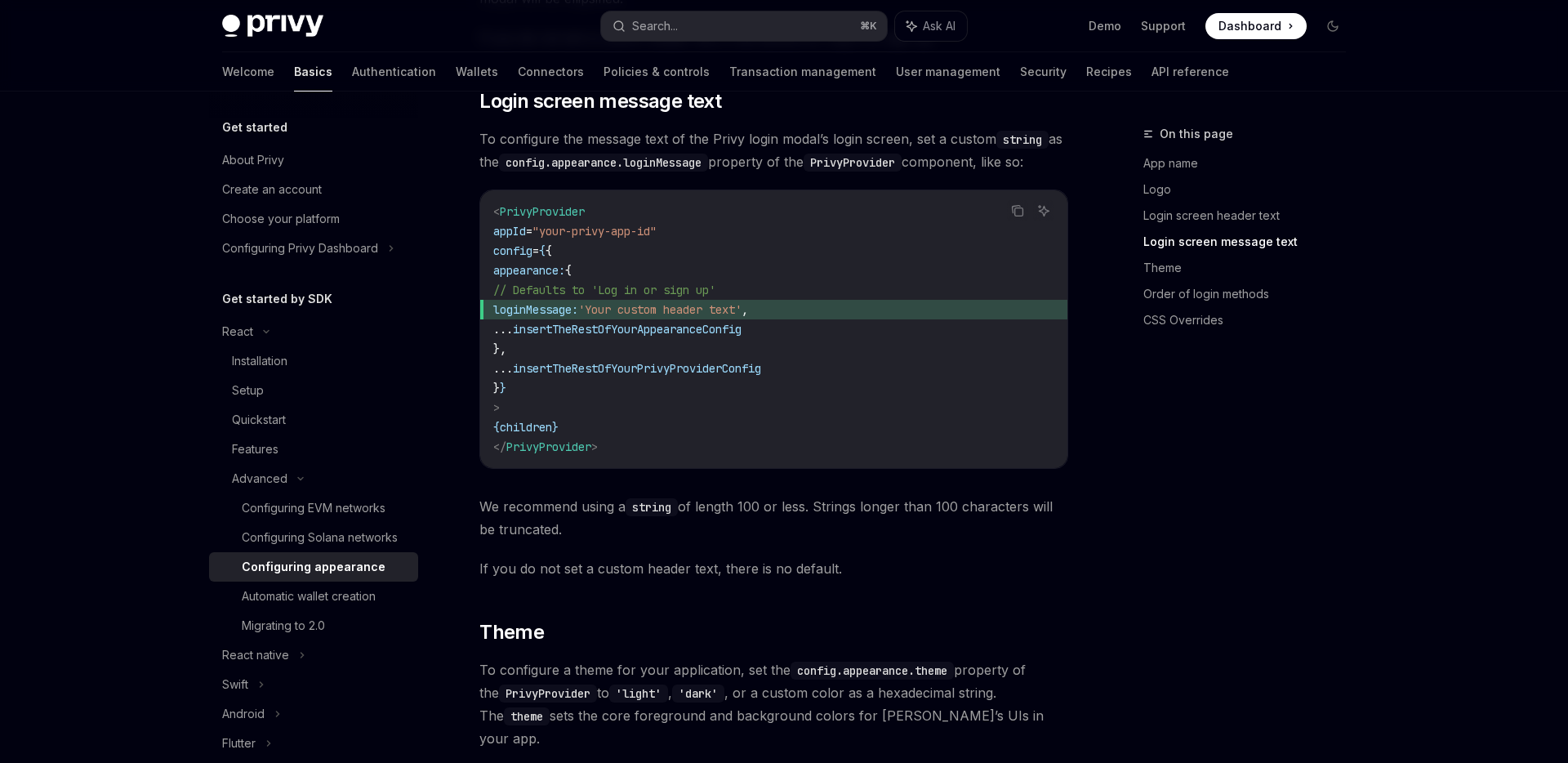
scroll to position [1836, 0]
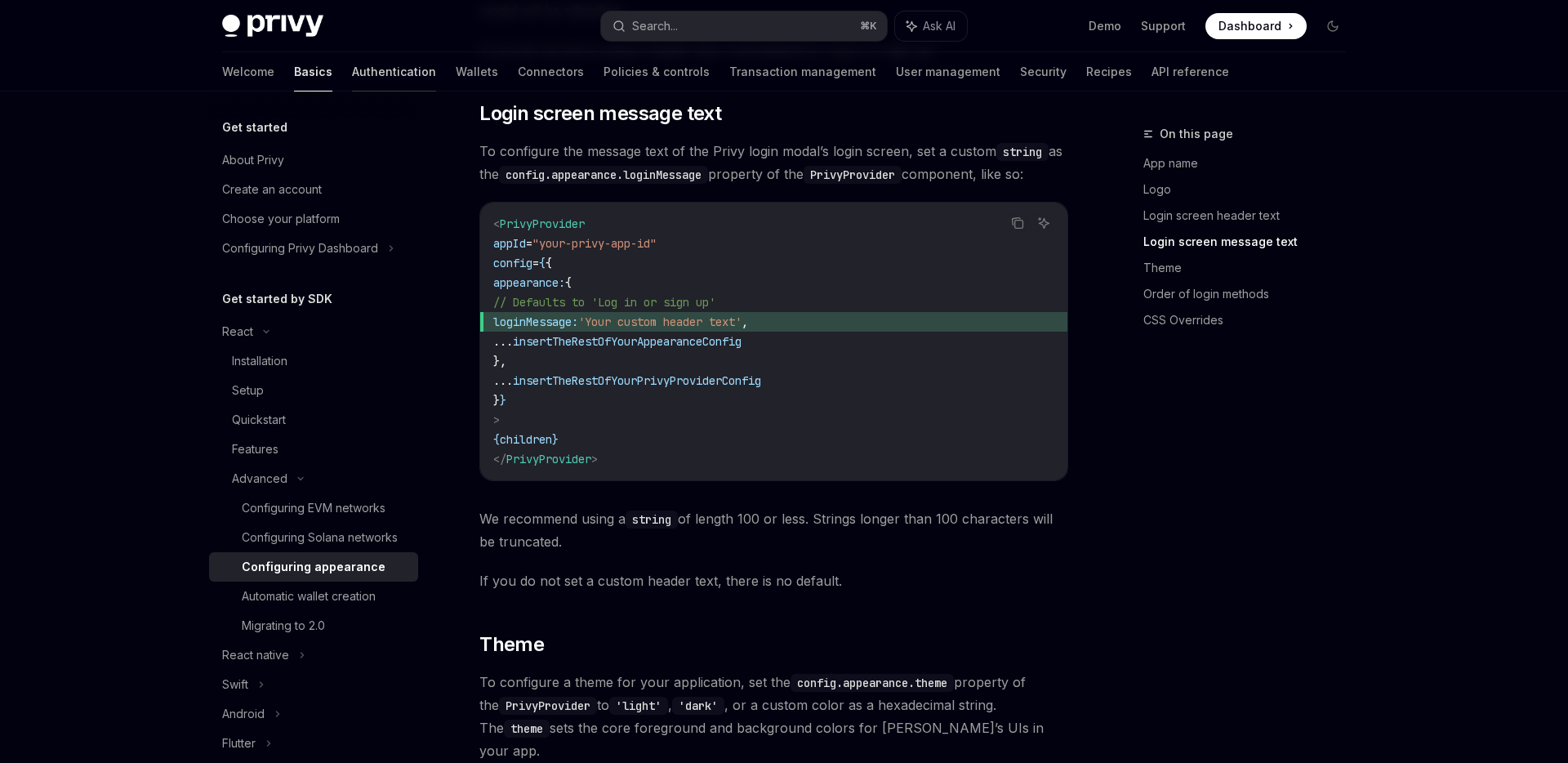
click at [352, 78] on link "Authentication" at bounding box center [393, 71] width 84 height 39
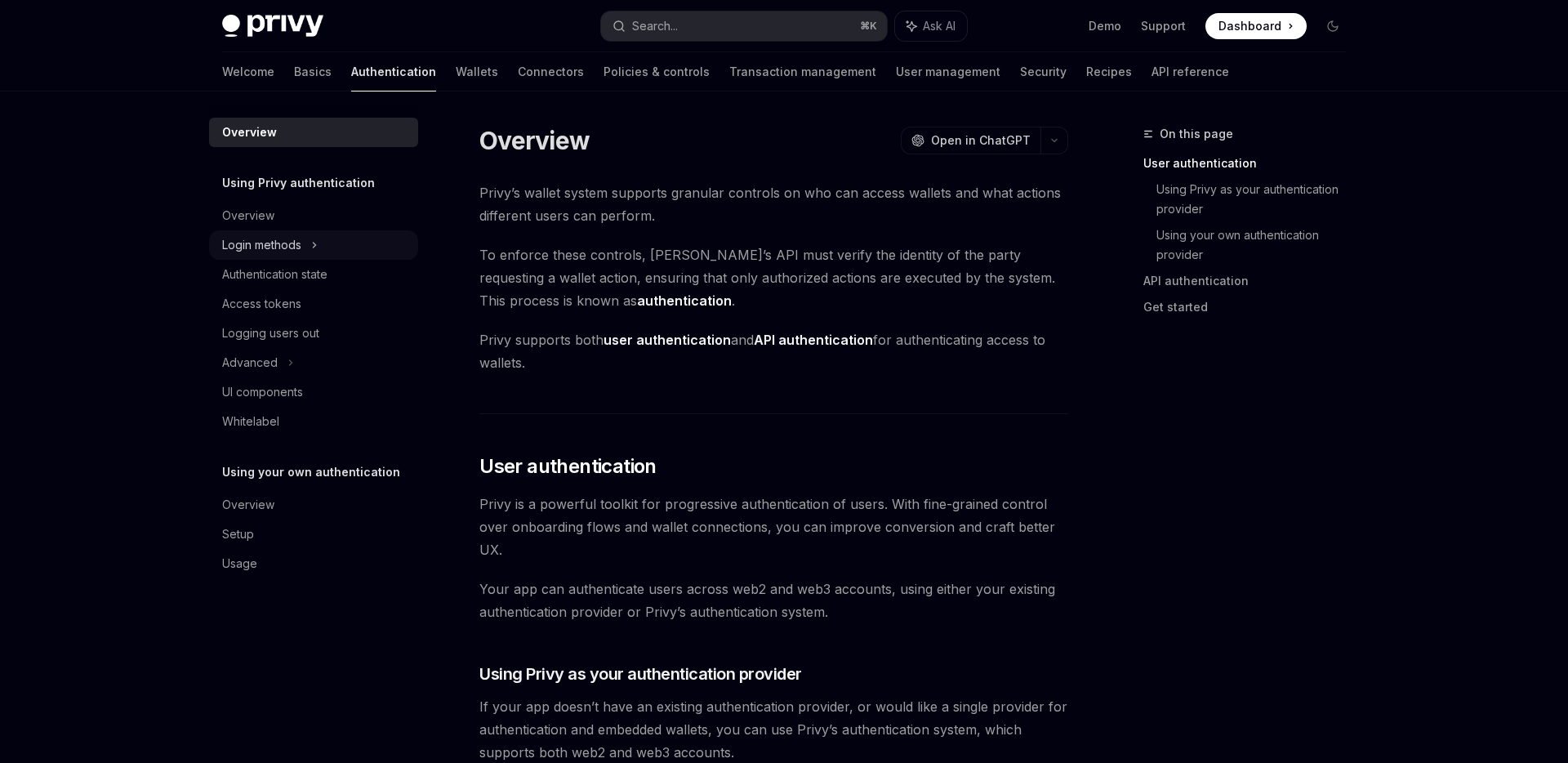
click at [309, 240] on div "Login methods" at bounding box center [313, 245] width 209 height 29
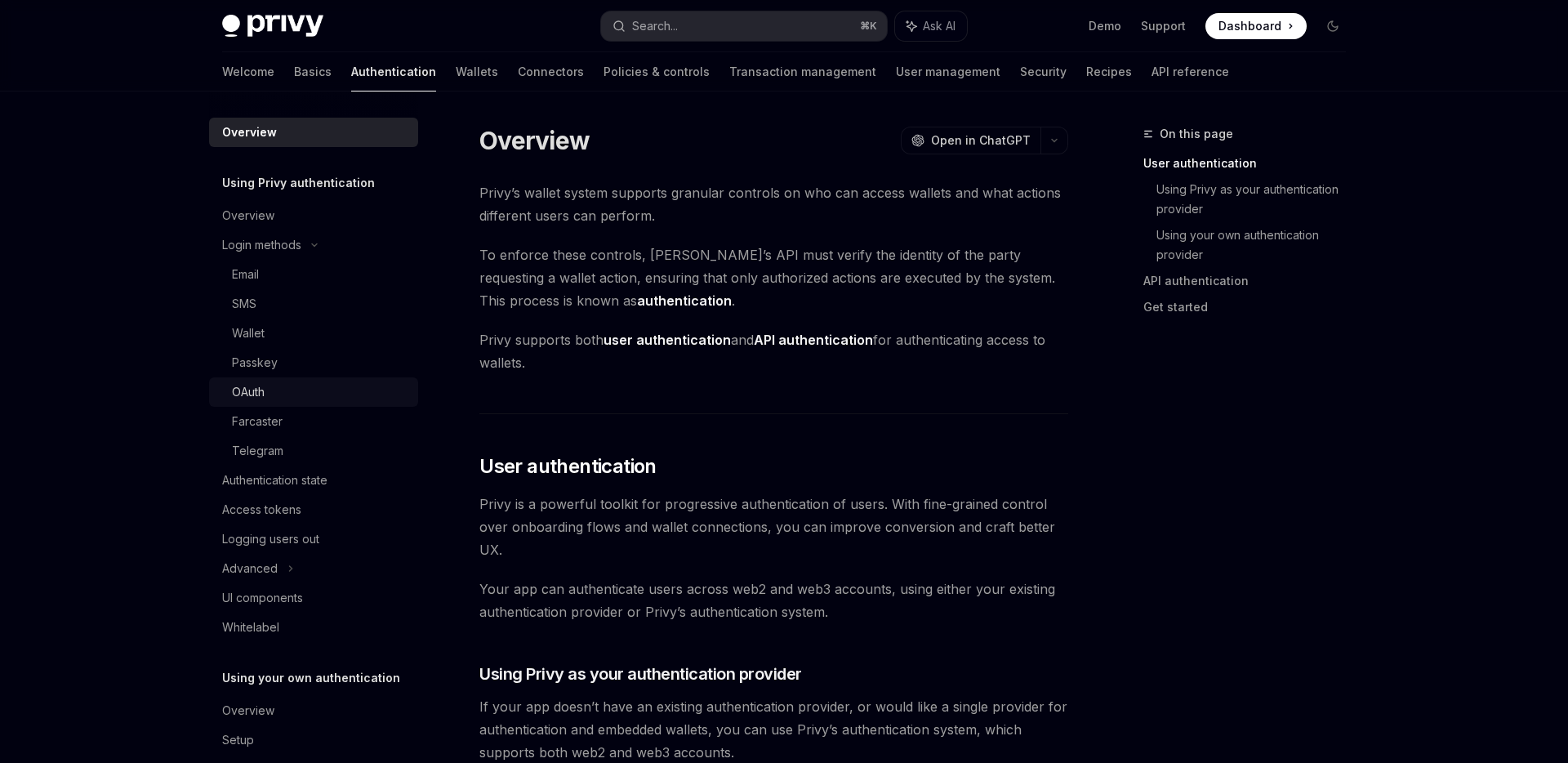
click at [249, 392] on div "OAuth" at bounding box center [248, 391] width 33 height 20
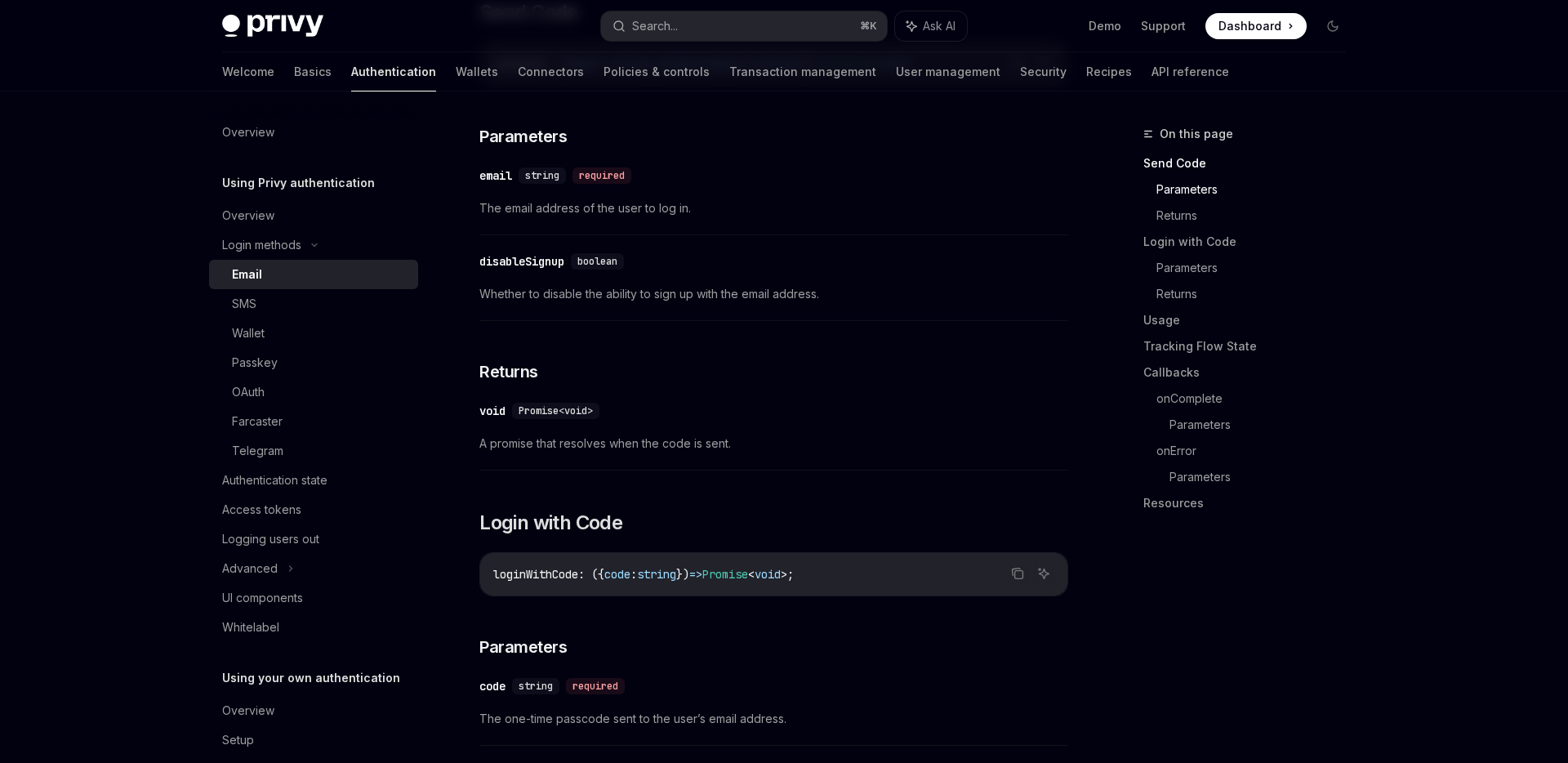
scroll to position [633, 0]
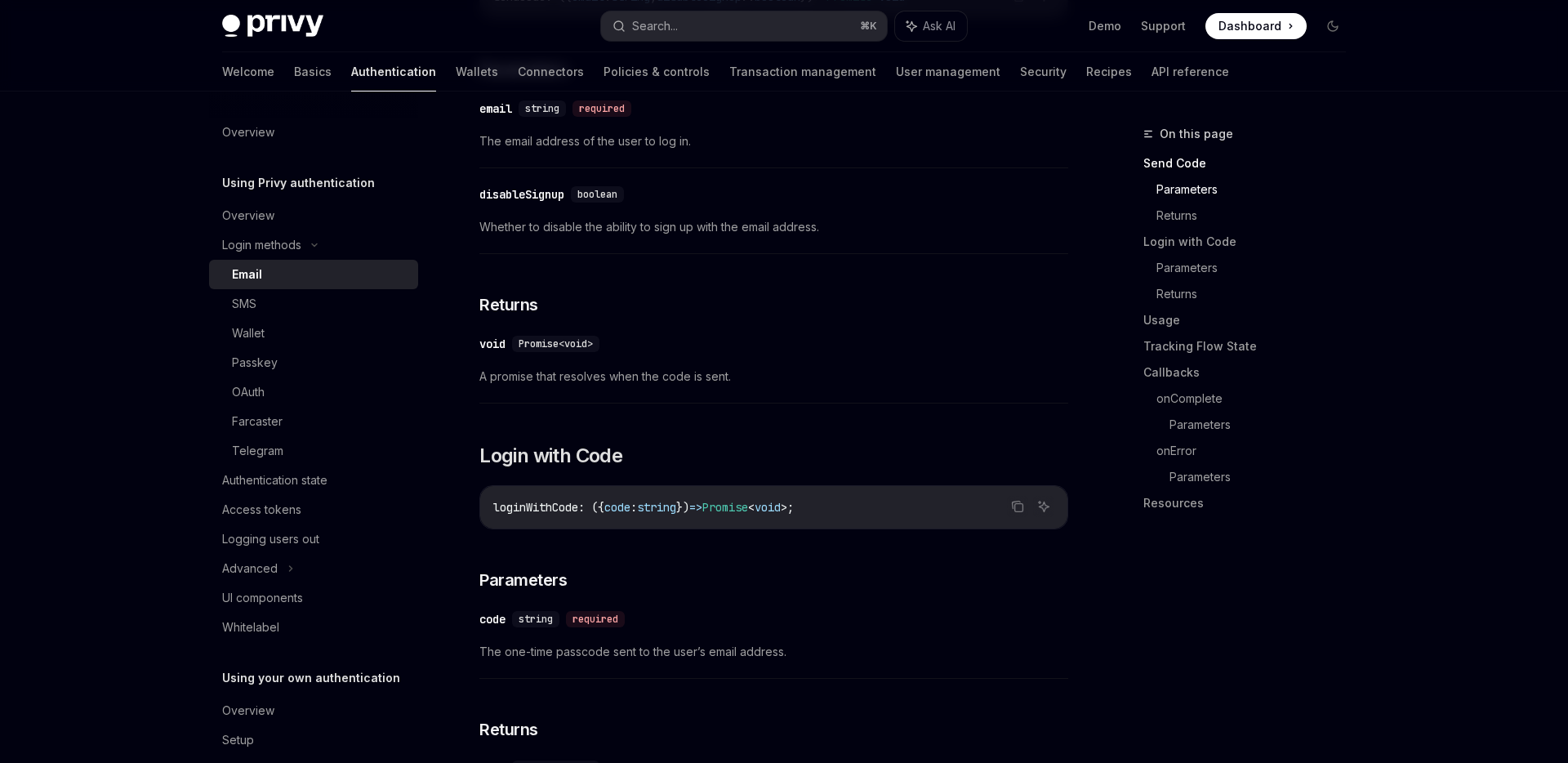
type textarea "*"
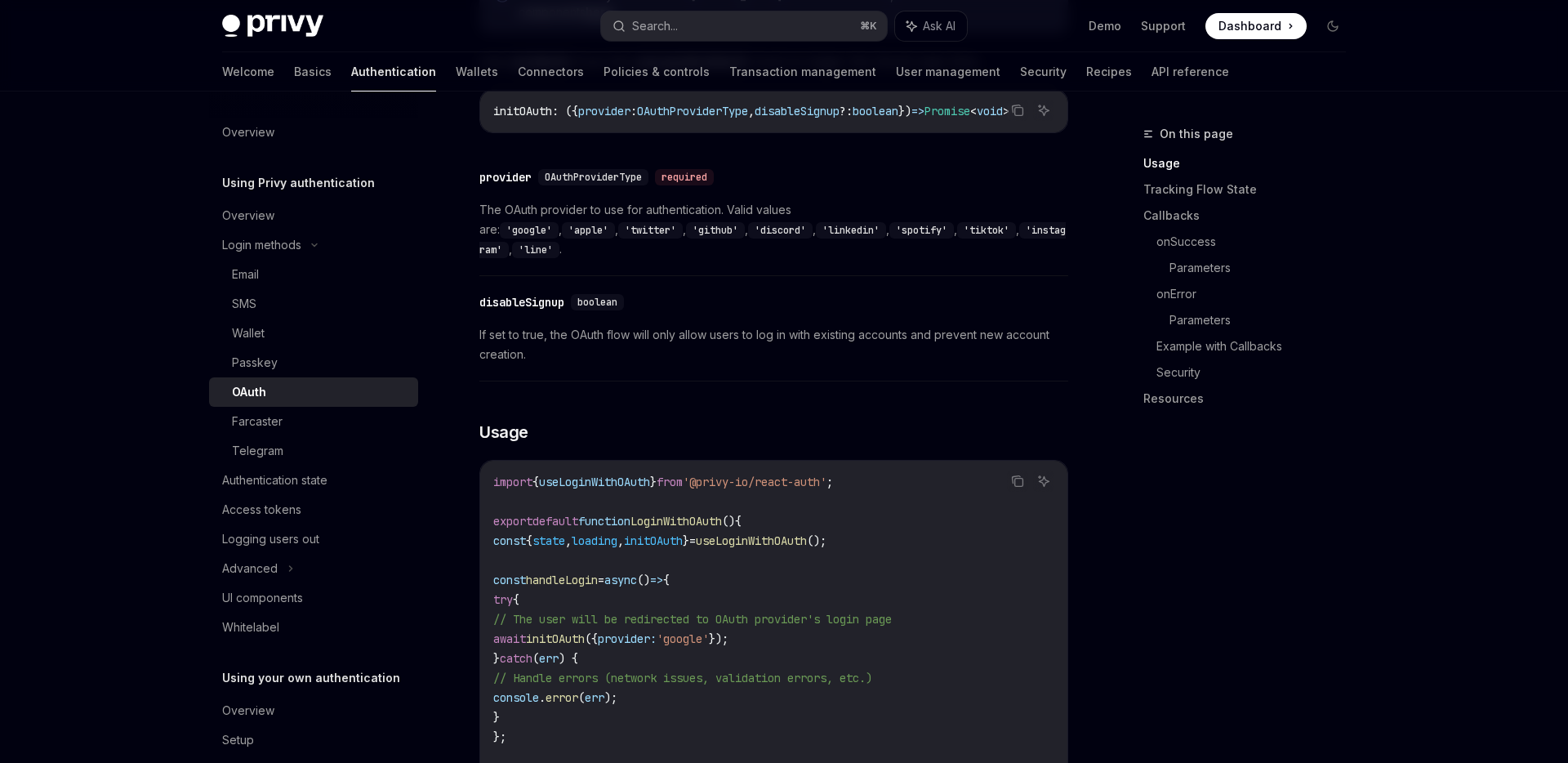
scroll to position [691, 0]
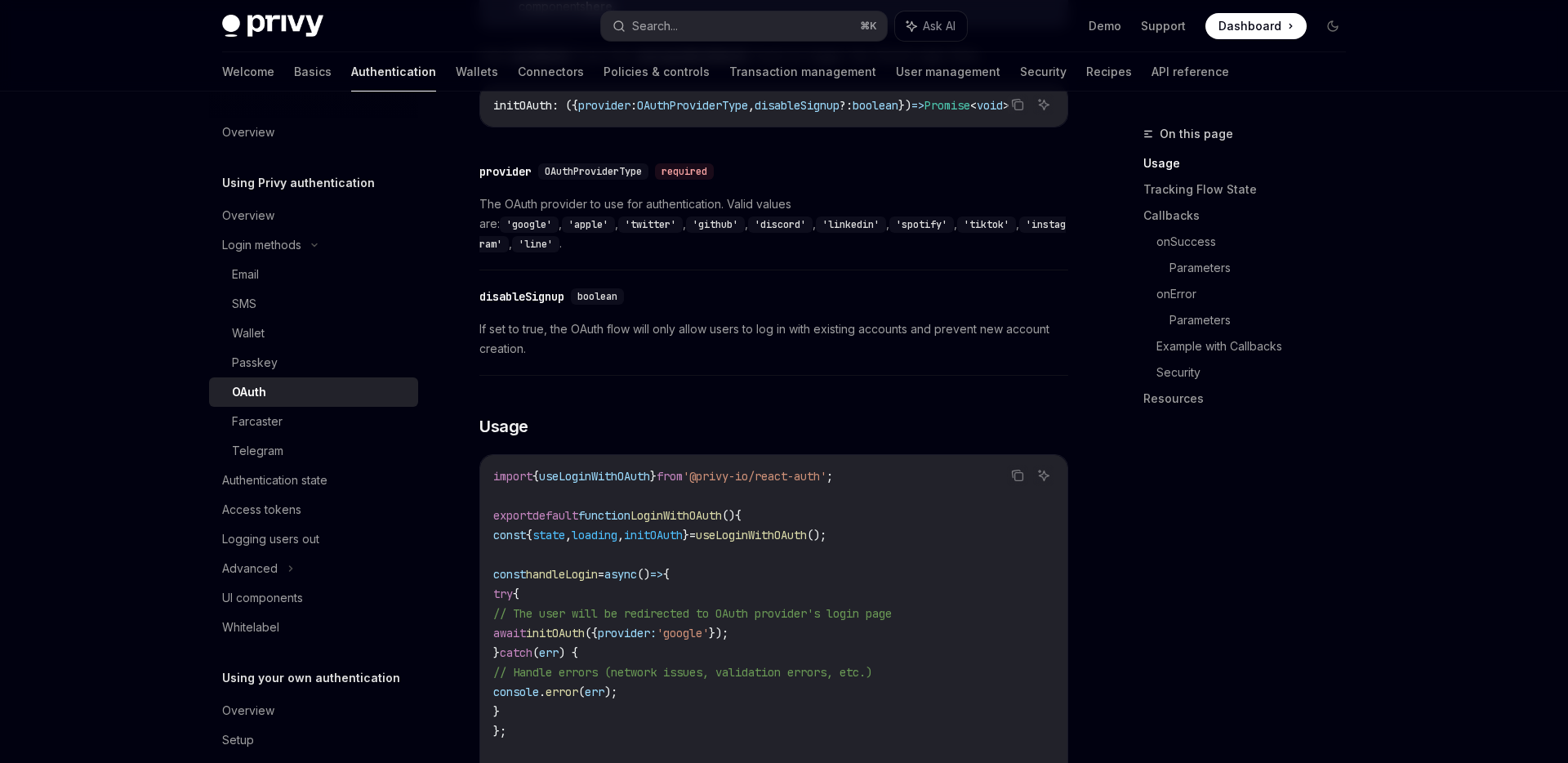
click at [750, 469] on span "'@privy-io/react-auth'" at bounding box center [755, 477] width 144 height 15
copy code "import { useLoginWithOAuth } from '@privy-io/react-auth' ;"
click at [802, 569] on code "import { useLoginWithOAuth } from '@privy-io/react-auth' ; export default funct…" at bounding box center [774, 691] width 561 height 451
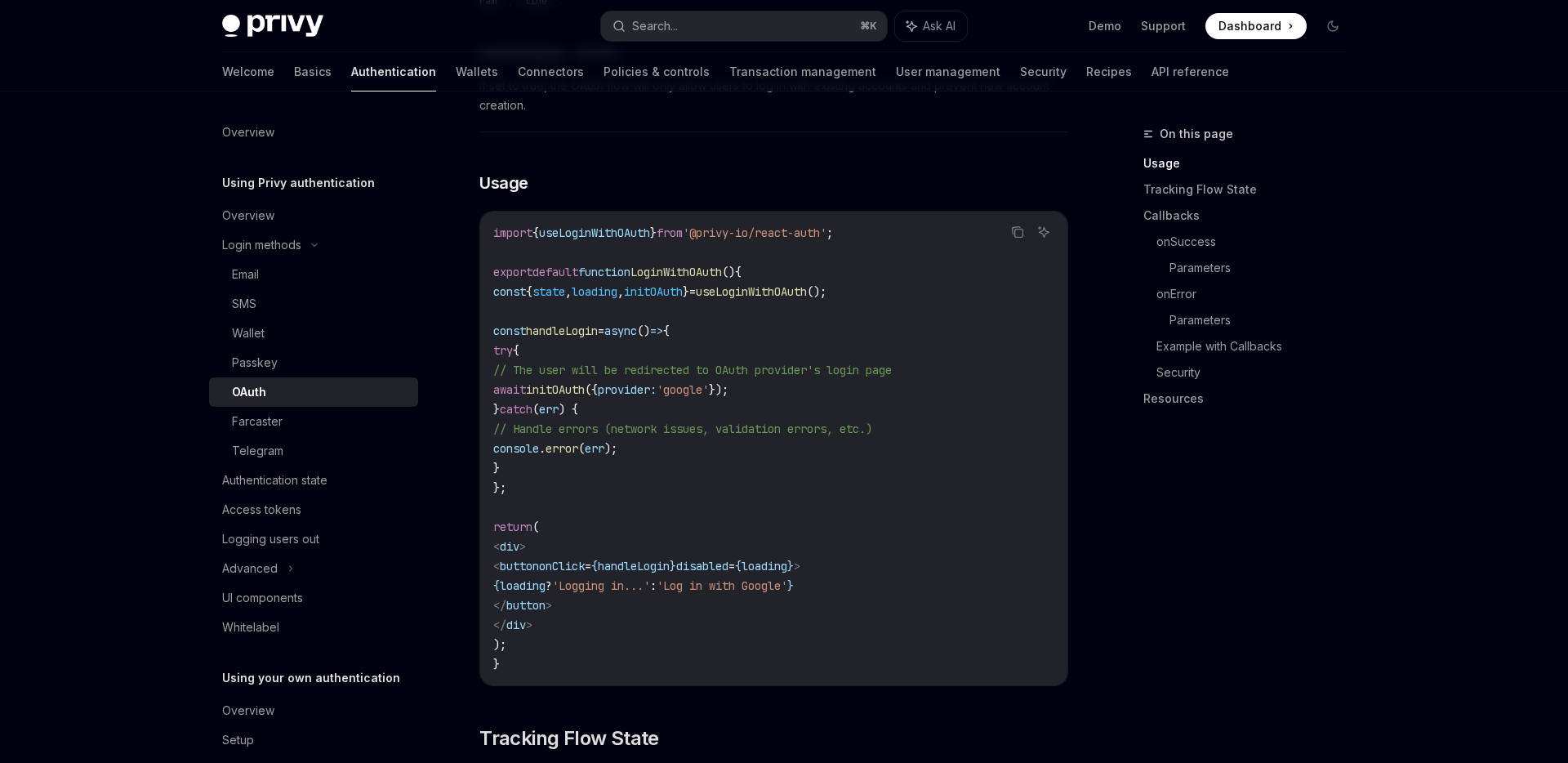
scroll to position [930, 0]
click at [747, 229] on span "'@privy-io/react-auth'" at bounding box center [755, 236] width 144 height 15
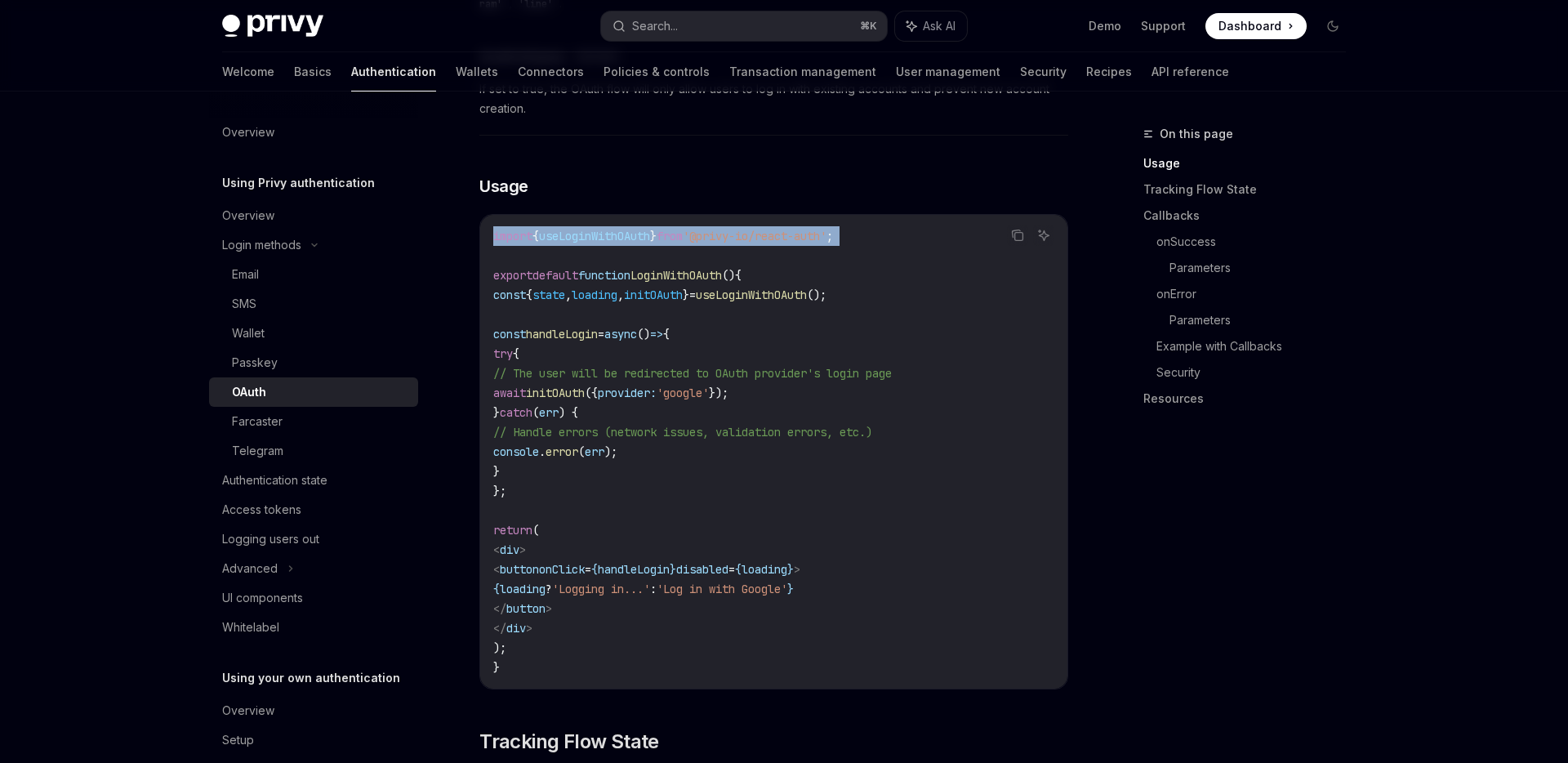
copy code "import { useLoginWithOAuth } from '@privy-io/react-auth' ;"
click at [553, 473] on code "import { useLoginWithOAuth } from '@privy-io/react-auth' ; export default funct…" at bounding box center [774, 451] width 561 height 451
drag, startPoint x: 524, startPoint y: 463, endPoint x: 510, endPoint y: 274, distance: 189.5
click at [510, 272] on code "import { useLoginWithOAuth } from '@privy-io/react-auth' ; export default funct…" at bounding box center [774, 451] width 561 height 451
copy code "const { state , loading , initOAuth } = useLoginWithOAuth (); const handleLogin…"
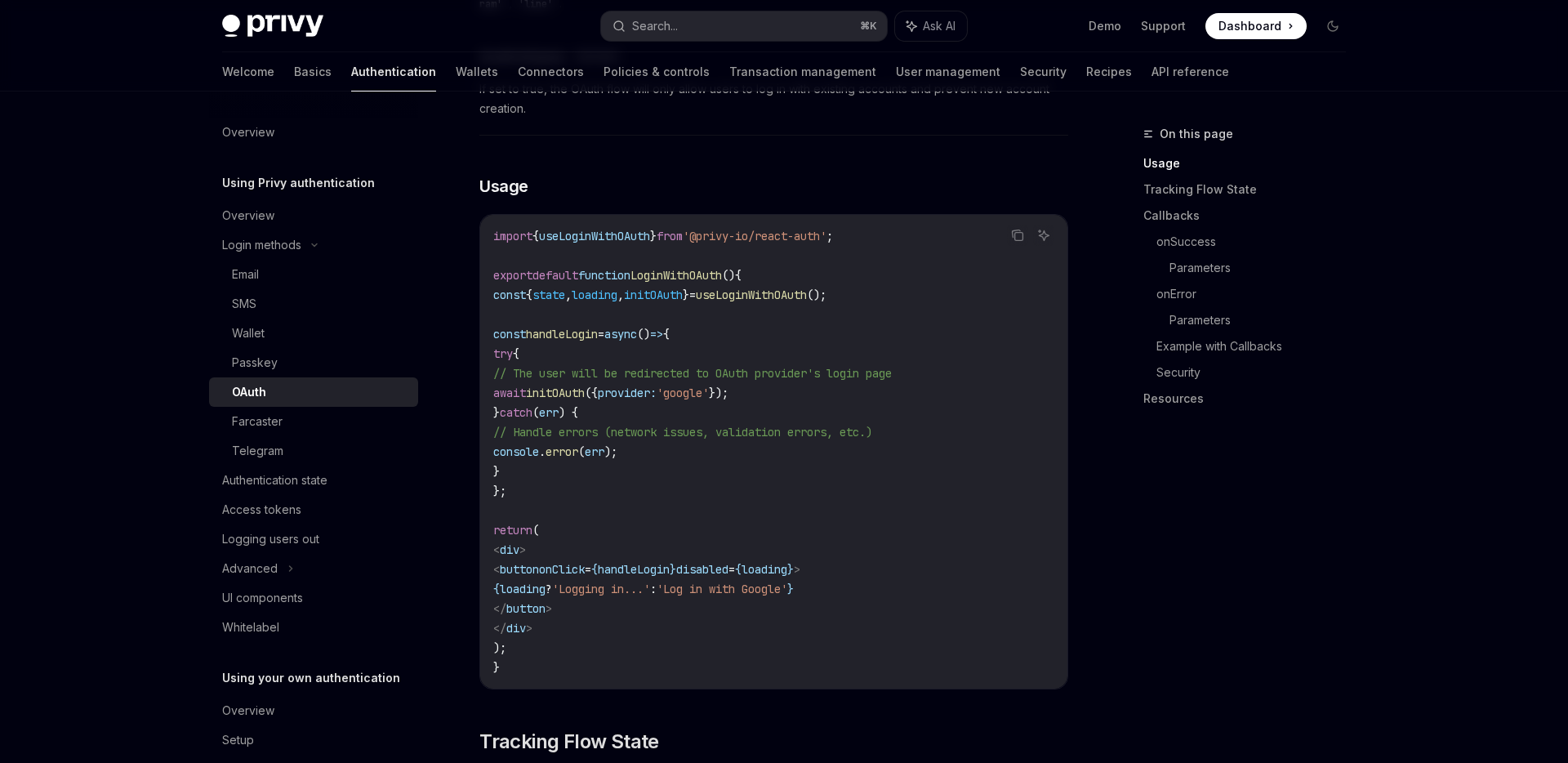
click at [609, 459] on code "import { useLoginWithOAuth } from '@privy-io/react-auth' ; export default funct…" at bounding box center [774, 451] width 561 height 451
drag, startPoint x: 589, startPoint y: 565, endPoint x: 939, endPoint y: 568, distance: 350.0
click at [940, 567] on code "import { useLoginWithOAuth } from '@privy-io/react-auth' ; export default funct…" at bounding box center [774, 453] width 561 height 451
copy span "{ loading ? 'Logging in...' : 'Log in with Google' }"
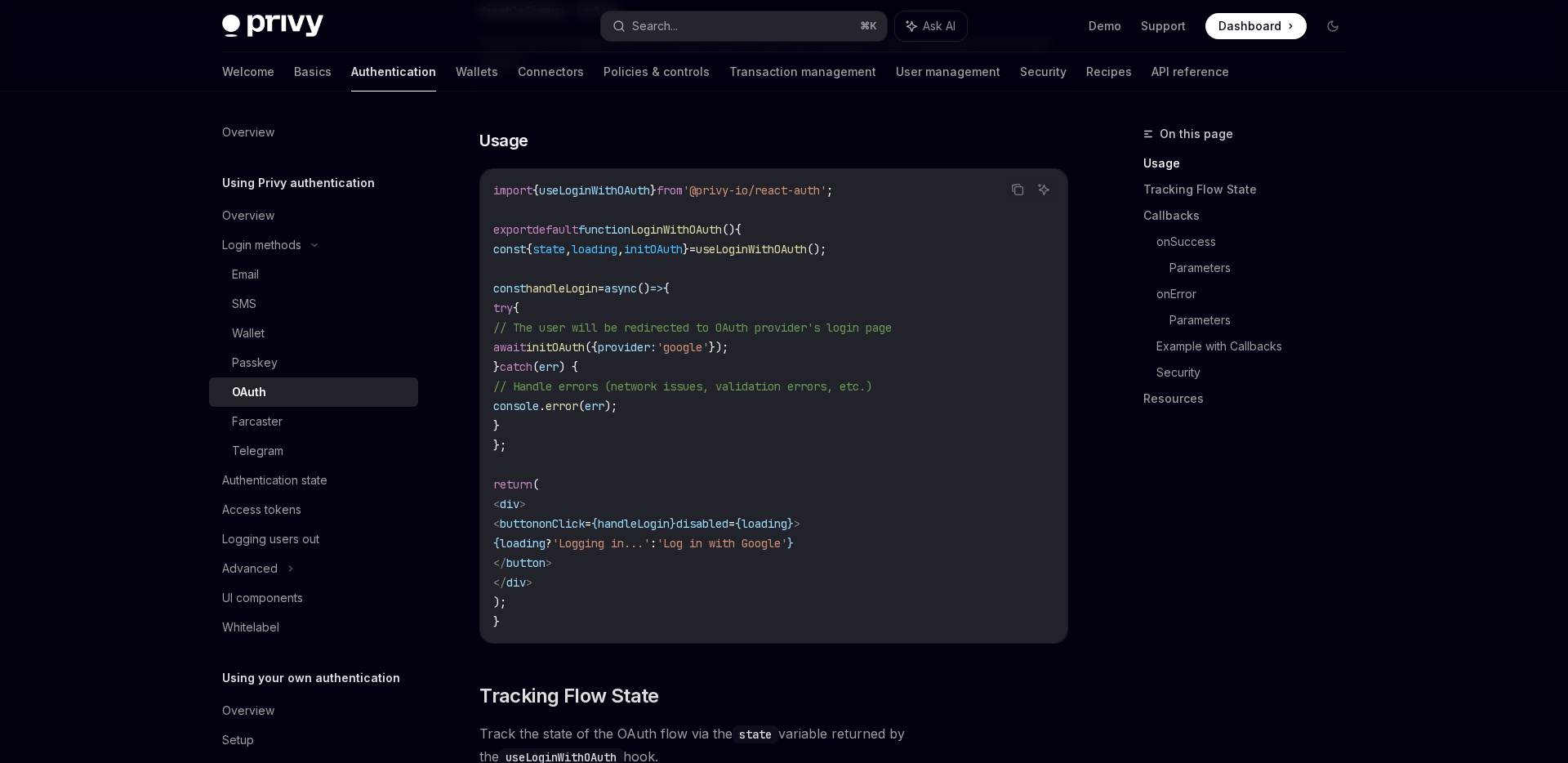
scroll to position [979, 0]
click at [730, 409] on code "import { useLoginWithOAuth } from '@privy-io/react-auth' ; export default funct…" at bounding box center [774, 404] width 561 height 451
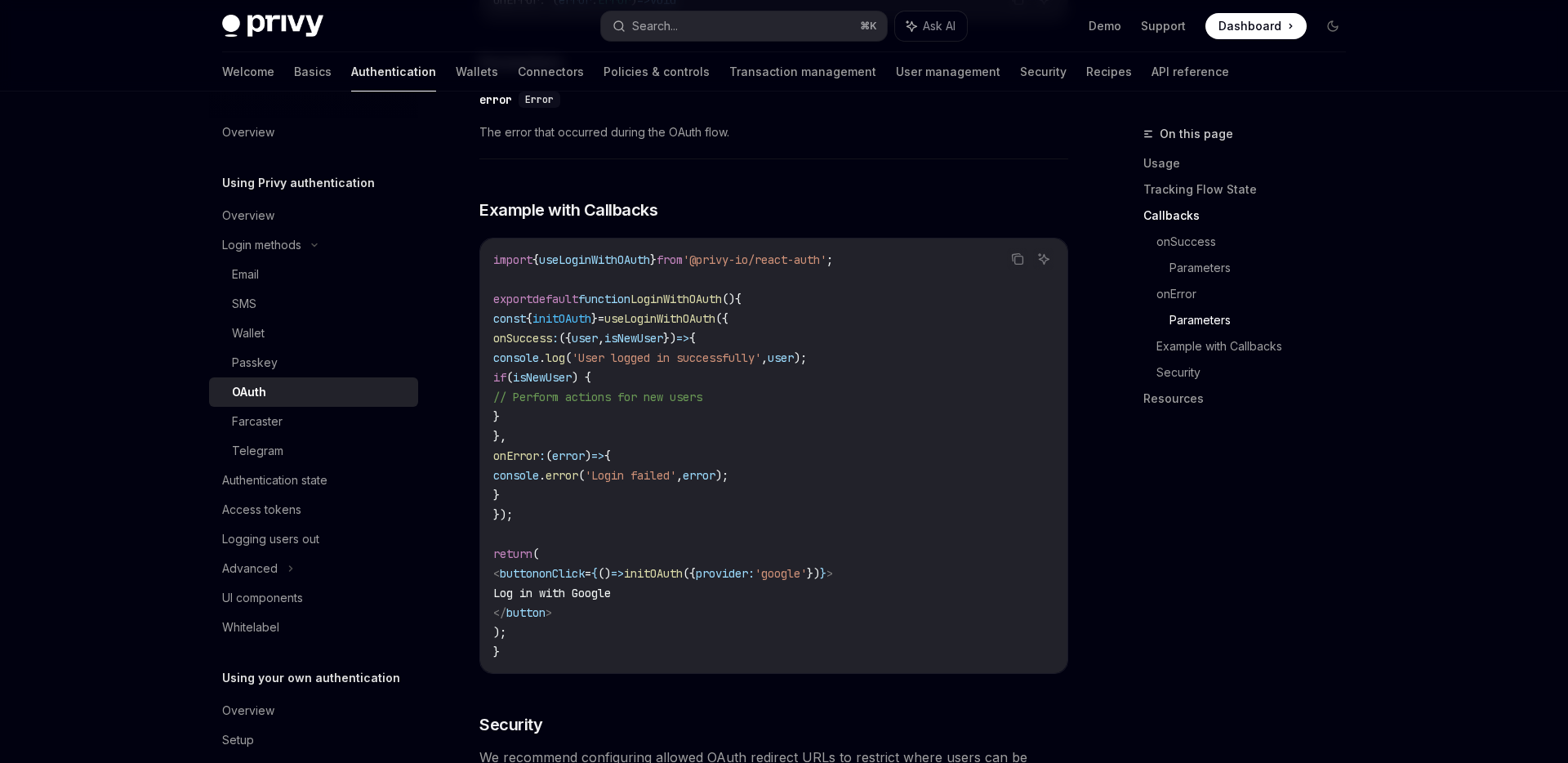
scroll to position [2900, 0]
click at [563, 476] on code "import { useLoginWithOAuth } from '@privy-io/react-auth' ; export default funct…" at bounding box center [774, 454] width 561 height 411
click at [544, 494] on code "import { useLoginWithOAuth } from '@privy-io/react-auth' ; export default funct…" at bounding box center [774, 454] width 561 height 411
click at [513, 506] on span "});" at bounding box center [503, 513] width 20 height 15
drag, startPoint x: 528, startPoint y: 494, endPoint x: 793, endPoint y: 291, distance: 333.8
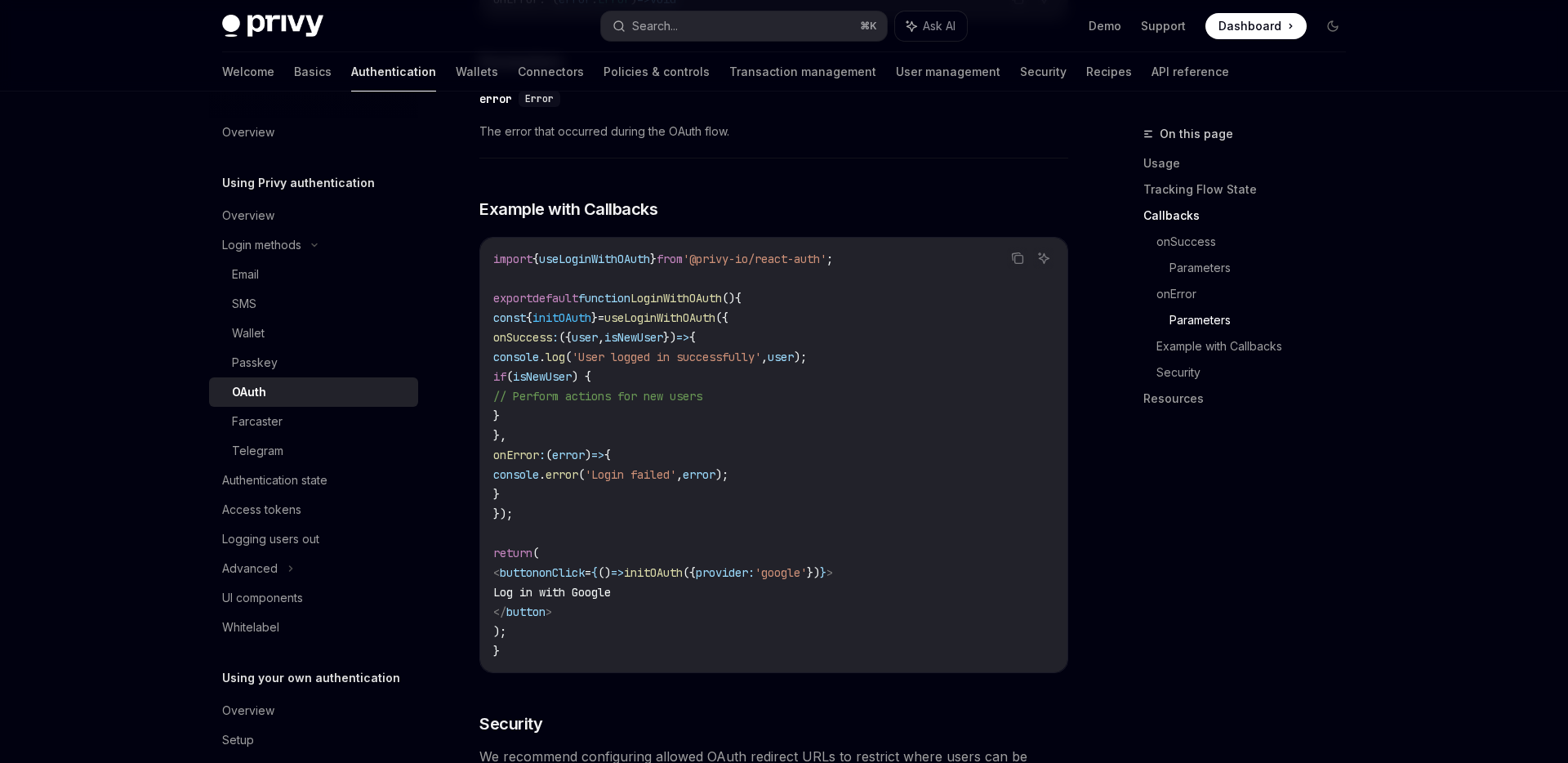
click at [793, 291] on code "import { useLoginWithOAuth } from '@privy-io/react-auth' ; export default funct…" at bounding box center [774, 454] width 561 height 411
copy code "{ onSuccess : ({ user , isNewUser }) => { console . log ( 'User logged in succe…"
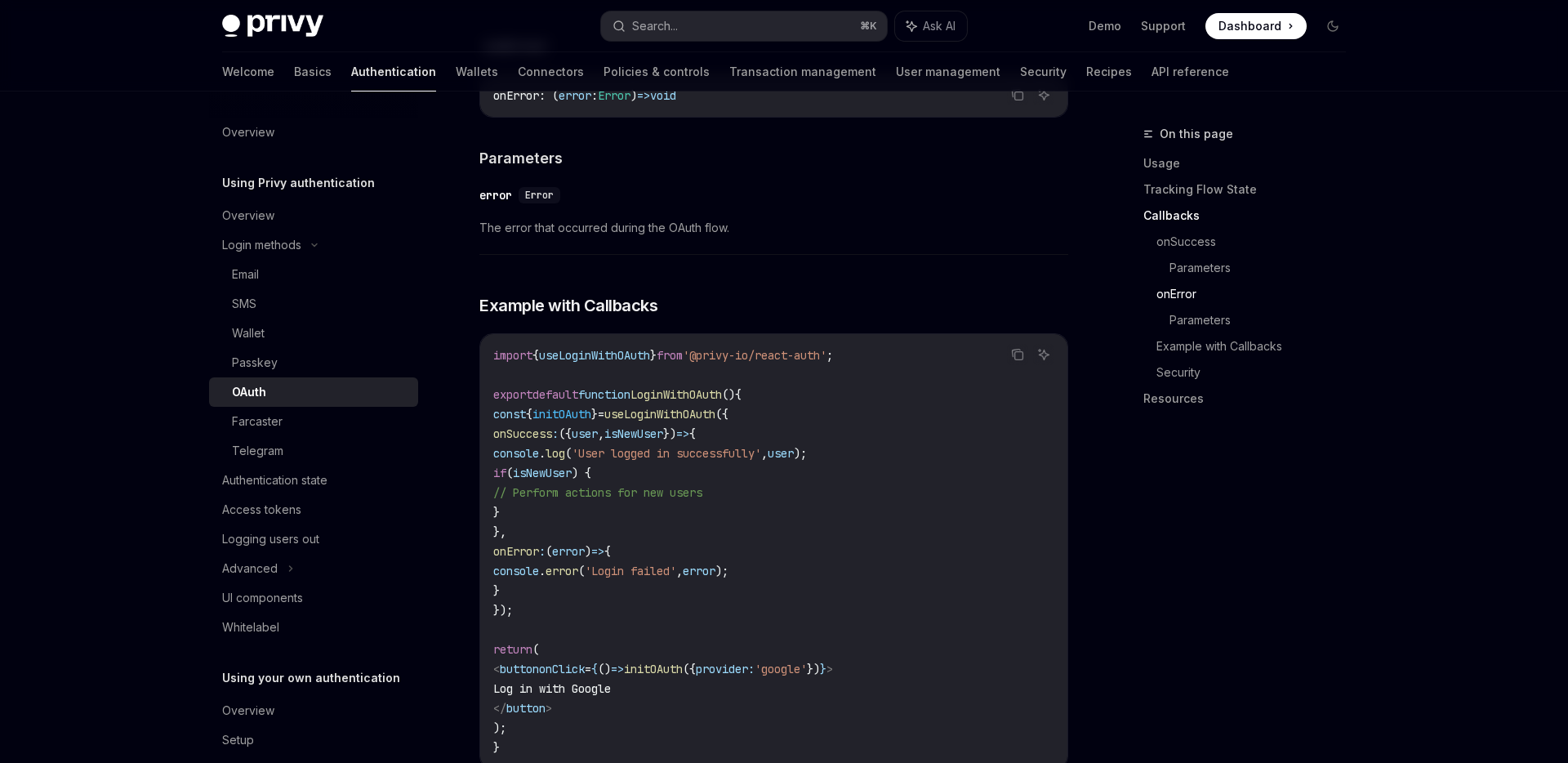
scroll to position [2805, 0]
copy code "{ onSuccess : ({ user , isNewUser }) => { console . log ( 'User logged in succe…"
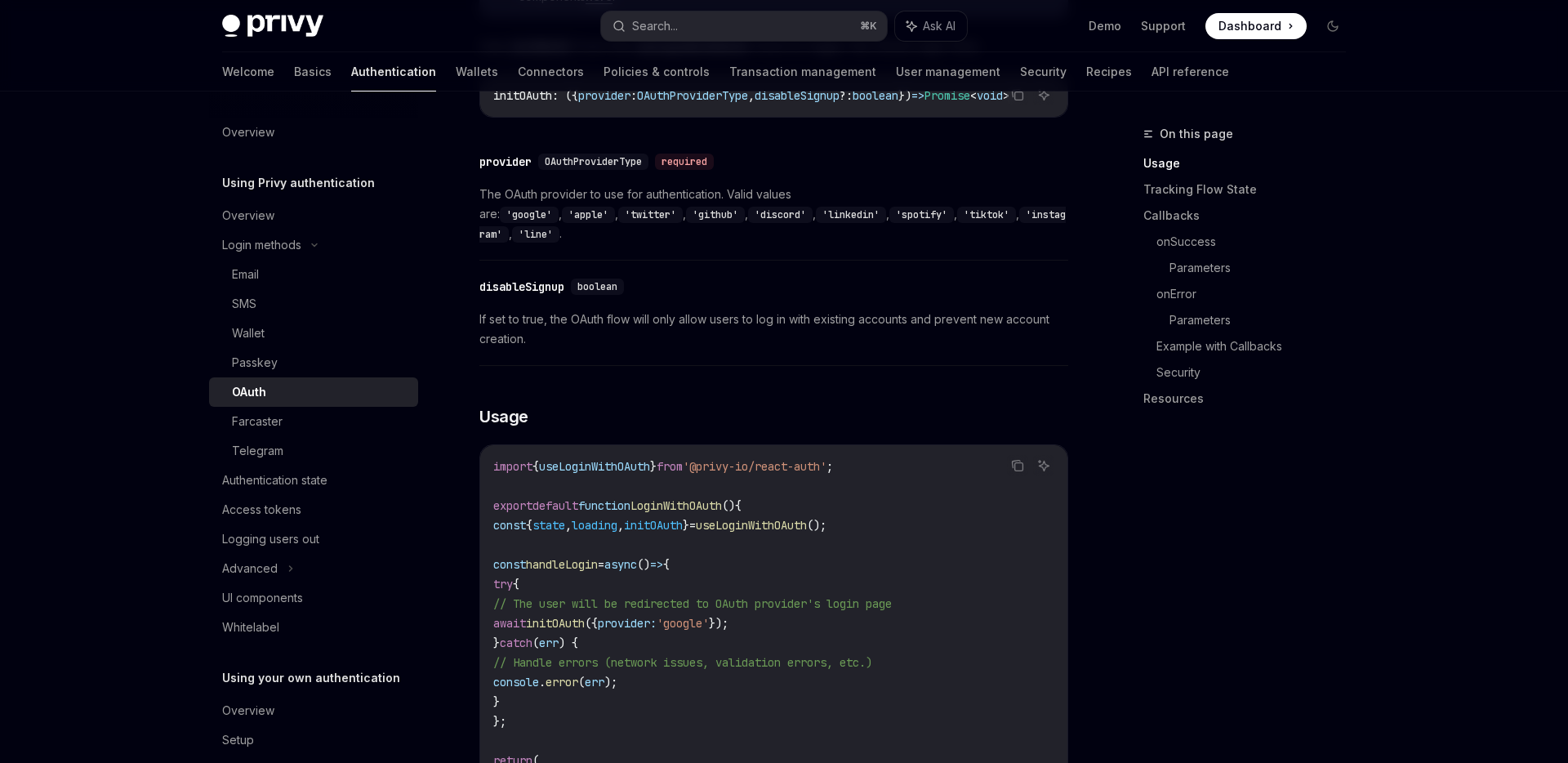
scroll to position [820, 0]
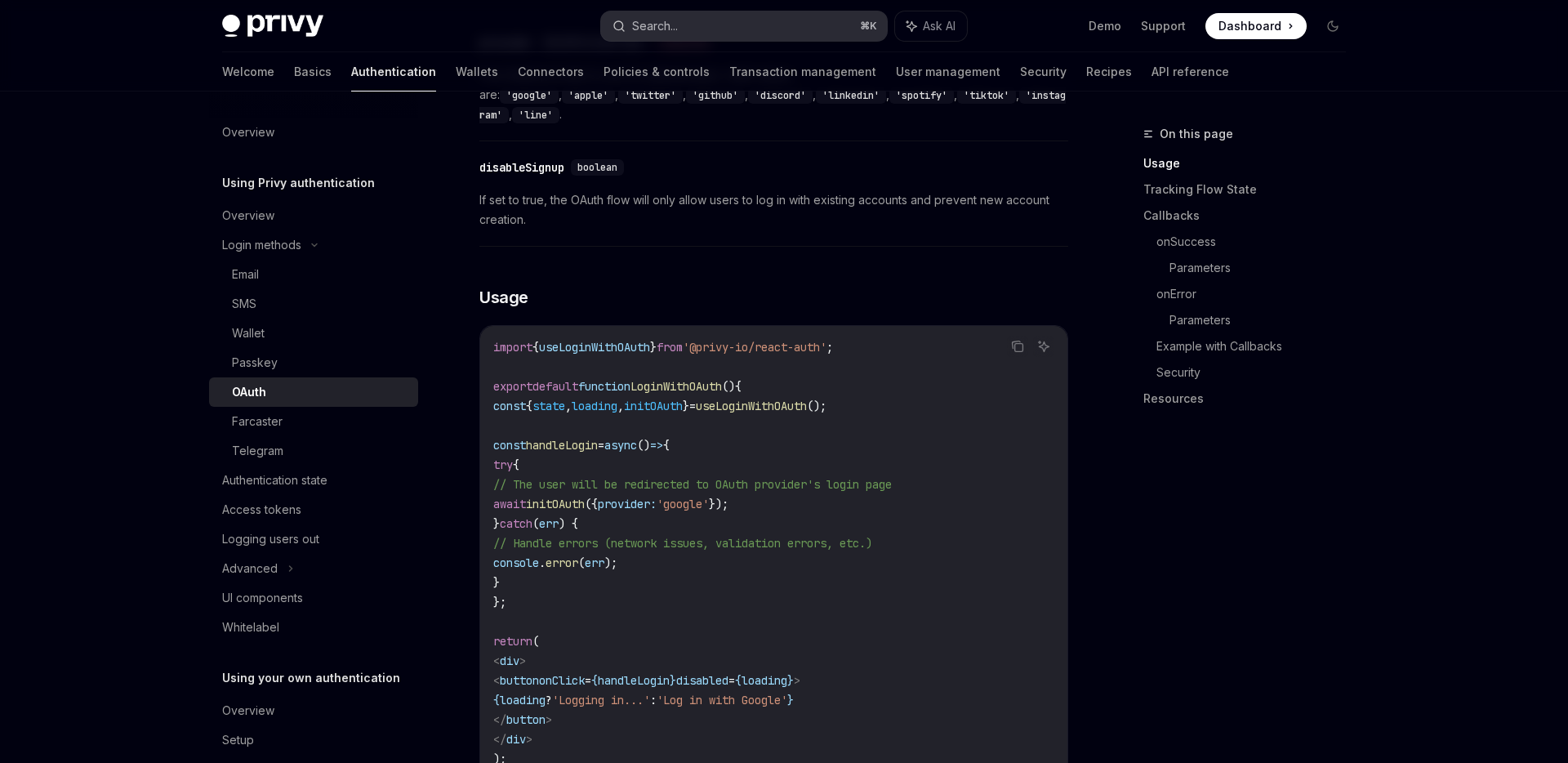
click at [716, 20] on button "Search... ⌘ K" at bounding box center [744, 26] width 286 height 29
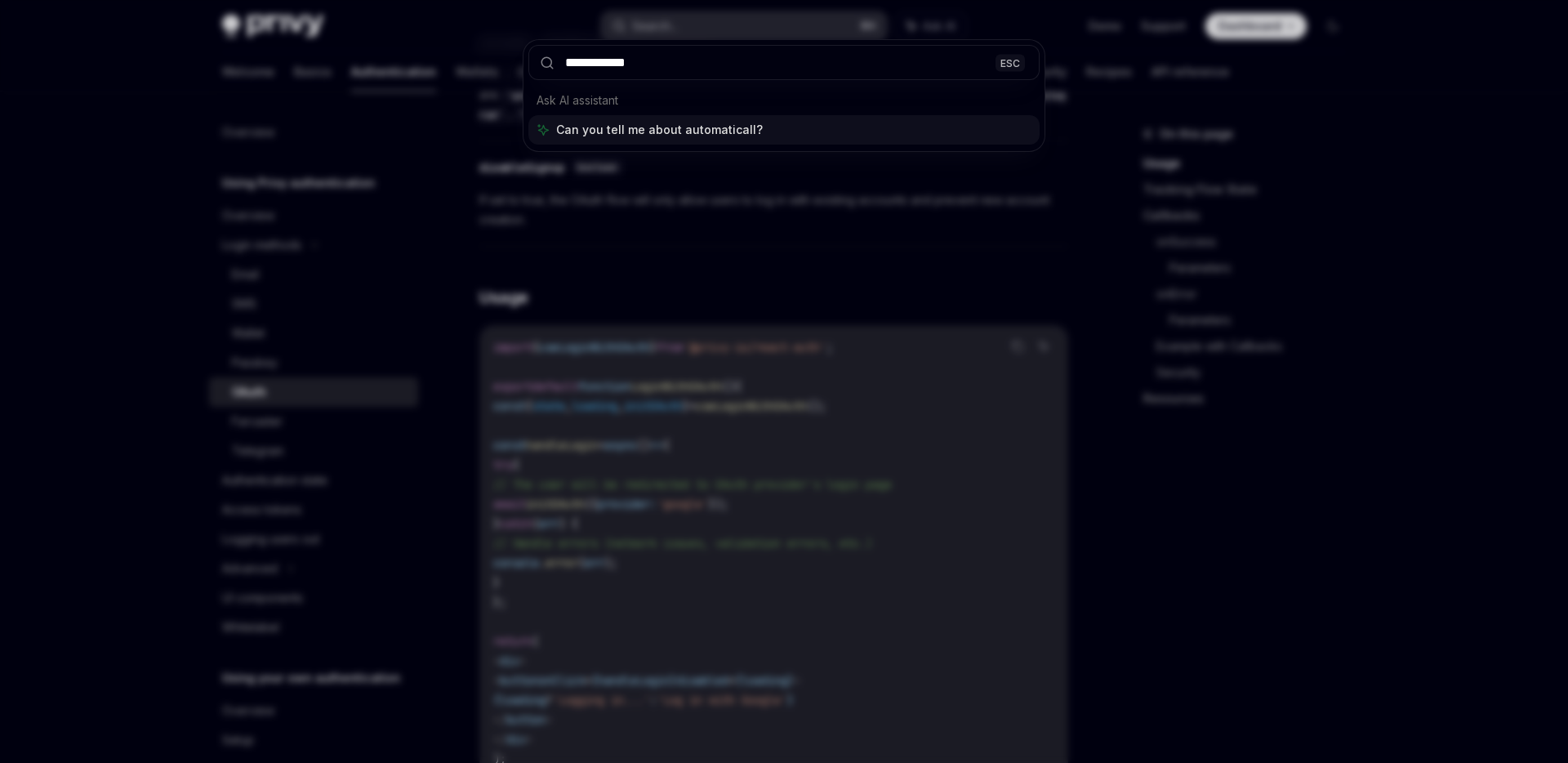
type input "**********"
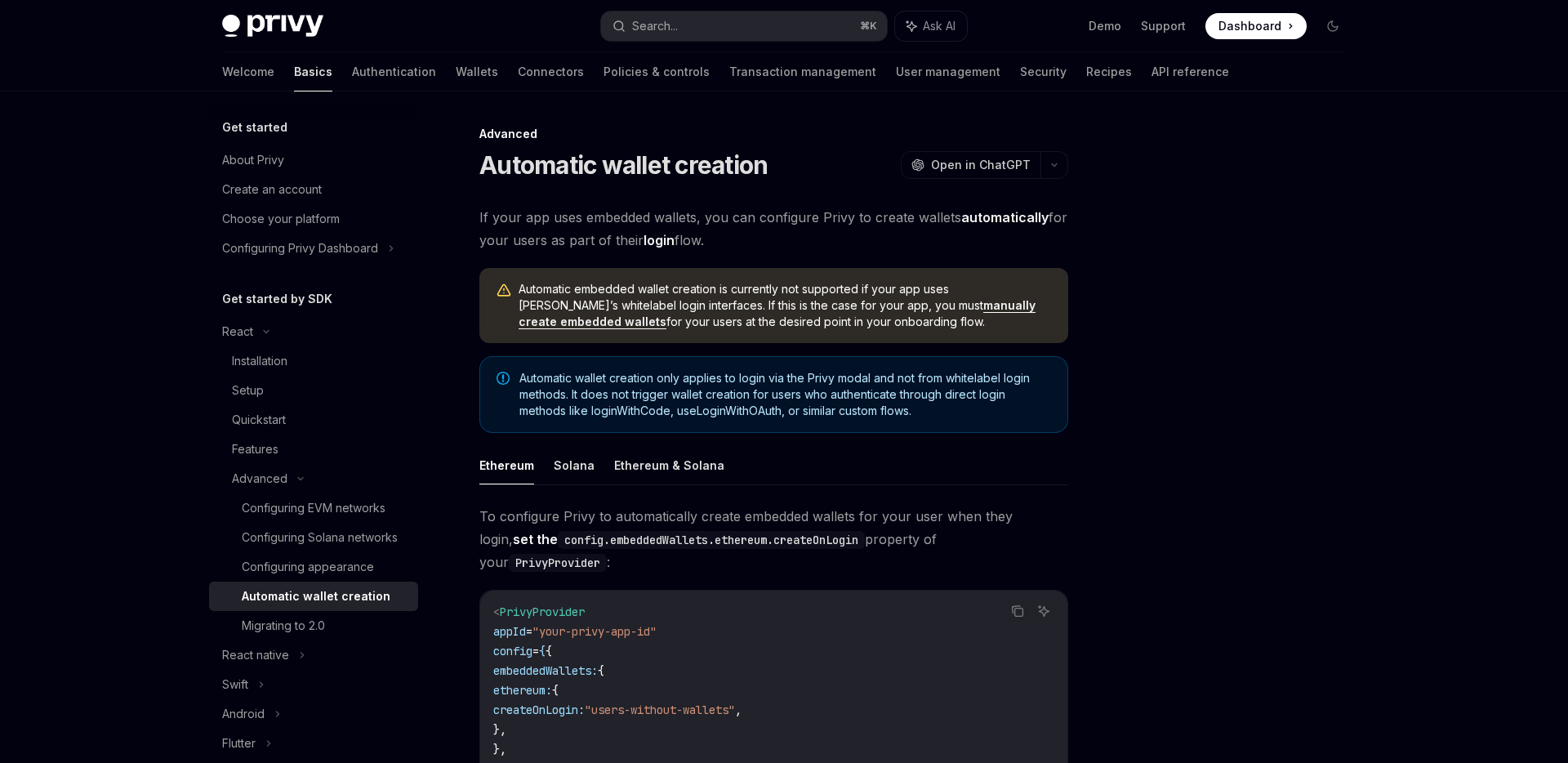
click at [982, 218] on strong "automatically" at bounding box center [1004, 217] width 87 height 16
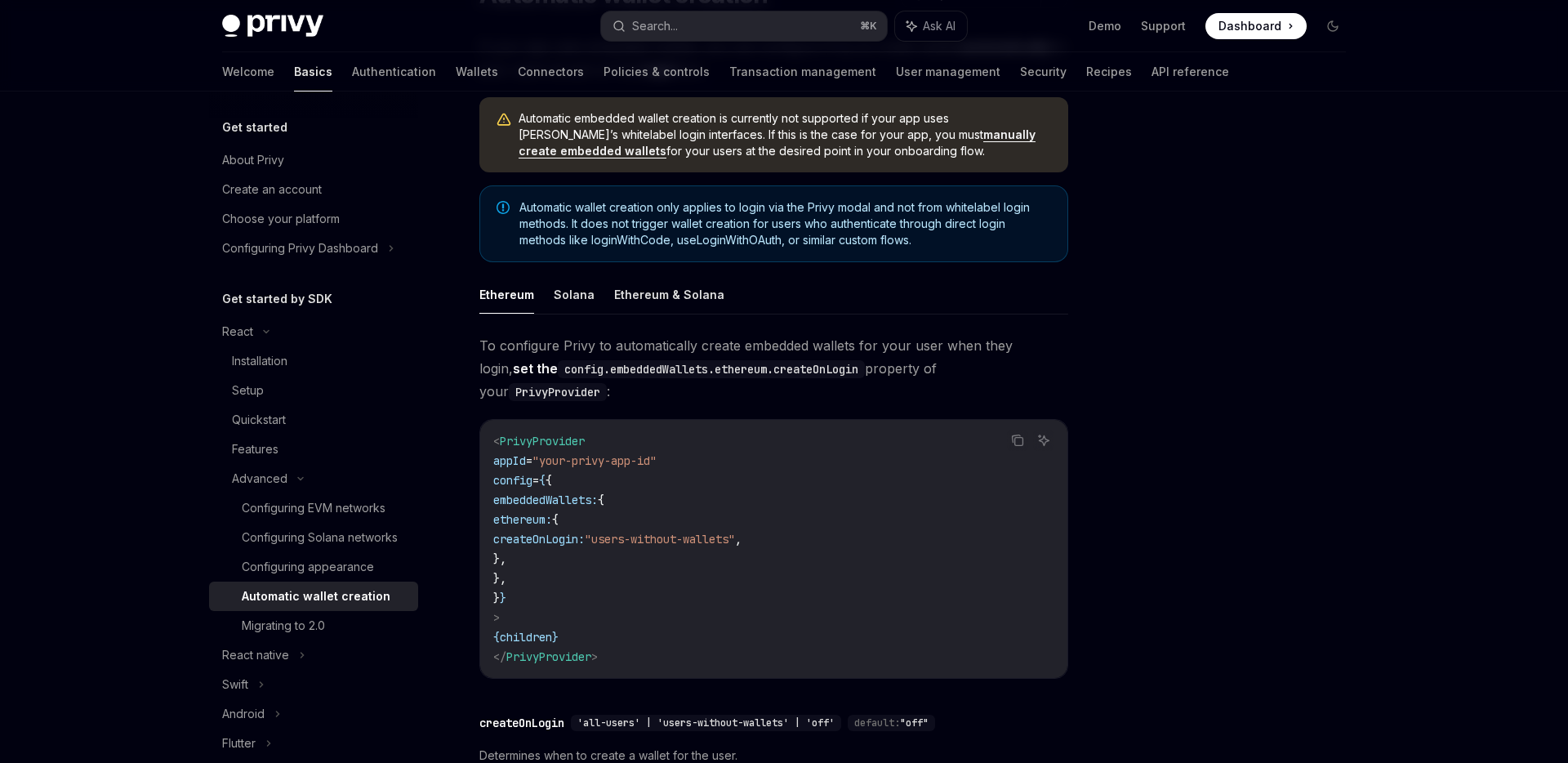
scroll to position [170, 0]
click at [582, 290] on button "Solana" at bounding box center [574, 295] width 41 height 39
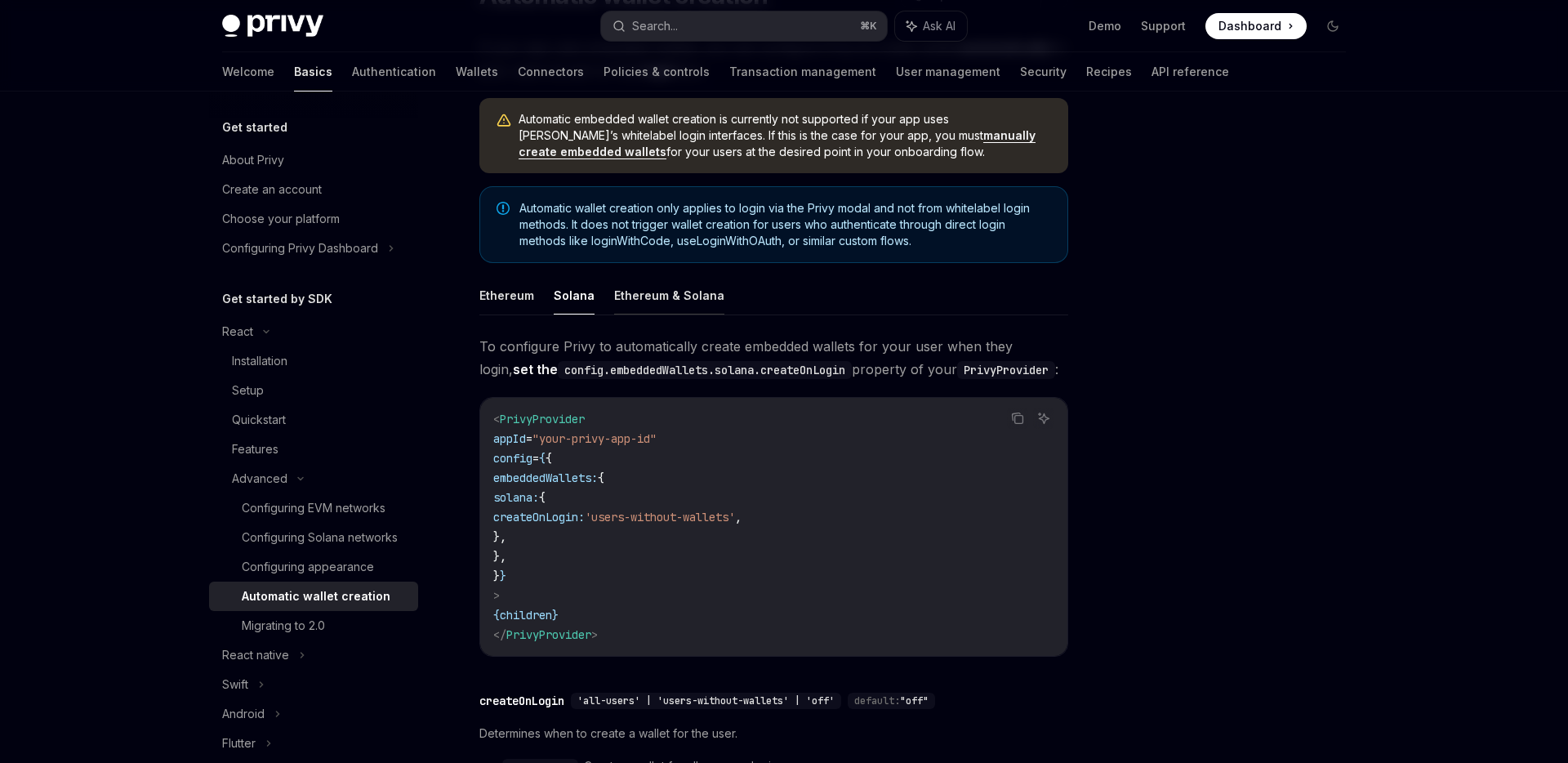
click at [646, 299] on button "Ethereum & Solana" at bounding box center [669, 295] width 111 height 39
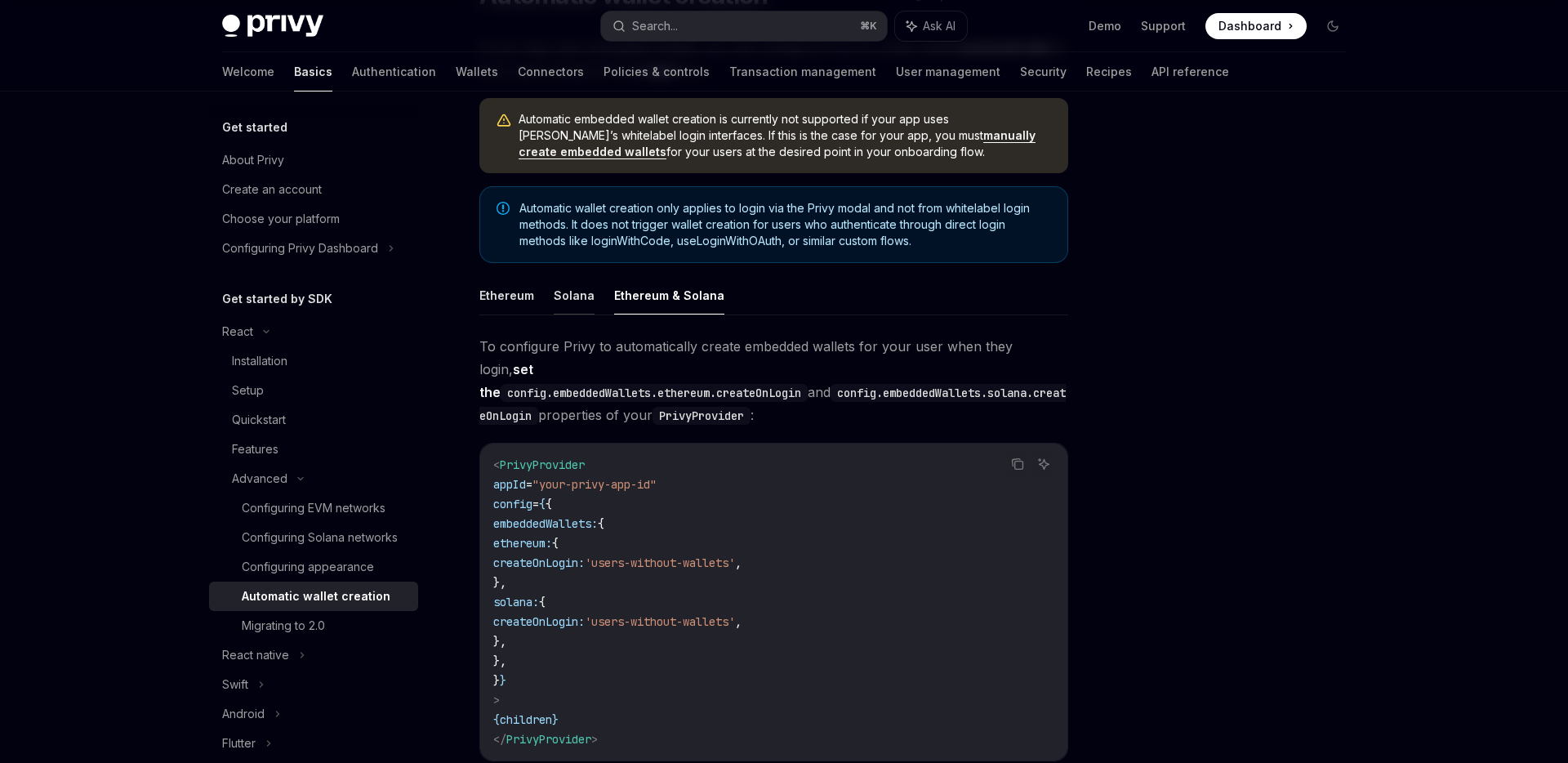
click at [575, 298] on button "Solana" at bounding box center [574, 295] width 41 height 39
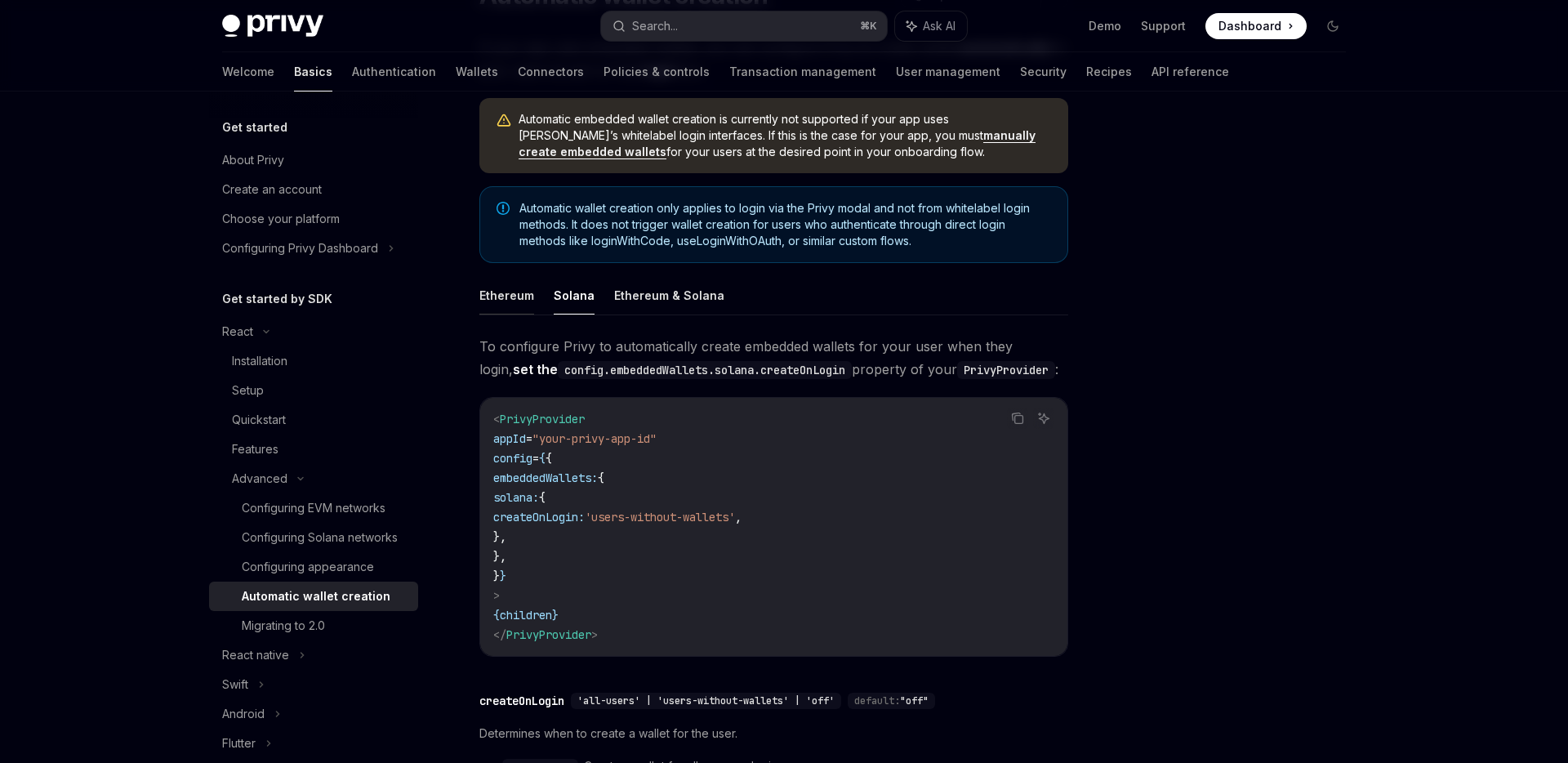
click at [508, 303] on button "Ethereum" at bounding box center [507, 295] width 55 height 39
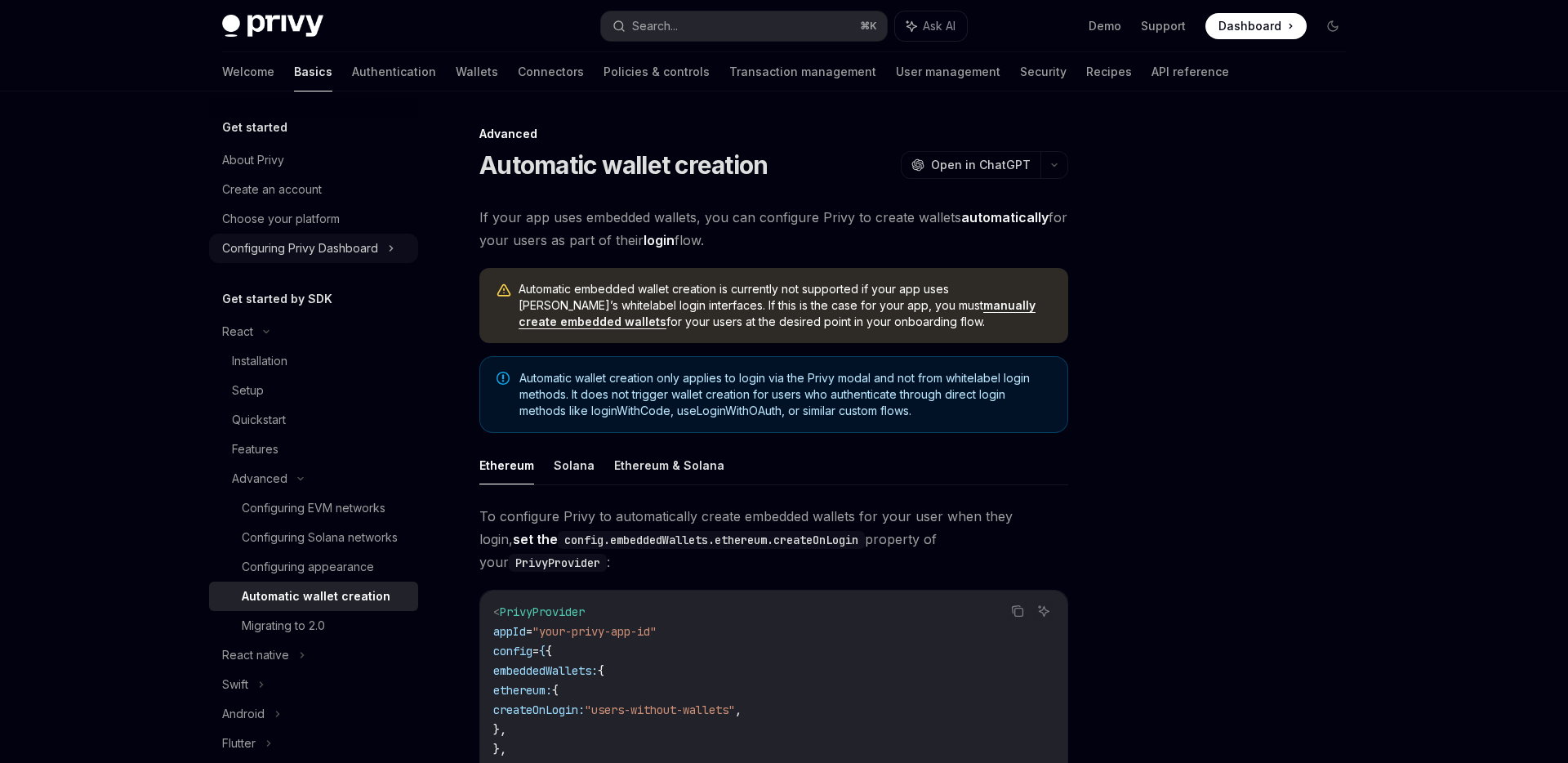
click at [395, 252] on div "Configuring Privy Dashboard" at bounding box center [313, 248] width 209 height 29
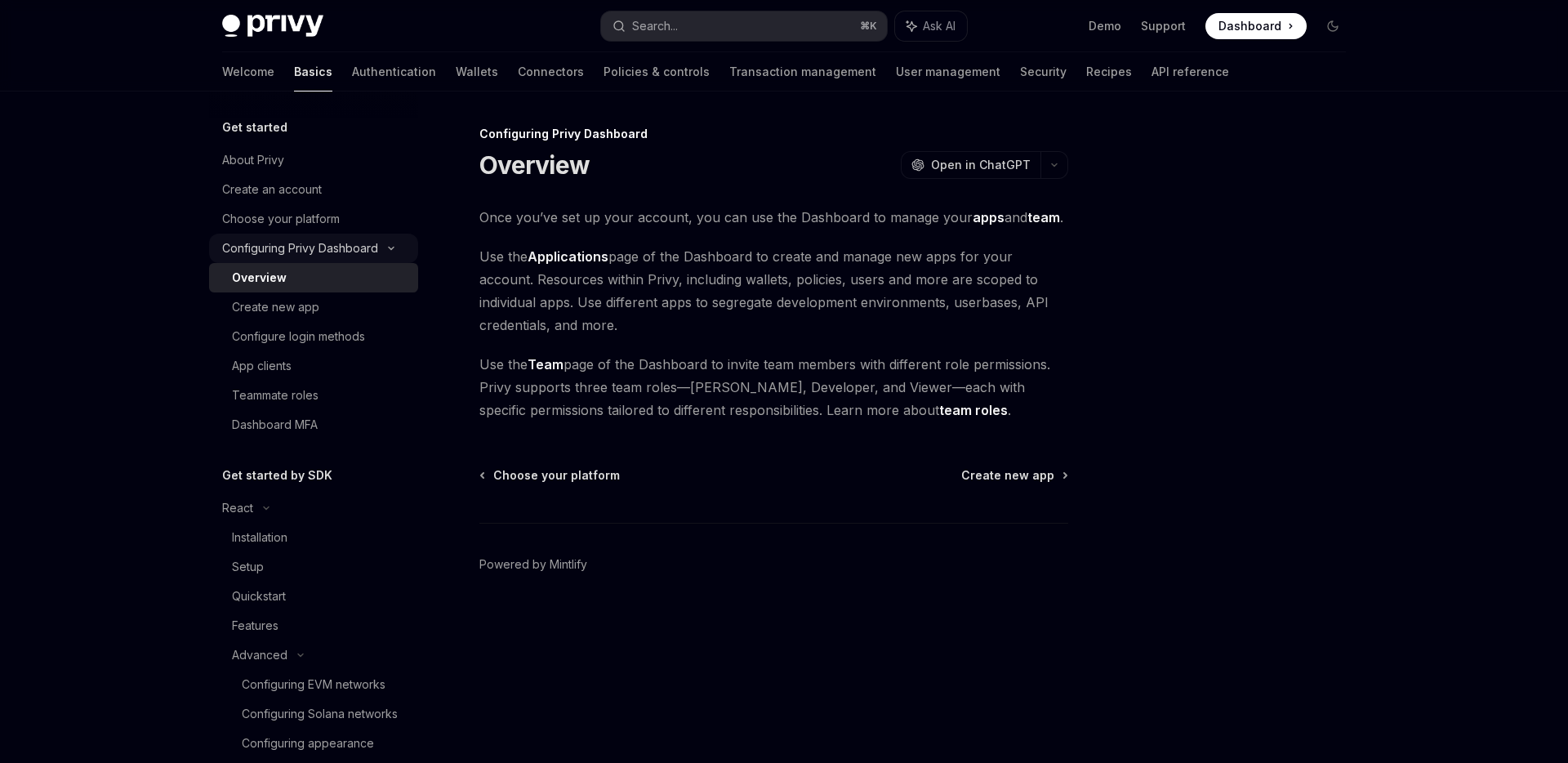
click at [395, 252] on div "Configuring Privy Dashboard" at bounding box center [313, 248] width 209 height 29
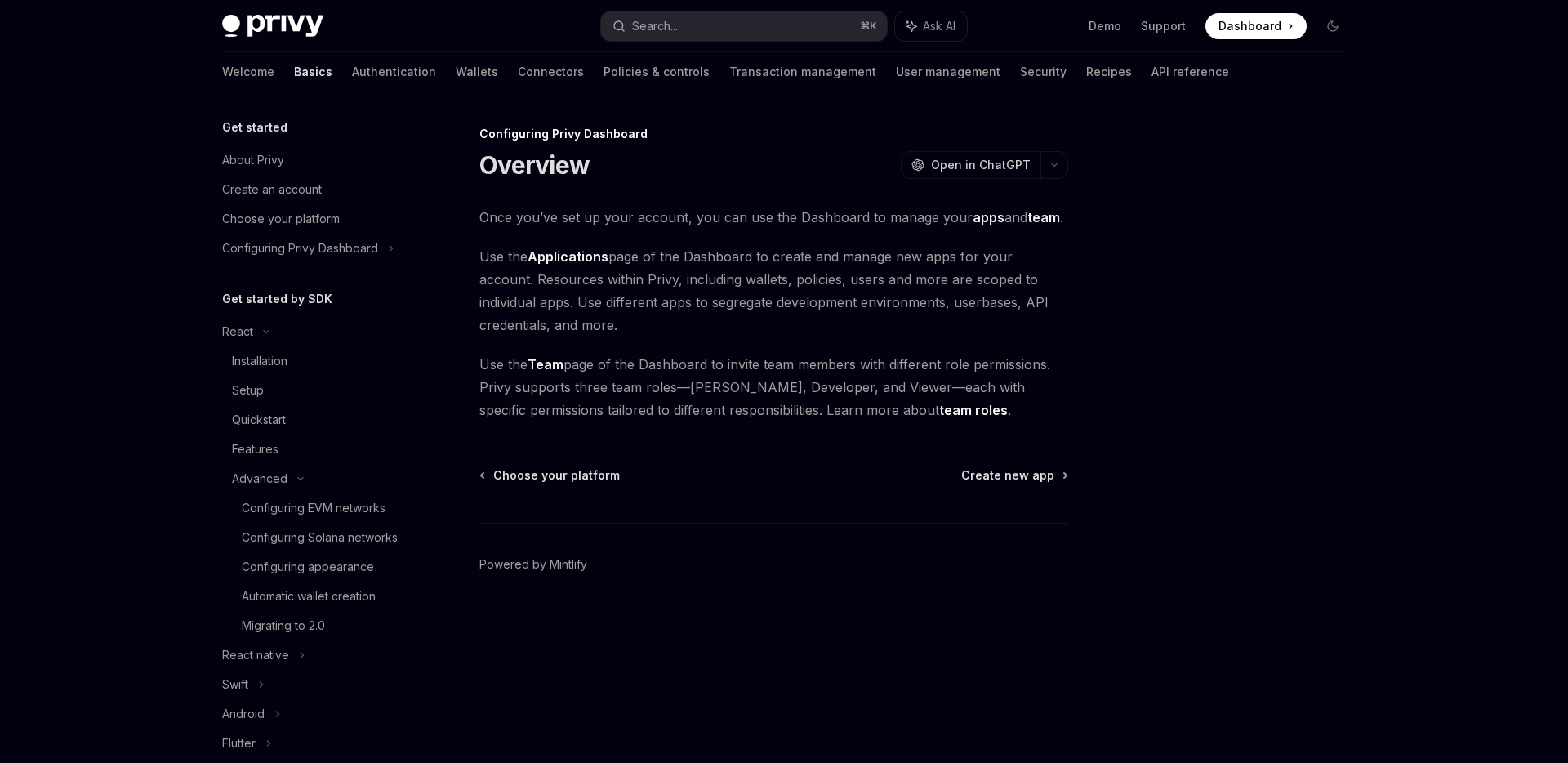
type textarea "*"
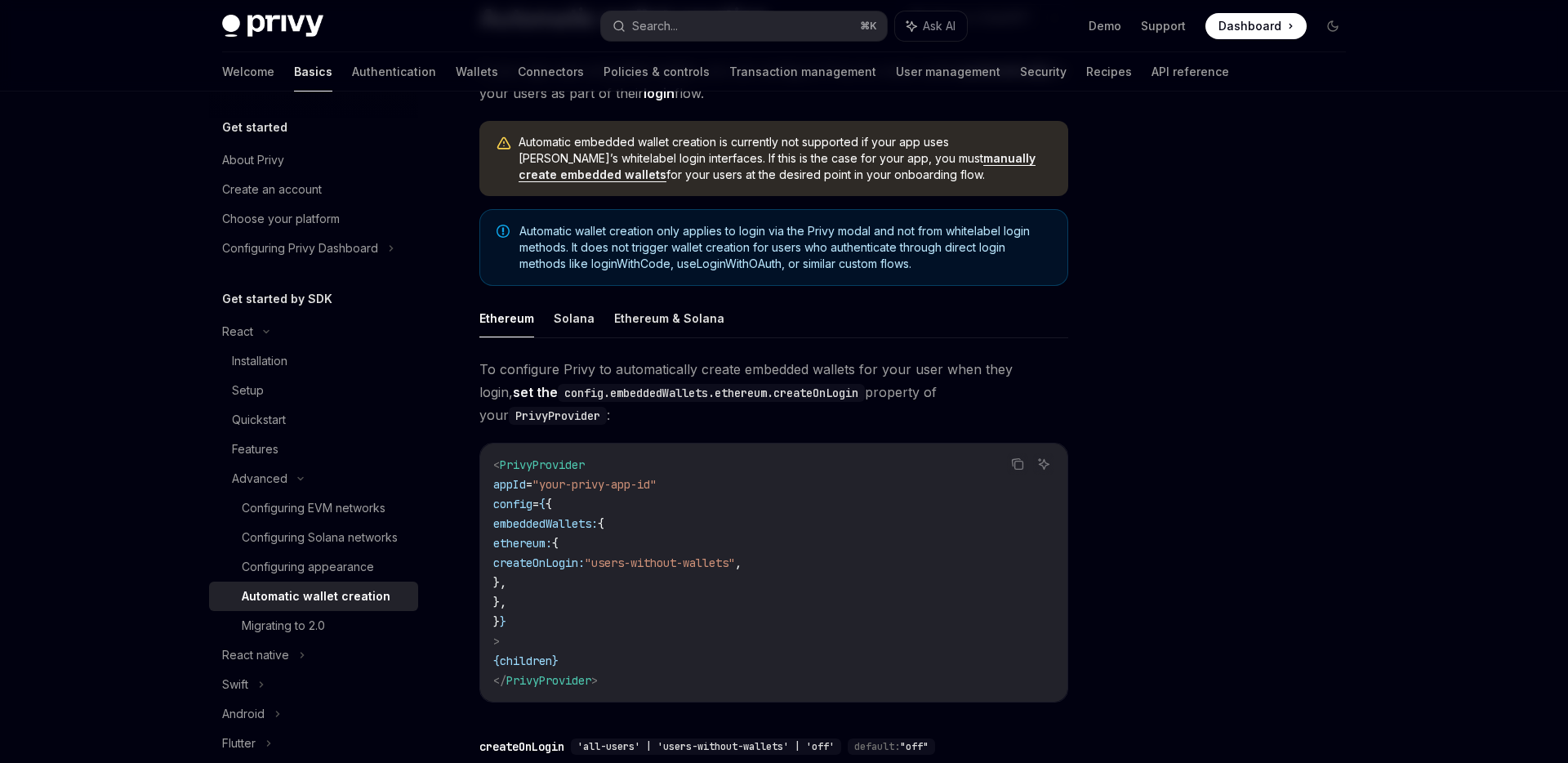
scroll to position [111, 0]
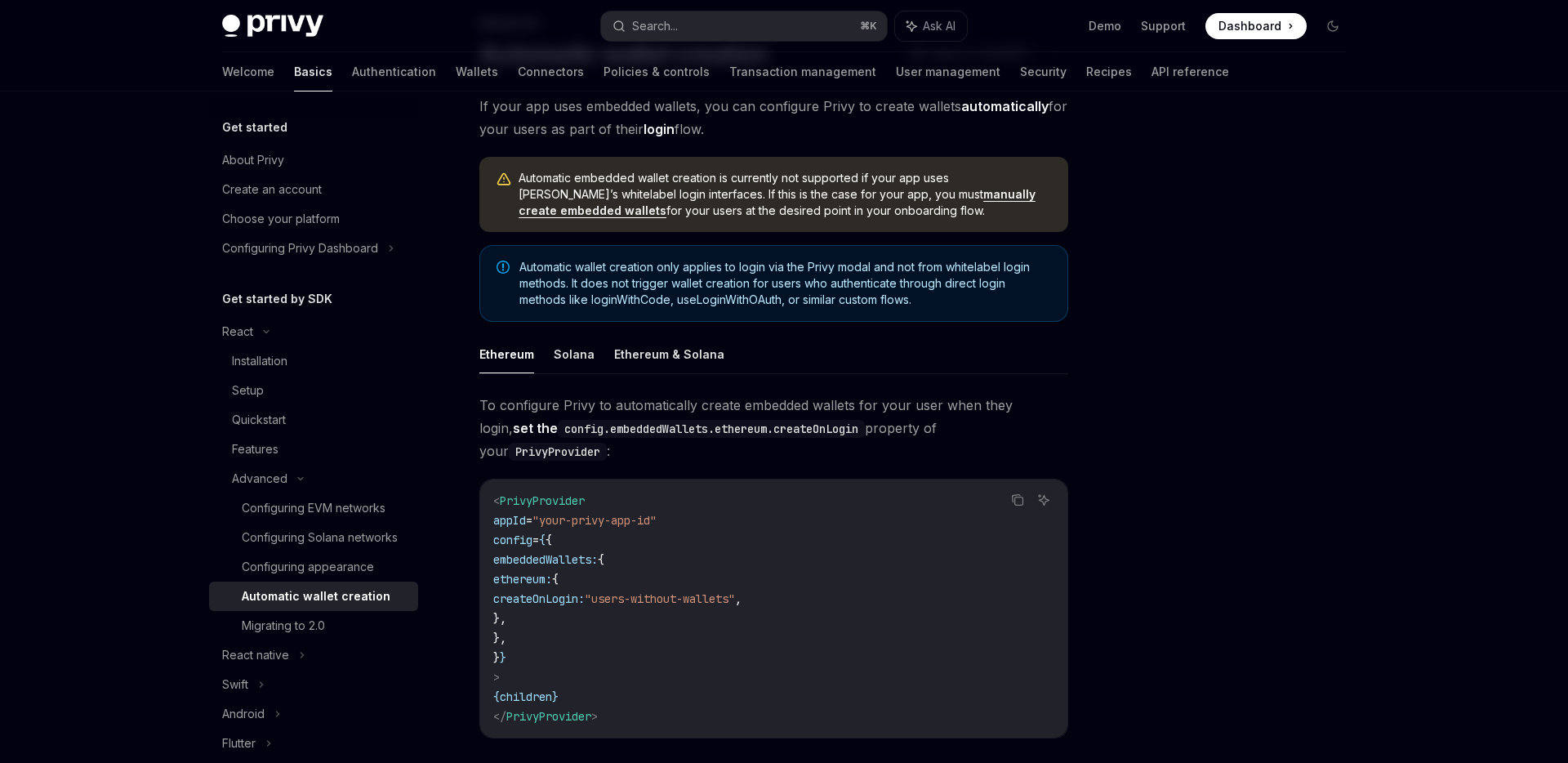
click at [837, 267] on span "Automatic wallet creation only applies to login via the Privy modal and not fro…" at bounding box center [785, 284] width 531 height 49
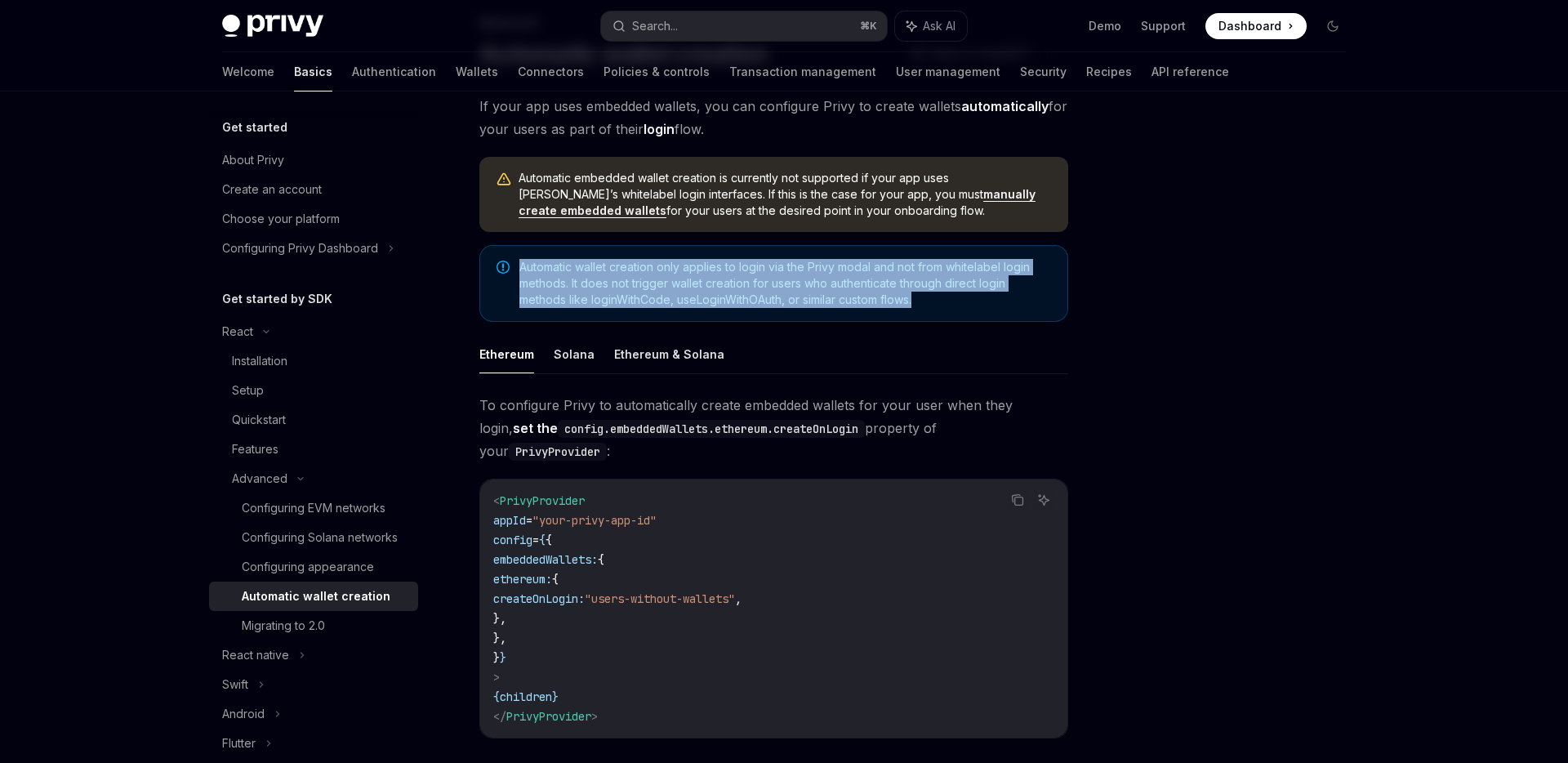
drag, startPoint x: 516, startPoint y: 264, endPoint x: 962, endPoint y: 303, distance: 447.7
click at [962, 302] on div "Automatic wallet creation only applies to login via the Privy modal and not fro…" at bounding box center [774, 283] width 589 height 77
copy span "Automatic wallet creation only applies to login via the Privy modal and not fro…"
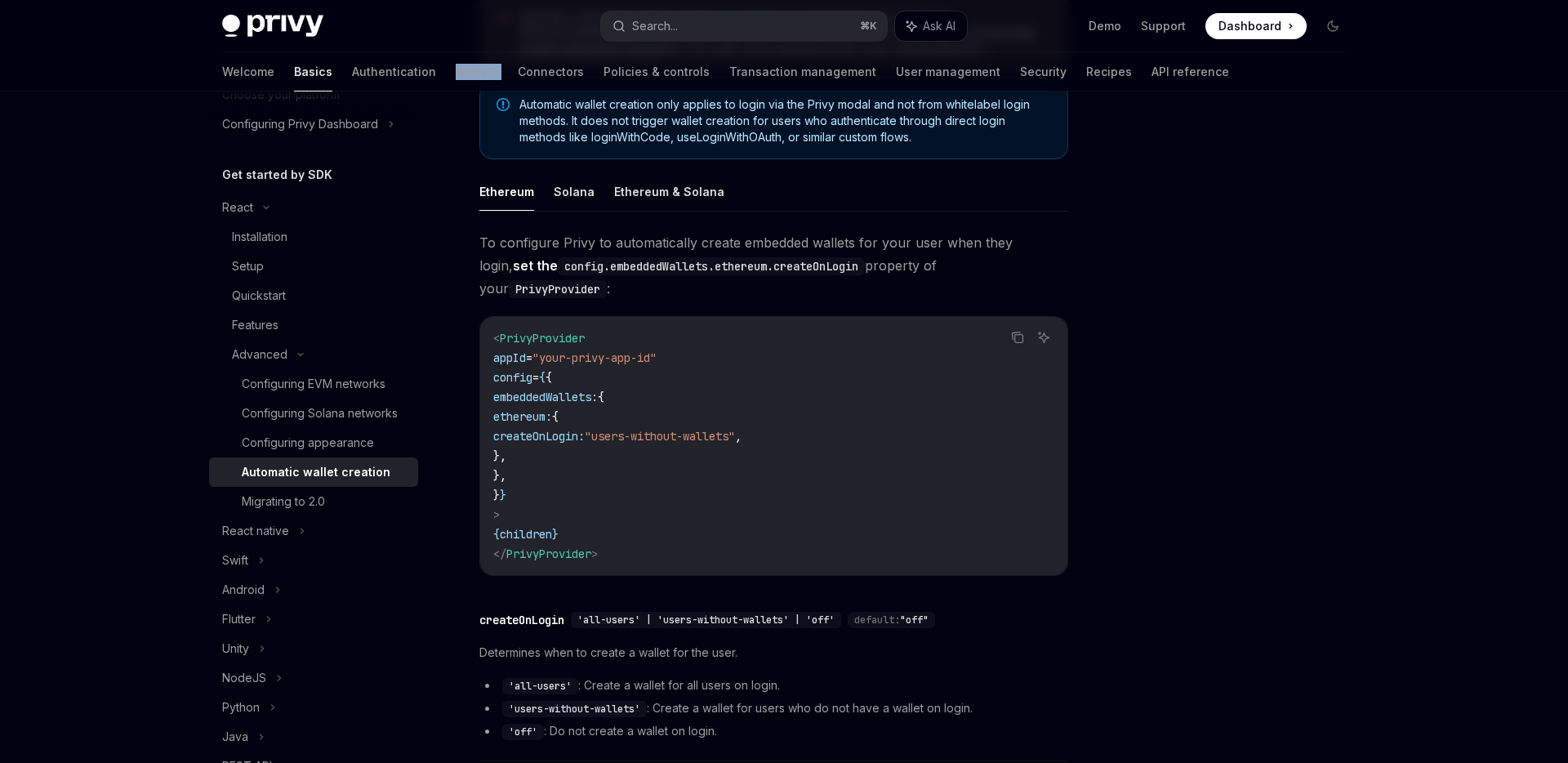
scroll to position [285, 0]
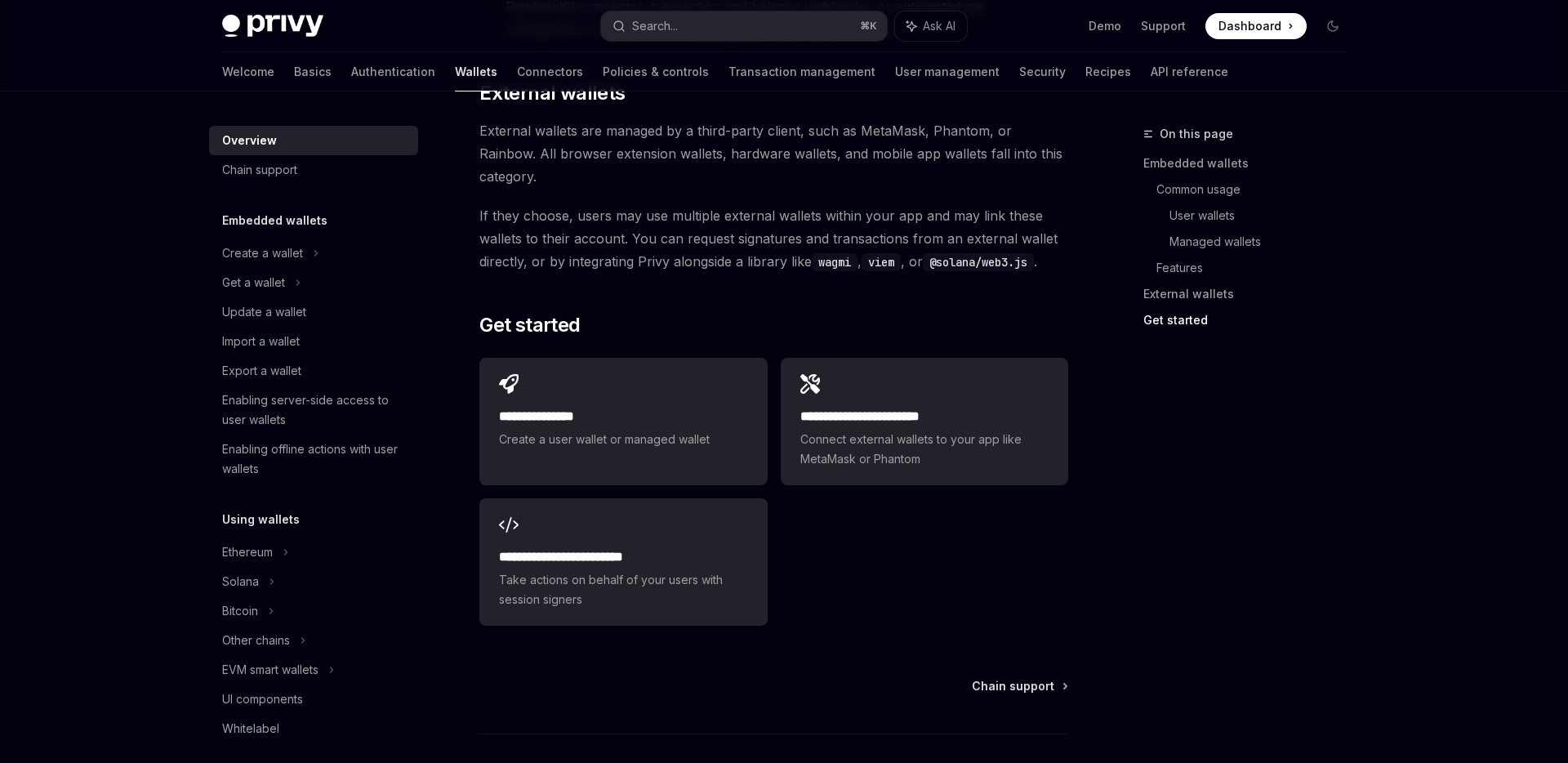
scroll to position [2472, 0]
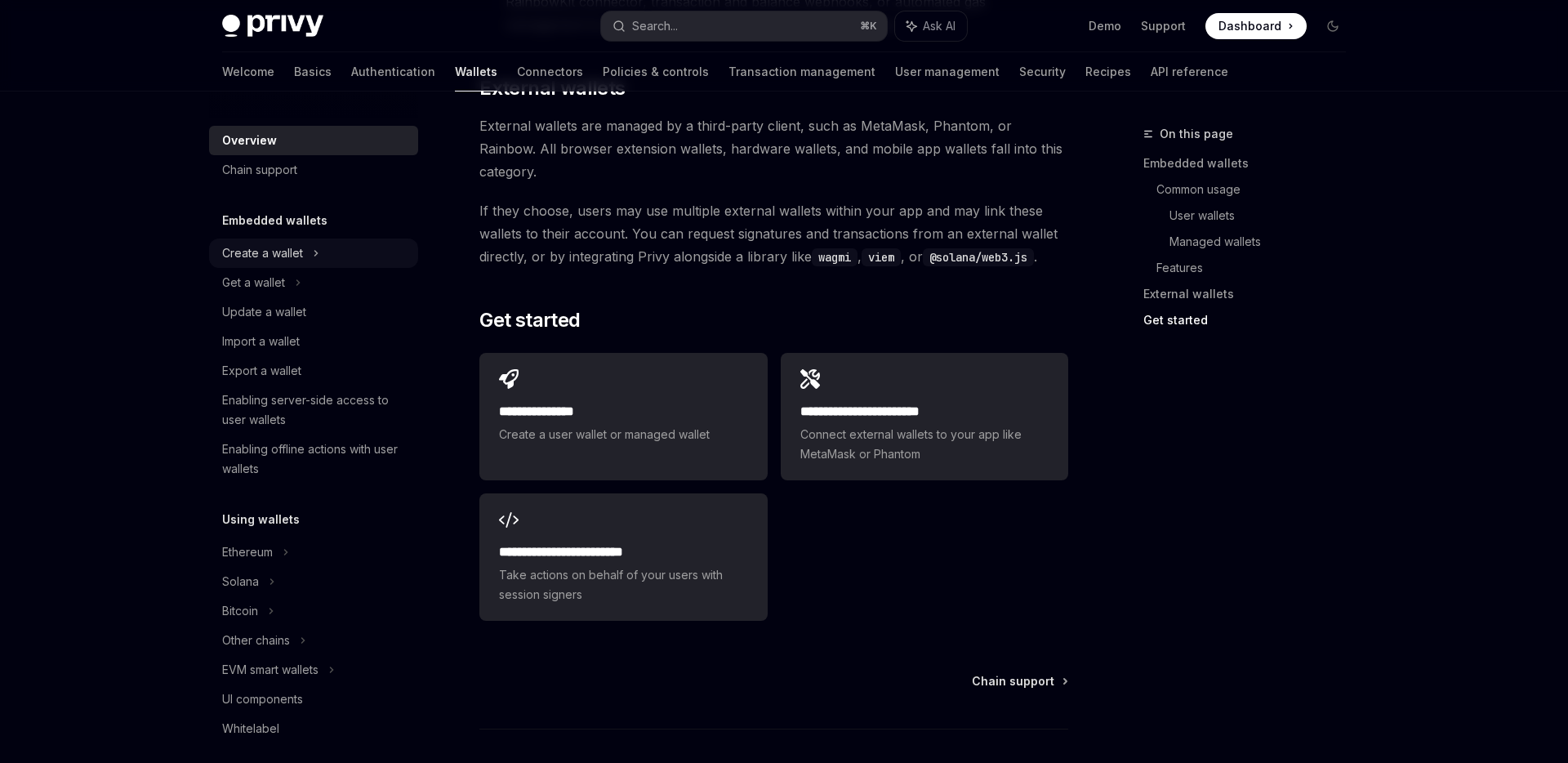
click at [270, 256] on div "Create a wallet" at bounding box center [262, 252] width 80 height 20
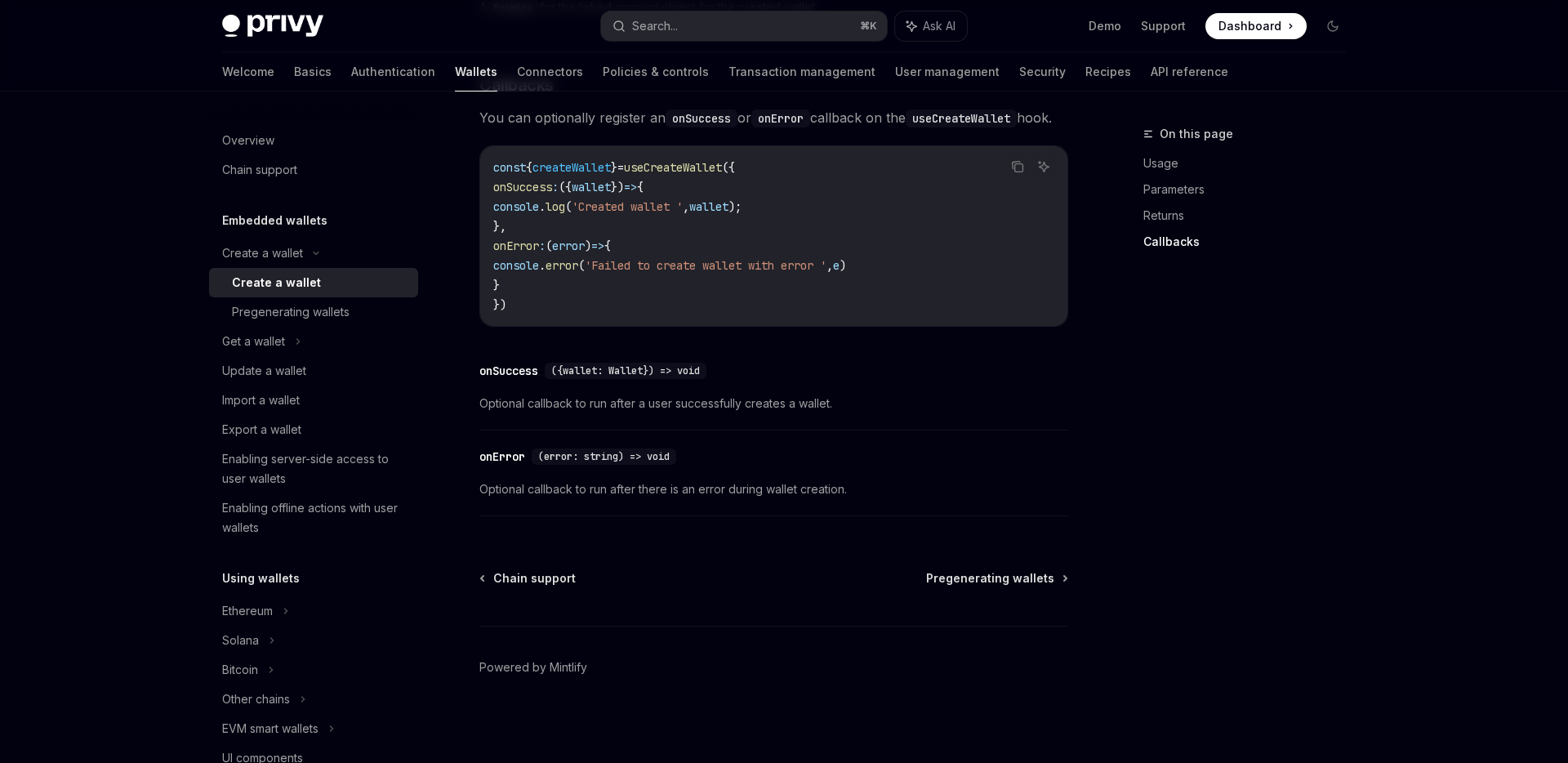
scroll to position [1189, 0]
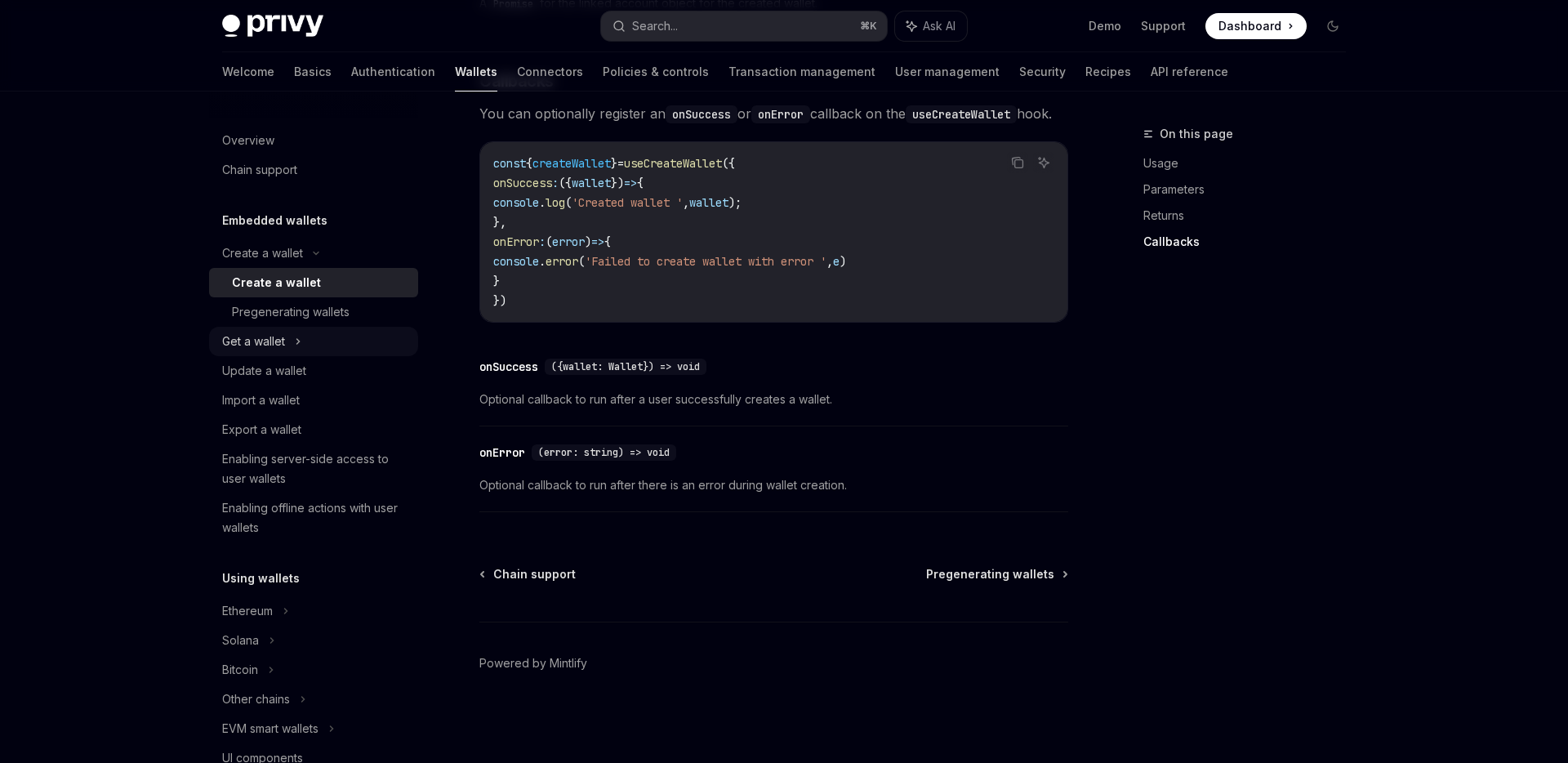
click at [284, 346] on div "Get a wallet" at bounding box center [253, 341] width 62 height 20
type textarea "*"
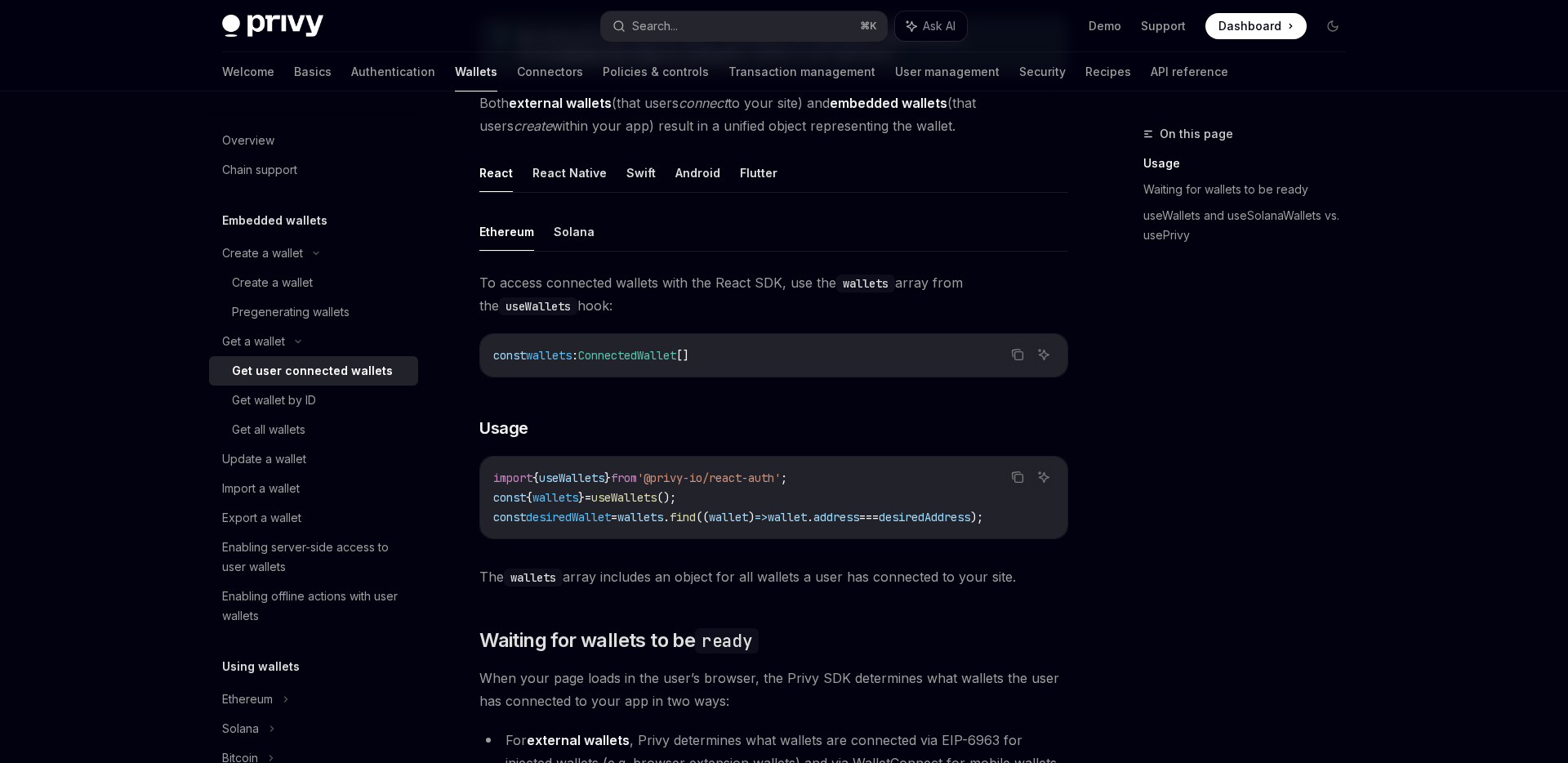
scroll to position [422, 0]
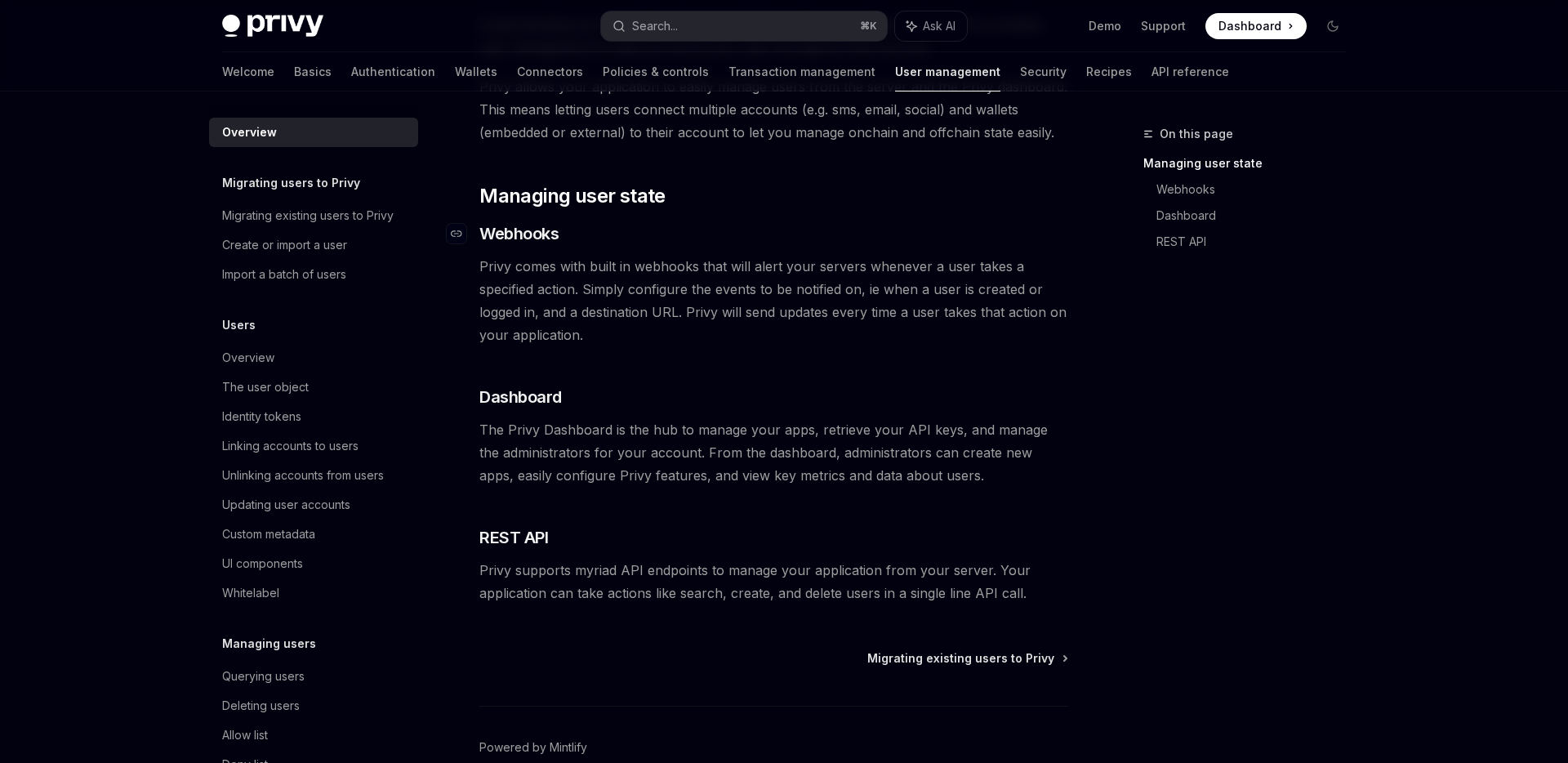
scroll to position [252, 0]
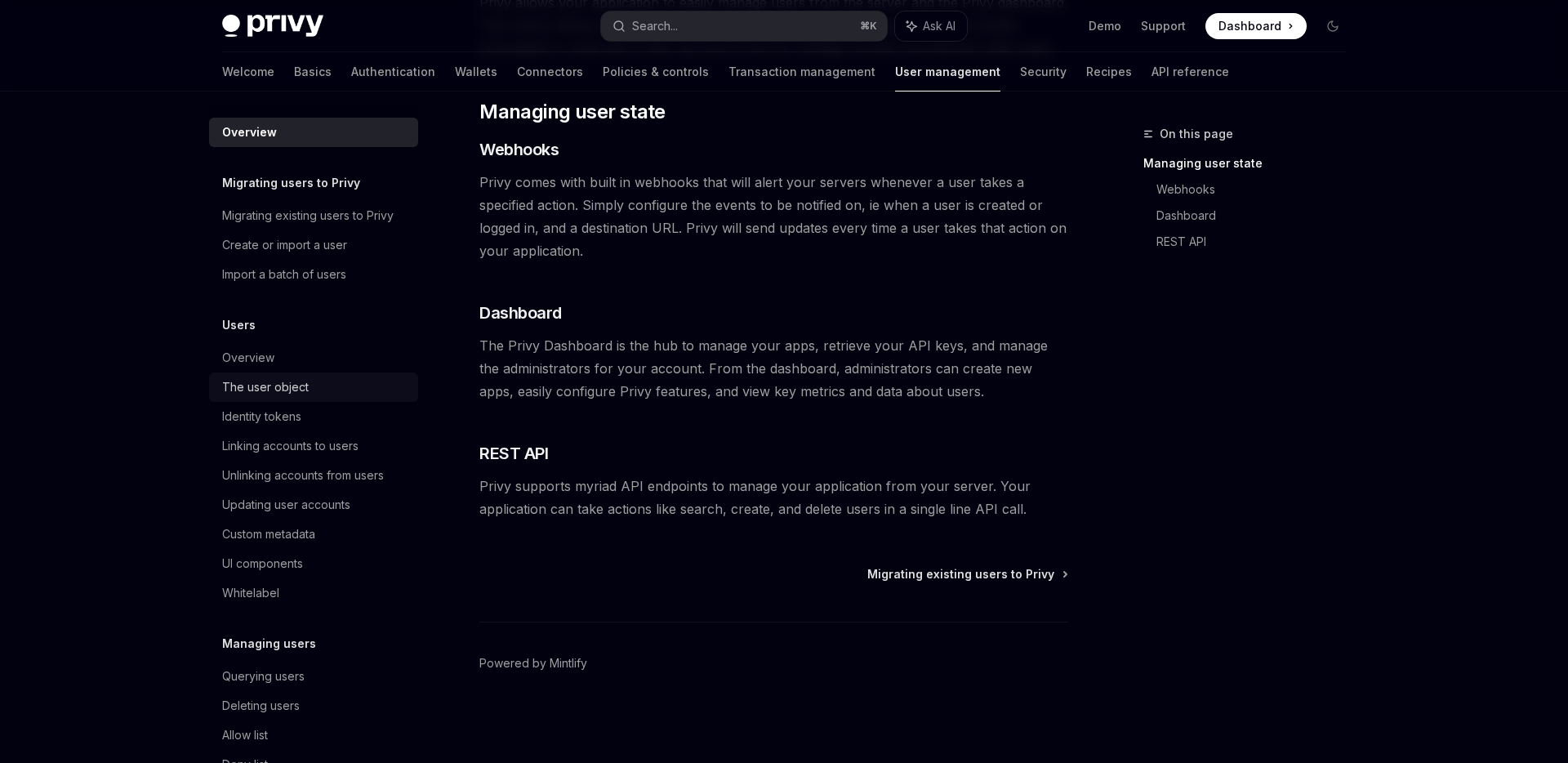
click at [273, 382] on div "The user object" at bounding box center [266, 387] width 87 height 20
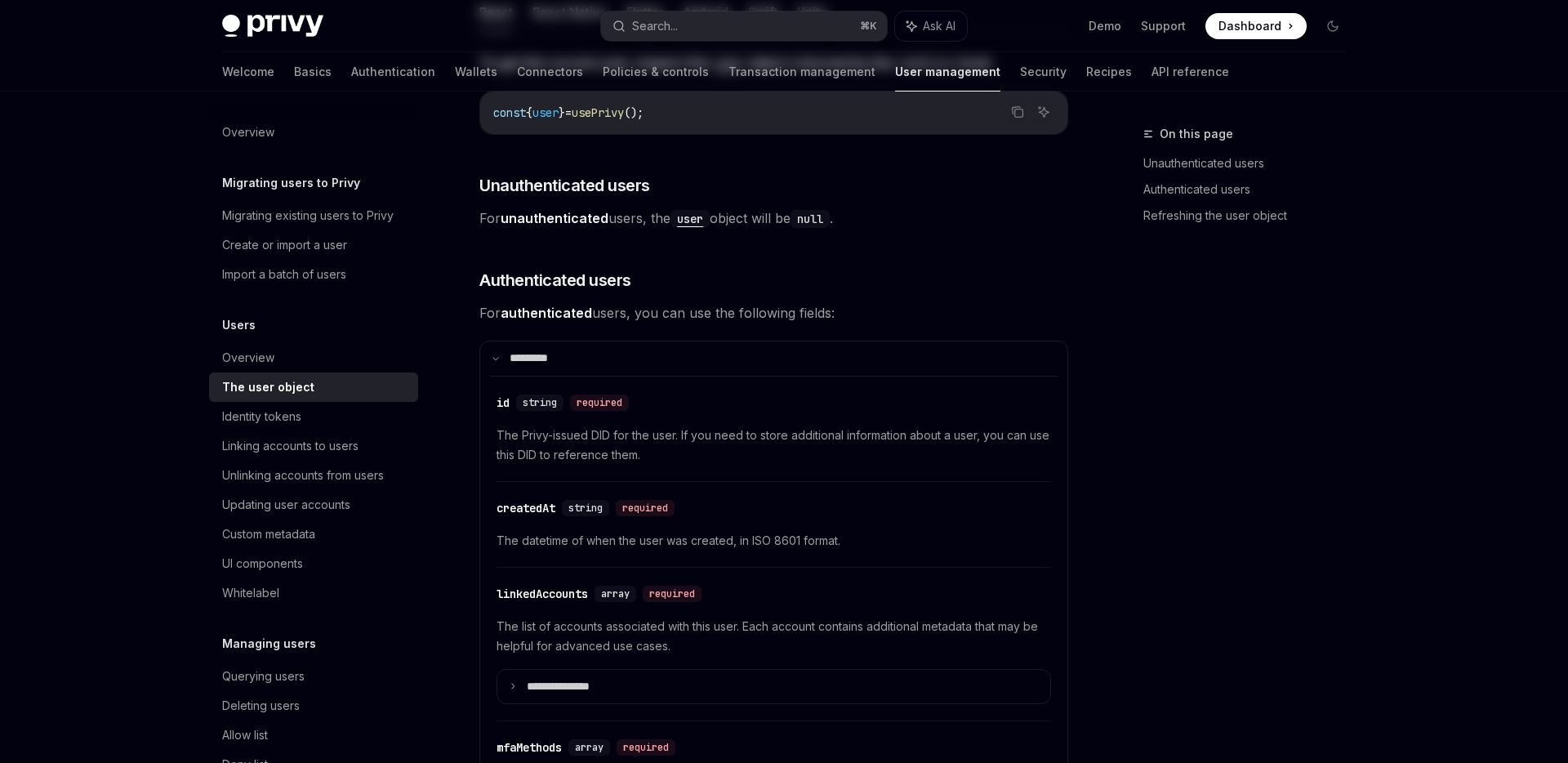
type textarea "*"
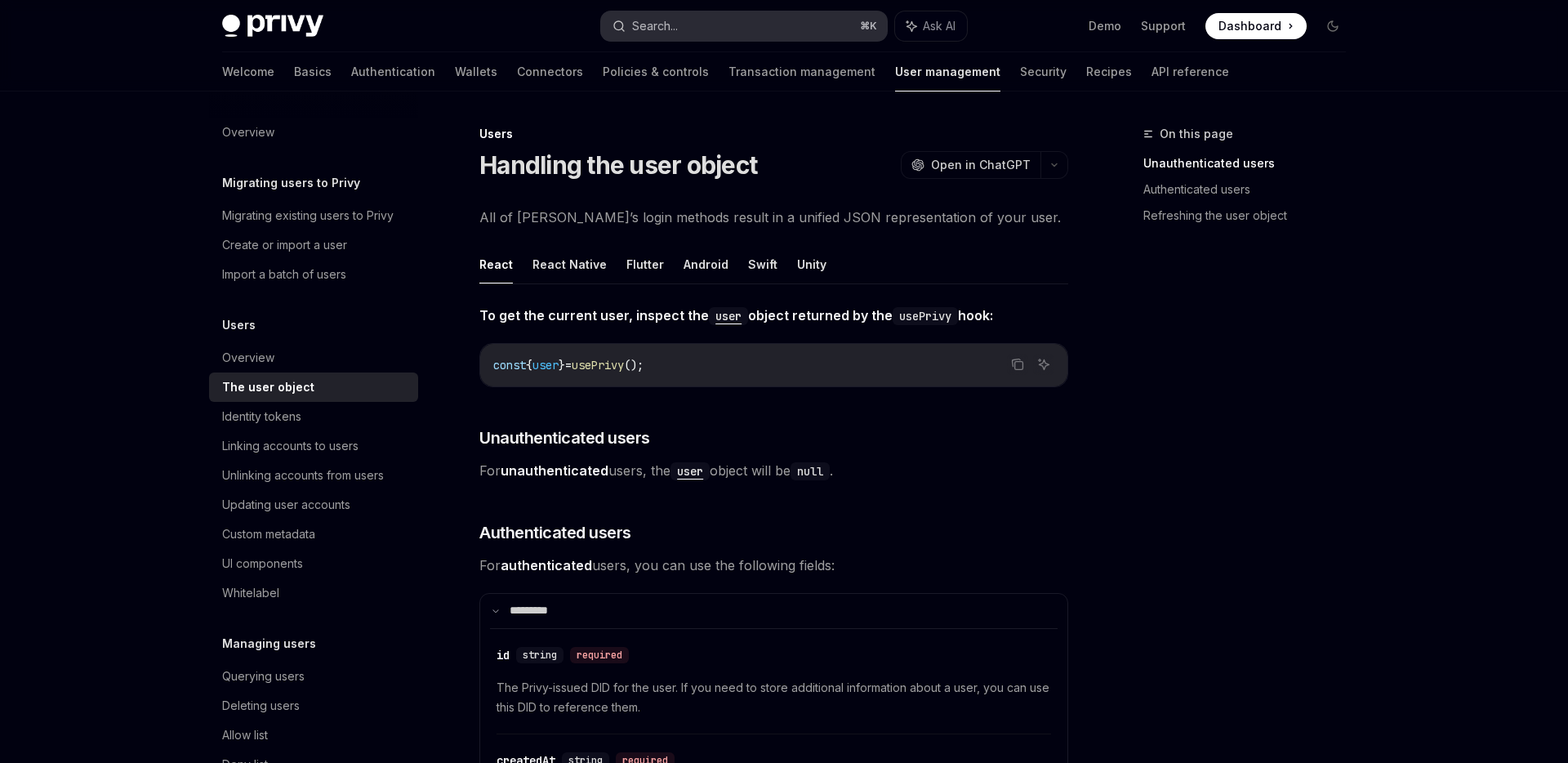
click at [736, 26] on button "Search... ⌘ K" at bounding box center [744, 26] width 286 height 29
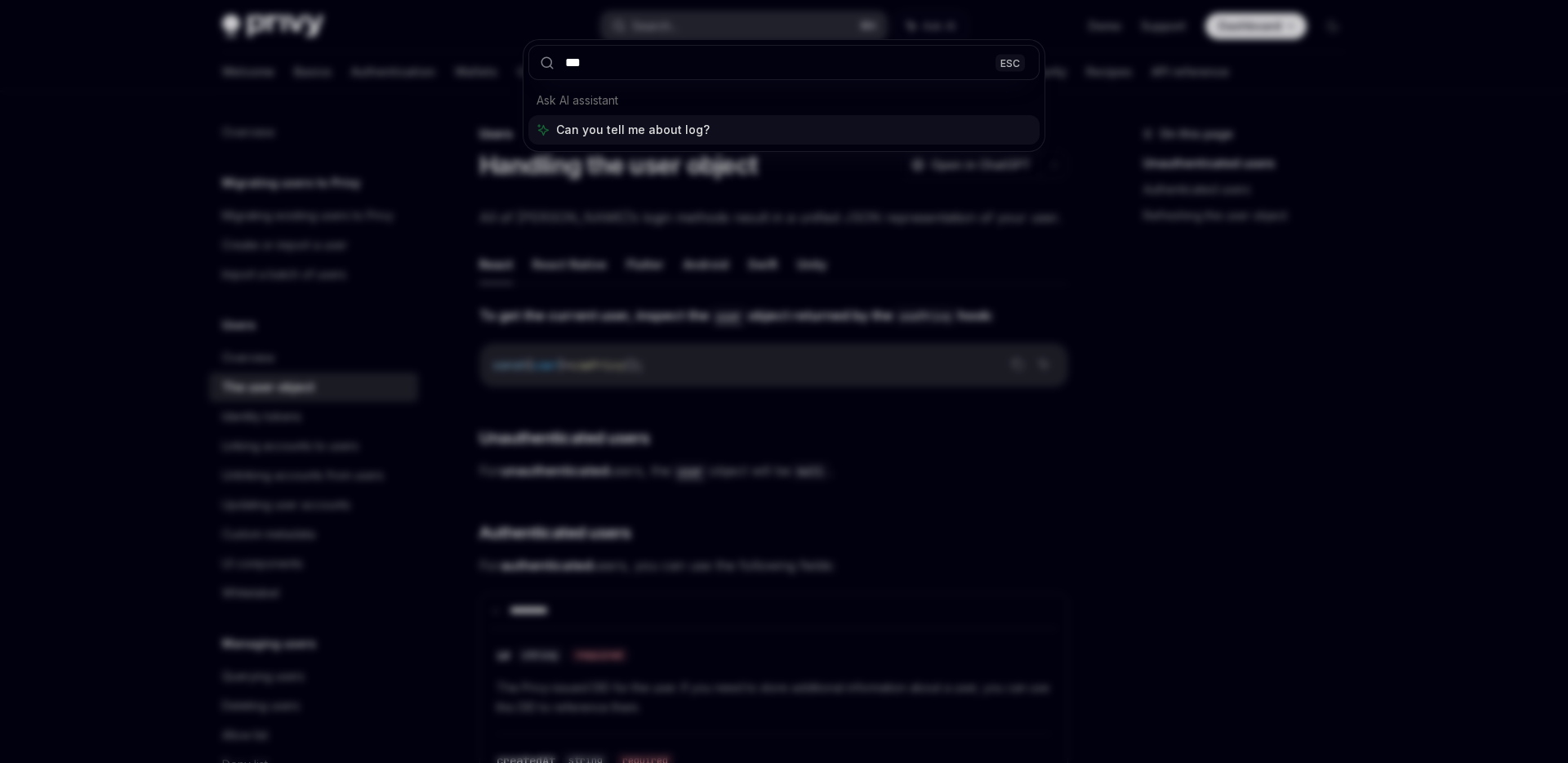
type input "****"
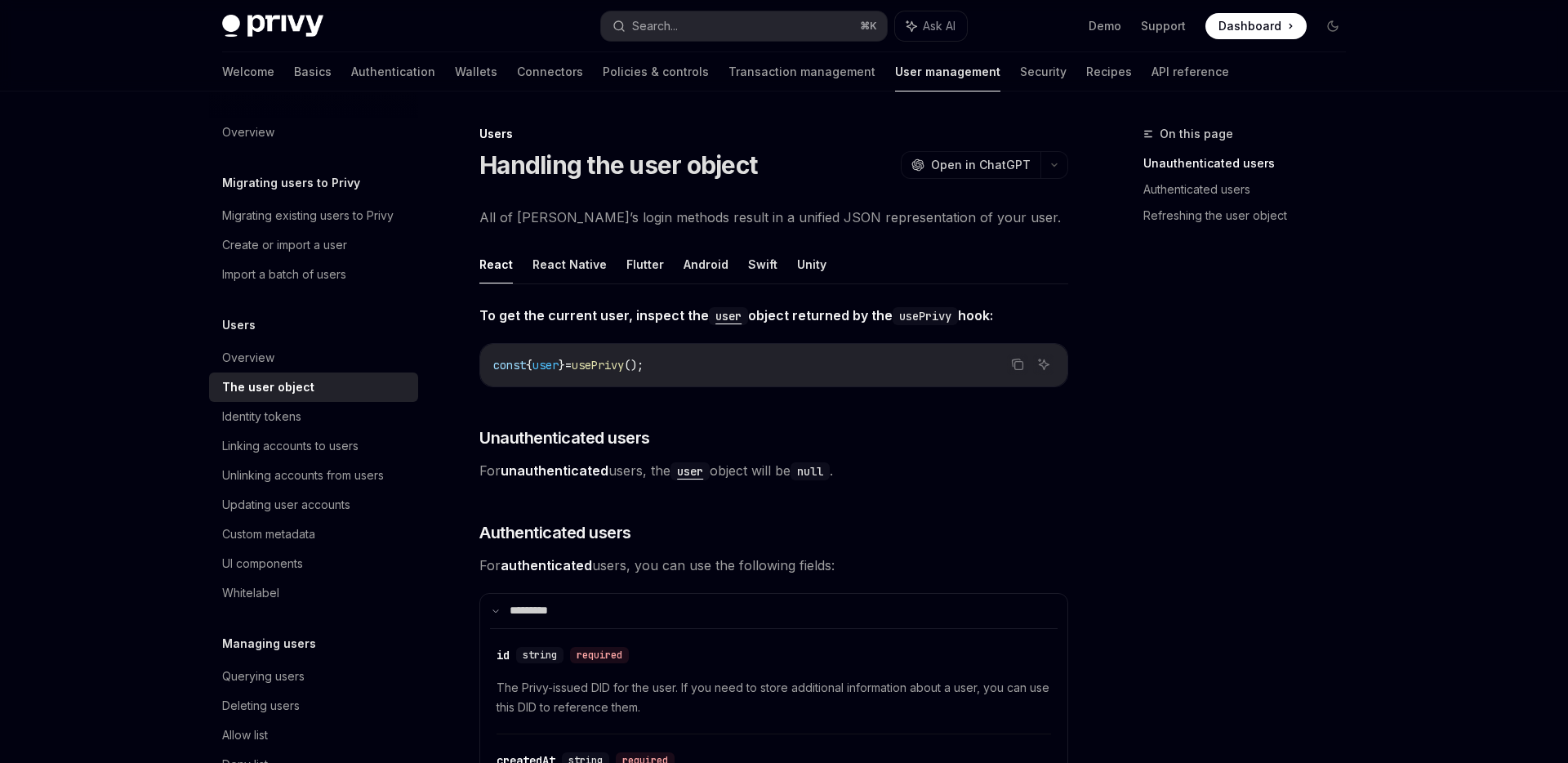
type textarea "*"
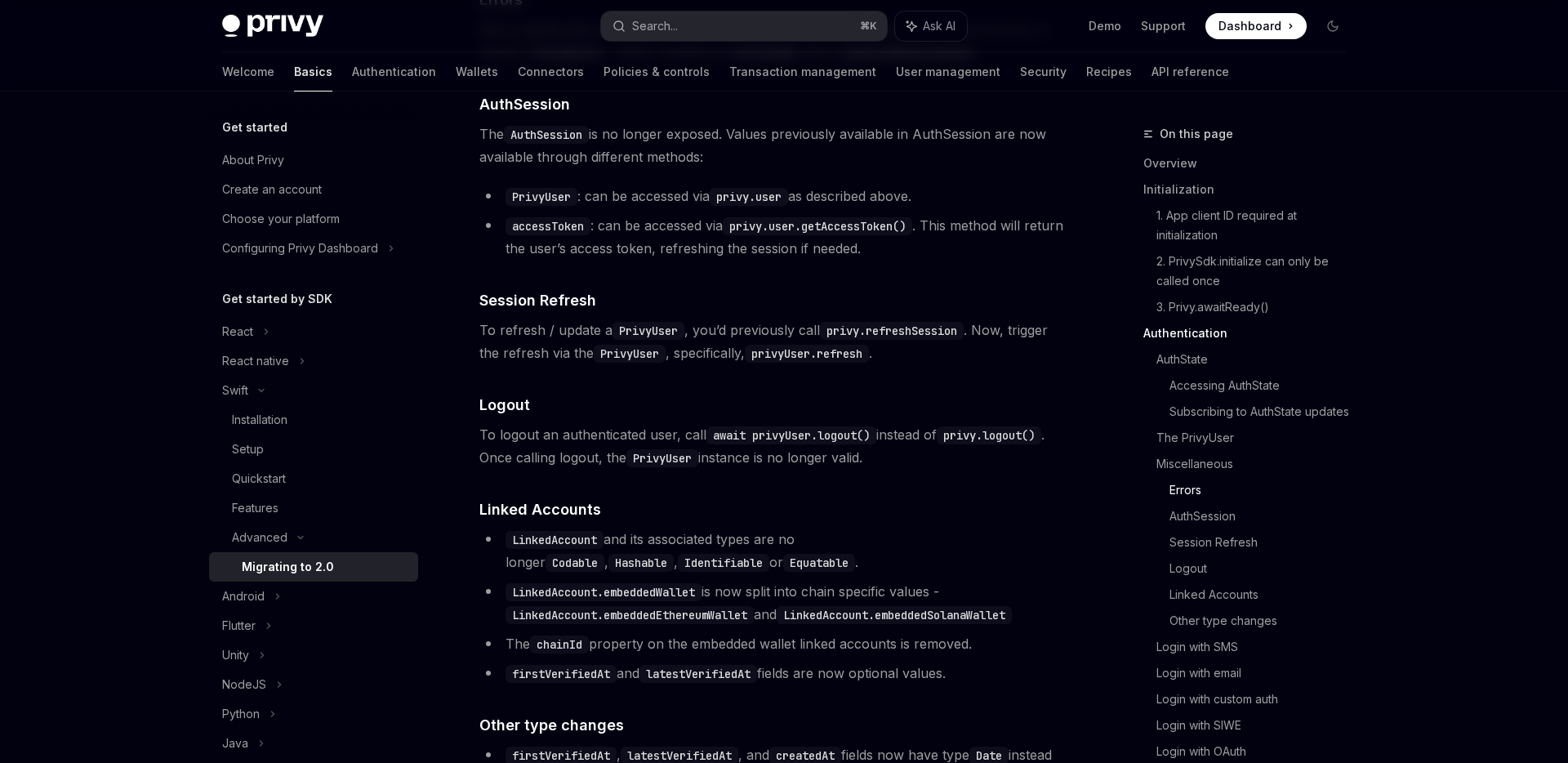
scroll to position [2984, 0]
drag, startPoint x: 1055, startPoint y: 472, endPoint x: 955, endPoint y: 476, distance: 100.1
click at [955, 445] on code "privy.logout()" at bounding box center [989, 436] width 105 height 18
click at [745, 365] on span "To refresh / update a PrivyUser , you’d previously call privy.refreshSession . …" at bounding box center [774, 342] width 589 height 45
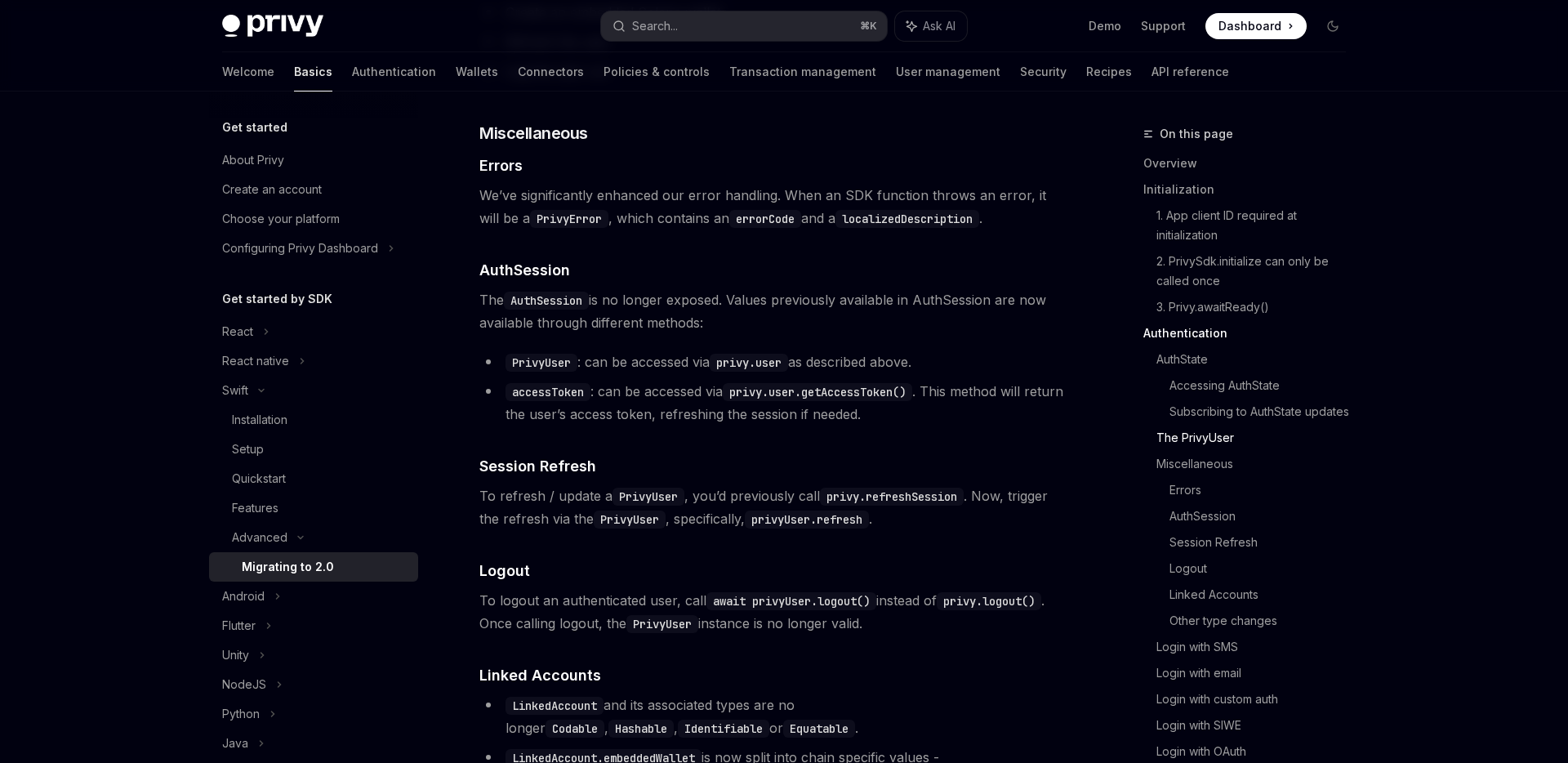
scroll to position [2792, 0]
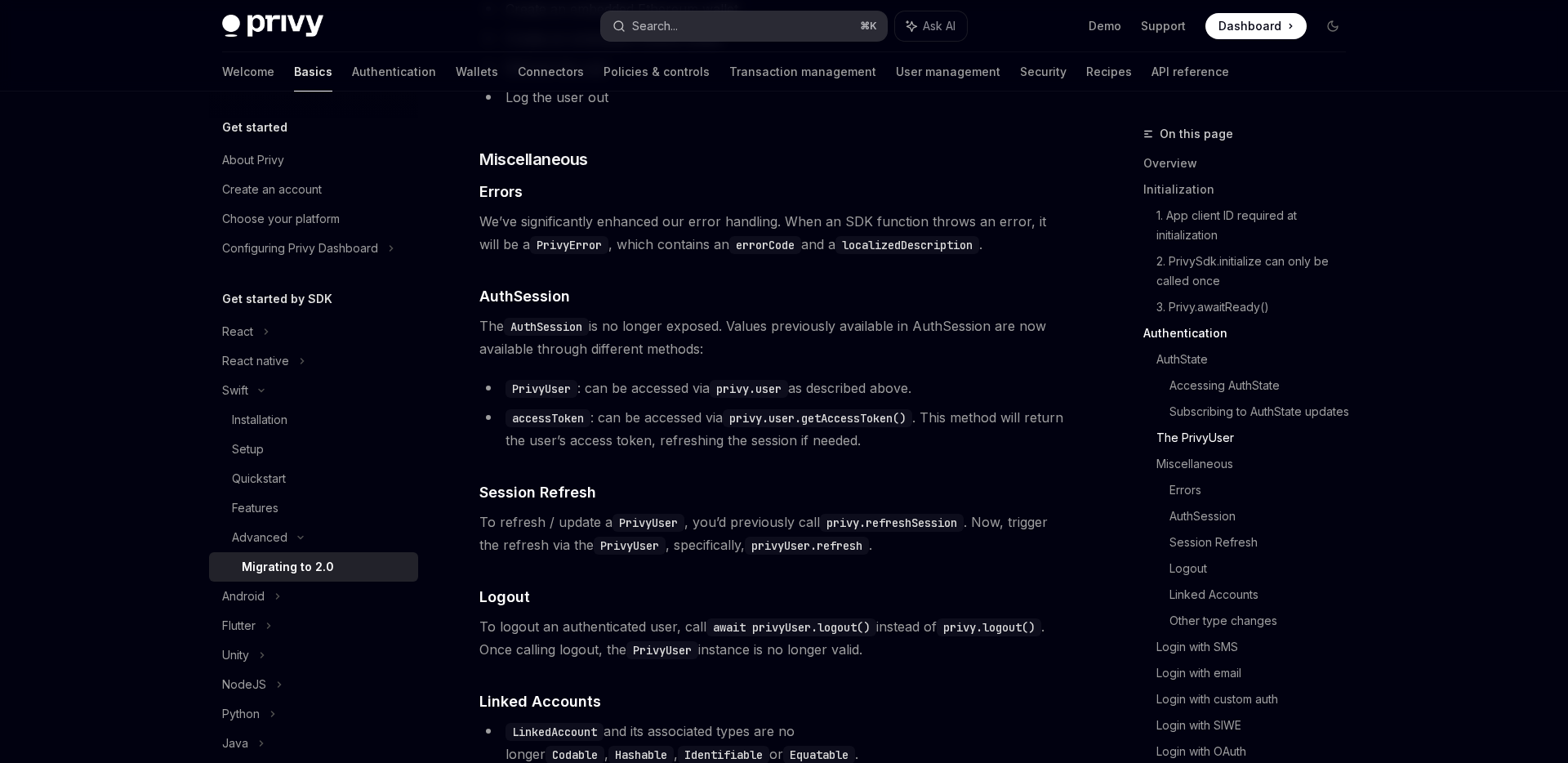
click at [775, 33] on button "Search... ⌘ K" at bounding box center [744, 26] width 286 height 29
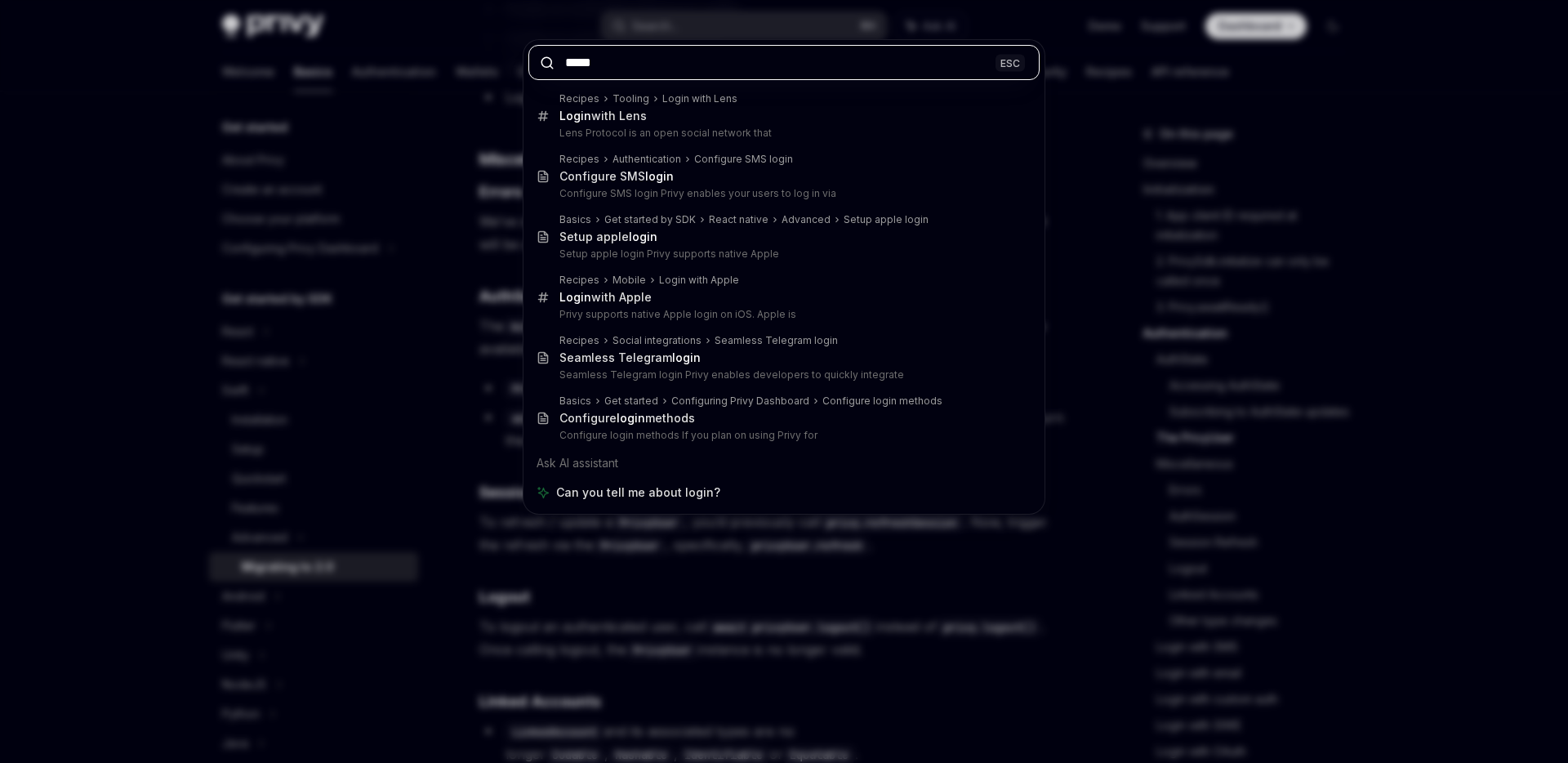
click at [590, 65] on input "*****" at bounding box center [784, 61] width 512 height 35
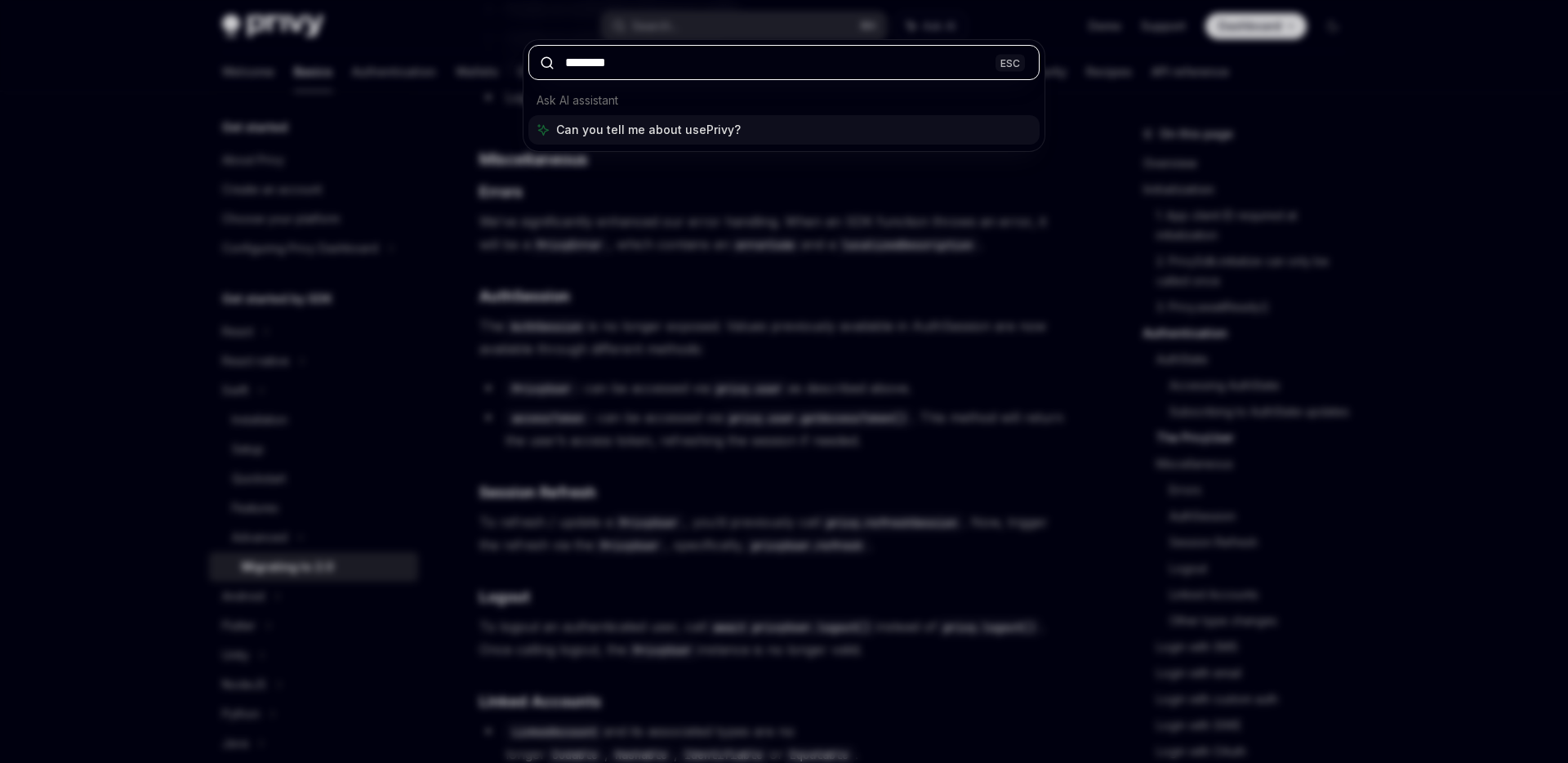
click at [648, 64] on input "********" at bounding box center [784, 61] width 512 height 35
type input "********"
click at [559, 64] on input "********" at bounding box center [784, 61] width 512 height 35
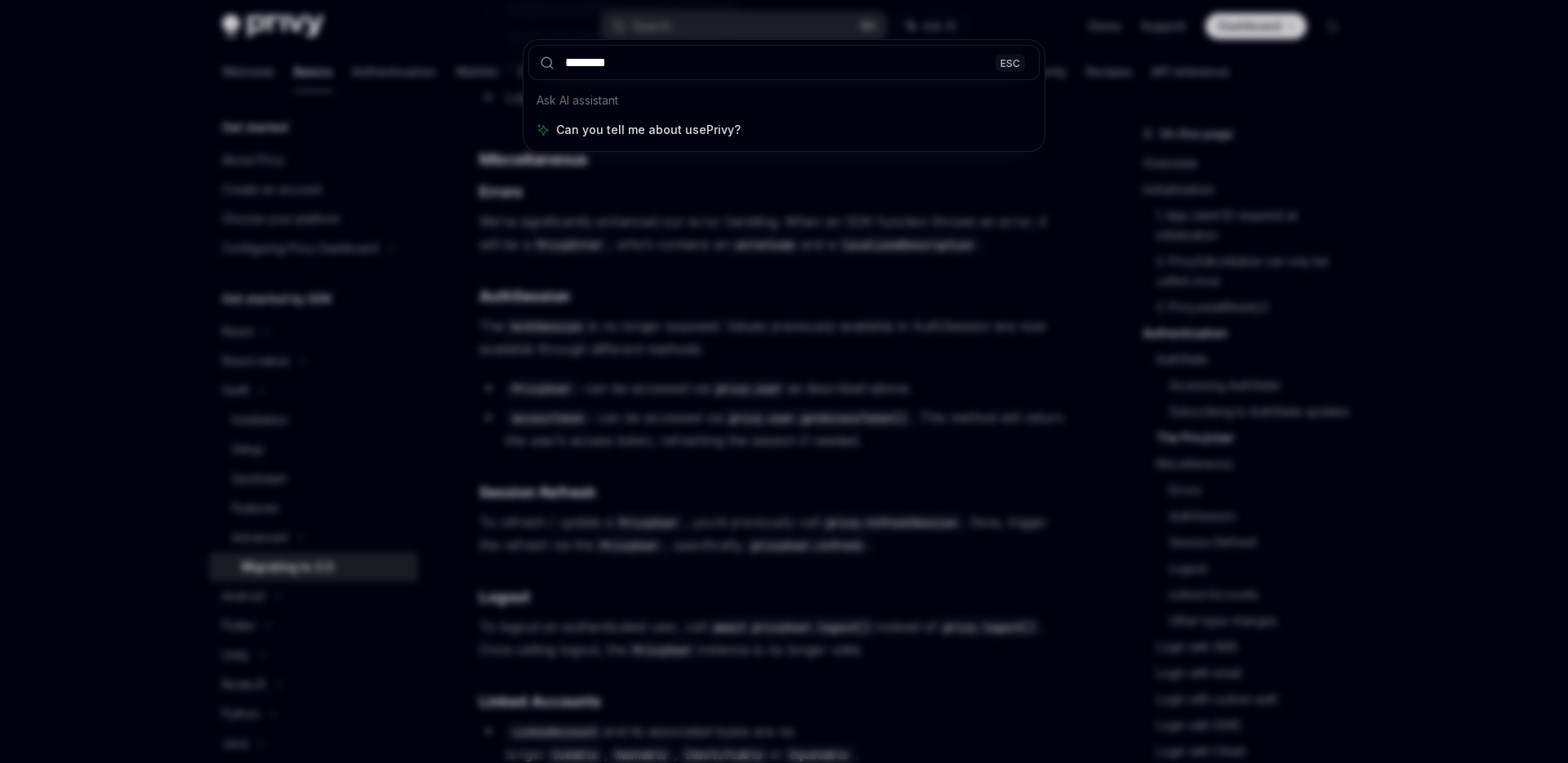
click at [550, 65] on icon at bounding box center [551, 66] width 3 height 3
click at [610, 65] on input "********" at bounding box center [784, 61] width 512 height 35
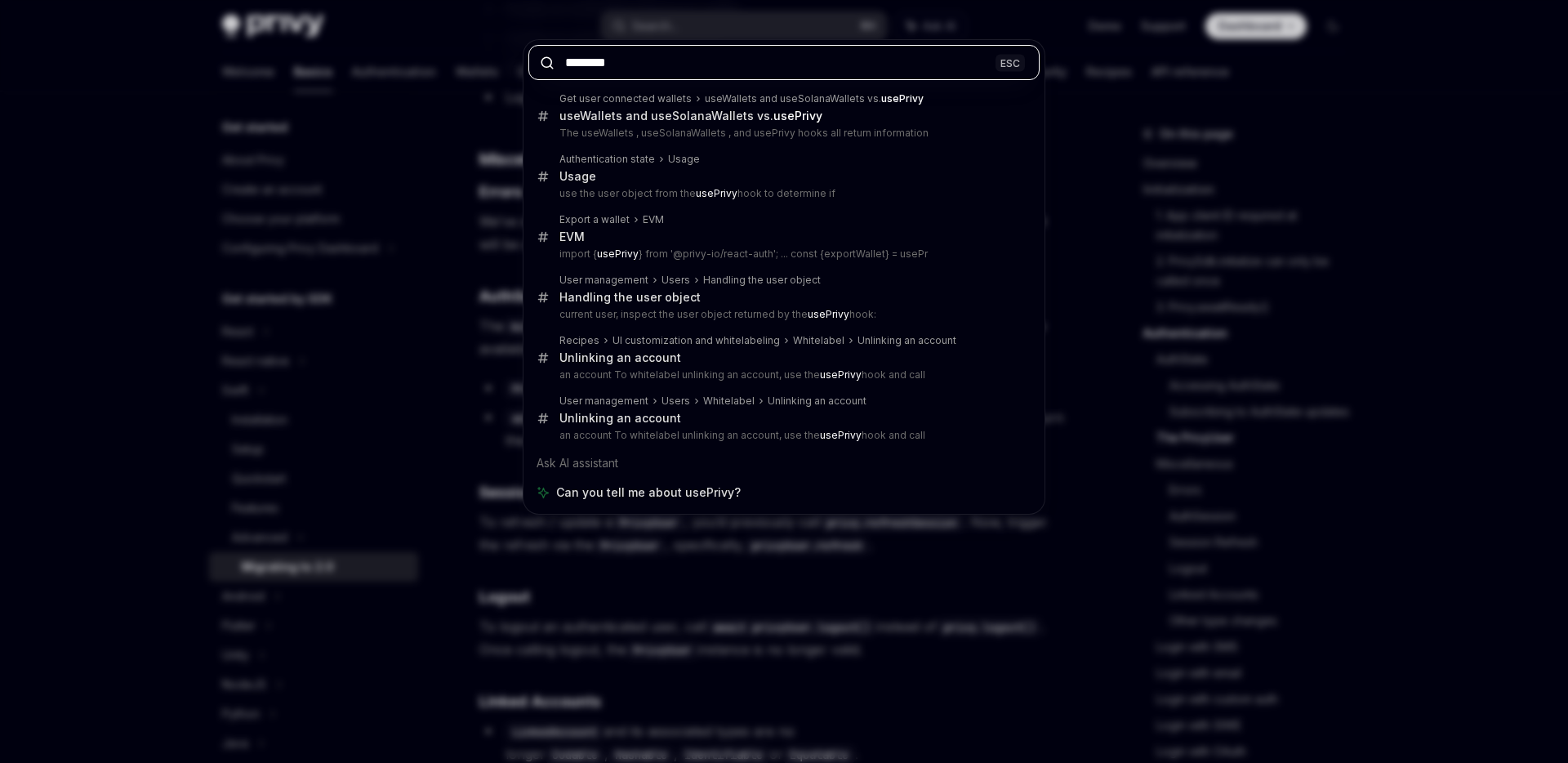
click at [610, 65] on input "********" at bounding box center [784, 61] width 512 height 35
click at [639, 65] on input "********" at bounding box center [784, 61] width 512 height 35
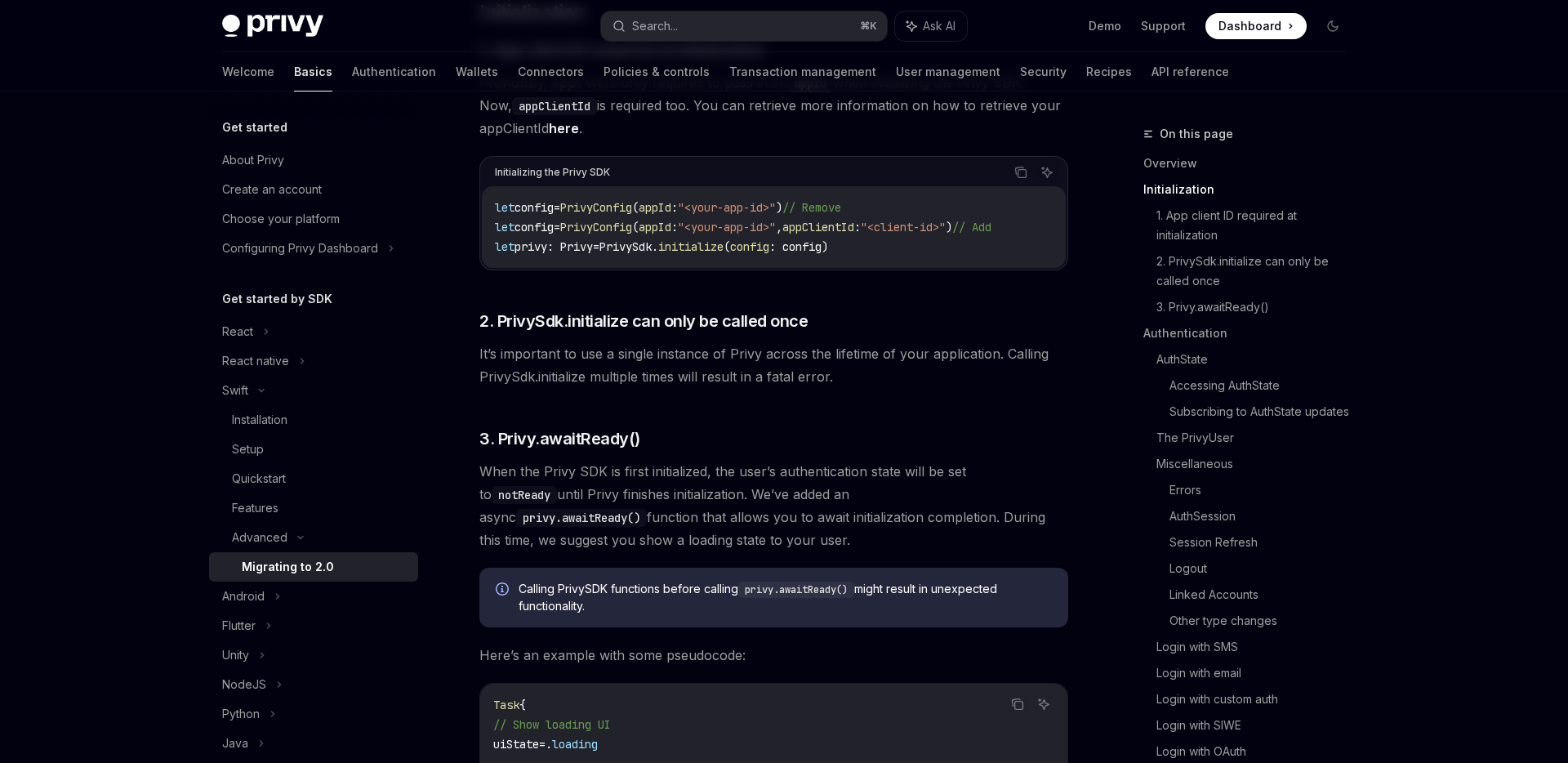
scroll to position [0, 0]
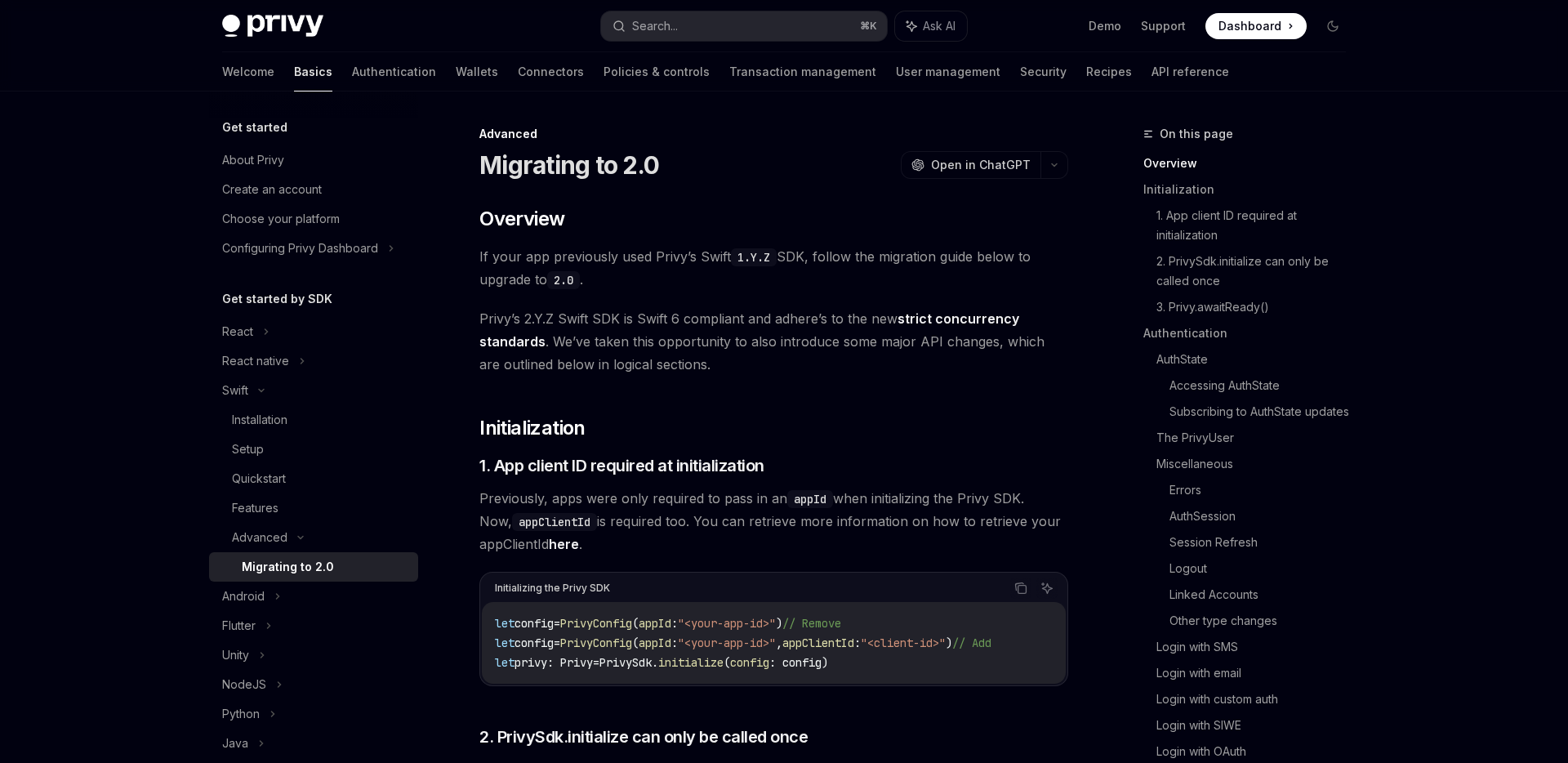
type textarea "*"
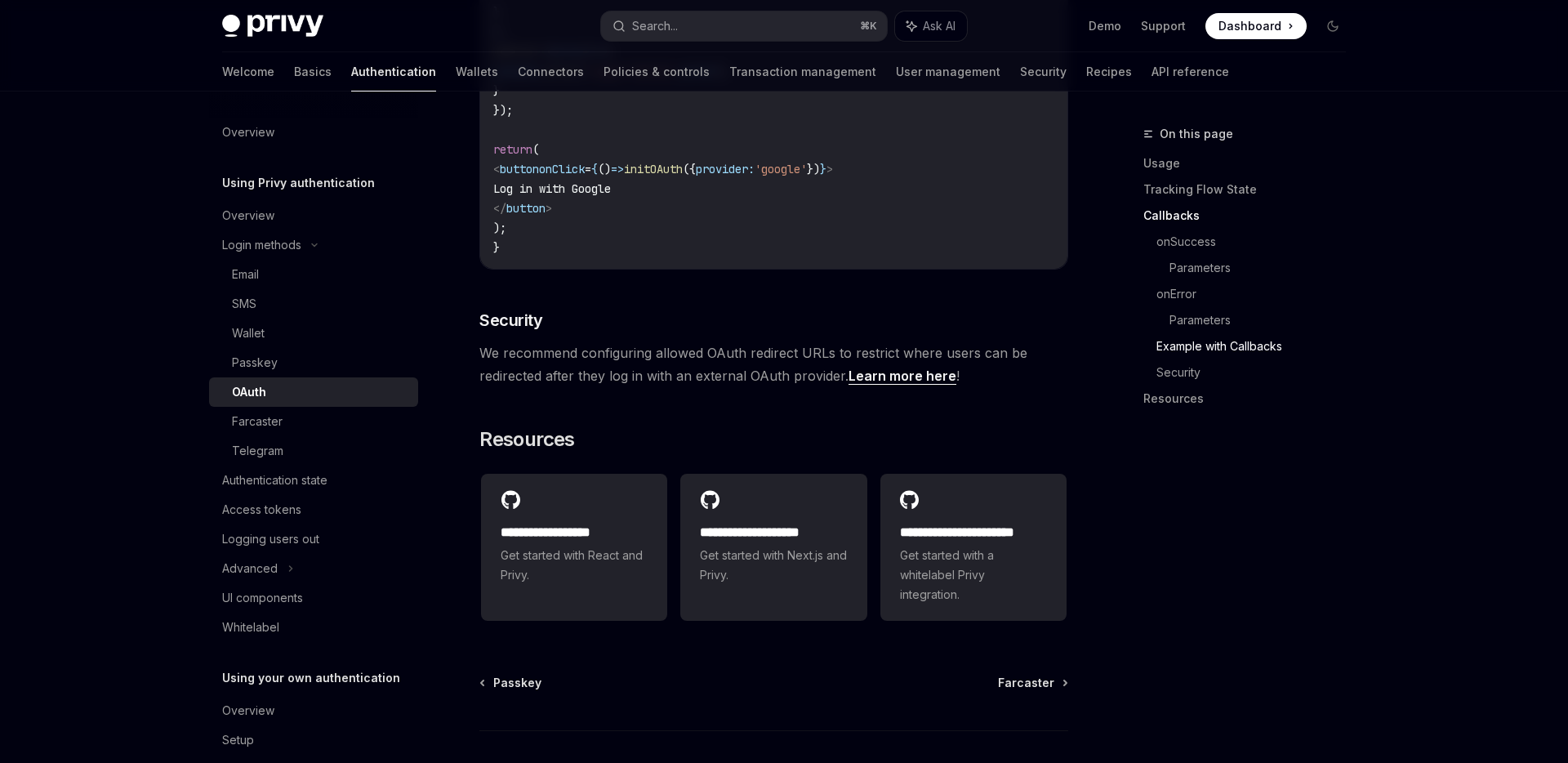
scroll to position [3309, 0]
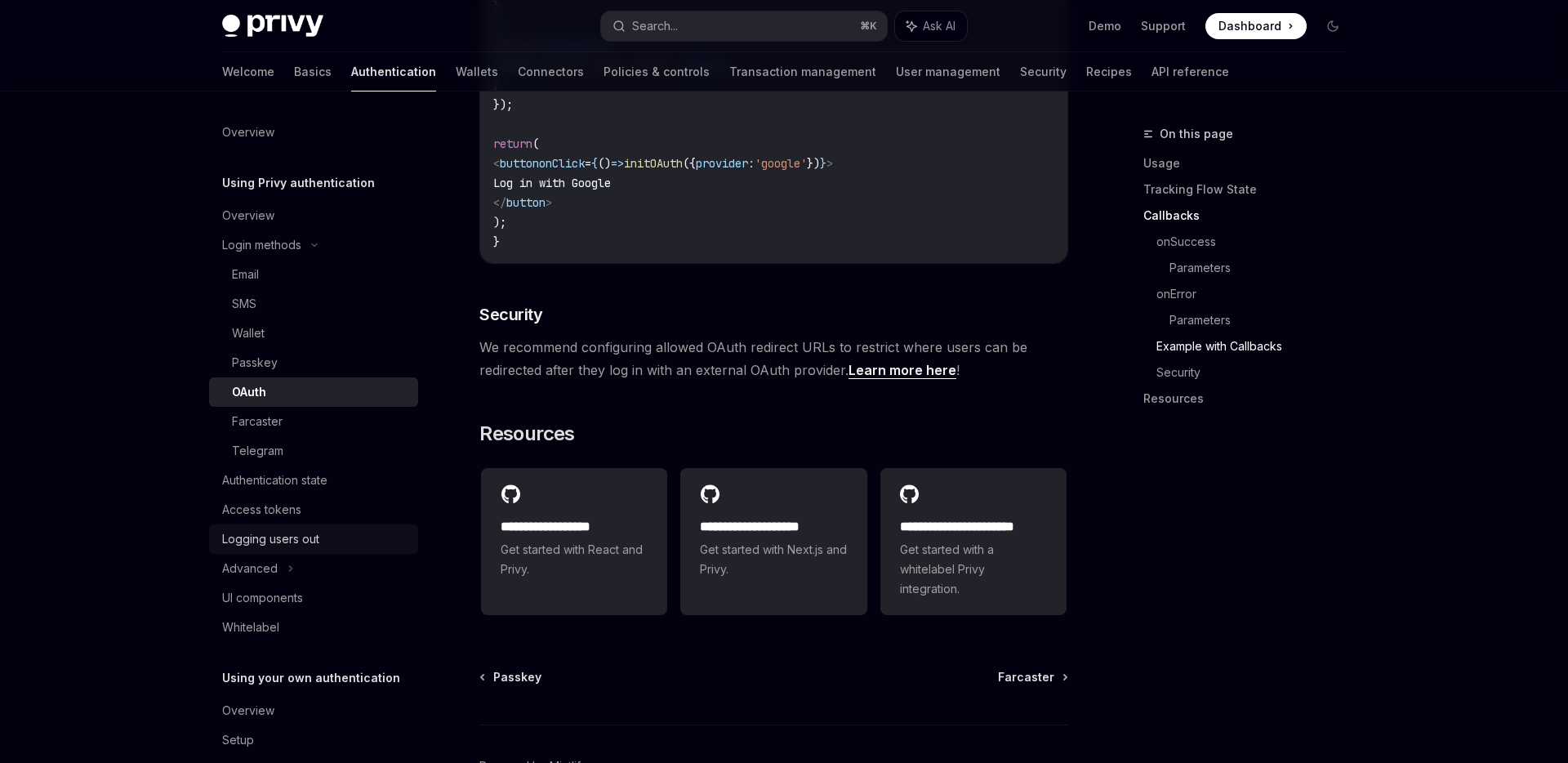
click at [300, 536] on div "Logging users out" at bounding box center [270, 539] width 97 height 20
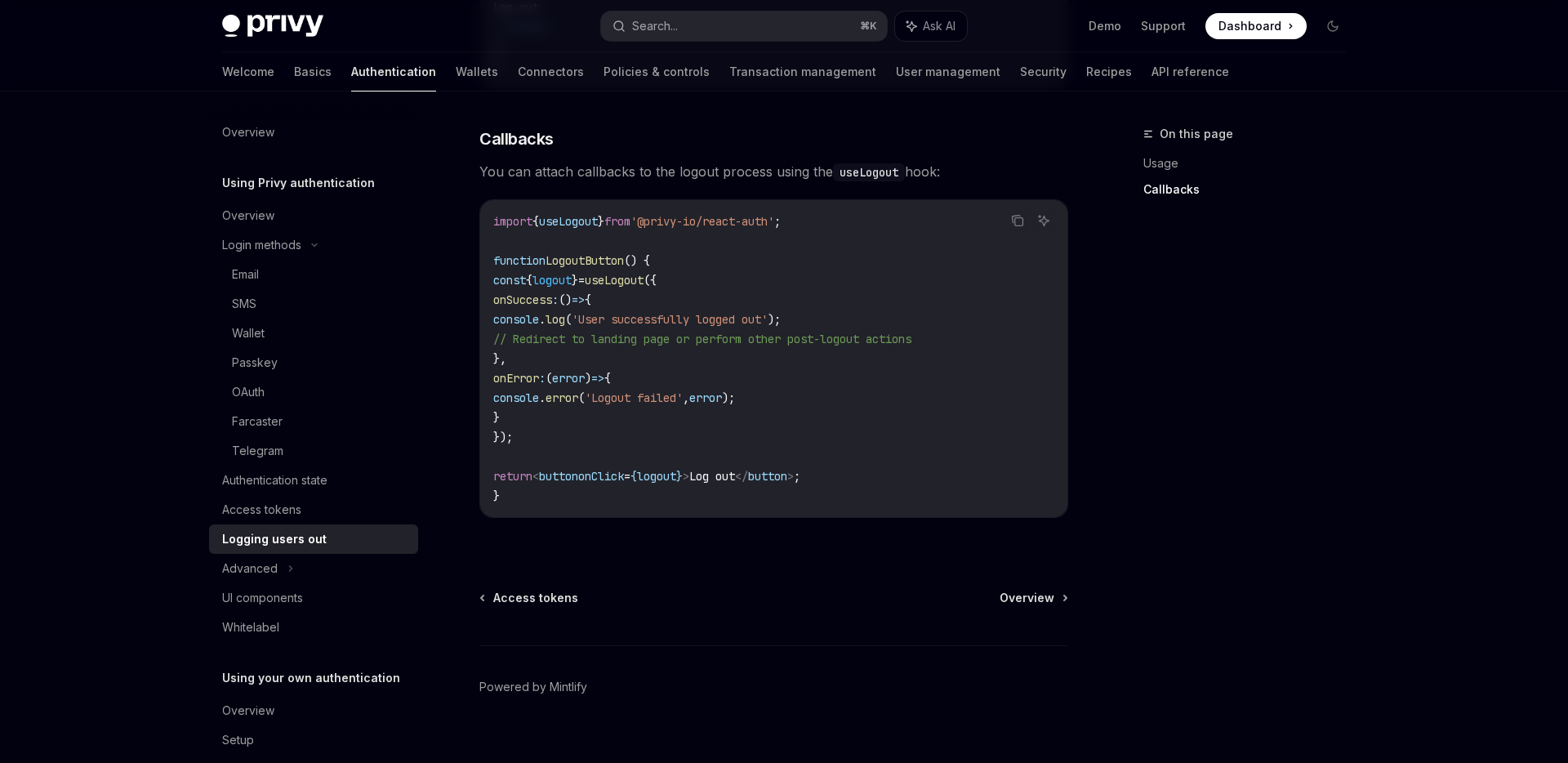
scroll to position [712, 0]
click at [276, 604] on div "UI components" at bounding box center [262, 598] width 80 height 20
type textarea "*"
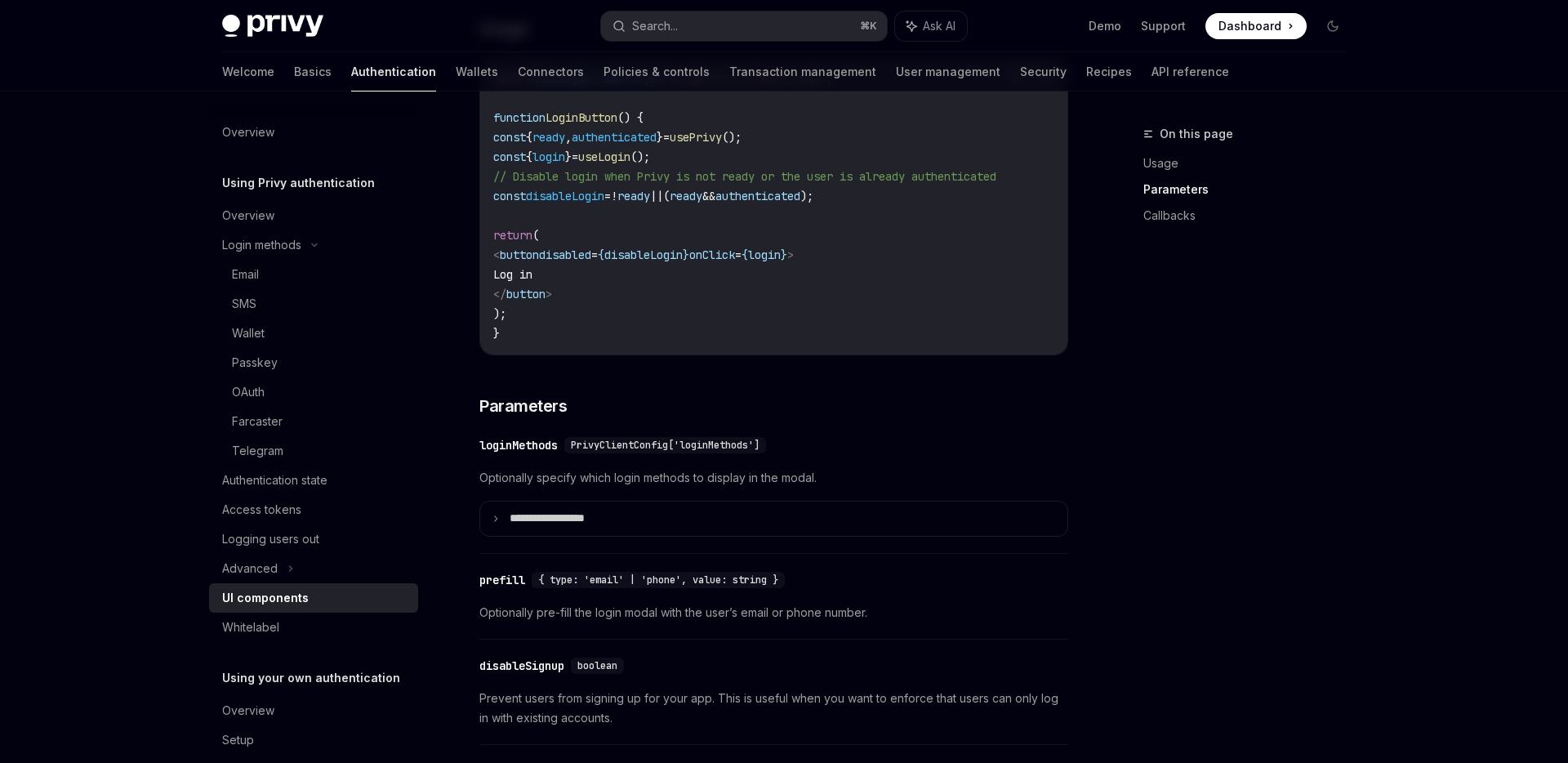
scroll to position [1199, 0]
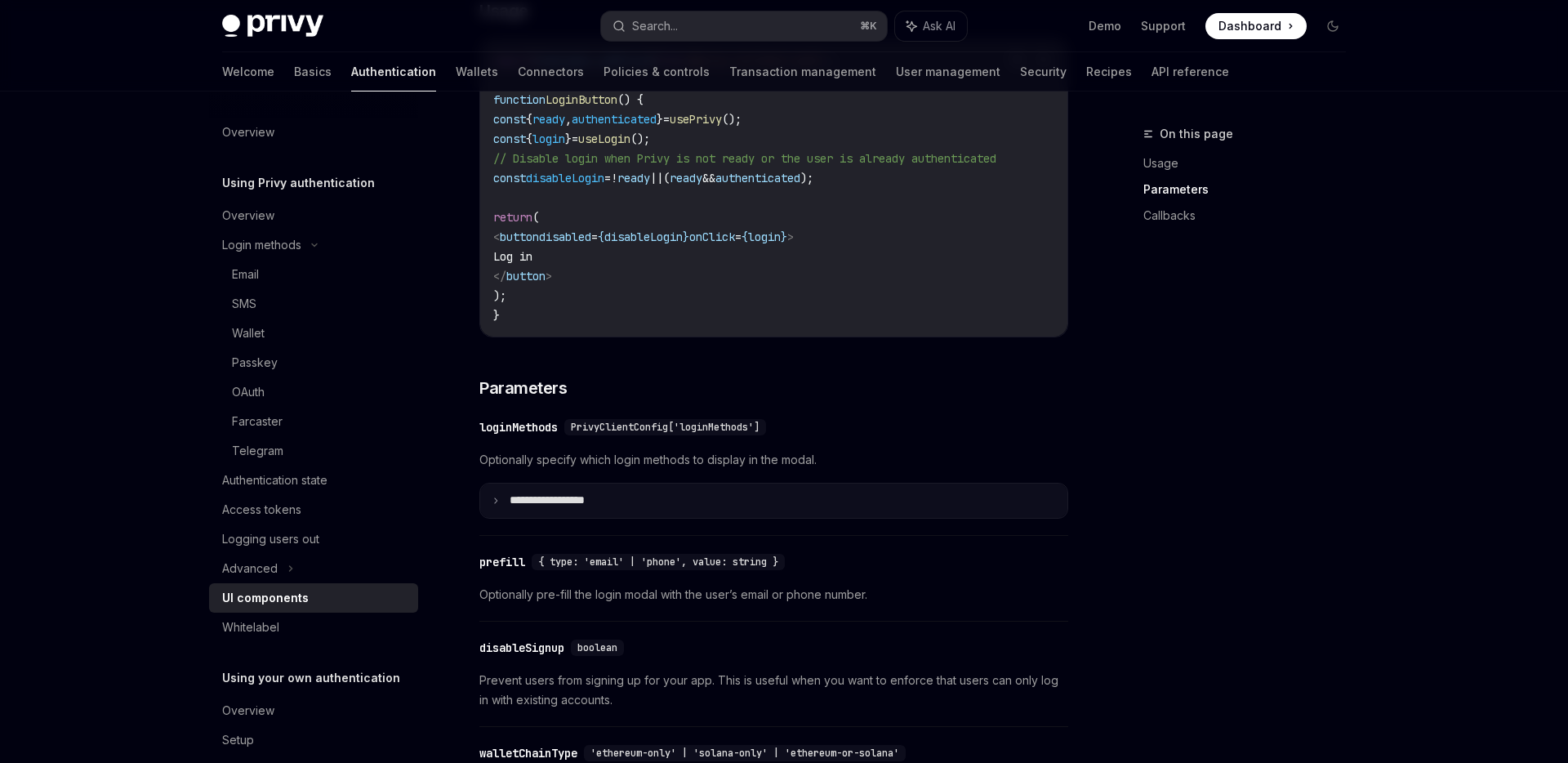
click at [513, 508] on p "**********" at bounding box center [566, 501] width 113 height 15
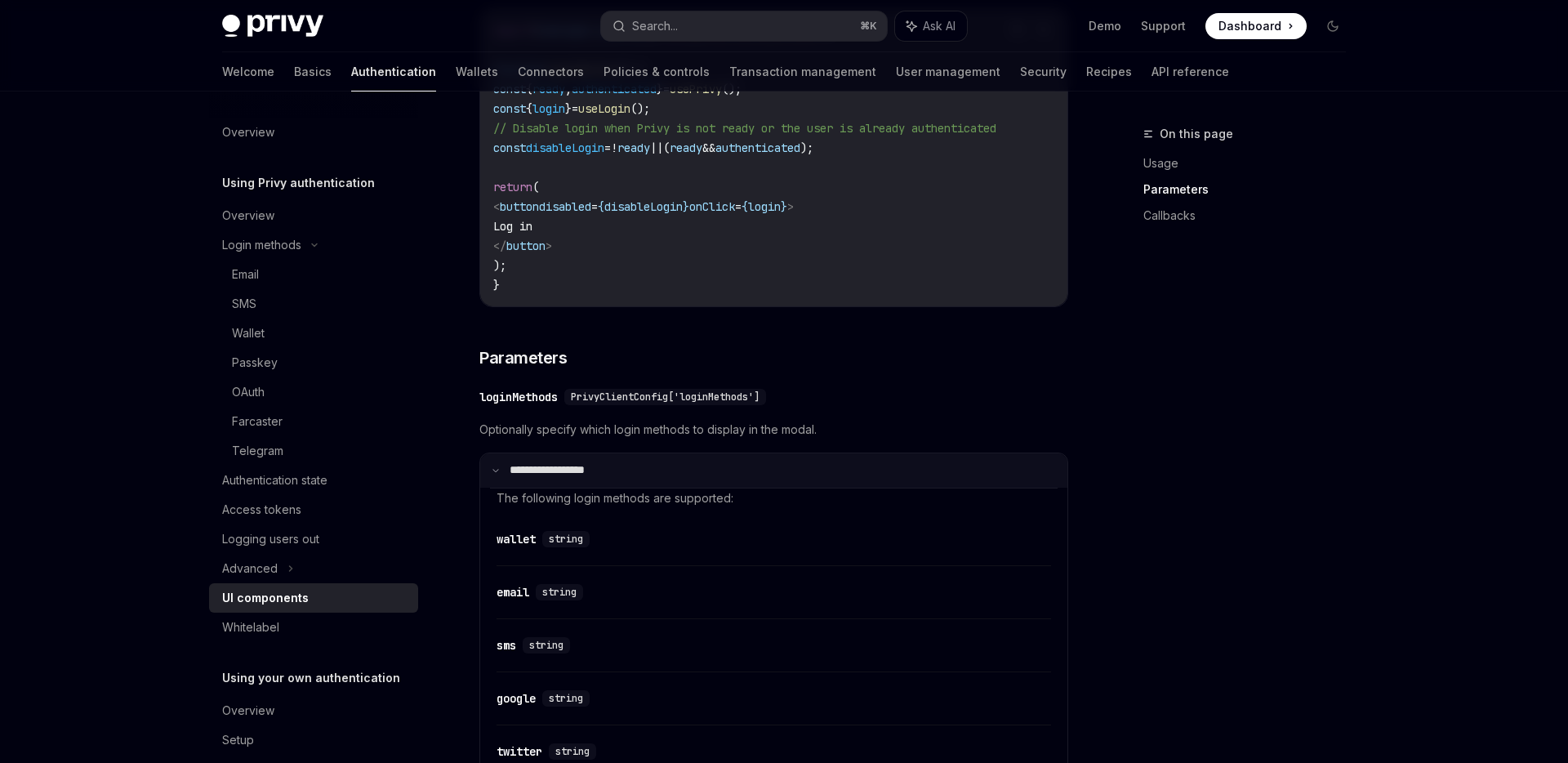
scroll to position [1213, 0]
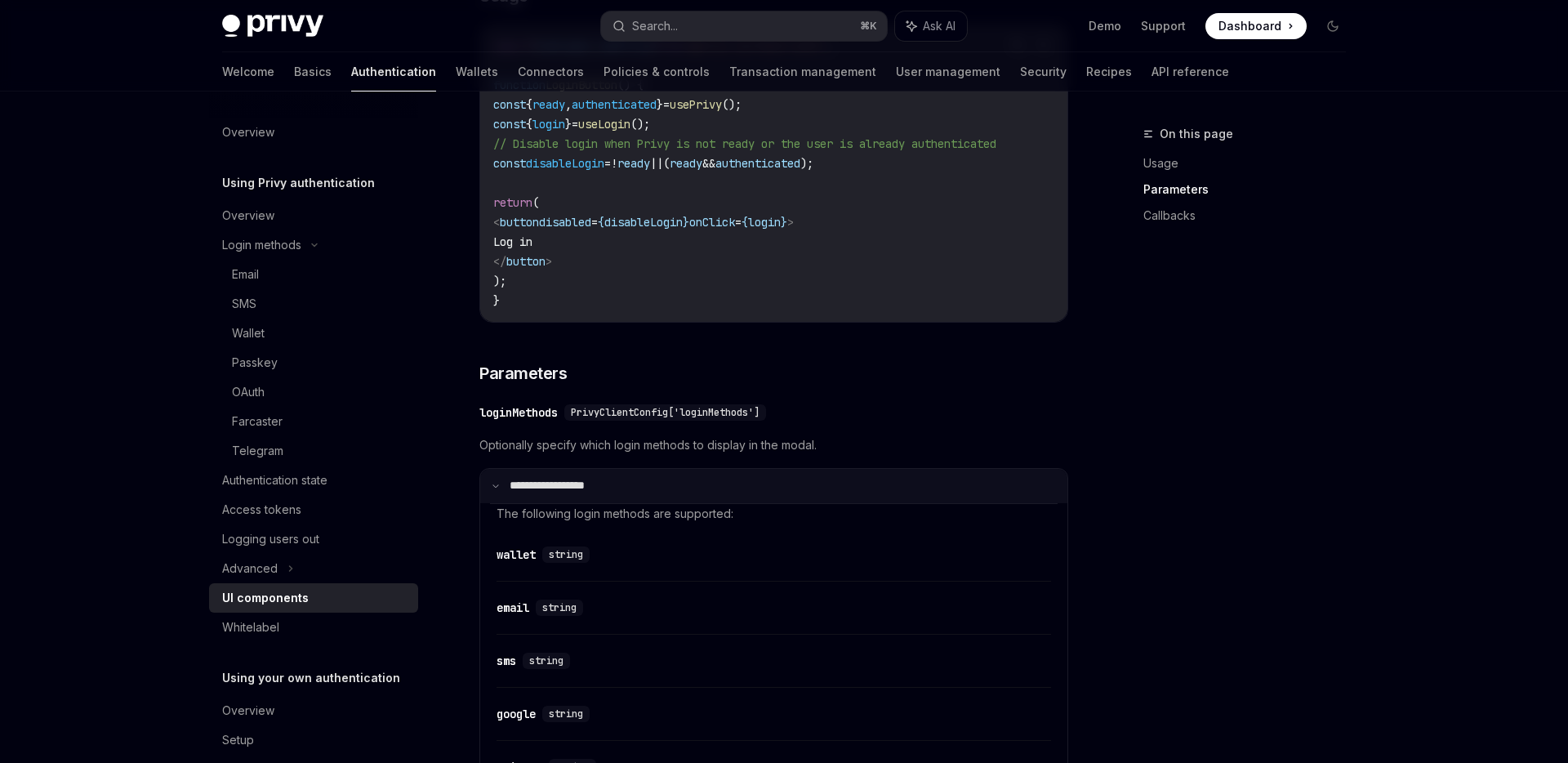
click at [512, 494] on p "**********" at bounding box center [564, 486] width 109 height 15
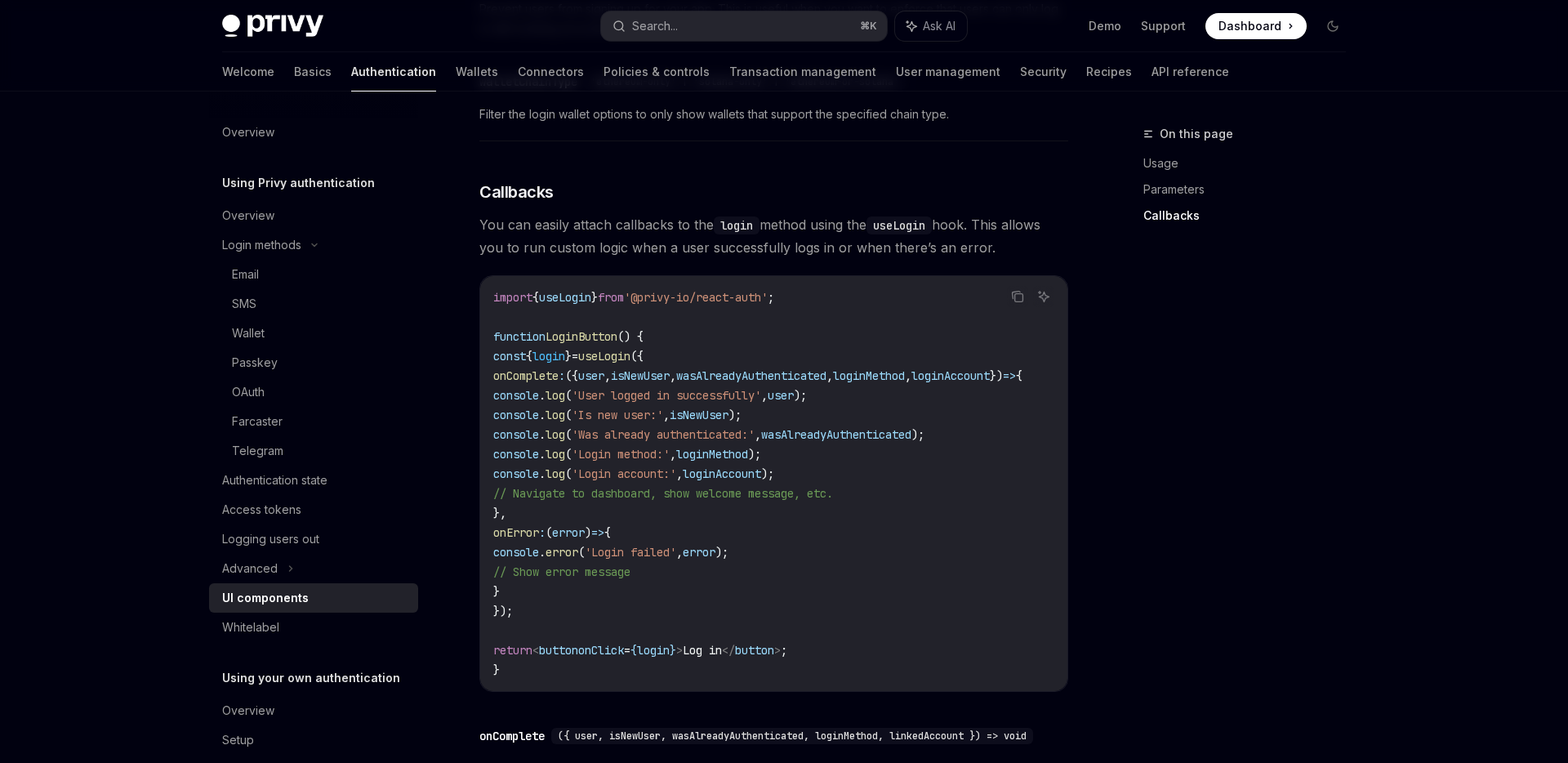
scroll to position [1876, 0]
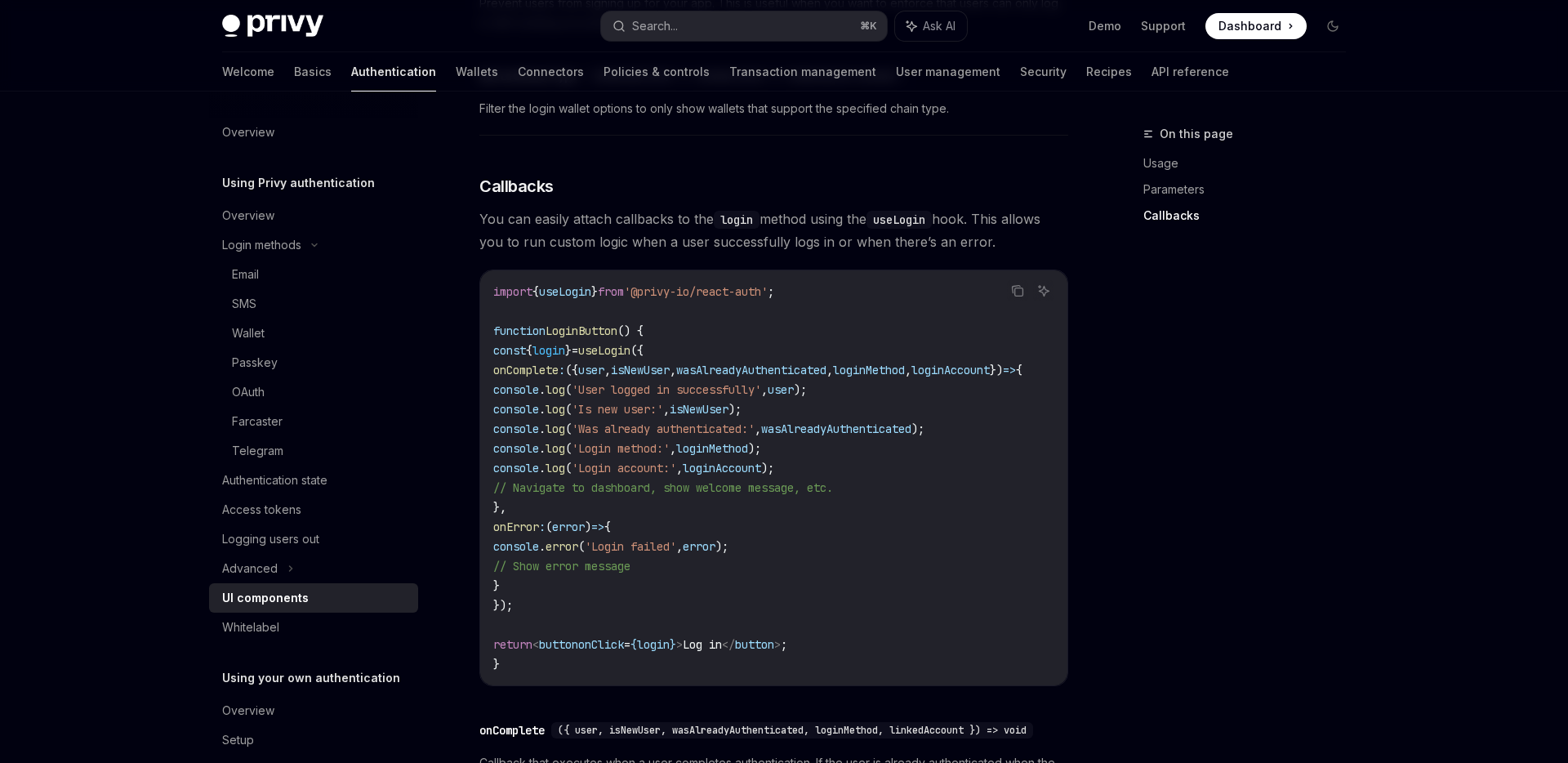
drag, startPoint x: 559, startPoint y: 618, endPoint x: 515, endPoint y: 376, distance: 246.0
click at [517, 373] on code "import { useLogin } from '@privy-io/react-auth' ; function LoginButton () { con…" at bounding box center [777, 477] width 568 height 392
copy code "onComplete : ({ user , isNewUser , wasAlreadyAuthenticated , loginMethod , logi…"
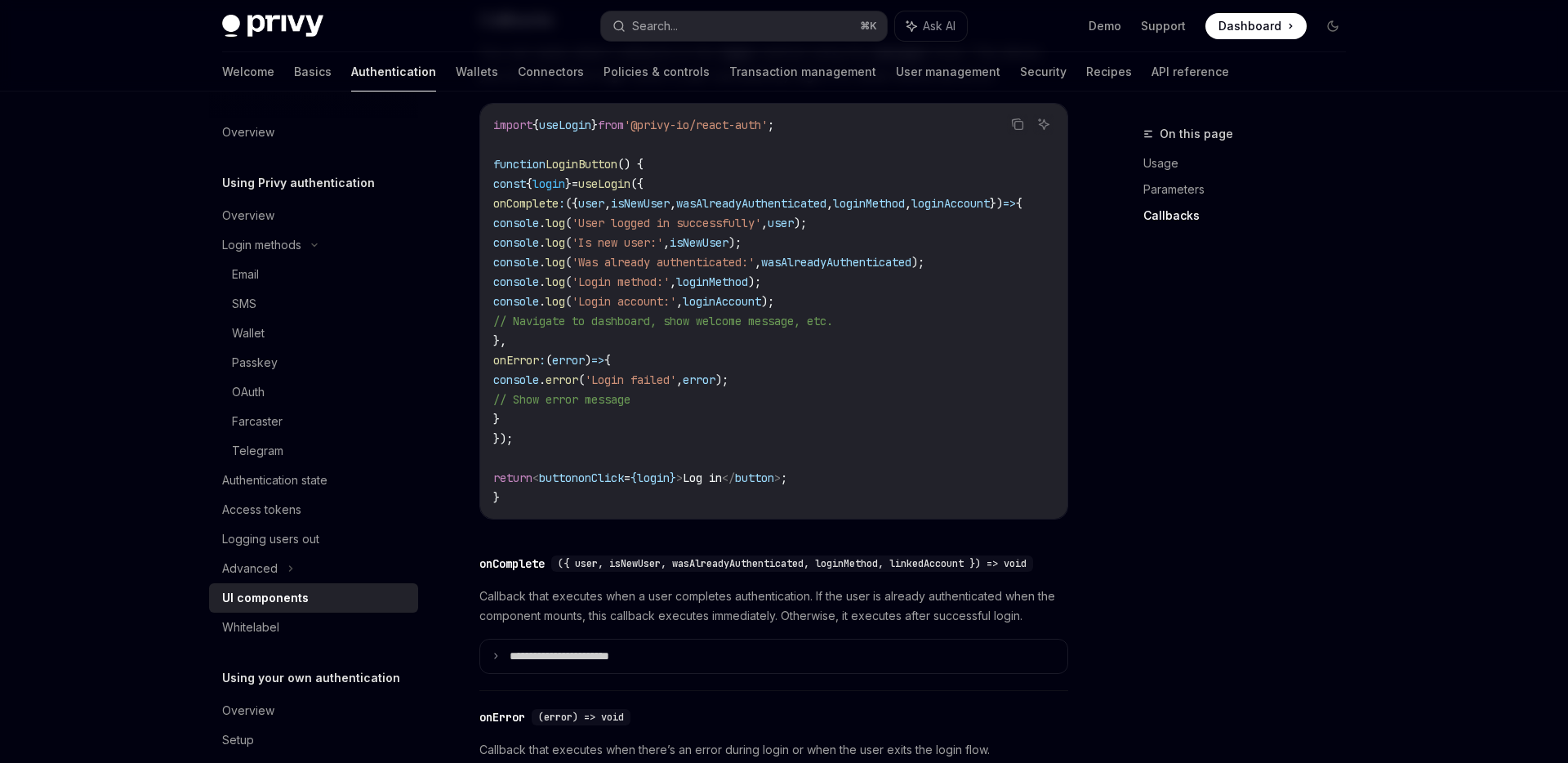
scroll to position [2040, 0]
copy code "onComplete : ({ user , isNewUser , wasAlreadyAuthenticated , loginMethod , logi…"
click at [562, 434] on code "import { useLogin } from '@privy-io/react-auth' ; function LoginButton () { con…" at bounding box center [777, 312] width 568 height 392
drag, startPoint x: 549, startPoint y: 456, endPoint x: 500, endPoint y: 213, distance: 247.9
click at [514, 206] on code "import { useLogin } from '@privy-io/react-auth' ; function LoginButton () { con…" at bounding box center [777, 312] width 568 height 392
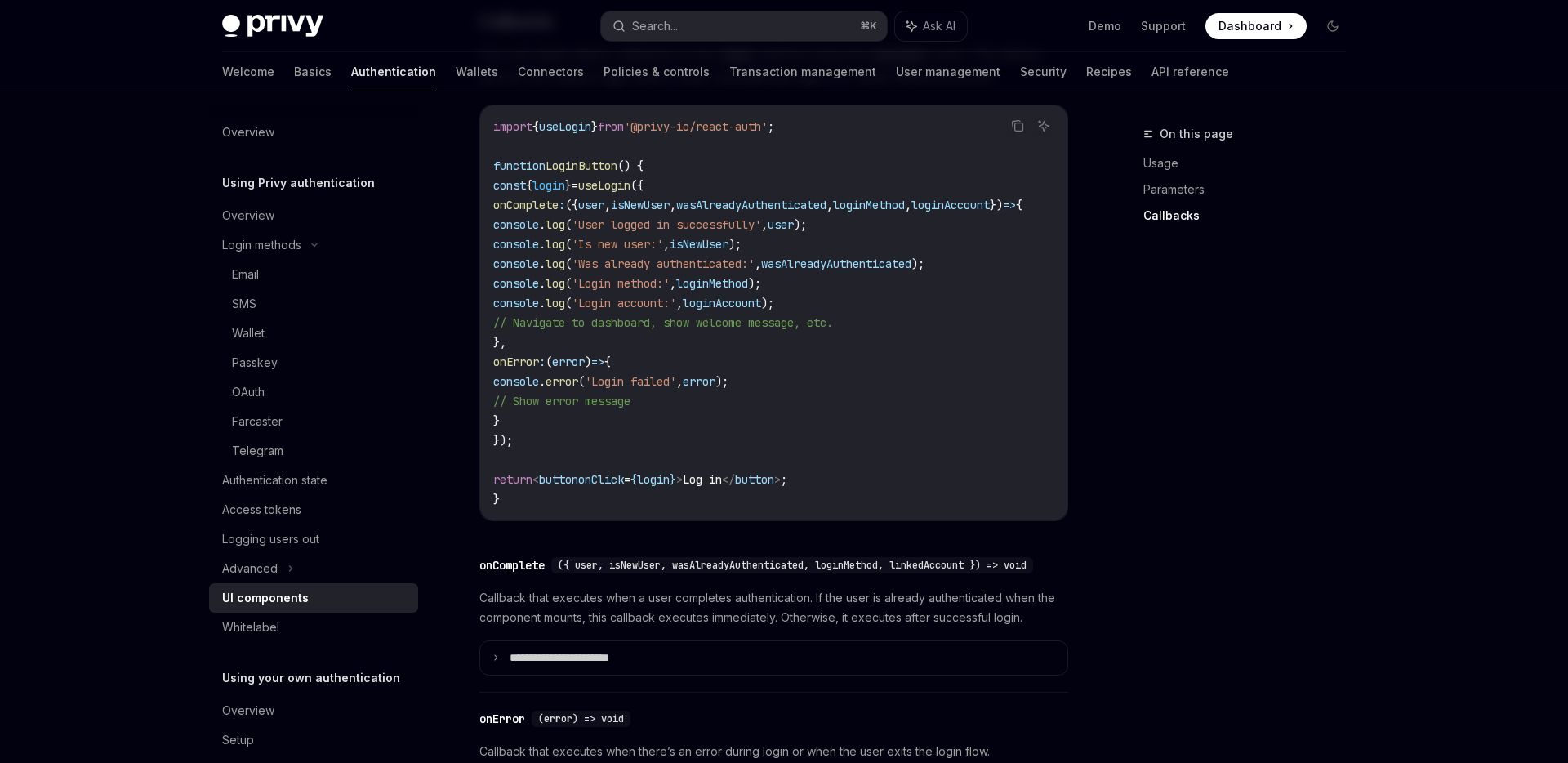
copy code "const { login } = useLogin ({ onComplete : ({ user , isNewUser , wasAlreadyAuth…"
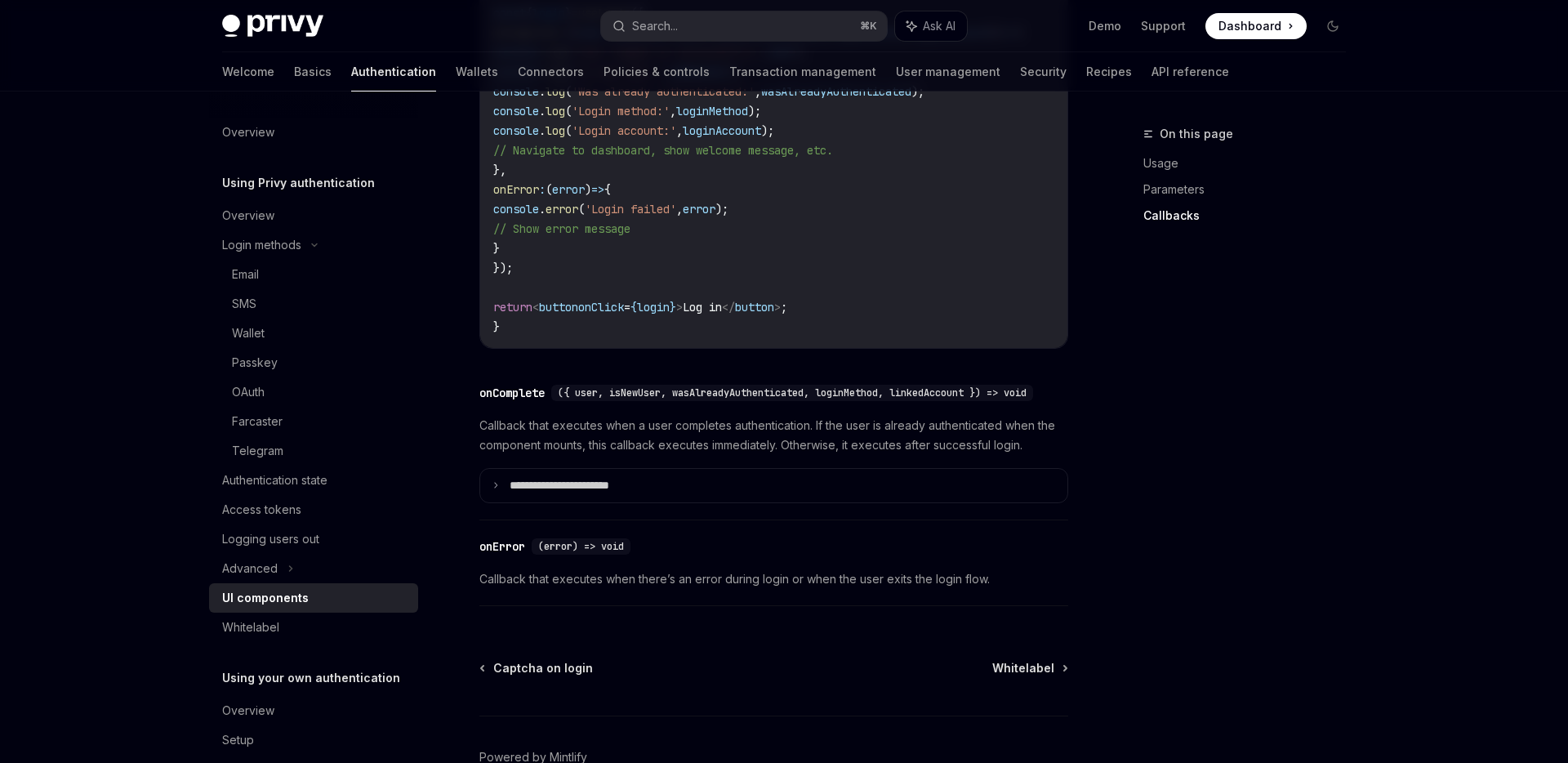
scroll to position [2214, 0]
